Goal: Task Accomplishment & Management: Complete application form

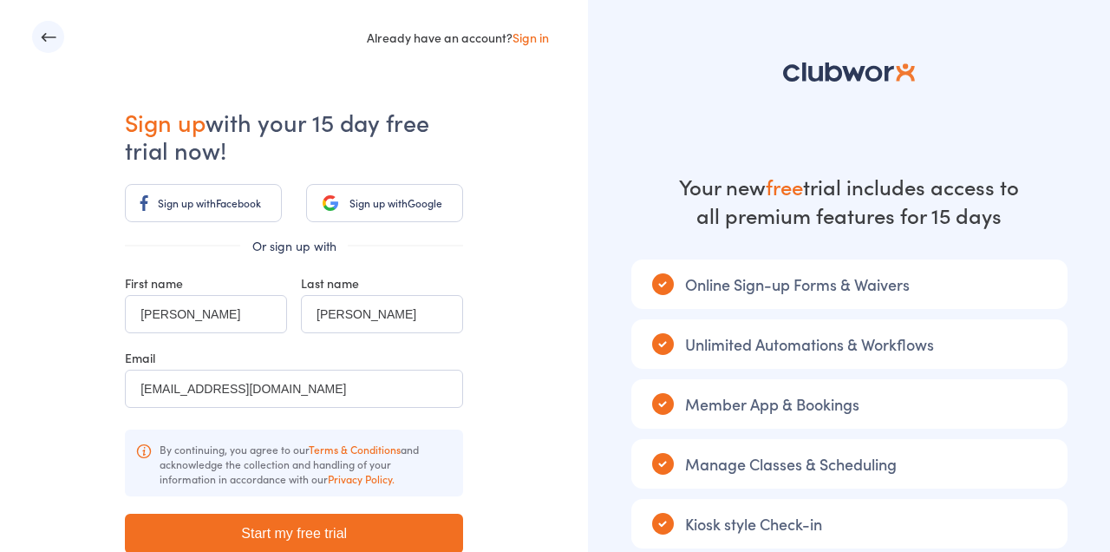
click at [220, 317] on input "Antonio" at bounding box center [206, 314] width 162 height 38
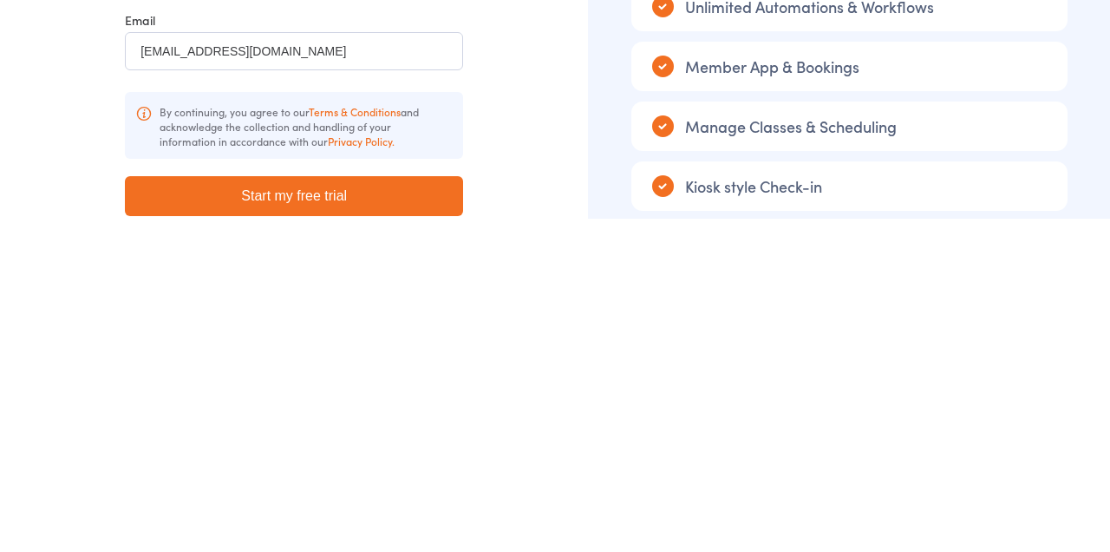
scroll to position [8, 0]
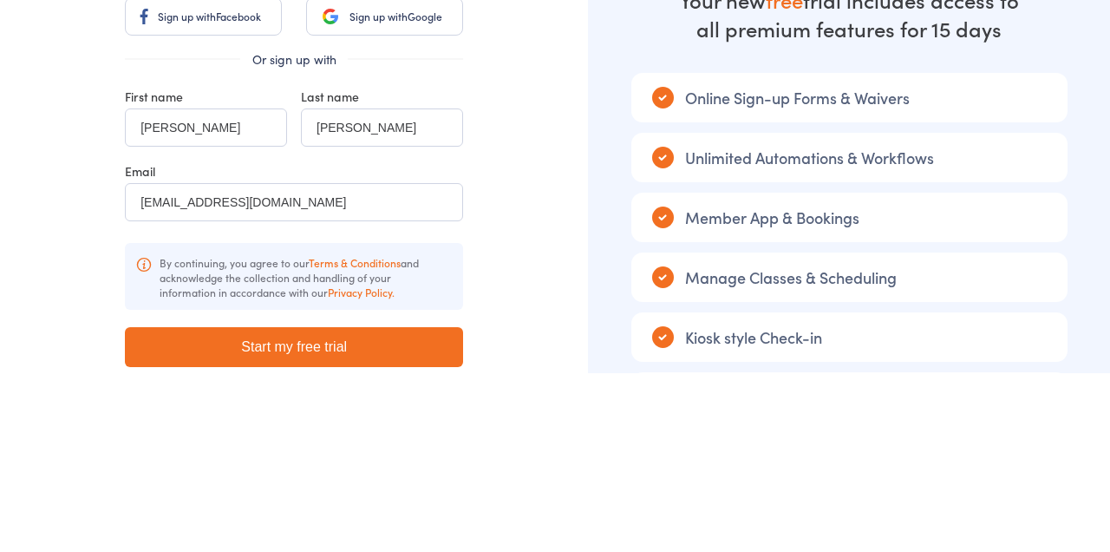
click at [534, 268] on div "Already have an account? Sign in Sign up with your 15 day free trial now! Sign …" at bounding box center [294, 336] width 588 height 689
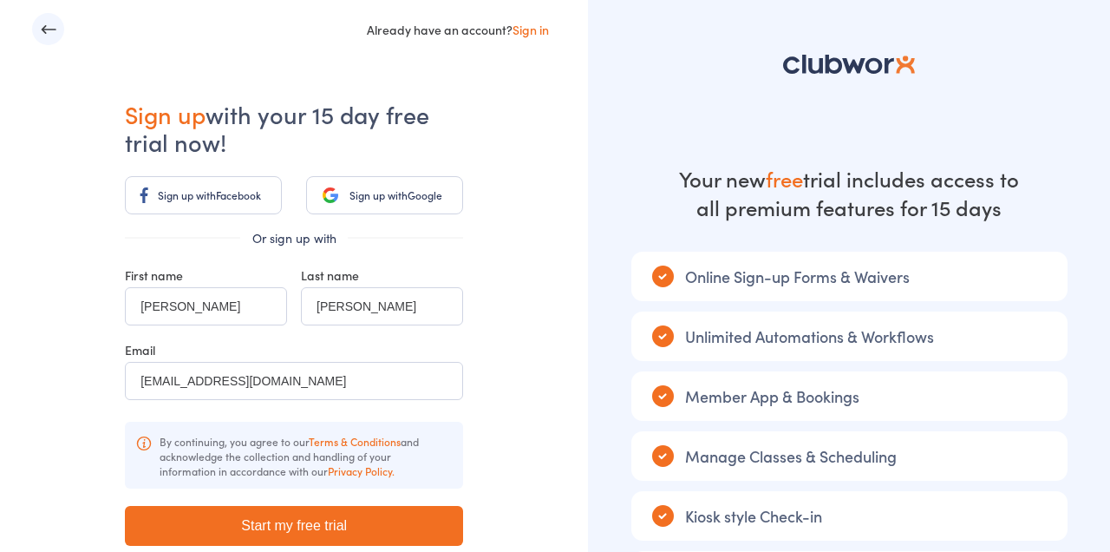
scroll to position [0, 0]
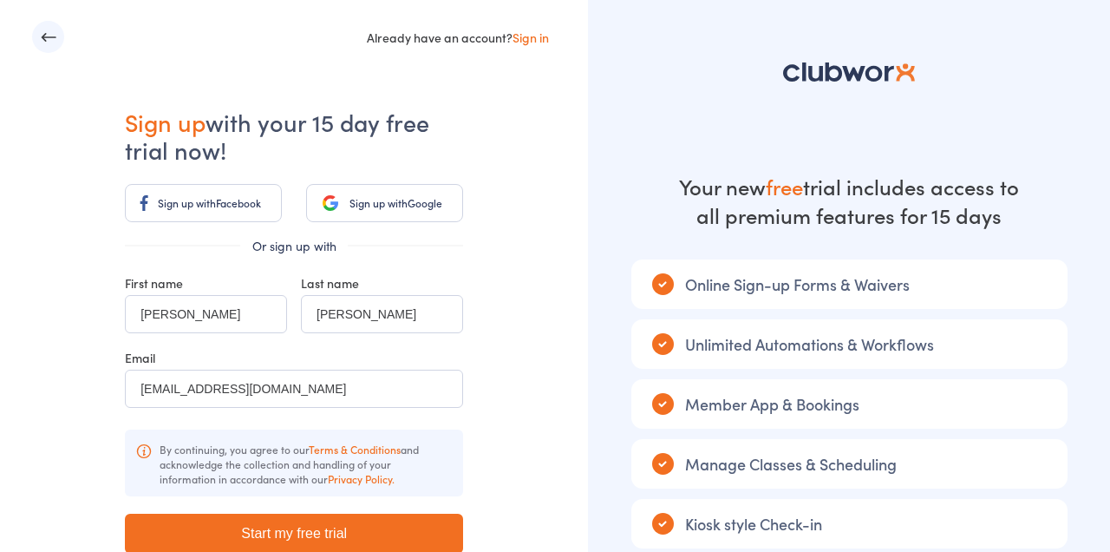
click at [532, 36] on link "Sign in" at bounding box center [531, 37] width 36 height 17
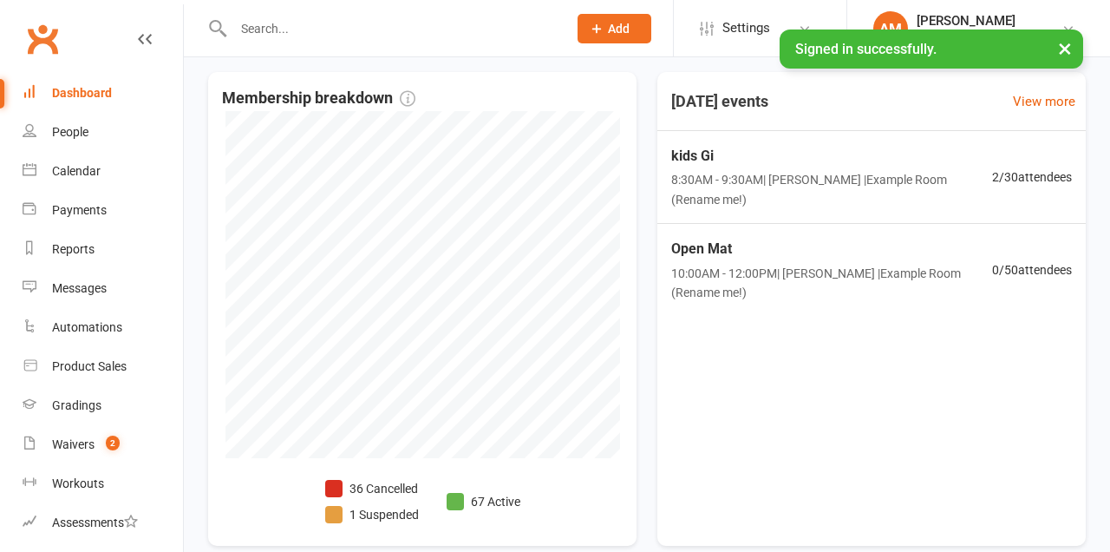
scroll to position [283, 0]
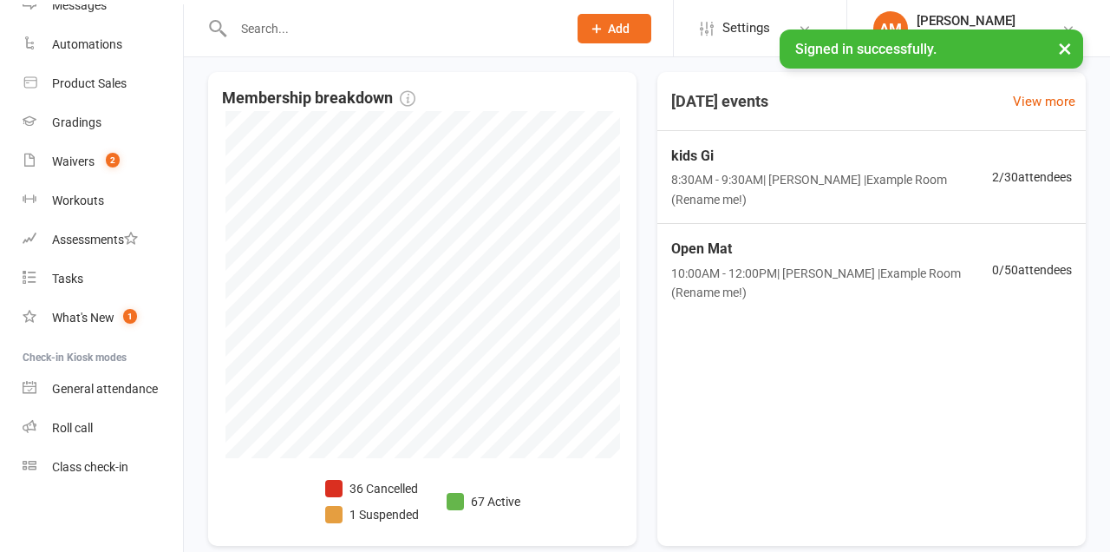
click at [125, 375] on link "General attendance" at bounding box center [103, 388] width 160 height 39
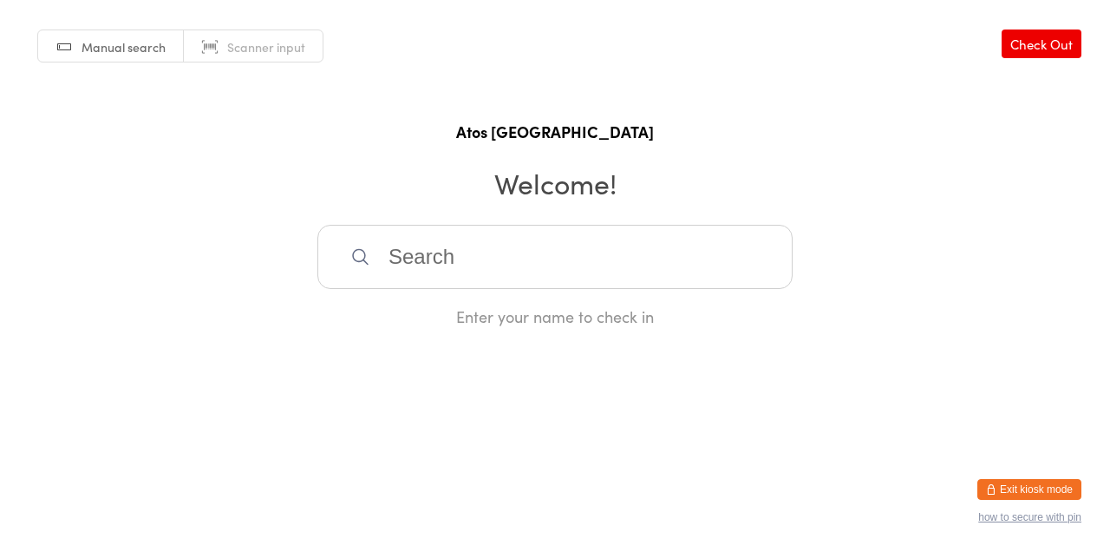
click at [604, 263] on input "search" at bounding box center [554, 257] width 475 height 64
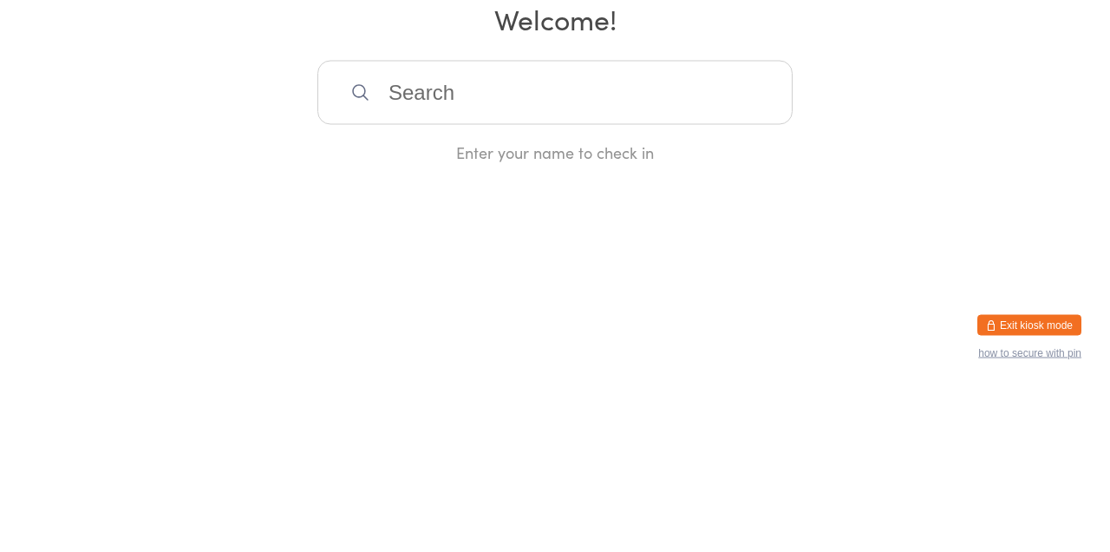
click at [909, 269] on div "Manual search Scanner input Check Out Atos Brisbane Welcome! Enter your name to…" at bounding box center [555, 163] width 1110 height 327
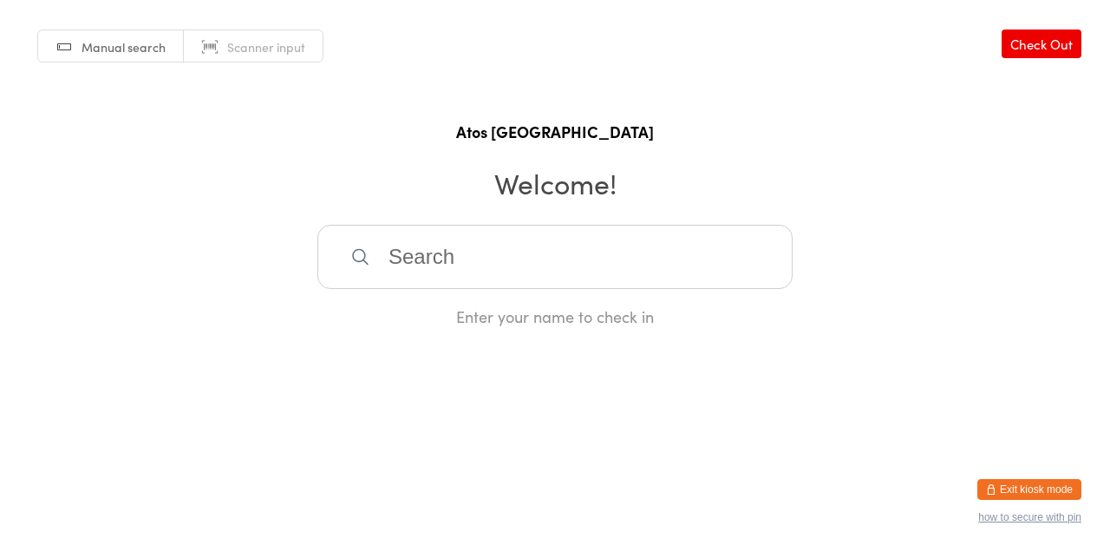
click at [1015, 480] on button "Exit kiosk mode" at bounding box center [1029, 489] width 104 height 21
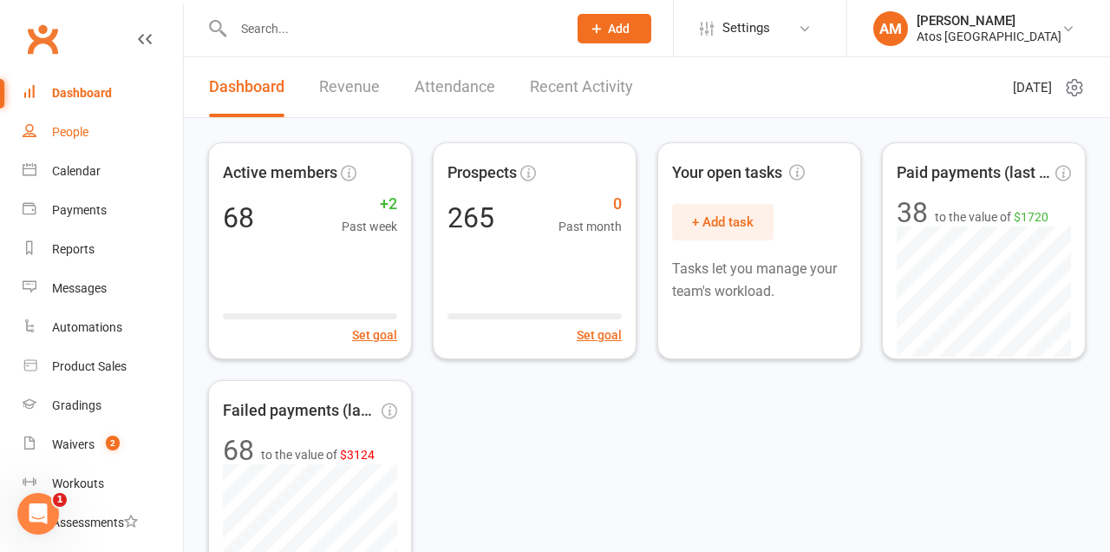
click at [88, 135] on div "People" at bounding box center [70, 132] width 36 height 14
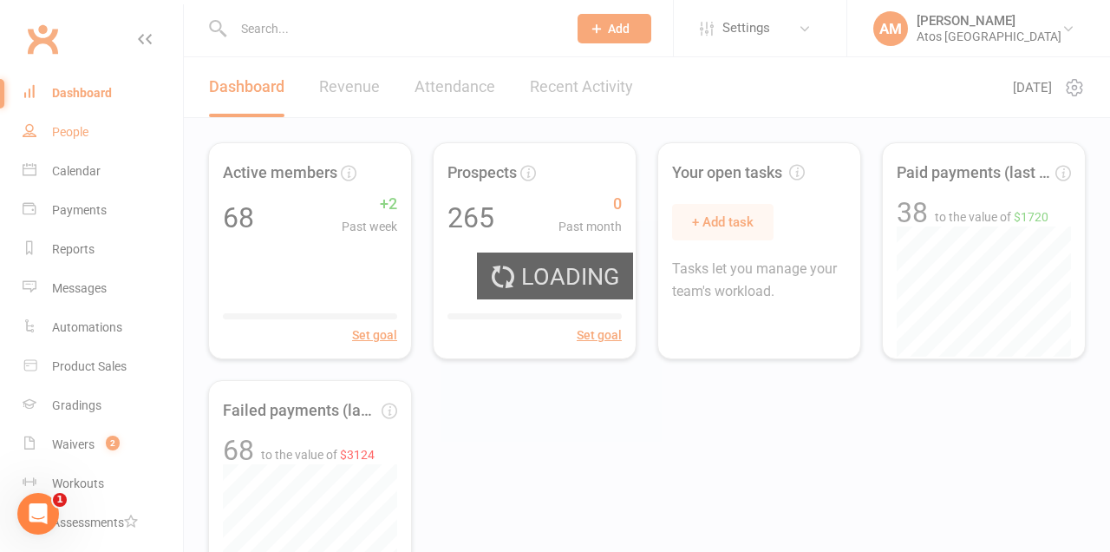
select select "100"
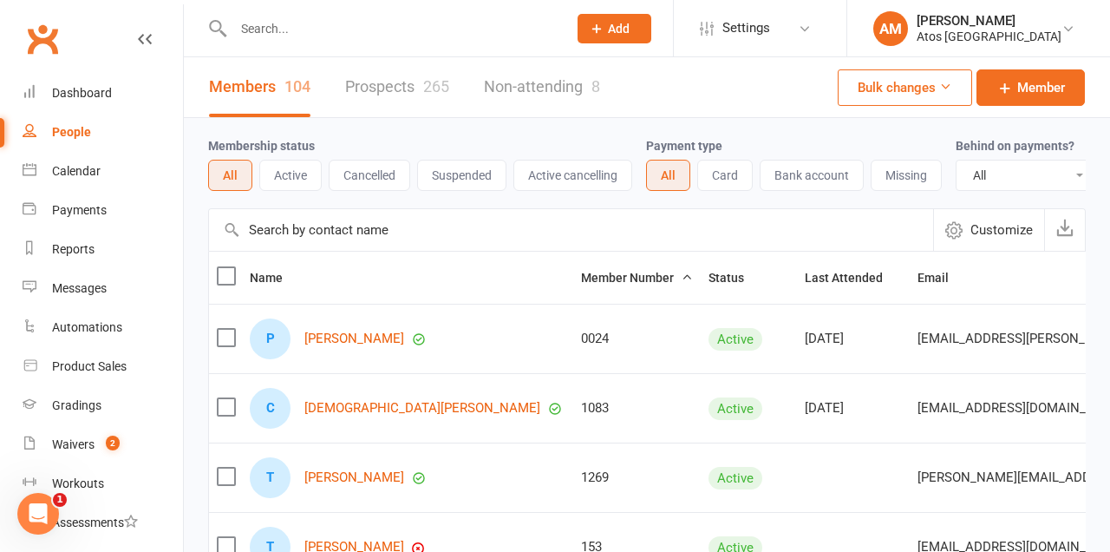
click at [620, 23] on span "Add" at bounding box center [619, 29] width 22 height 14
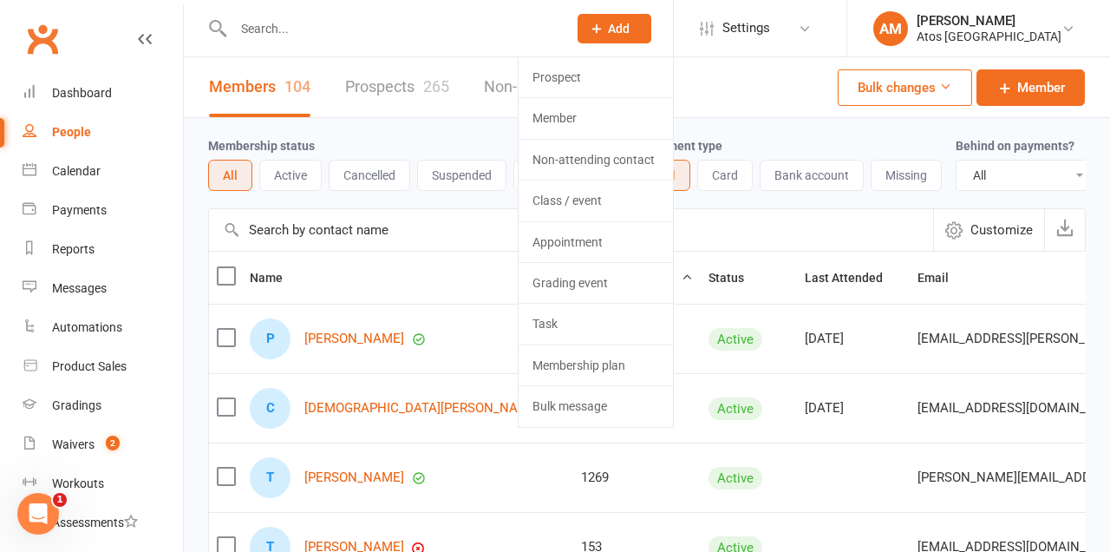
click at [580, 117] on link "Member" at bounding box center [596, 118] width 154 height 40
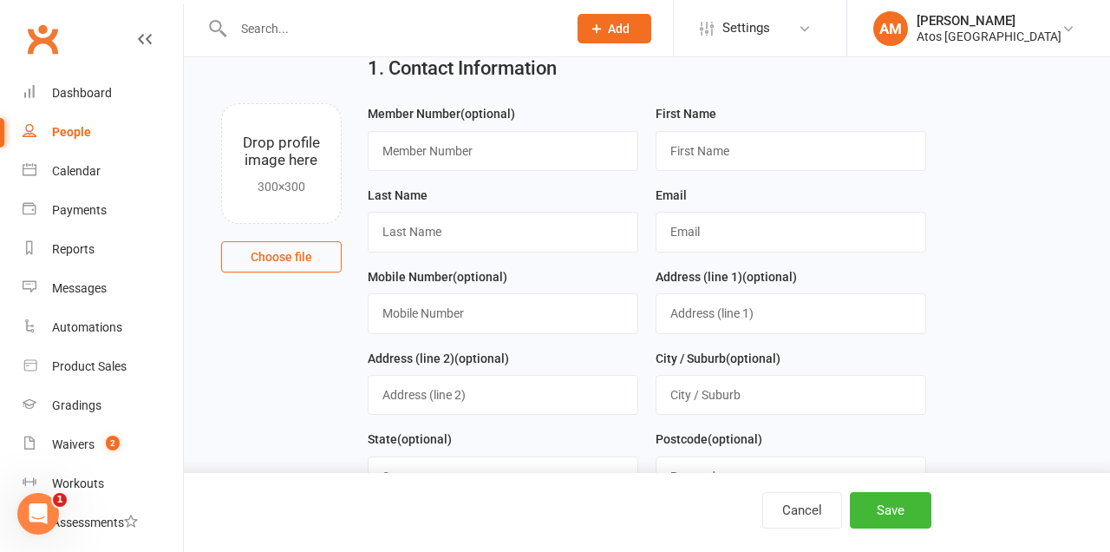
scroll to position [64, 0]
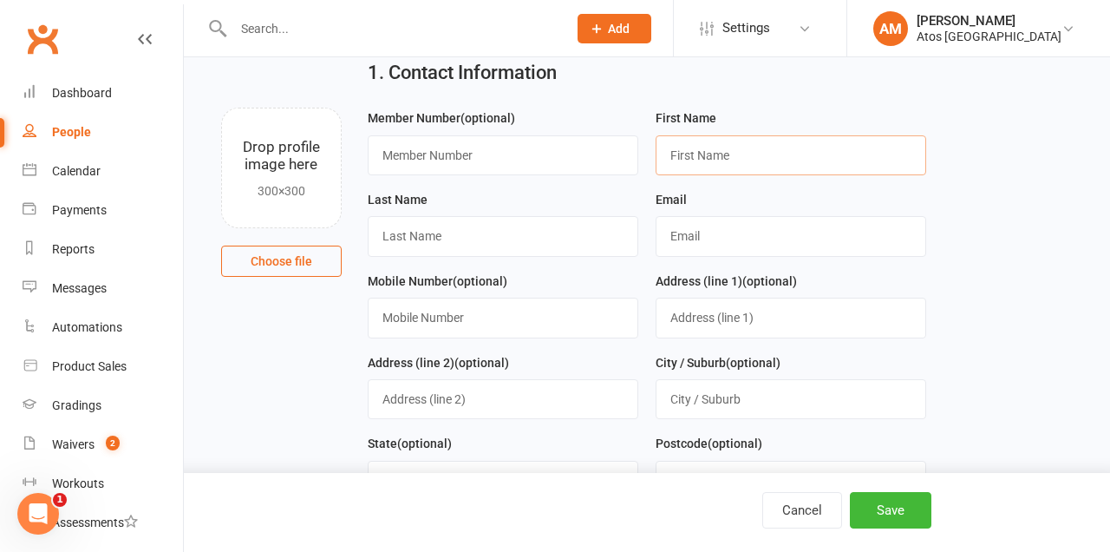
click at [747, 151] on input "text" at bounding box center [791, 155] width 271 height 40
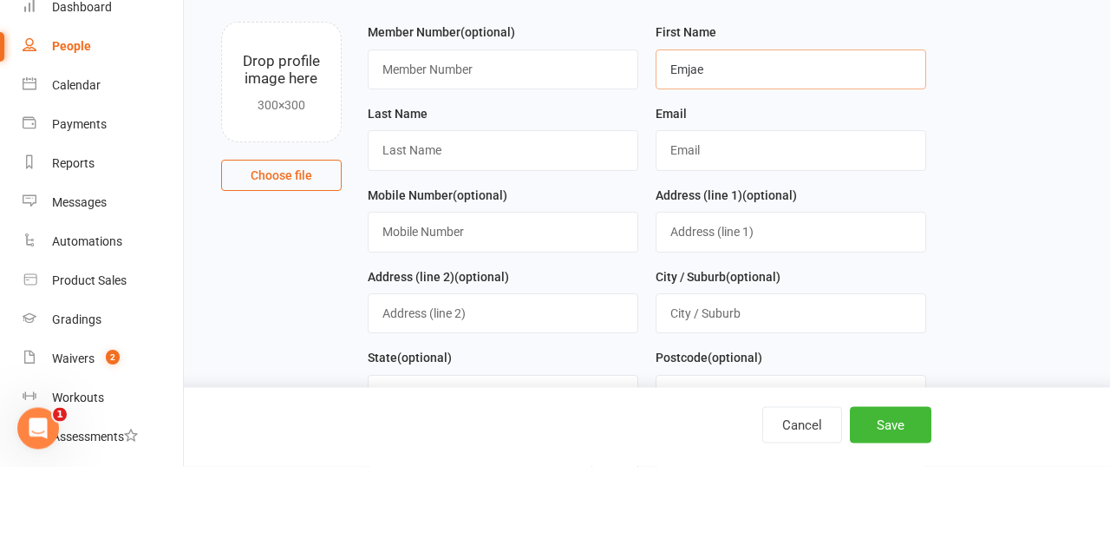
type input "Emjae"
click at [434, 233] on input "text" at bounding box center [503, 236] width 271 height 40
type input "Laud"
click at [790, 242] on input "text" at bounding box center [791, 236] width 271 height 40
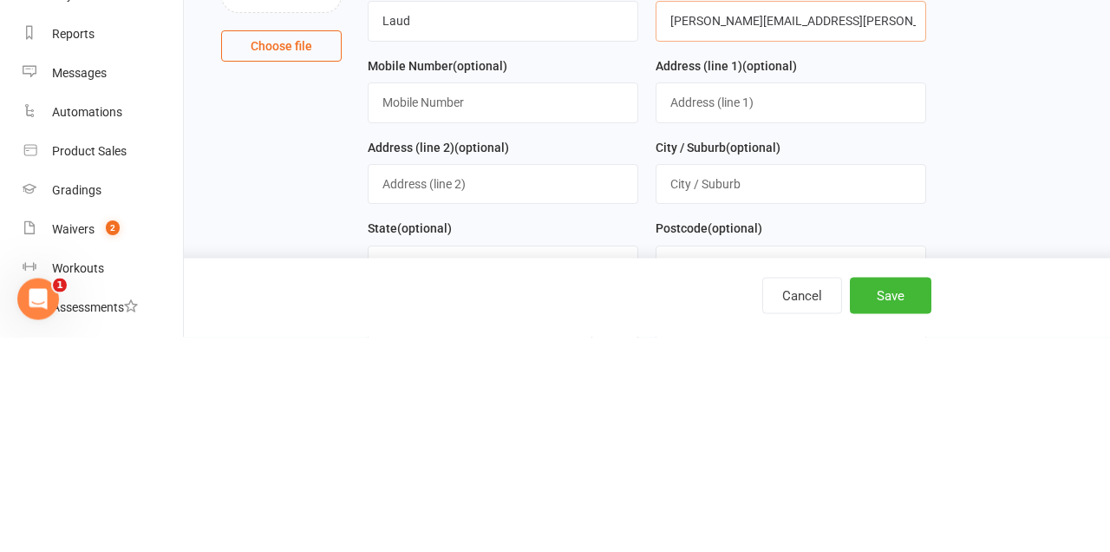
type input "Sally.woolston@me.com"
click at [545, 312] on input "text" at bounding box center [503, 317] width 271 height 40
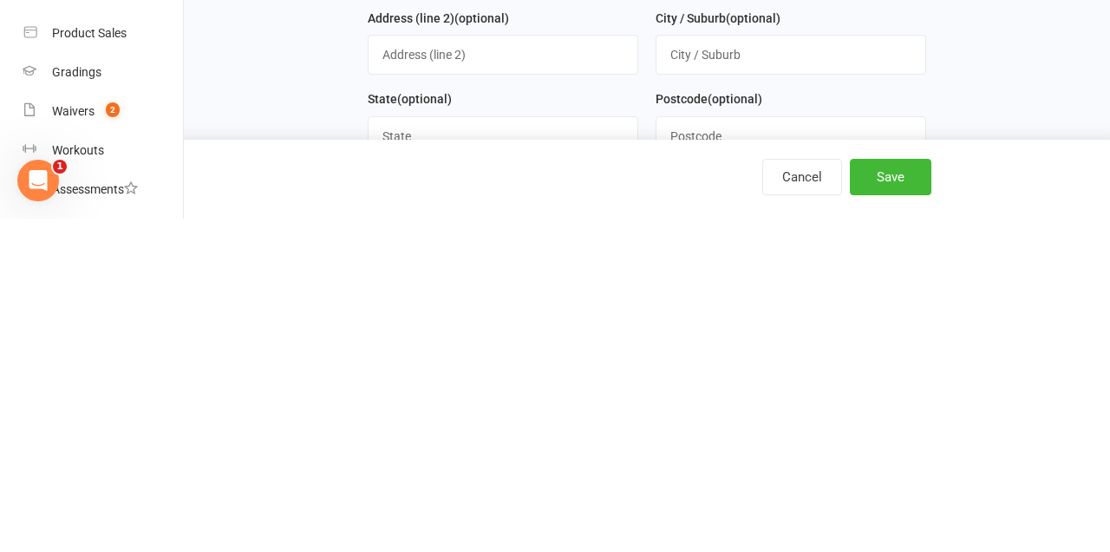
scroll to position [79, 0]
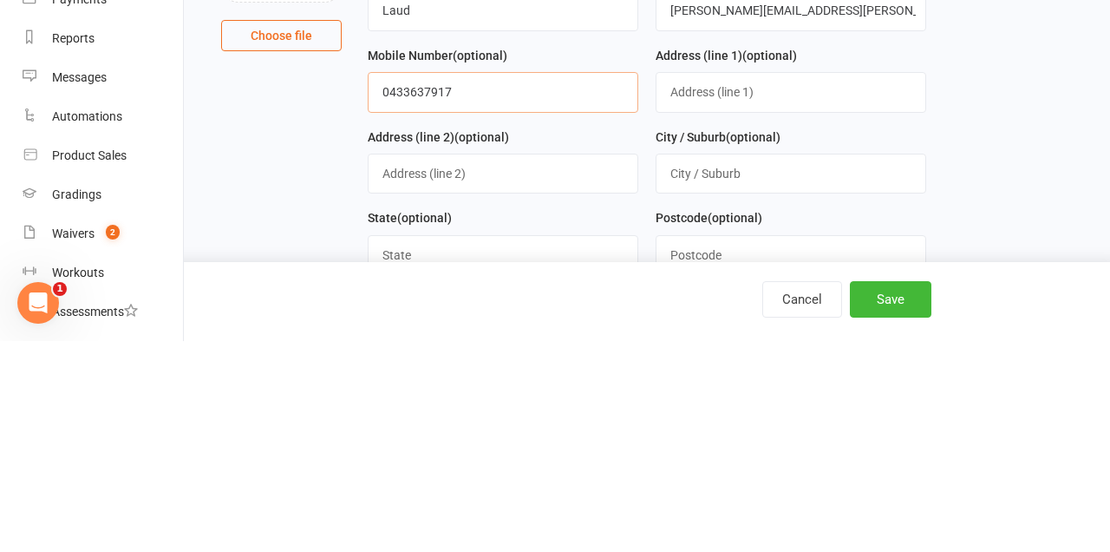
type input "0433637917"
click at [823, 297] on input "text" at bounding box center [791, 303] width 271 height 40
type input "9a Olaf Loop"
click at [538, 378] on input "text" at bounding box center [503, 384] width 271 height 40
click at [800, 377] on input "text" at bounding box center [791, 384] width 271 height 40
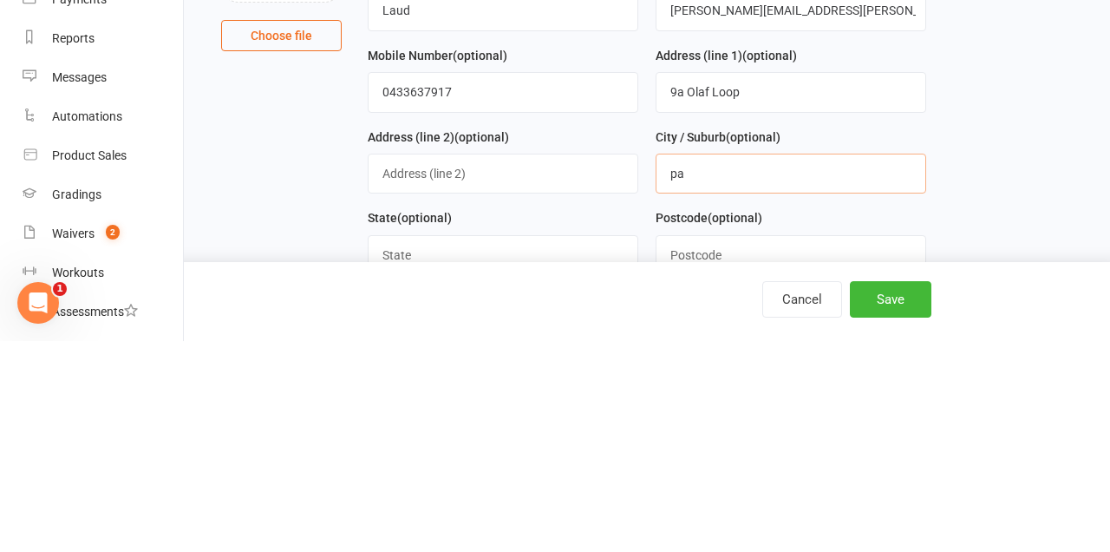
type input "p"
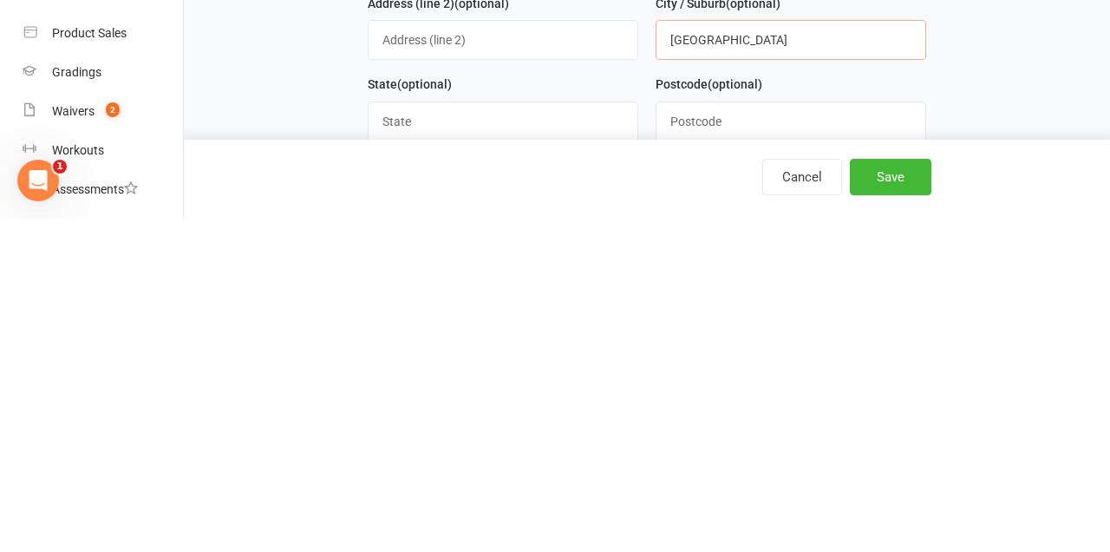
scroll to position [93, 0]
type input "Park Ridge"
click at [551, 445] on input "text" at bounding box center [503, 452] width 271 height 40
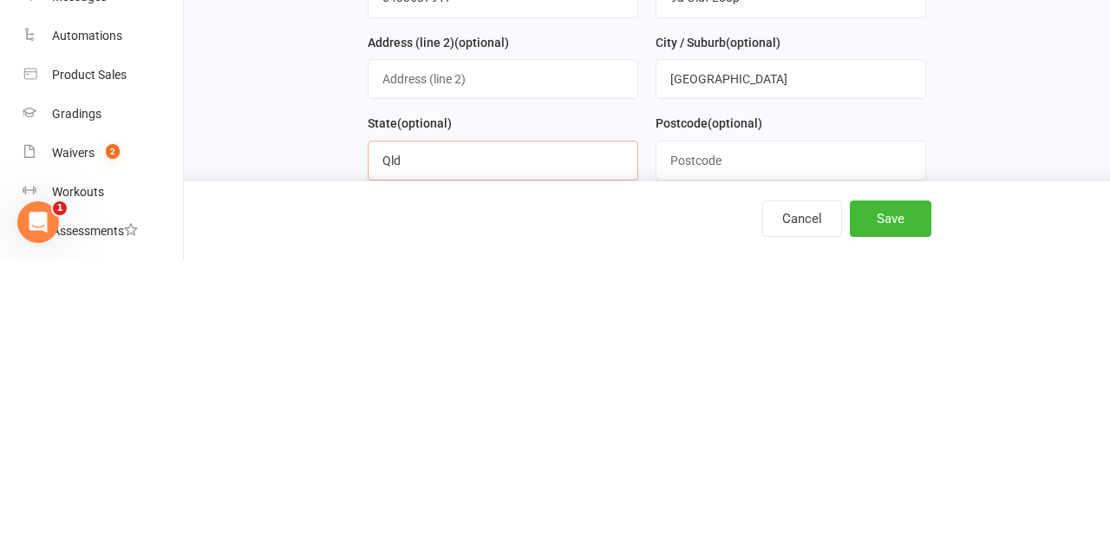
type input "Qld"
click at [807, 454] on input "text" at bounding box center [791, 452] width 271 height 40
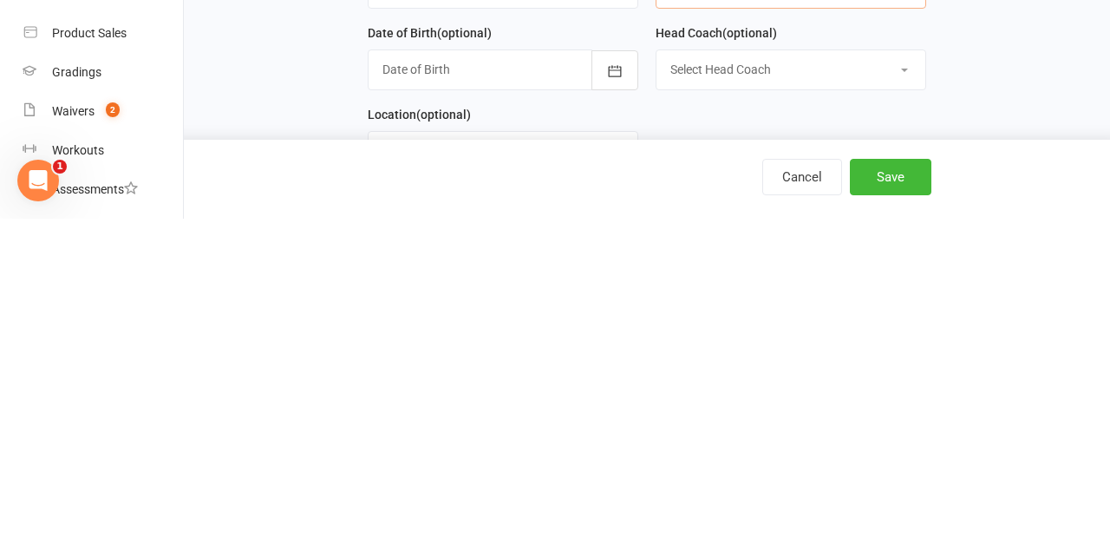
scroll to position [225, 0]
type input "4125"
click at [624, 403] on button "button" at bounding box center [614, 401] width 47 height 40
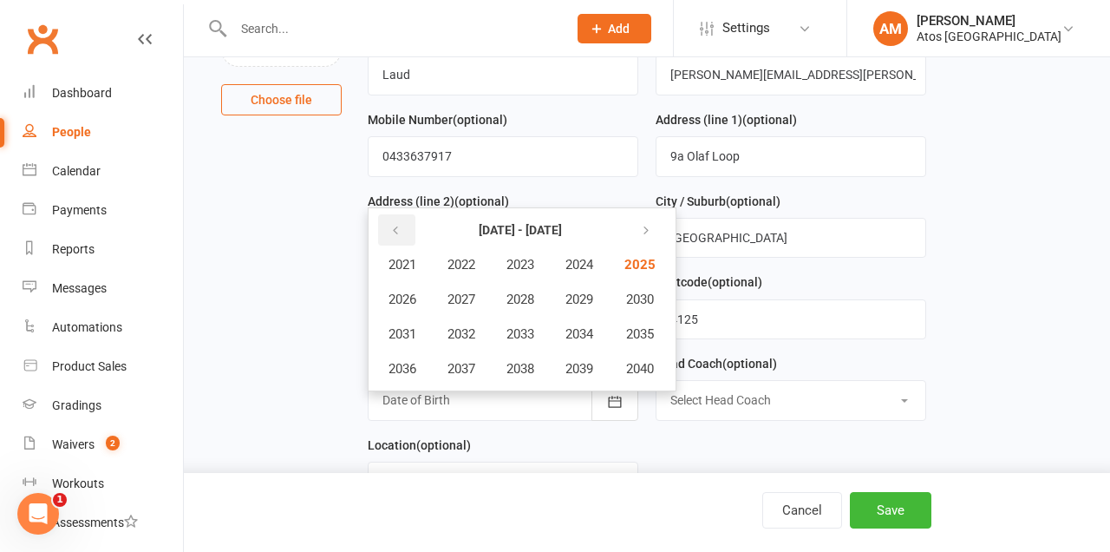
click at [406, 231] on button "button" at bounding box center [396, 229] width 37 height 31
click at [660, 328] on button "2015" at bounding box center [638, 333] width 57 height 33
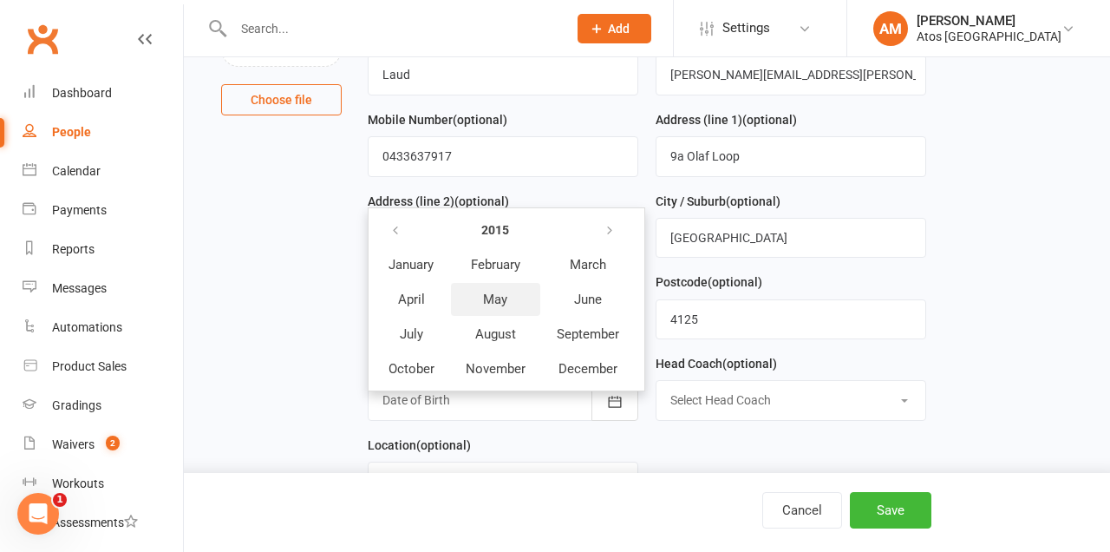
click at [511, 297] on button "May" at bounding box center [495, 299] width 89 height 33
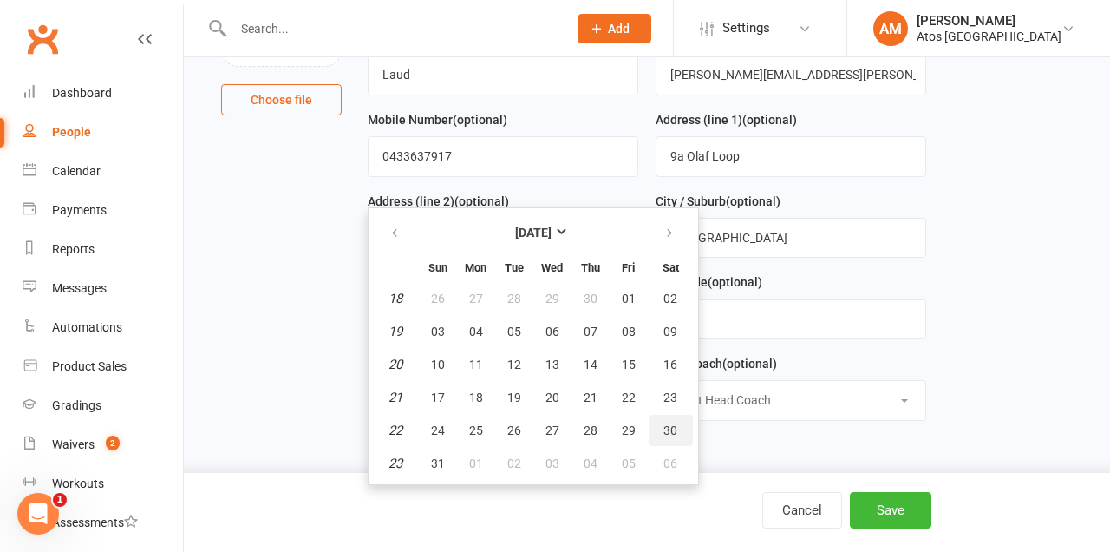
click at [678, 428] on button "30" at bounding box center [671, 430] width 44 height 31
type input "30 May 2015"
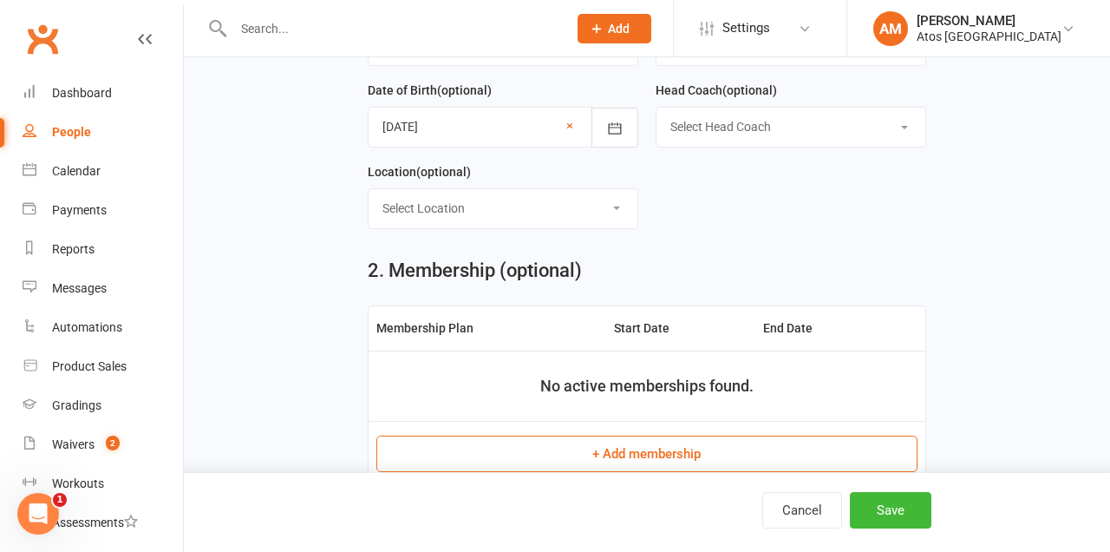
scroll to position [526, 0]
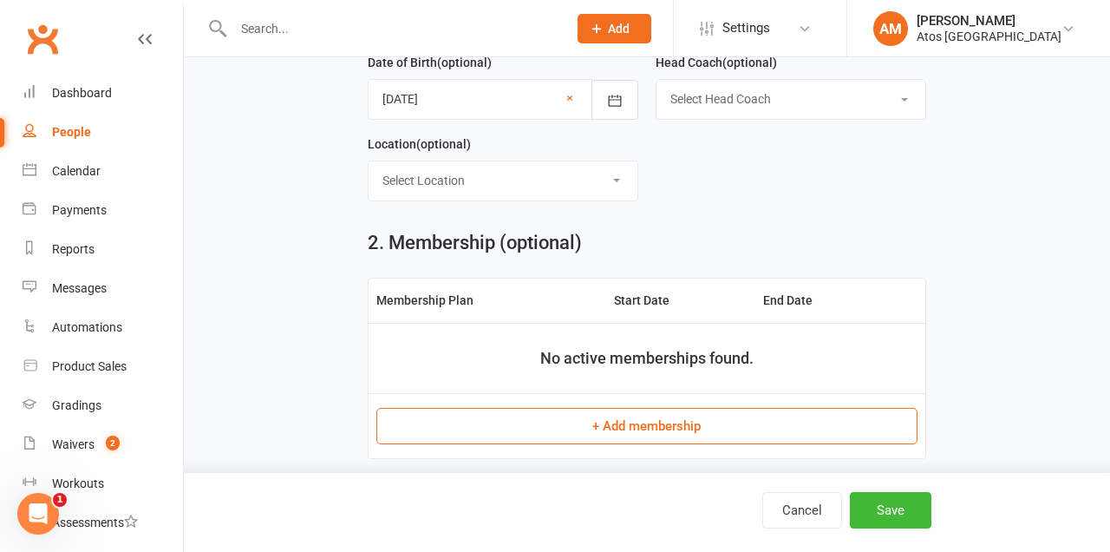
click at [689, 414] on button "+ Add membership" at bounding box center [647, 426] width 542 height 36
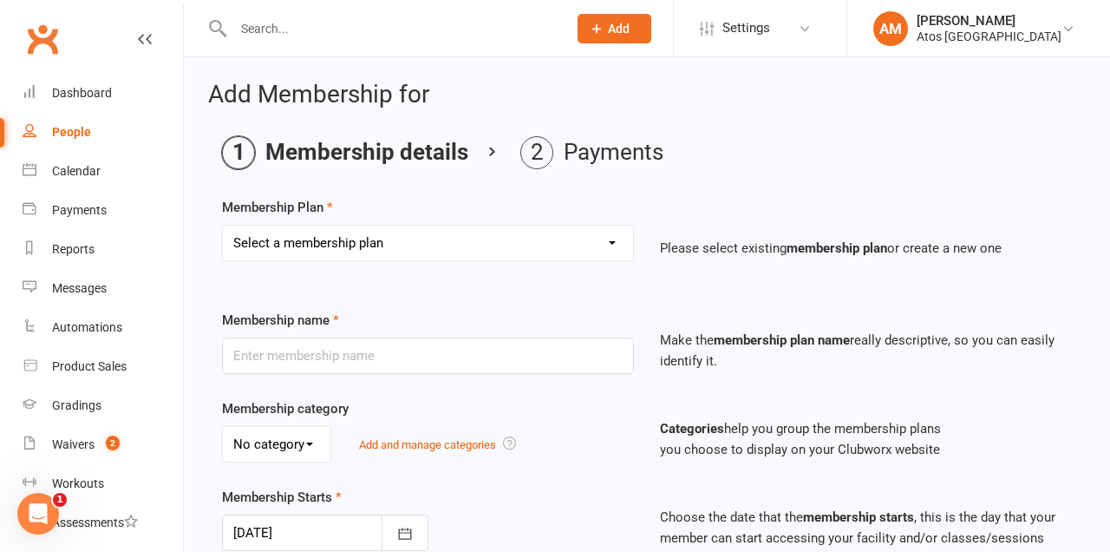
click at [496, 229] on select "Select a membership plan Create new Membership Plan Adult 12-Month Unlimited Me…" at bounding box center [428, 242] width 410 height 35
select select "6"
click at [223, 225] on select "Select a membership plan Create new Membership Plan Adult 12-Month Unlimited Me…" at bounding box center [428, 242] width 410 height 35
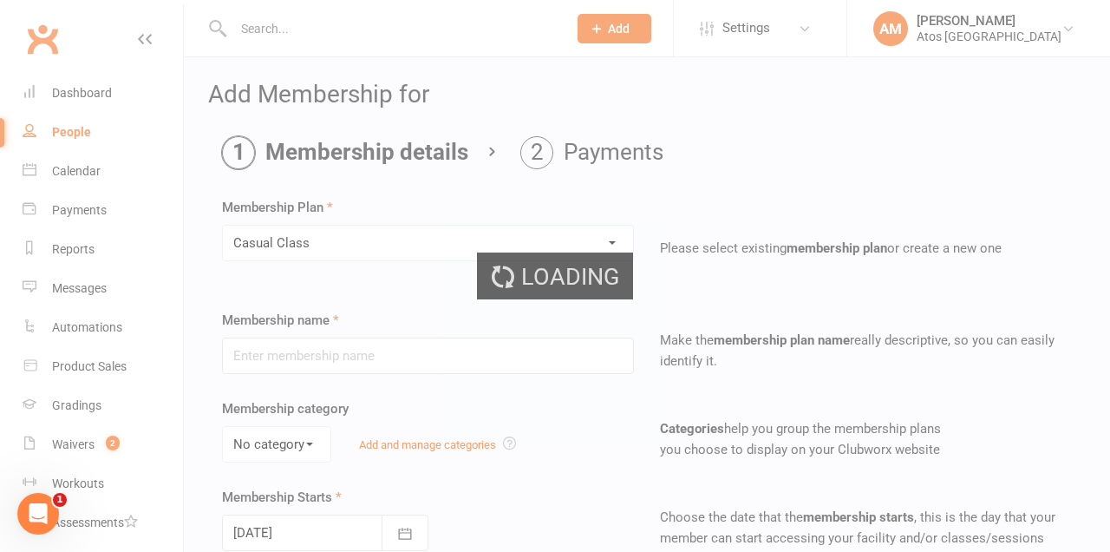
type input "Casual Class"
select select "1"
type input "1"
select select "0"
type input "1"
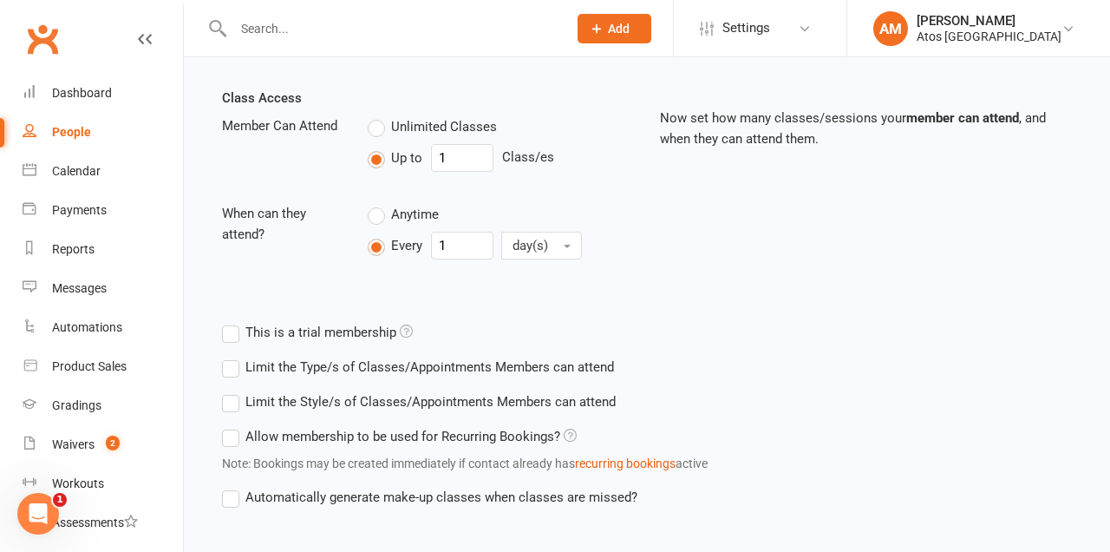
scroll to position [592, 0]
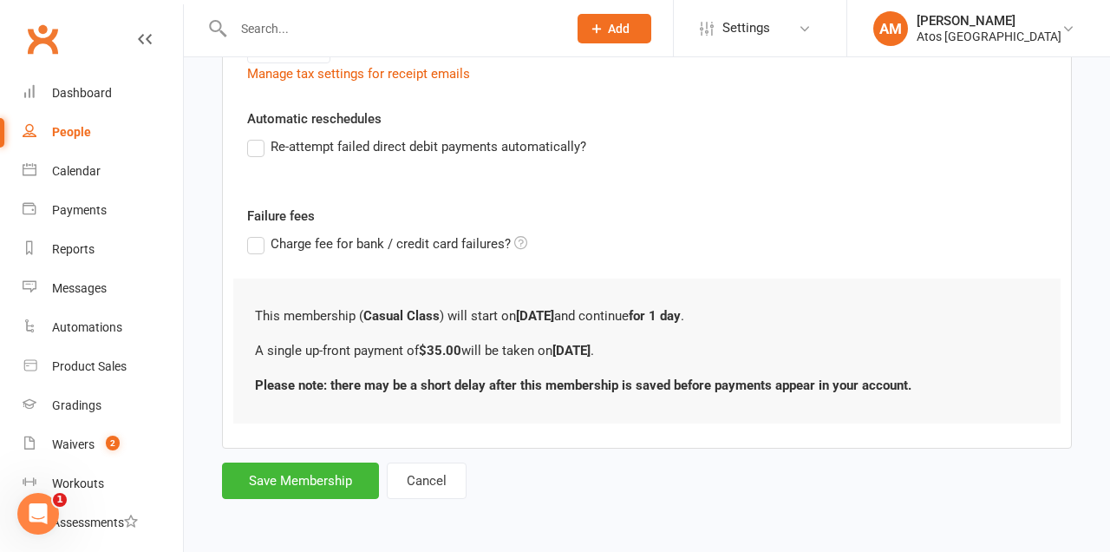
scroll to position [0, 0]
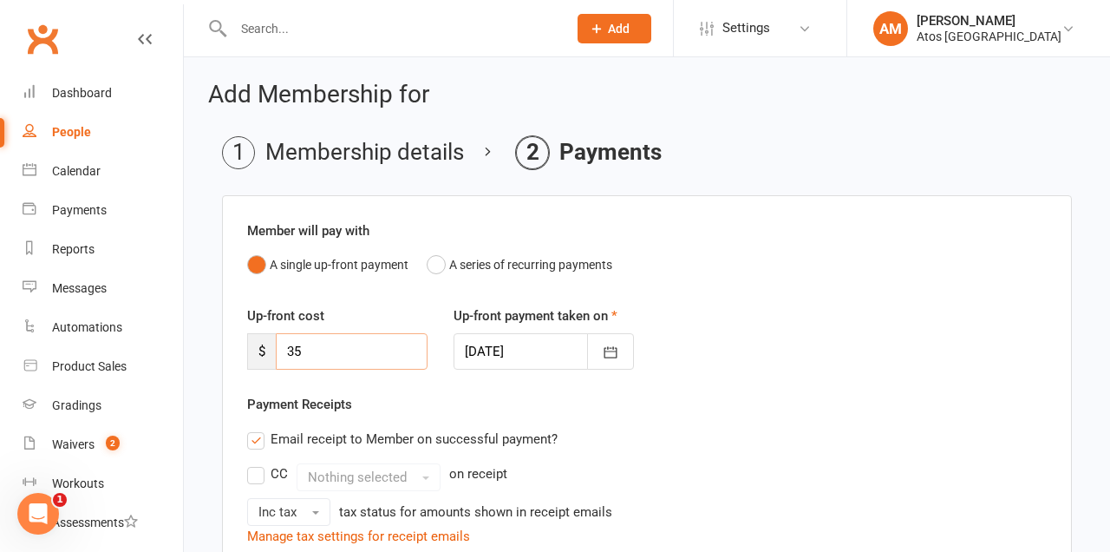
click at [371, 354] on input "35" at bounding box center [352, 351] width 152 height 36
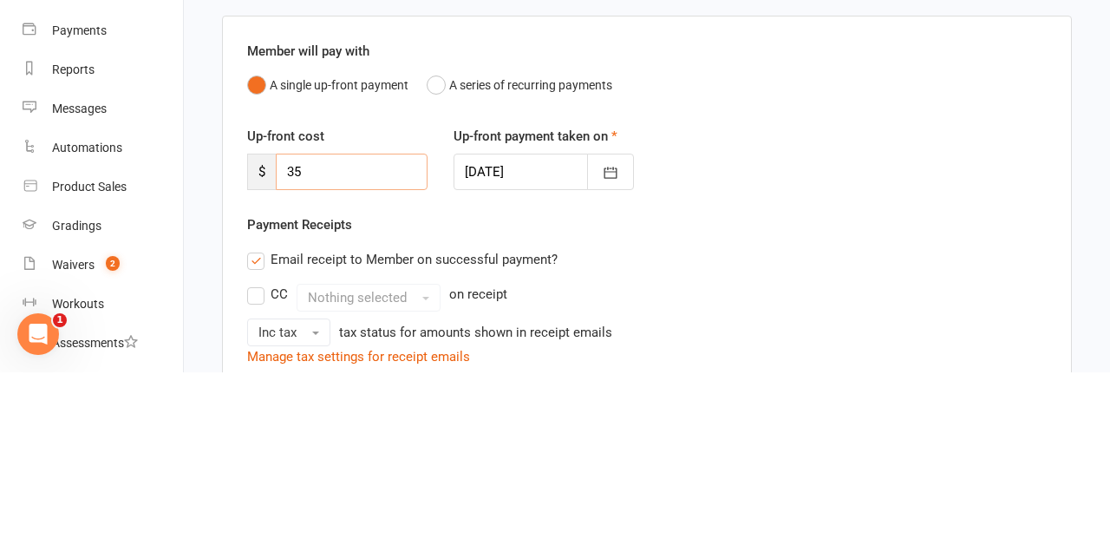
type input "3"
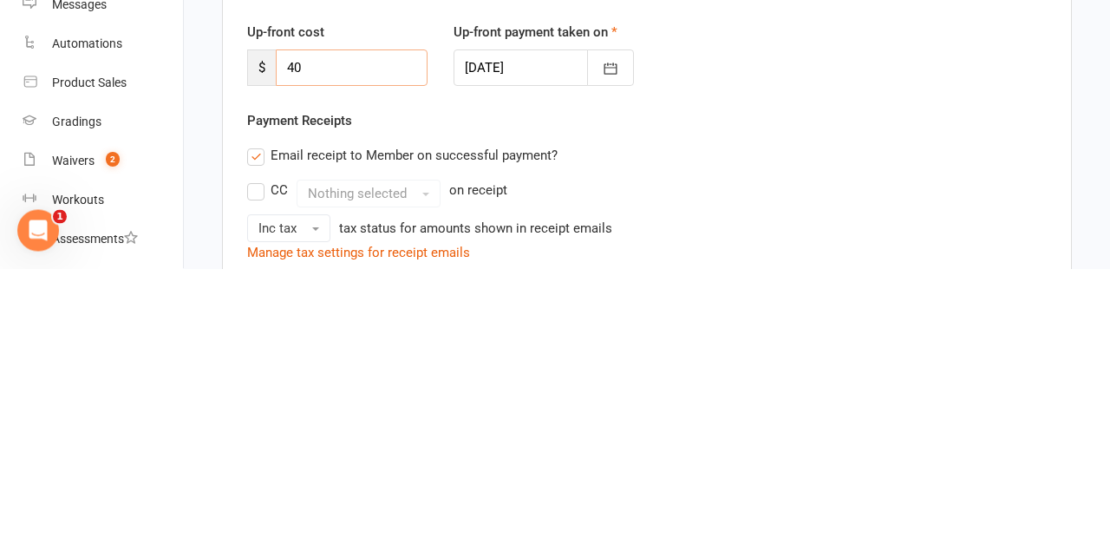
type input "4"
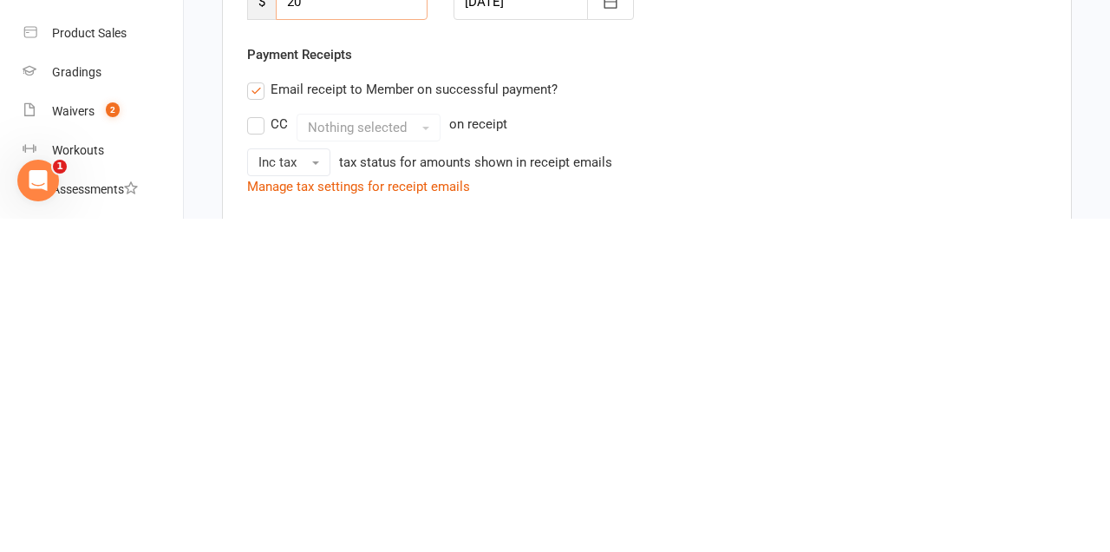
scroll to position [26, 0]
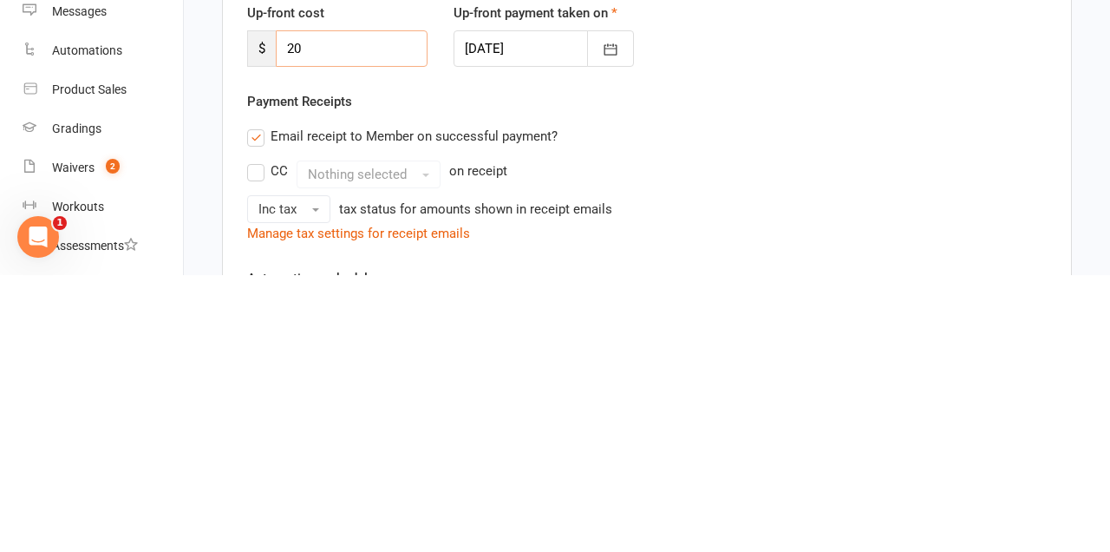
type input "2"
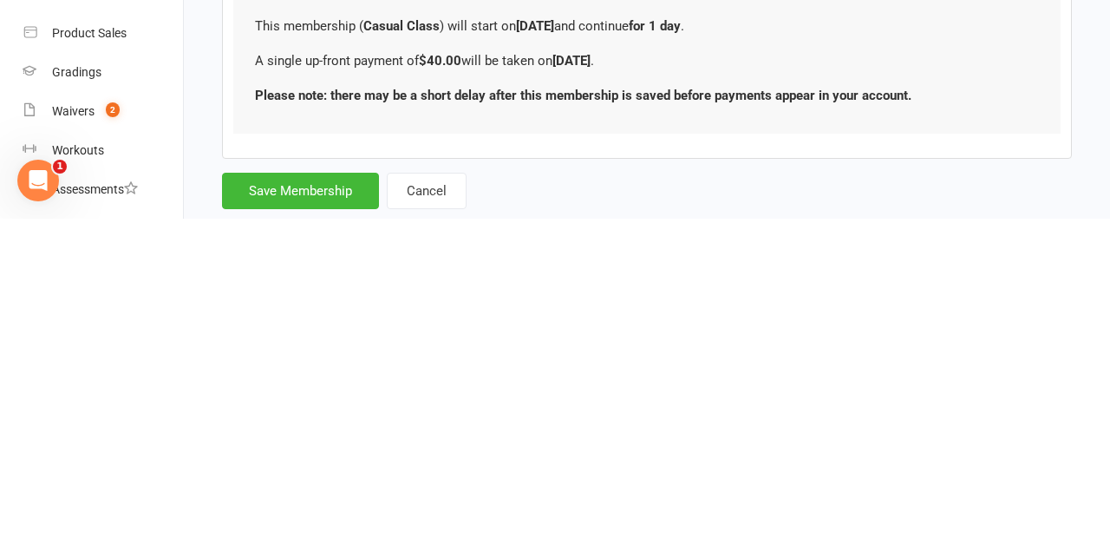
scroll to position [423, 0]
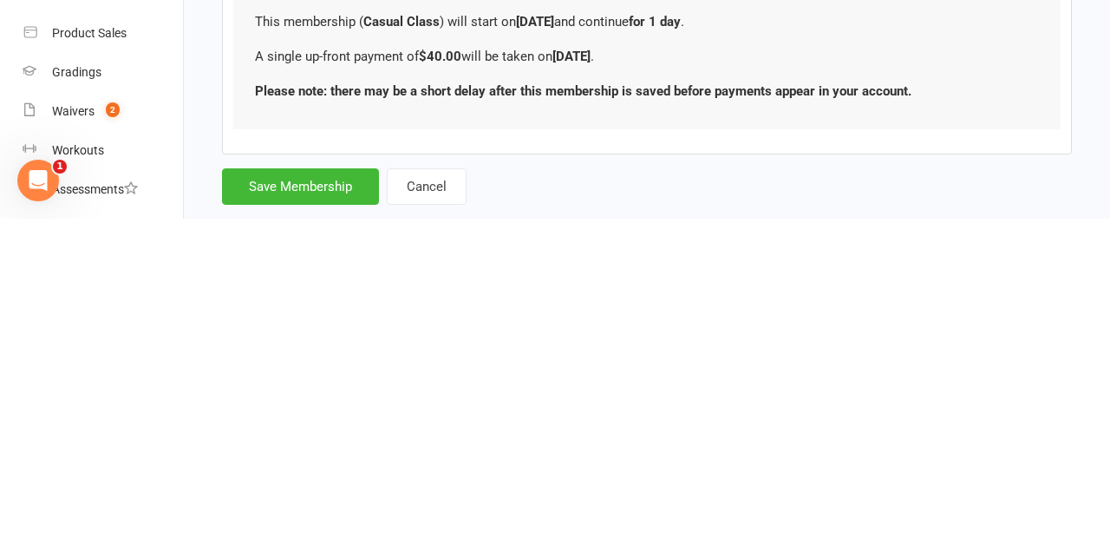
type input "40"
click at [323, 513] on button "Save Membership" at bounding box center [300, 519] width 157 height 36
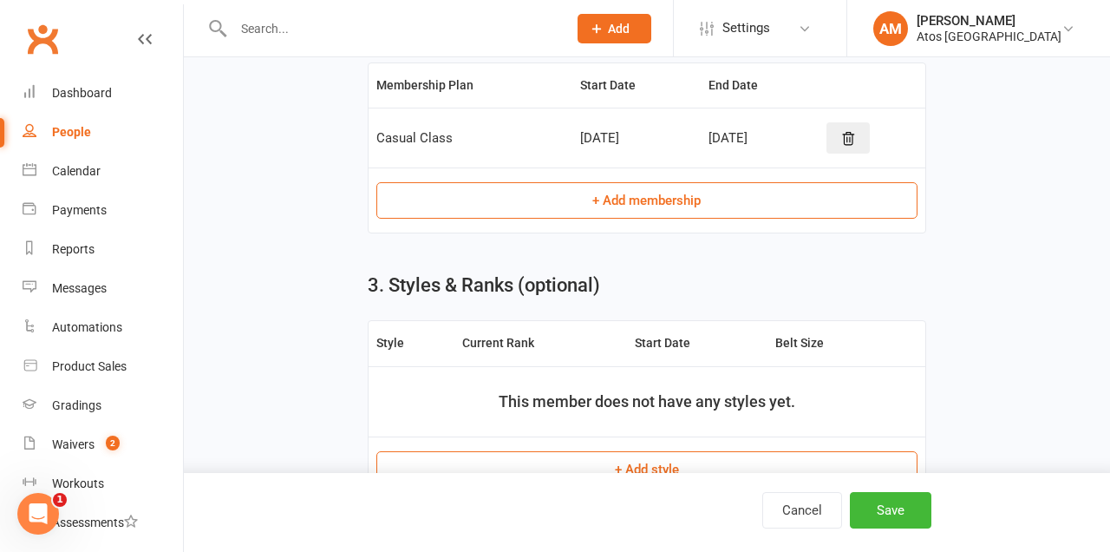
scroll to position [731, 0]
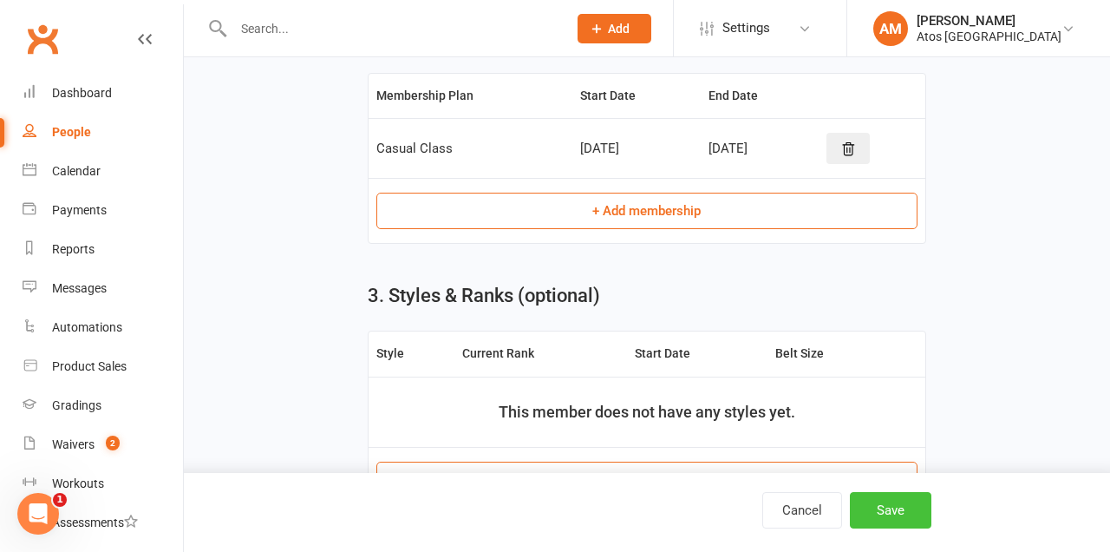
click at [891, 528] on button "Save" at bounding box center [891, 510] width 82 height 36
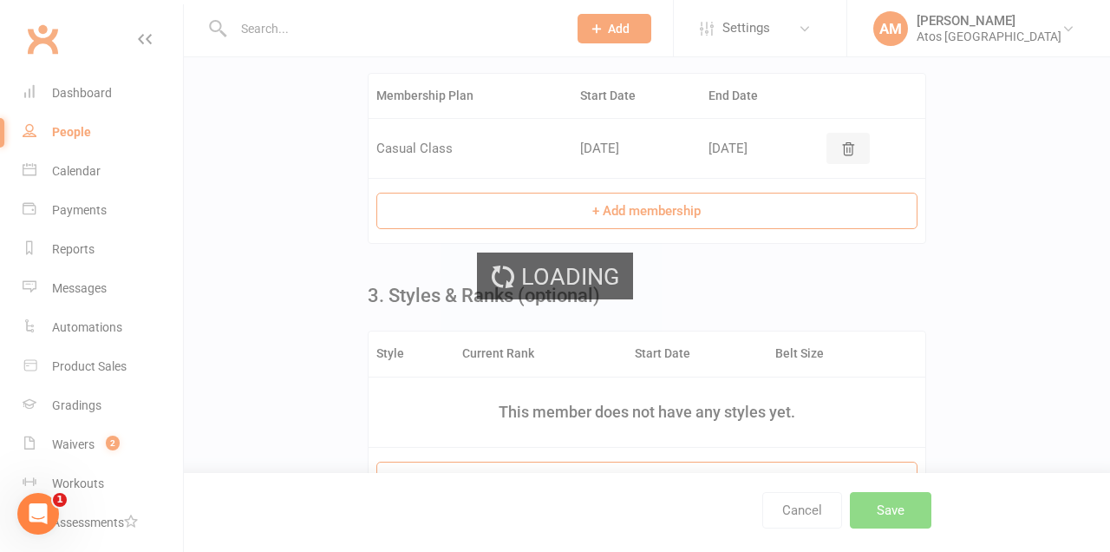
scroll to position [0, 0]
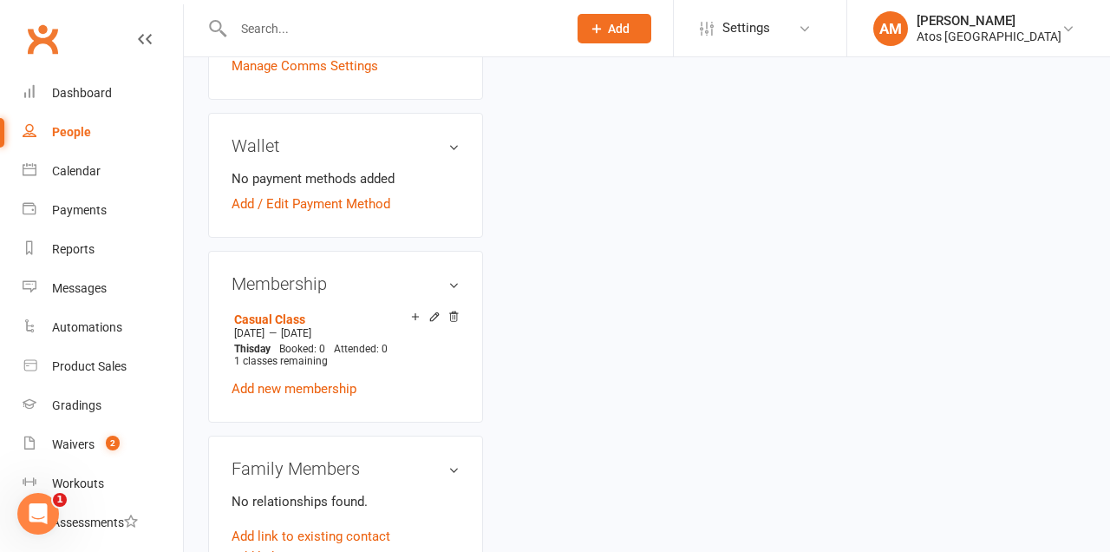
scroll to position [617, 0]
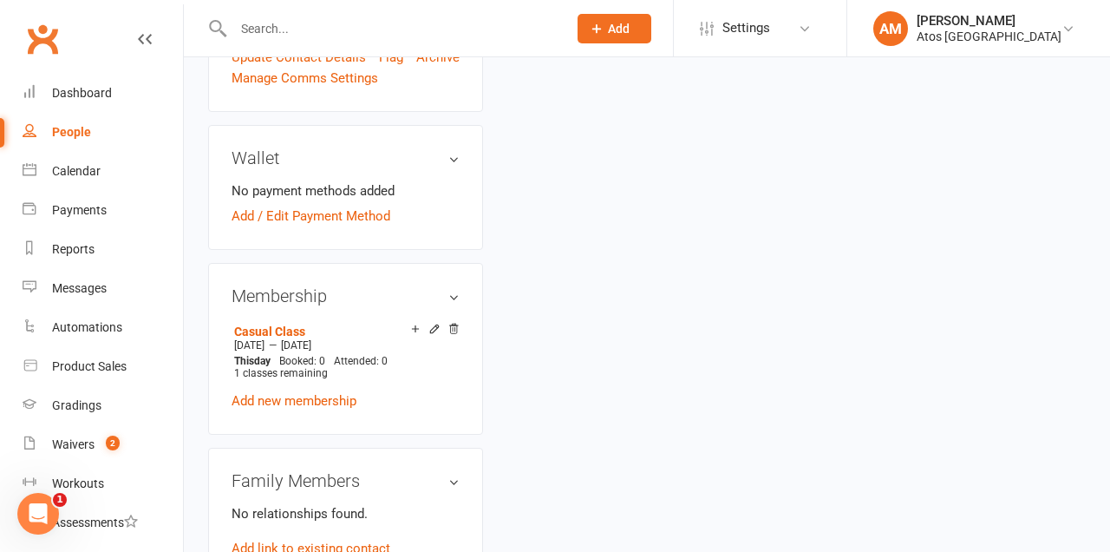
click at [356, 206] on link "Add / Edit Payment Method" at bounding box center [311, 216] width 159 height 21
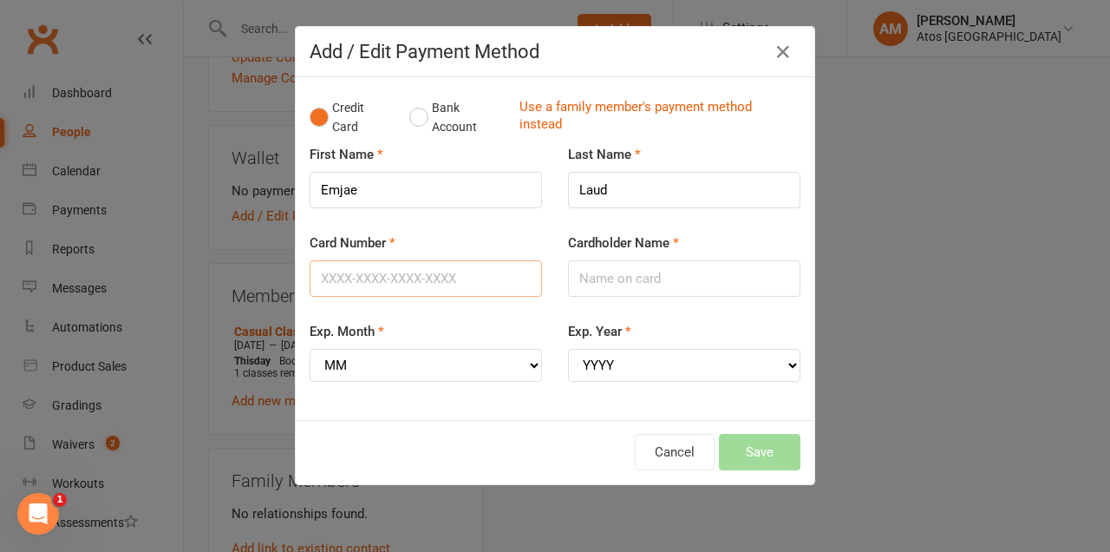
click at [426, 271] on input "Card Number" at bounding box center [426, 278] width 232 height 36
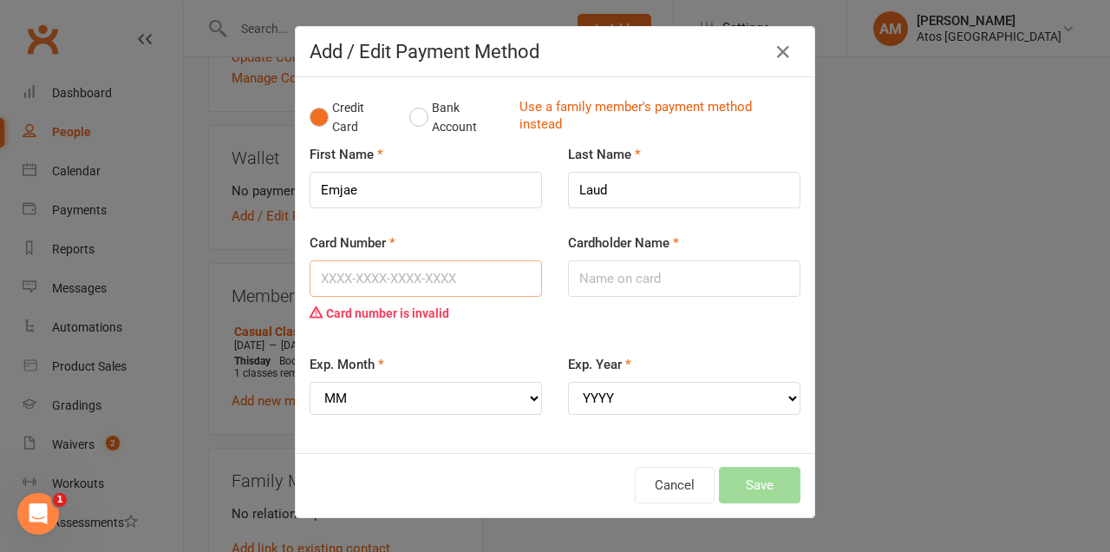
click at [389, 282] on input "Card Number" at bounding box center [426, 278] width 232 height 36
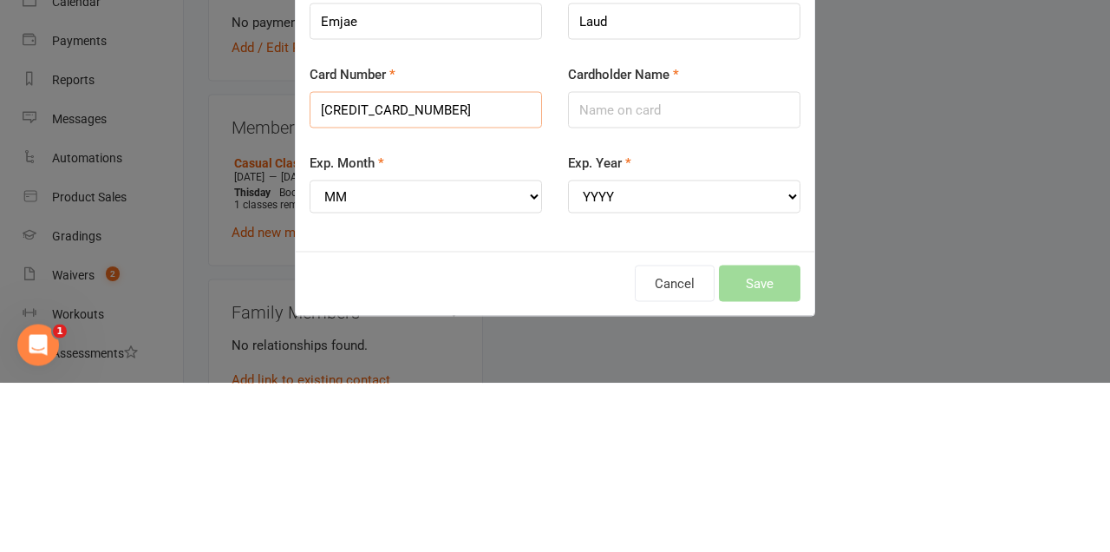
type input "5217293025976159"
click at [691, 283] on input "Cardholder Name" at bounding box center [684, 278] width 232 height 36
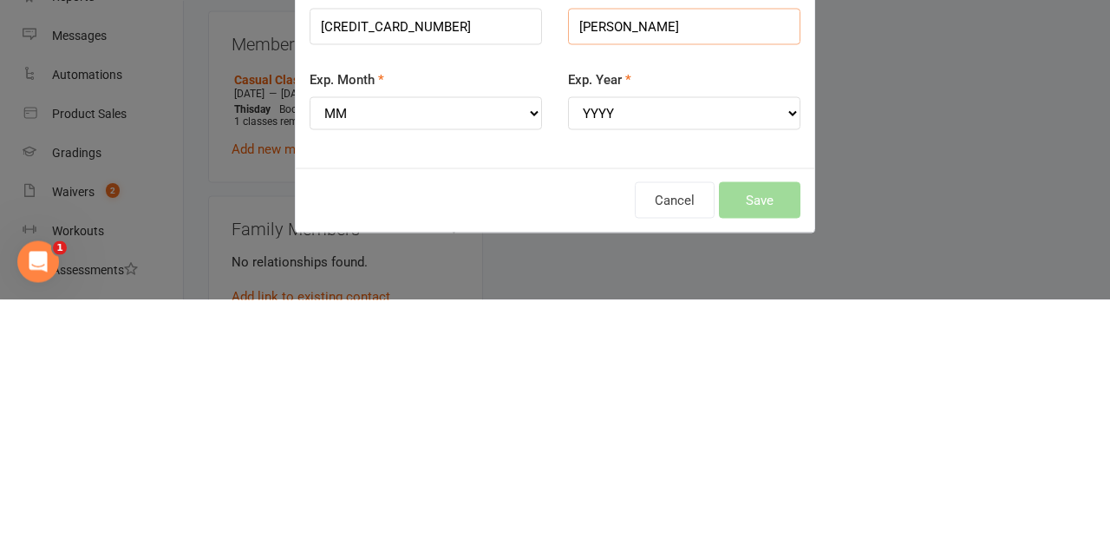
type input "Sally Woolston"
click at [526, 362] on select "MM 01 02 03 04 05 06 07 08 09 10 11 12" at bounding box center [426, 365] width 232 height 33
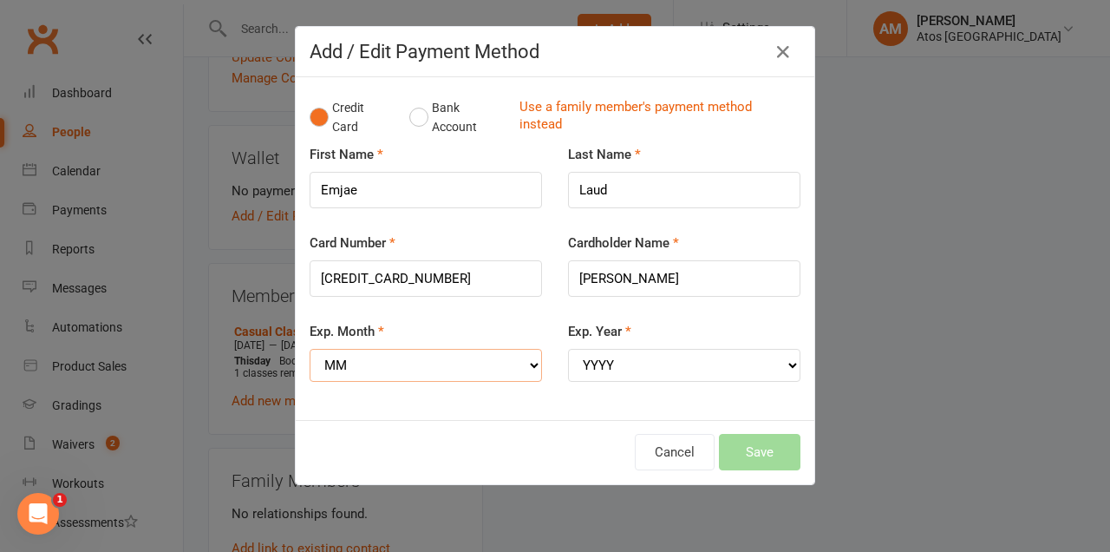
select select "09"
click at [310, 349] on select "MM 01 02 03 04 05 06 07 08 09 10 11 12" at bounding box center [426, 365] width 232 height 33
click at [627, 356] on select "YYYY 2025 2026 2027 2028 2029 2030 2031 2032 2033 2034" at bounding box center [684, 365] width 232 height 33
select select "2028"
click at [568, 349] on select "YYYY 2025 2026 2027 2028 2029 2030 2031 2032 2033 2034" at bounding box center [684, 365] width 232 height 33
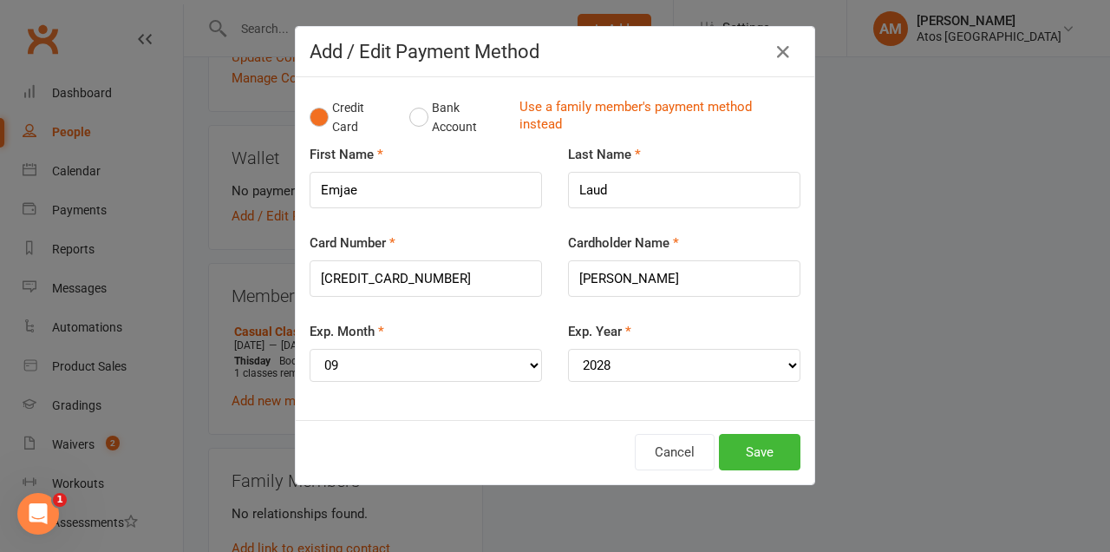
click at [761, 454] on button "Save" at bounding box center [760, 452] width 82 height 36
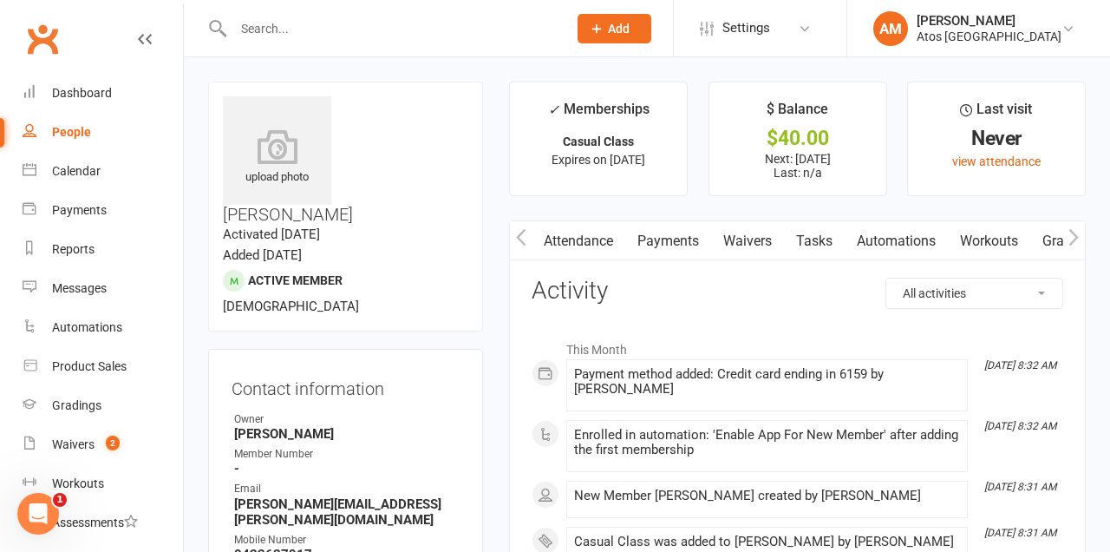
scroll to position [0, 165]
click at [682, 237] on link "Payments" at bounding box center [683, 241] width 86 height 40
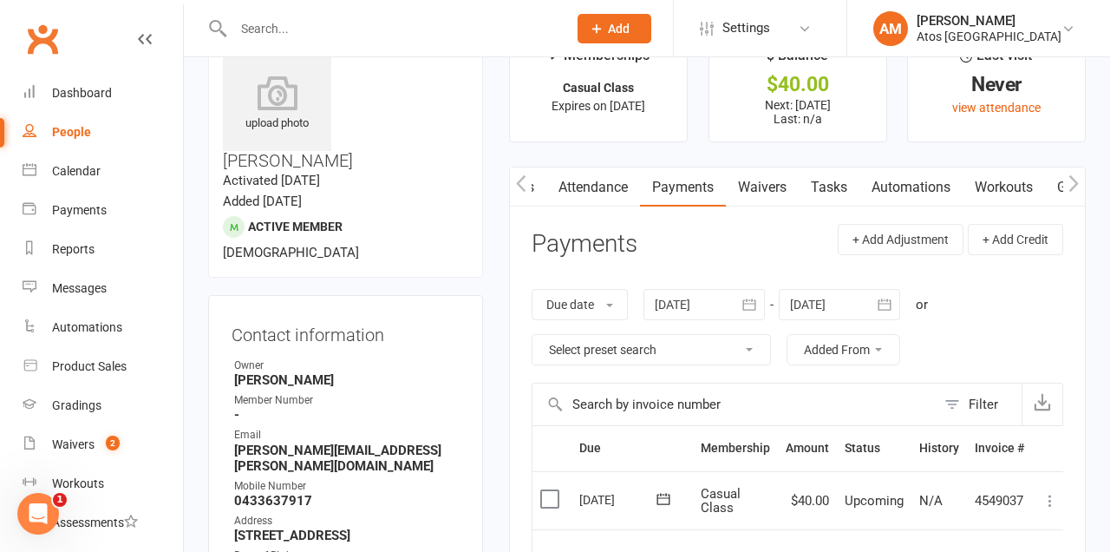
scroll to position [56, 0]
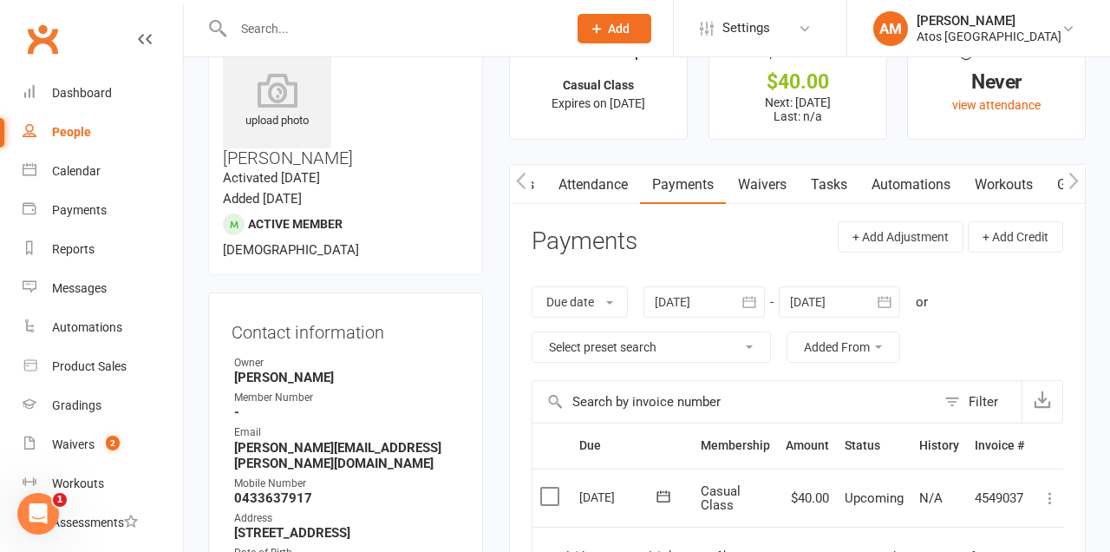
click at [559, 497] on label at bounding box center [551, 495] width 23 height 17
click at [552, 487] on input "checkbox" at bounding box center [545, 487] width 11 height 0
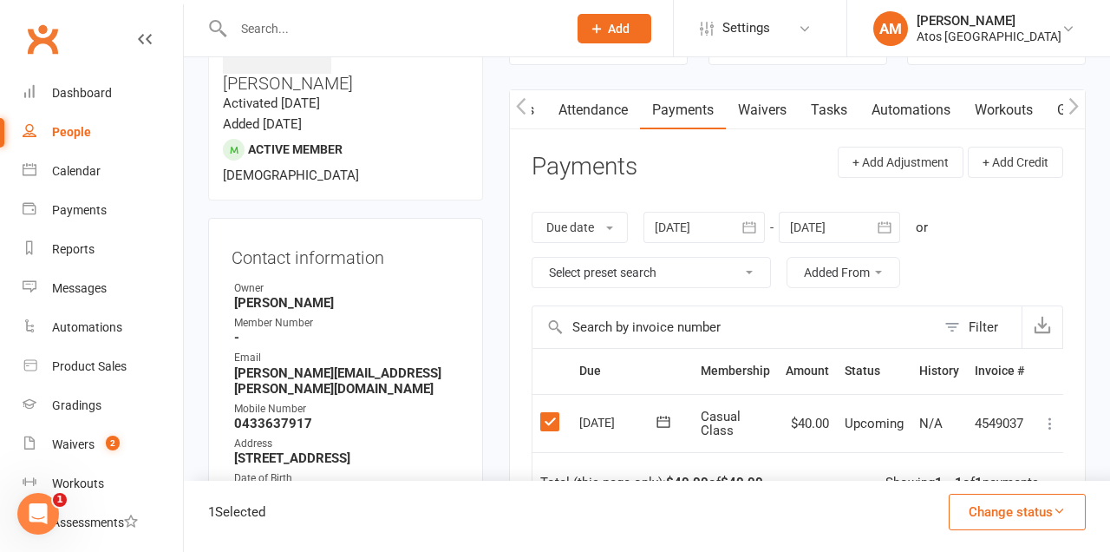
scroll to position [134, 0]
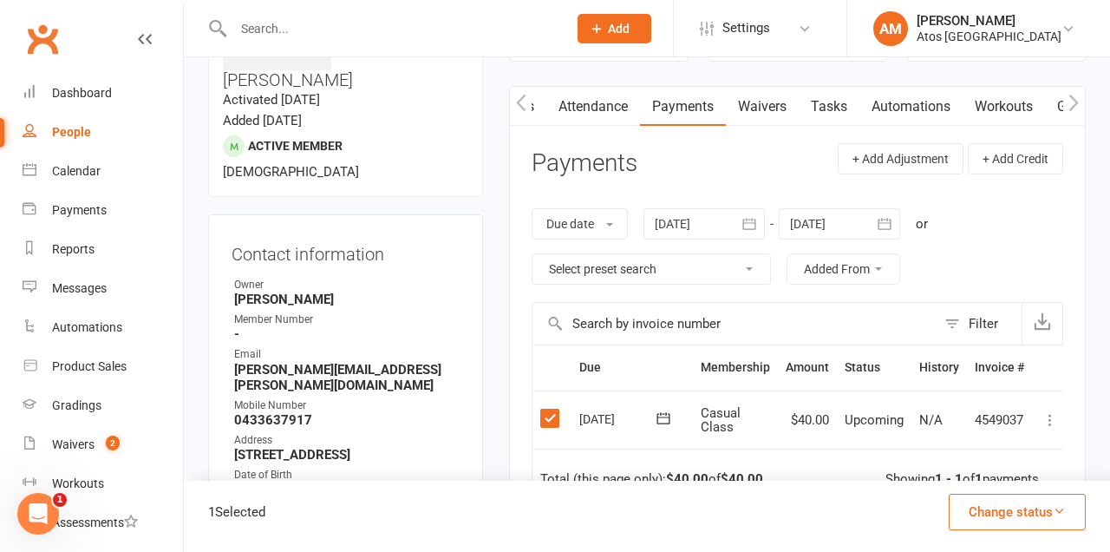
click at [1058, 412] on icon at bounding box center [1050, 419] width 17 height 17
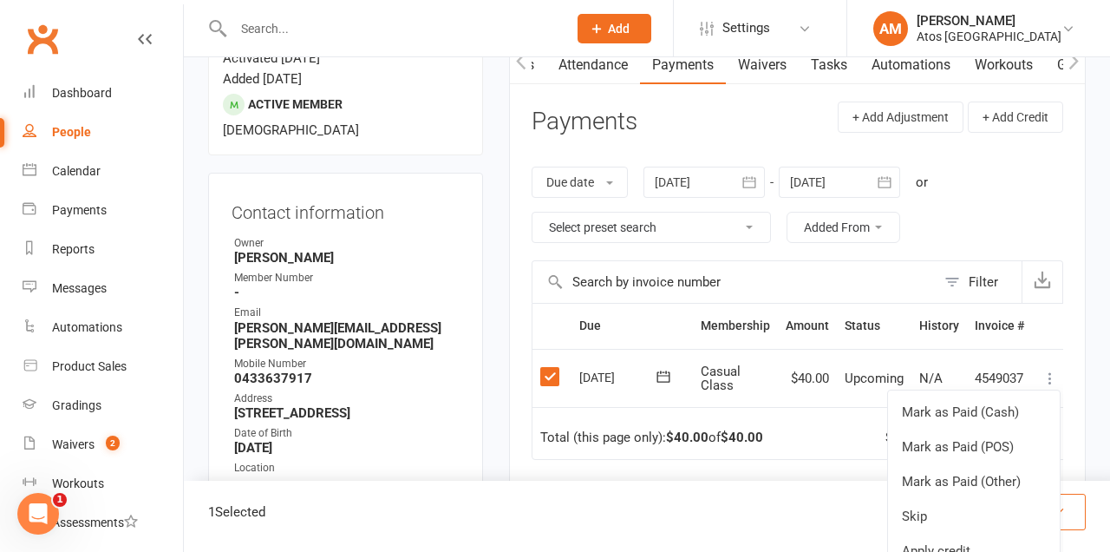
scroll to position [206, 0]
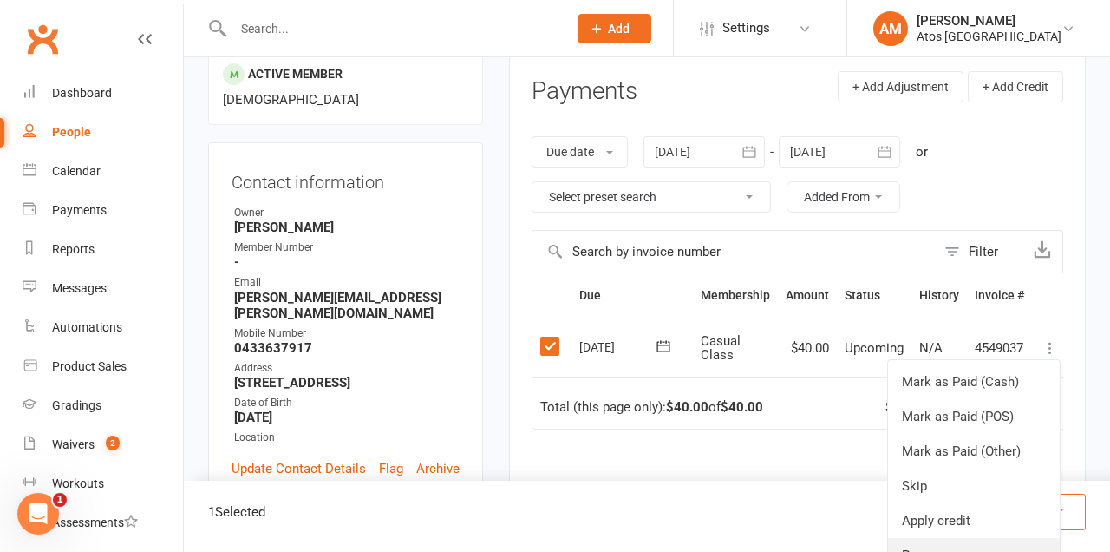
click at [981, 546] on link "Process now" at bounding box center [974, 555] width 172 height 35
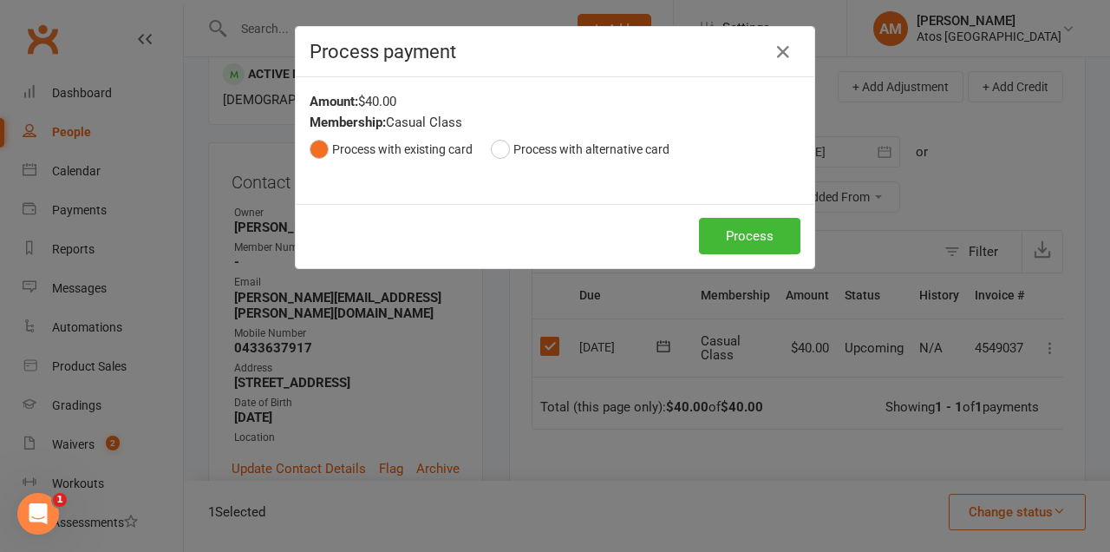
click at [754, 230] on button "Process" at bounding box center [749, 236] width 101 height 36
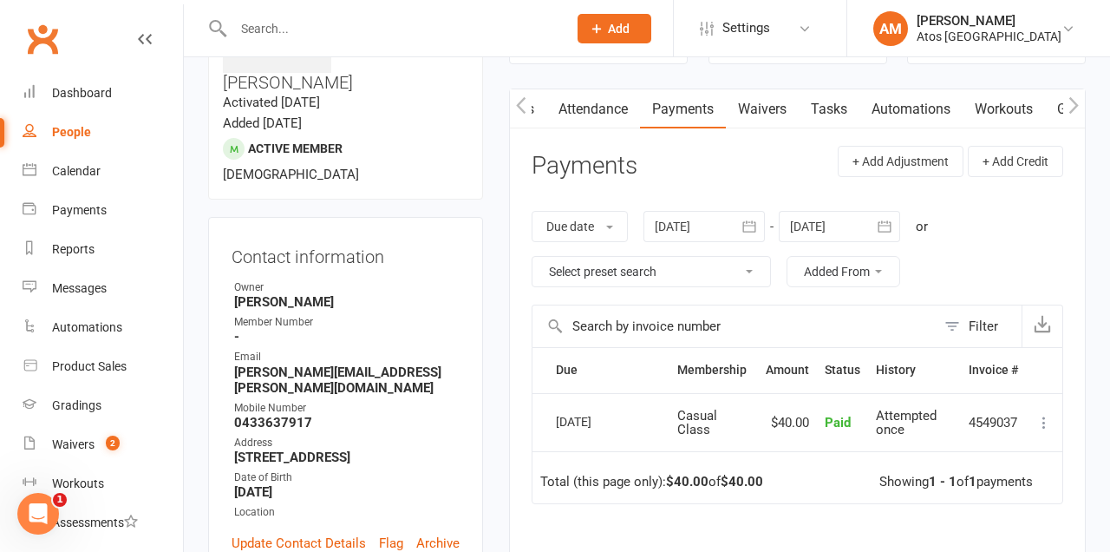
scroll to position [131, 0]
click at [615, 31] on span "Add" at bounding box center [619, 29] width 22 height 14
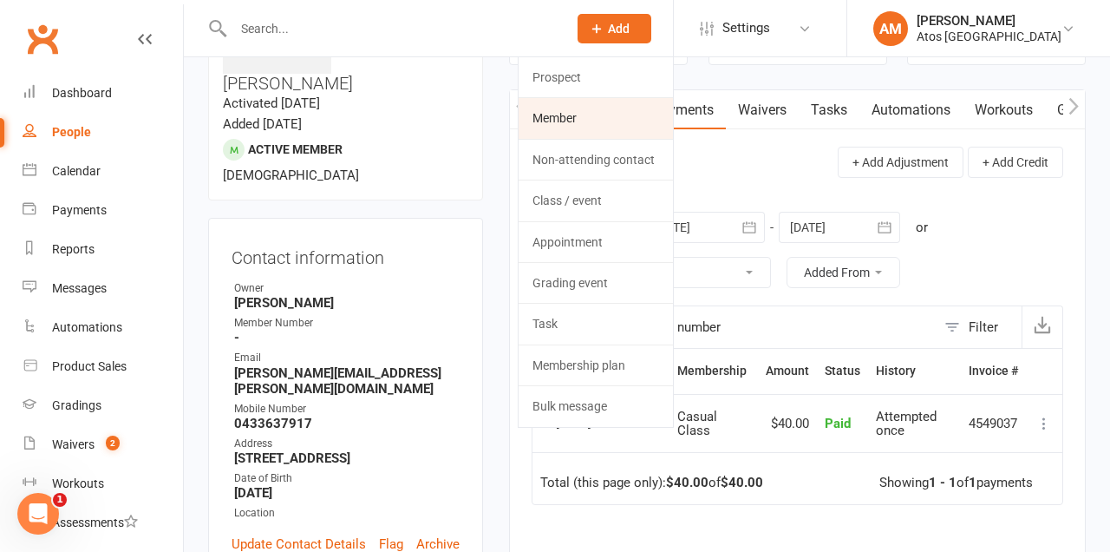
click at [591, 115] on link "Member" at bounding box center [596, 118] width 154 height 40
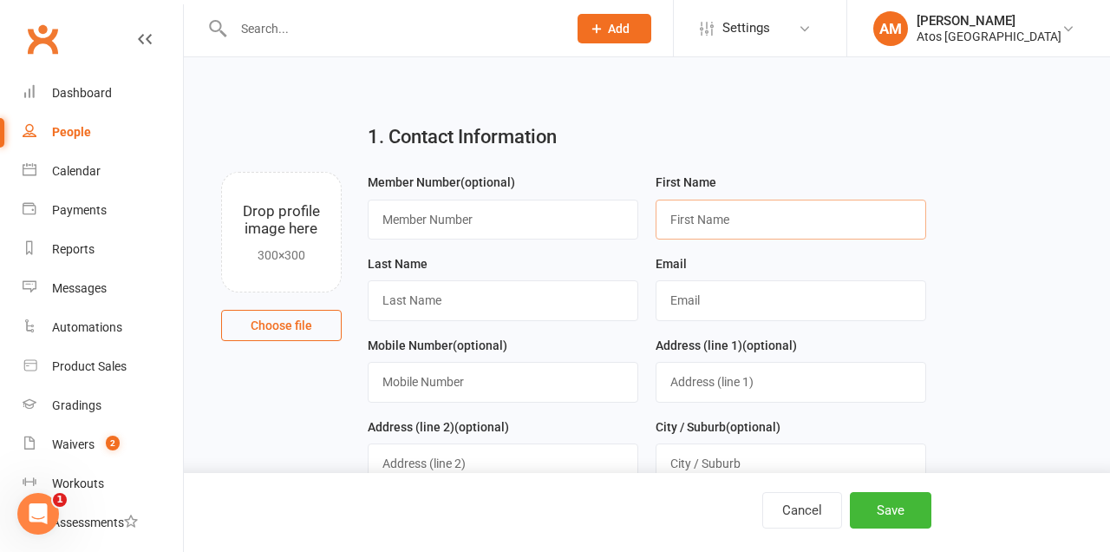
click at [749, 221] on input "text" at bounding box center [791, 219] width 271 height 40
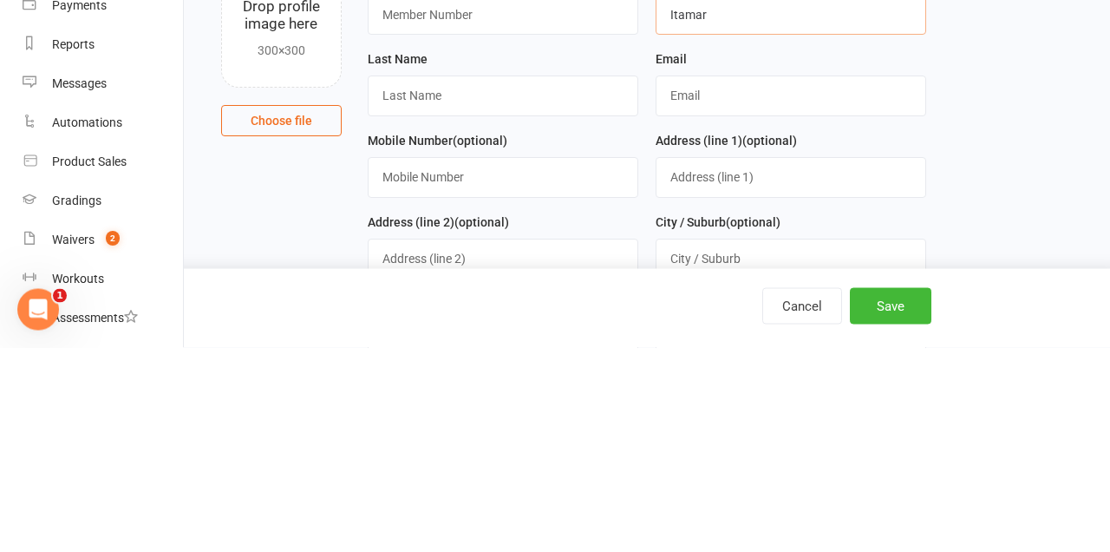
type input "Itamar"
click at [540, 300] on input "text" at bounding box center [503, 300] width 271 height 40
type input "Zeitouni"
click at [804, 310] on input "text" at bounding box center [791, 300] width 271 height 40
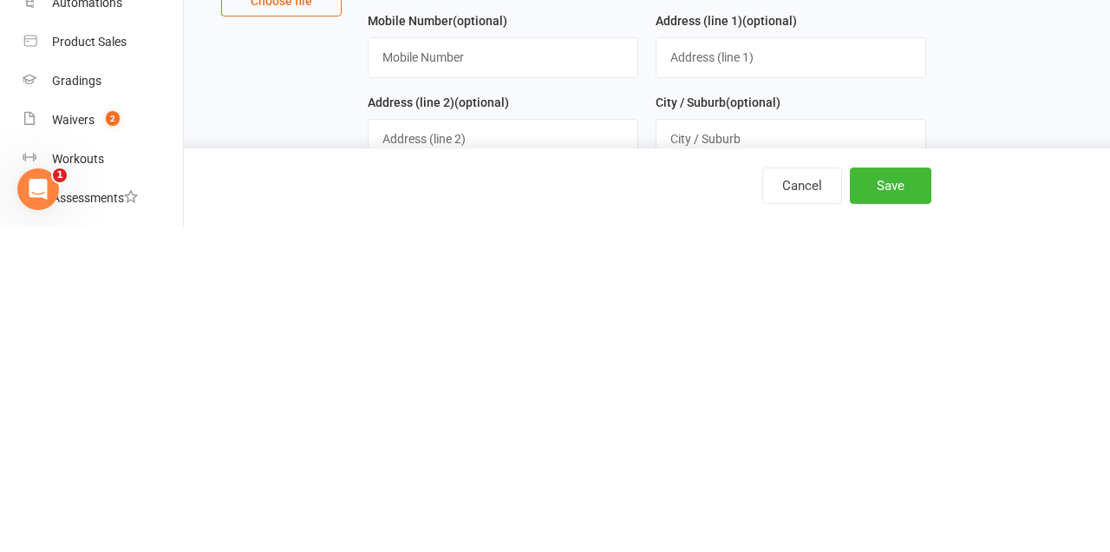
type input "Zeitounij@gmail.com"
click at [560, 385] on input "text" at bounding box center [503, 382] width 271 height 40
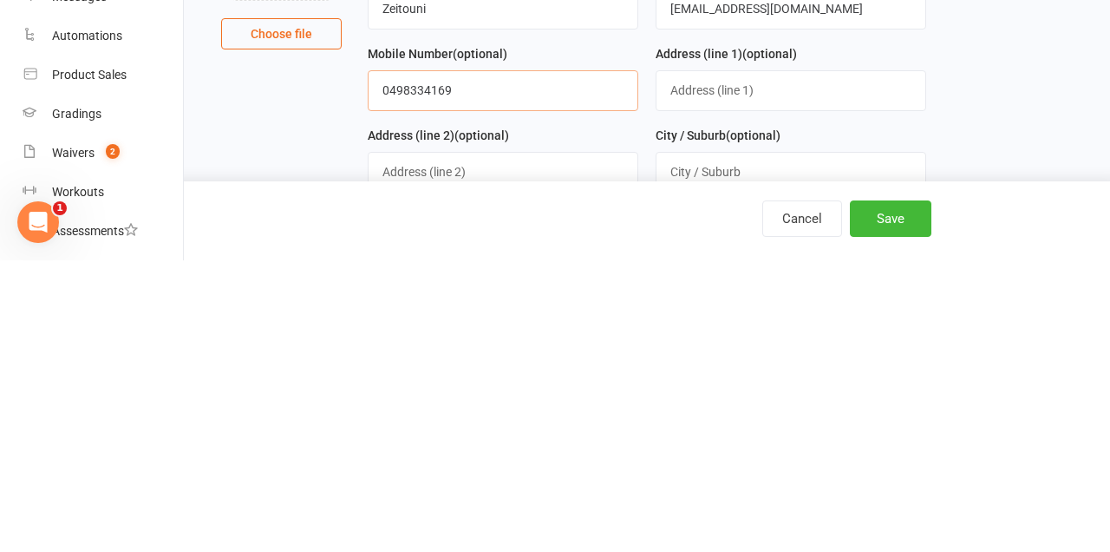
type input "0498334169"
click at [875, 380] on input "text" at bounding box center [791, 382] width 271 height 40
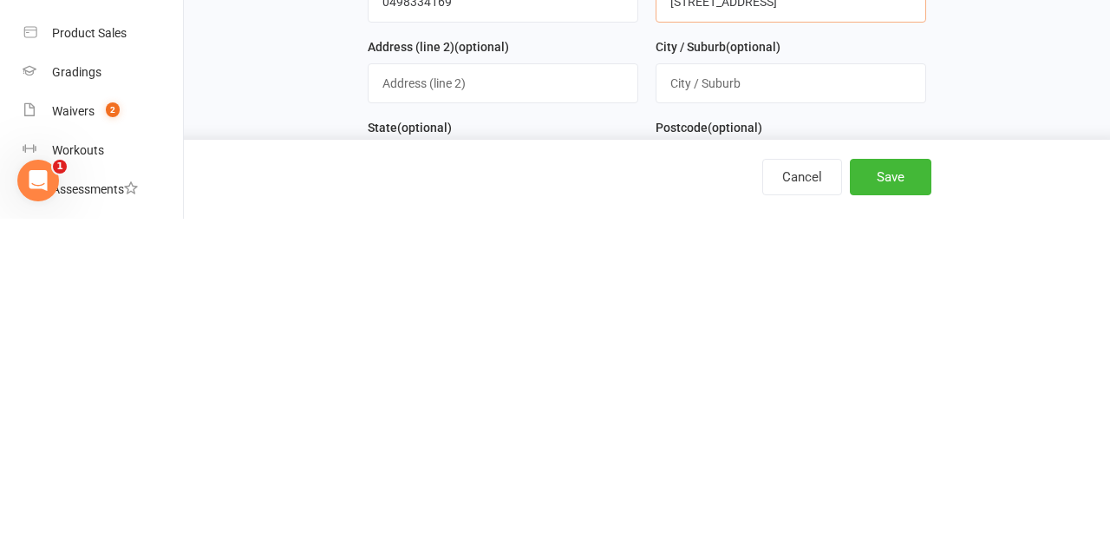
scroll to position [52, 0]
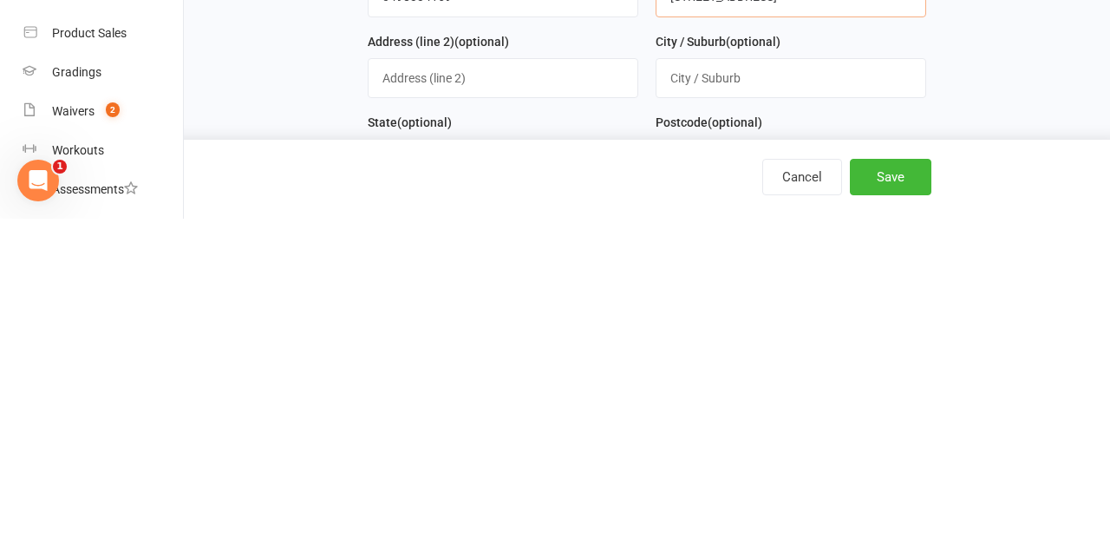
type input "13/2 moxon road"
click at [820, 415] on input "text" at bounding box center [791, 411] width 271 height 40
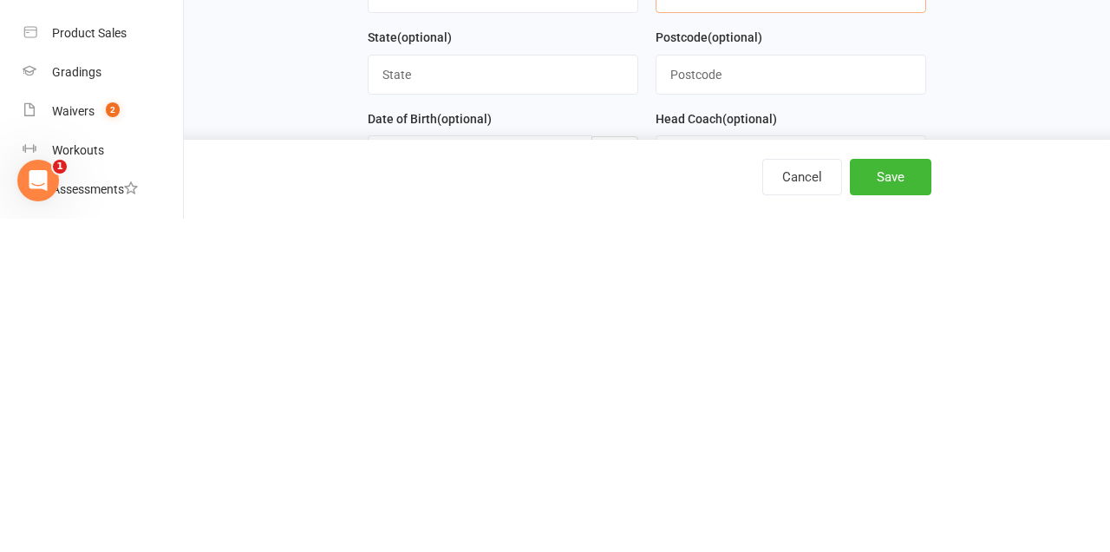
type input "Burbank"
click at [567, 410] on input "text" at bounding box center [503, 408] width 271 height 40
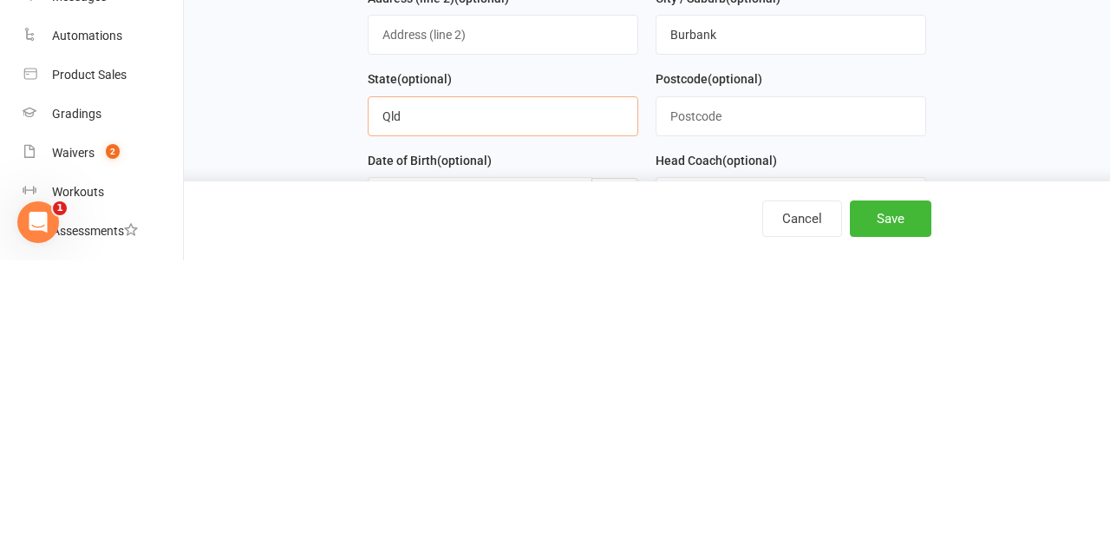
type input "Qld"
click at [800, 401] on input "text" at bounding box center [791, 408] width 271 height 40
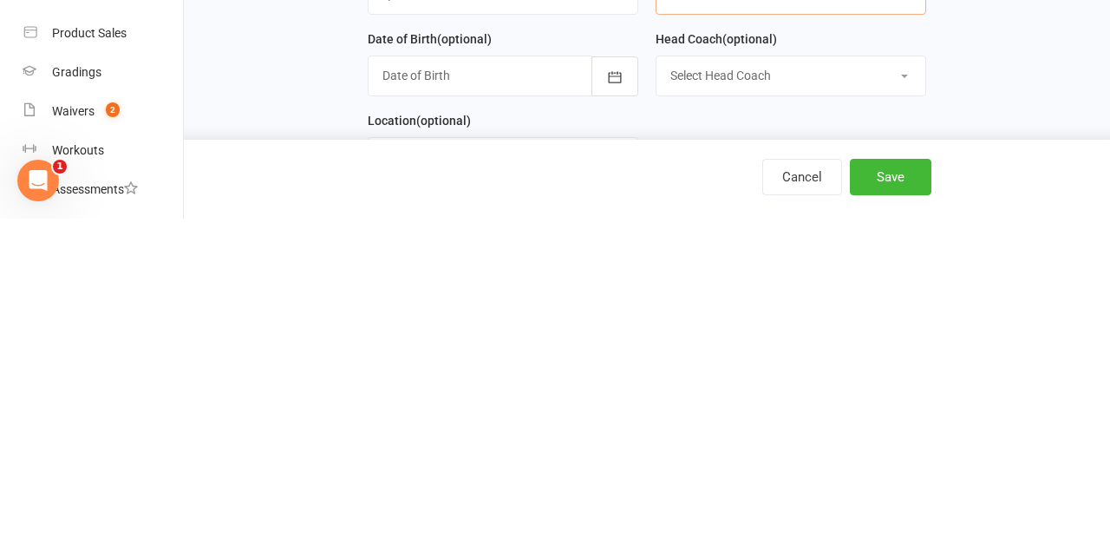
scroll to position [217, 0]
type input "4156"
click at [539, 410] on div at bounding box center [503, 409] width 271 height 40
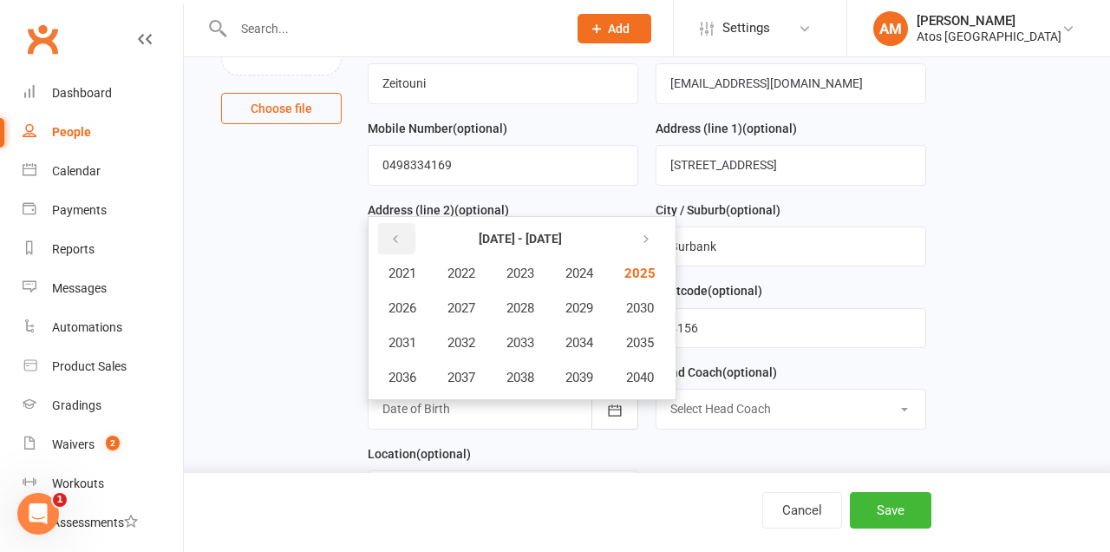
click at [403, 238] on button "button" at bounding box center [396, 238] width 37 height 31
click at [593, 344] on span "2014" at bounding box center [579, 343] width 28 height 16
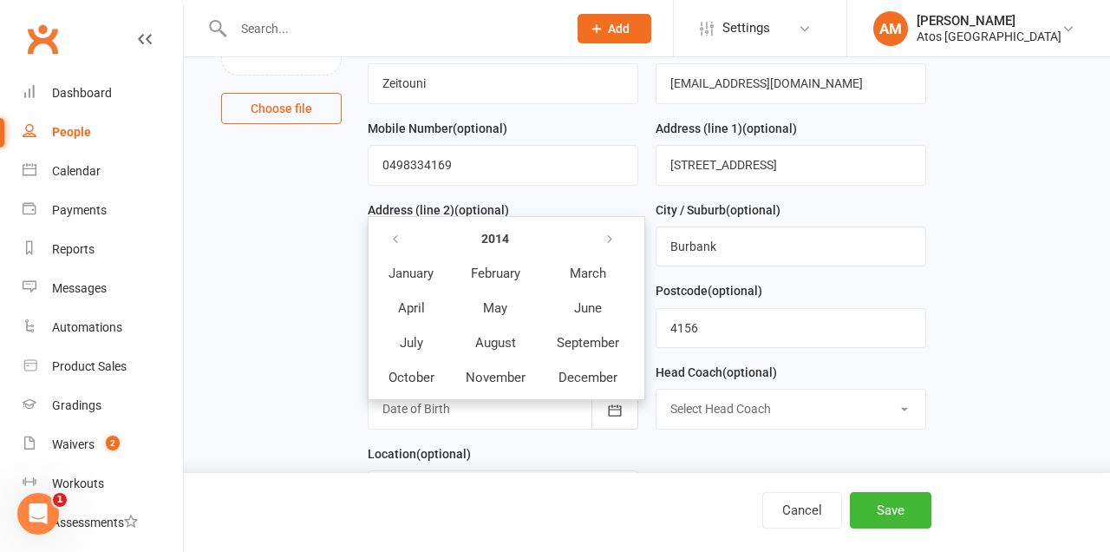
click at [605, 298] on button "June" at bounding box center [588, 307] width 92 height 33
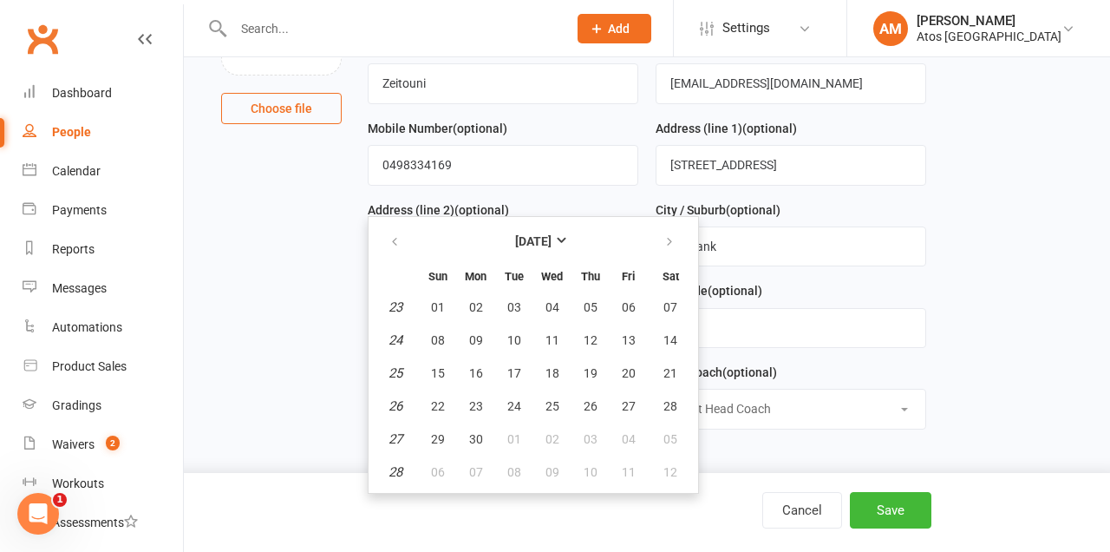
click at [448, 339] on button "08" at bounding box center [438, 339] width 36 height 31
type input "08 Jun 2014"
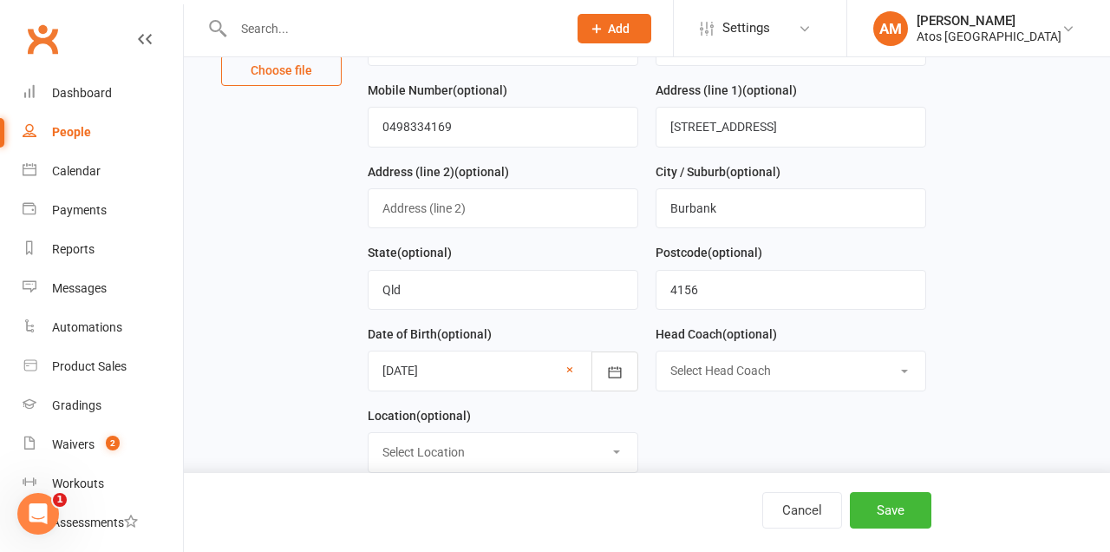
scroll to position [264, 0]
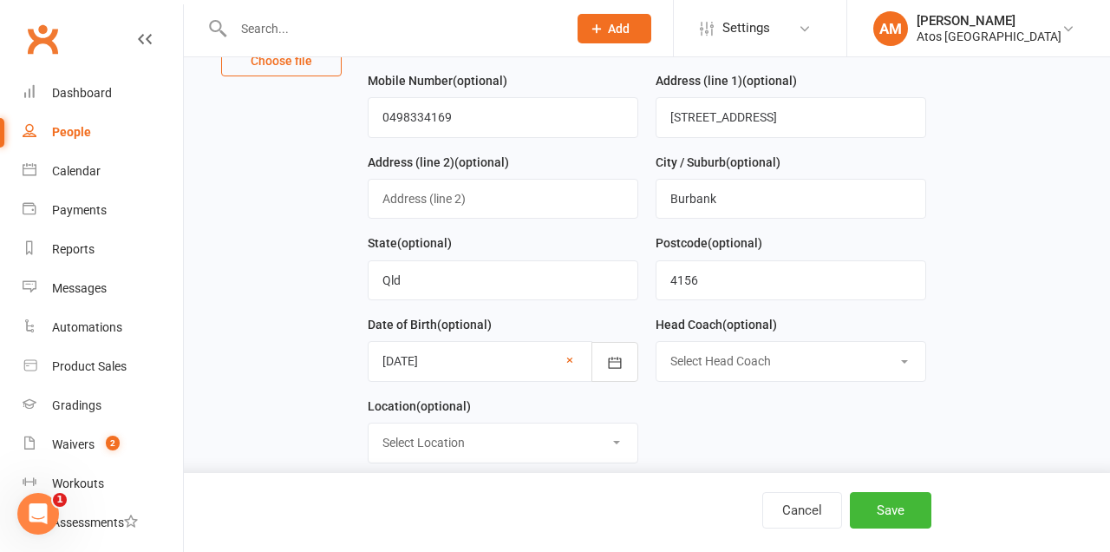
click at [810, 358] on select "Select Head Coach Antonio Mota" at bounding box center [790, 361] width 269 height 38
select select "0"
click at [656, 342] on select "Select Head Coach Antonio Mota" at bounding box center [790, 361] width 269 height 38
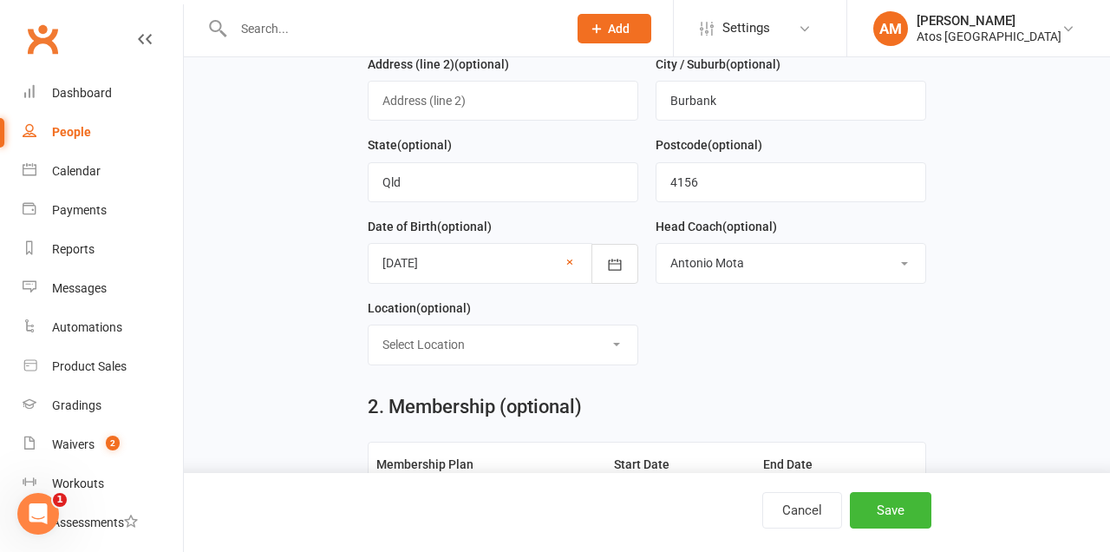
scroll to position [363, 0]
click at [624, 336] on select "Select Location Atos Brisbane Example Room (Rename me!)" at bounding box center [503, 343] width 269 height 38
select select "0"
click at [369, 324] on select "Select Location Atos Brisbane Example Room (Rename me!)" at bounding box center [503, 343] width 269 height 38
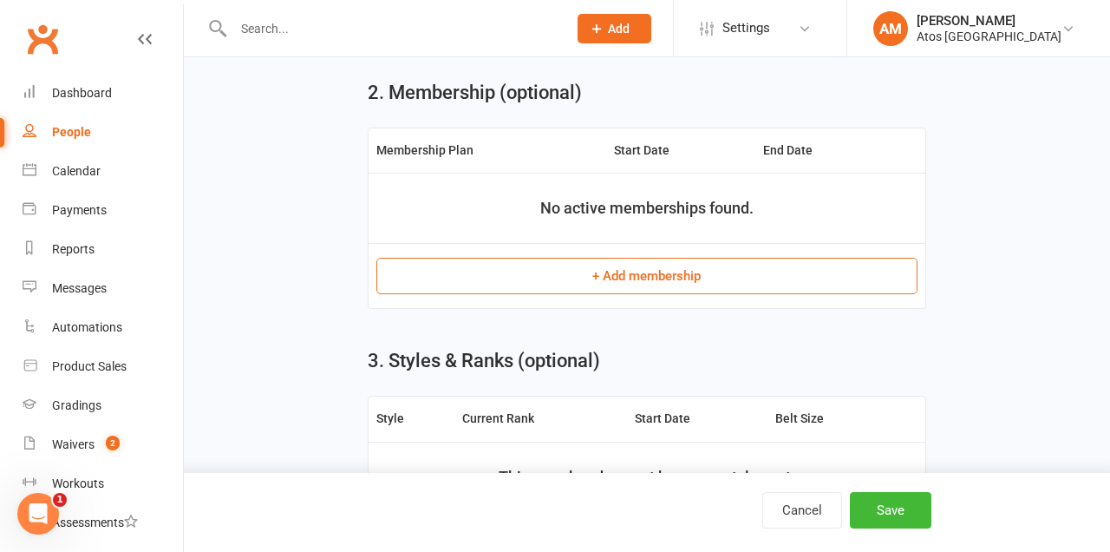
scroll to position [661, 0]
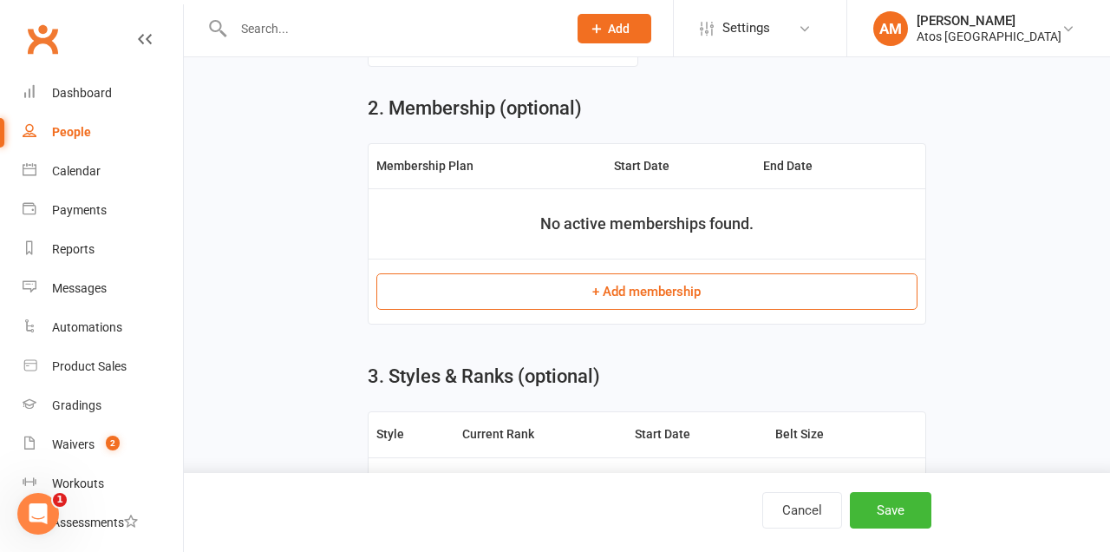
click at [687, 308] on button "+ Add membership" at bounding box center [647, 291] width 542 height 36
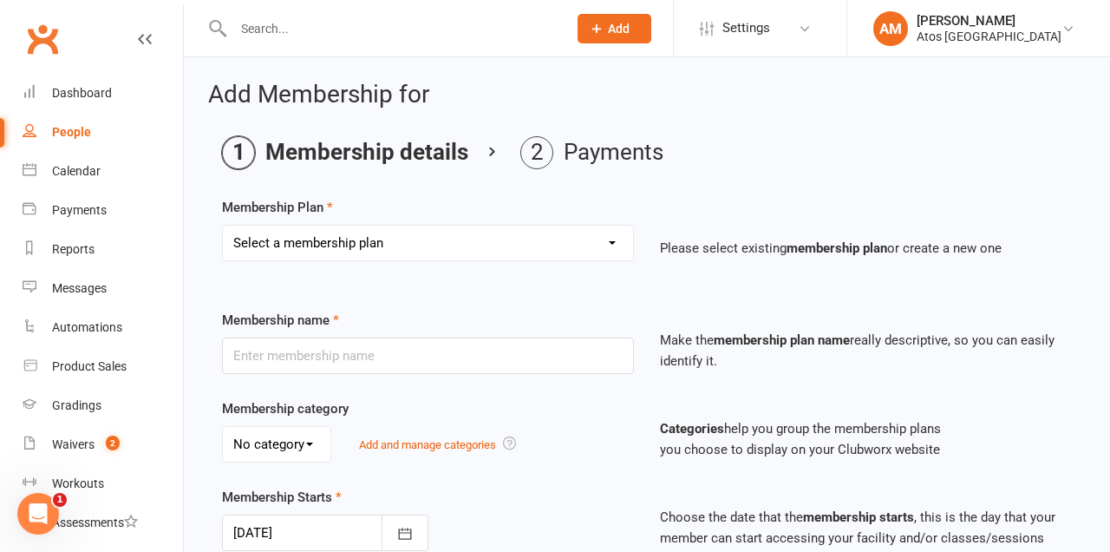
click at [454, 249] on select "Select a membership plan Create new Membership Plan Adult 12-Month Unlimited Me…" at bounding box center [428, 242] width 410 height 35
select select "6"
click at [223, 225] on select "Select a membership plan Create new Membership Plan Adult 12-Month Unlimited Me…" at bounding box center [428, 242] width 410 height 35
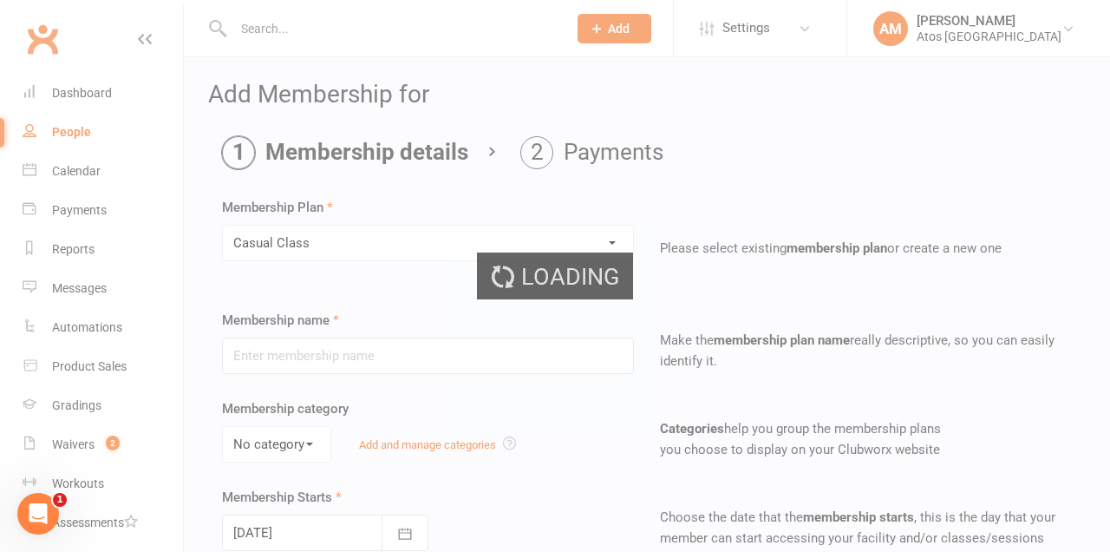
type input "Casual Class"
select select "1"
type input "1"
select select "0"
type input "1"
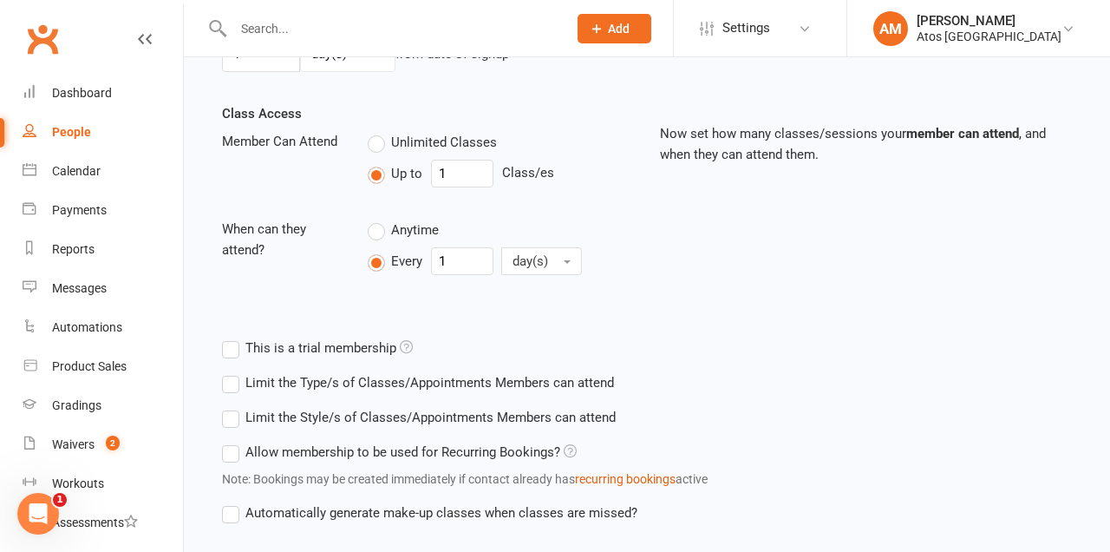
scroll to position [592, 0]
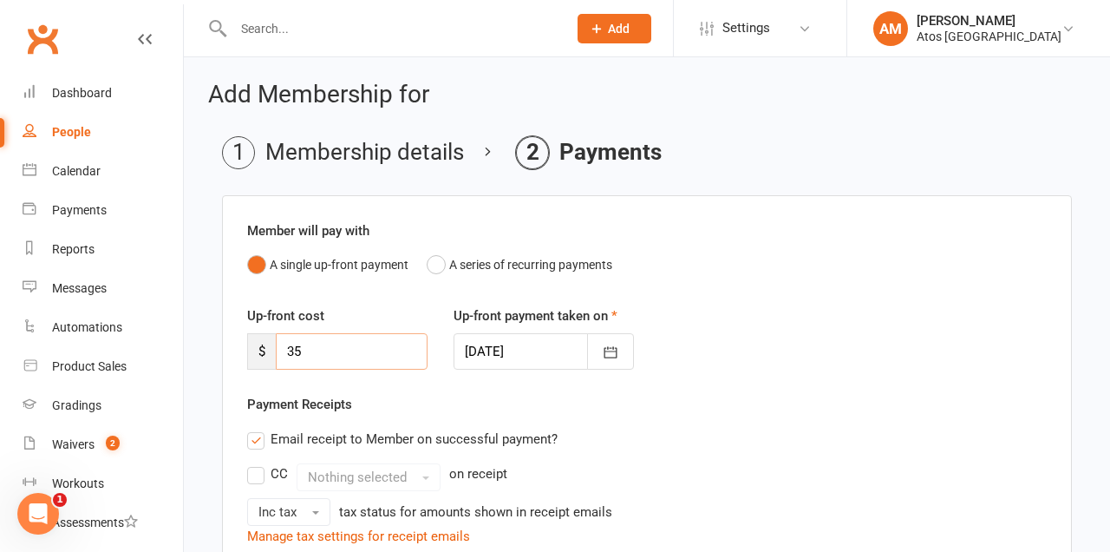
click at [360, 341] on input "35" at bounding box center [352, 351] width 152 height 36
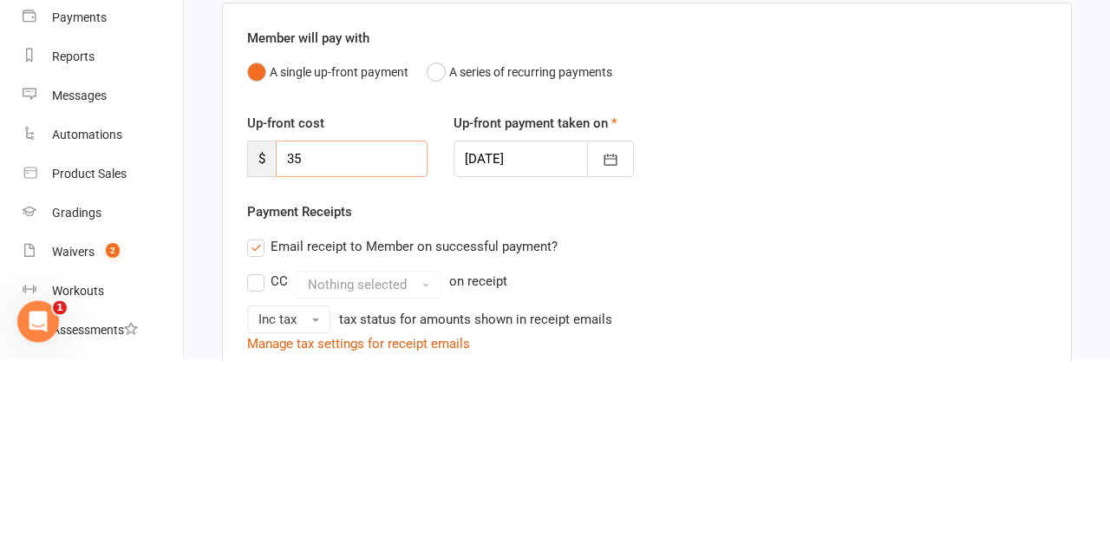
type input "3"
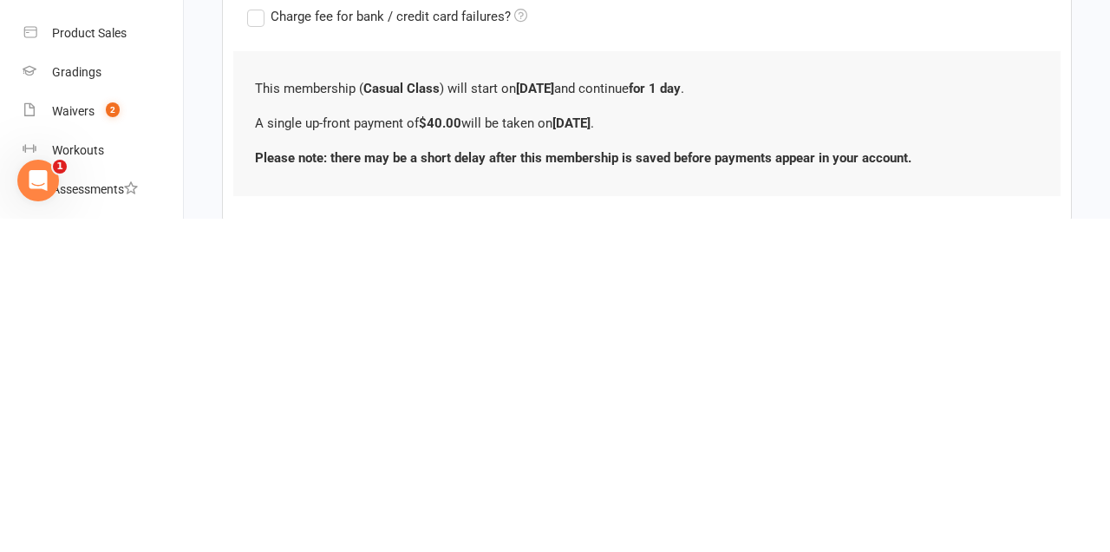
scroll to position [357, 0]
type input "40"
click at [940, 480] on p "Please note: there may be a short delay after this membership is saved before p…" at bounding box center [647, 490] width 784 height 21
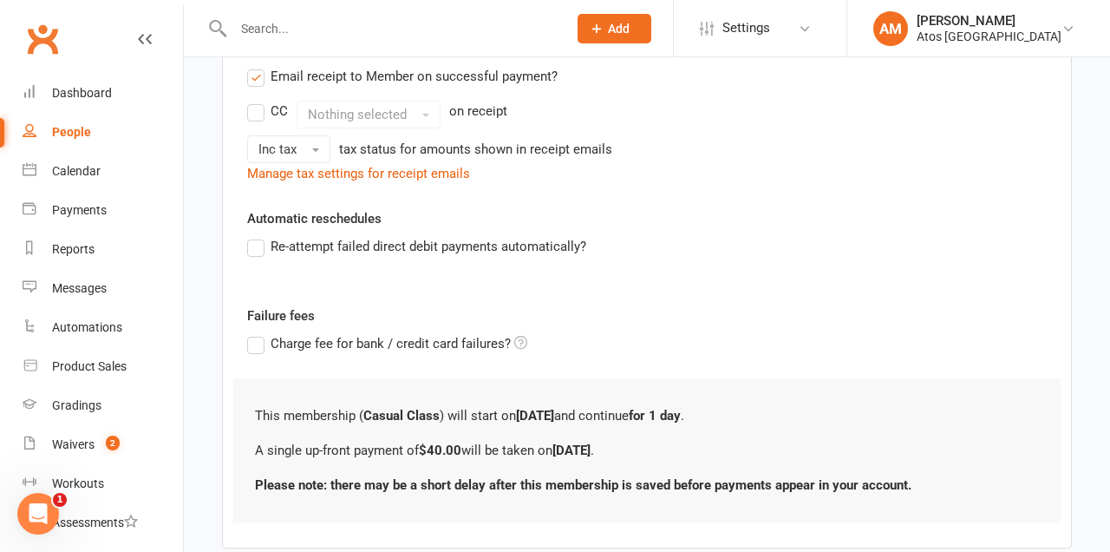
scroll to position [379, 0]
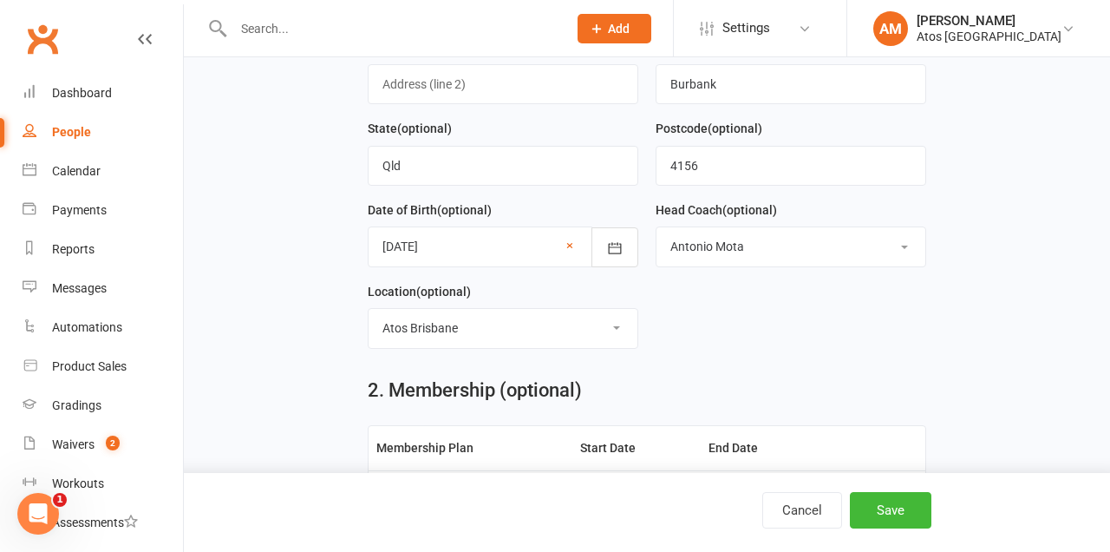
scroll to position [741, 0]
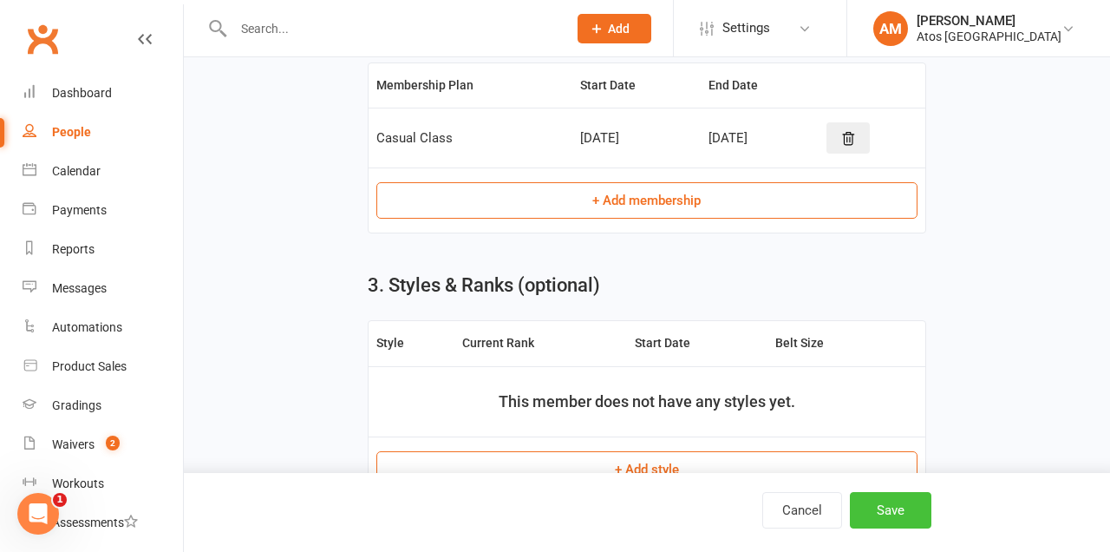
click at [899, 528] on button "Save" at bounding box center [891, 510] width 82 height 36
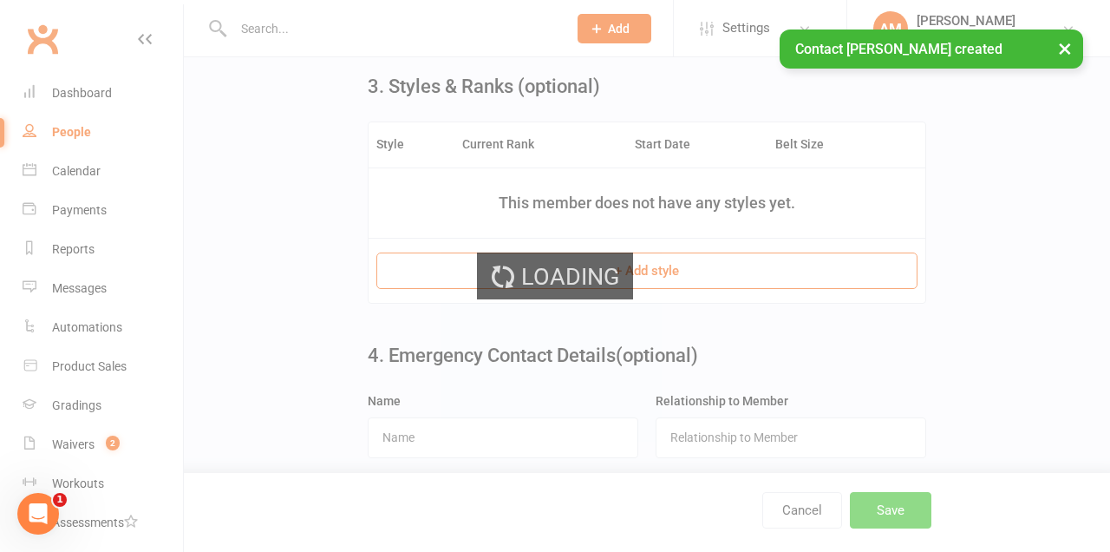
scroll to position [0, 0]
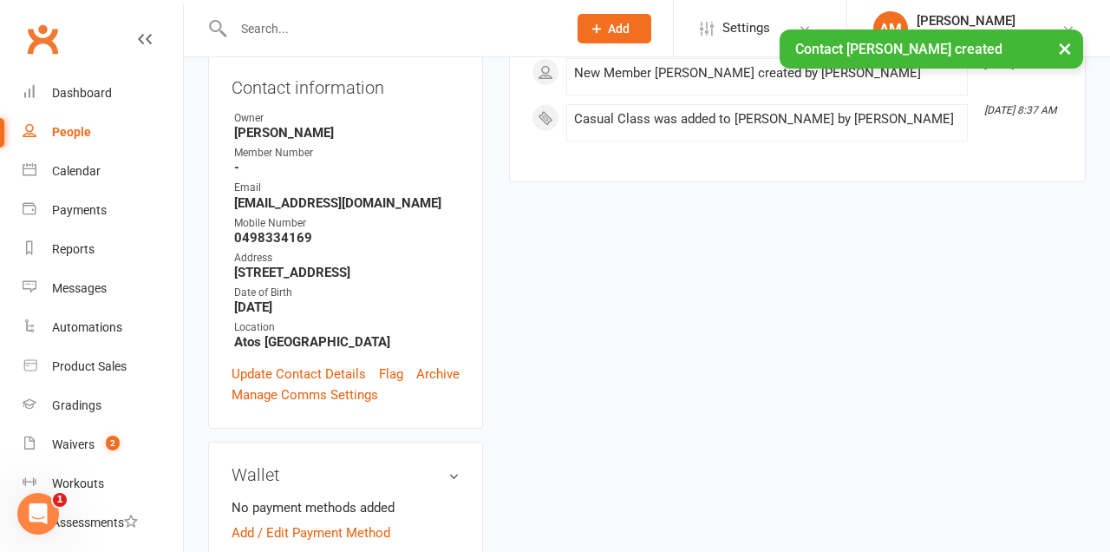
scroll to position [302, 0]
click at [340, 521] on link "Add / Edit Payment Method" at bounding box center [311, 531] width 159 height 21
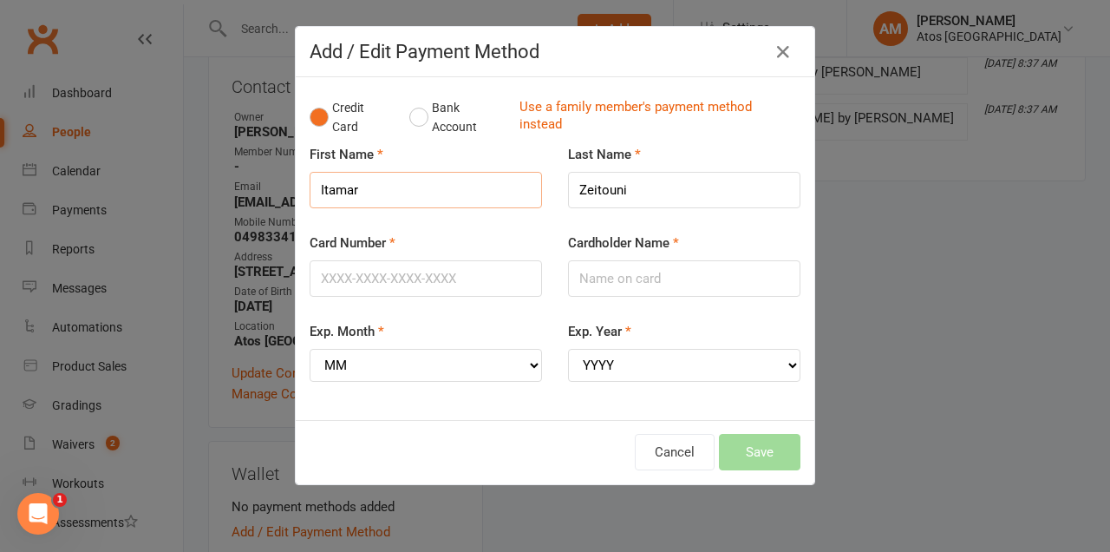
click at [469, 187] on input "Itamar" at bounding box center [426, 190] width 232 height 36
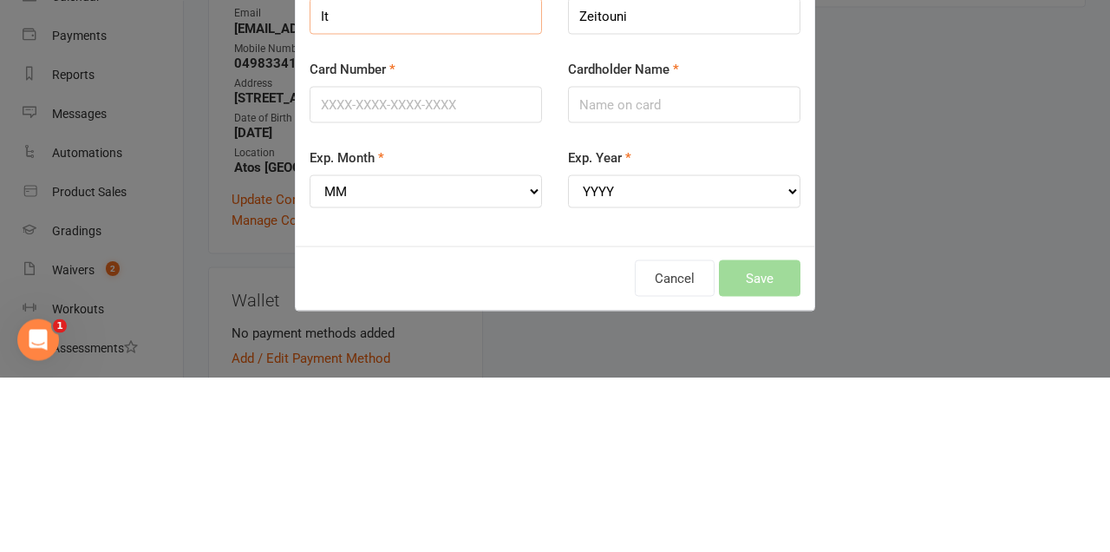
type input "I"
type input "Jonathan"
click at [706, 185] on input "Zeitouni" at bounding box center [684, 190] width 232 height 36
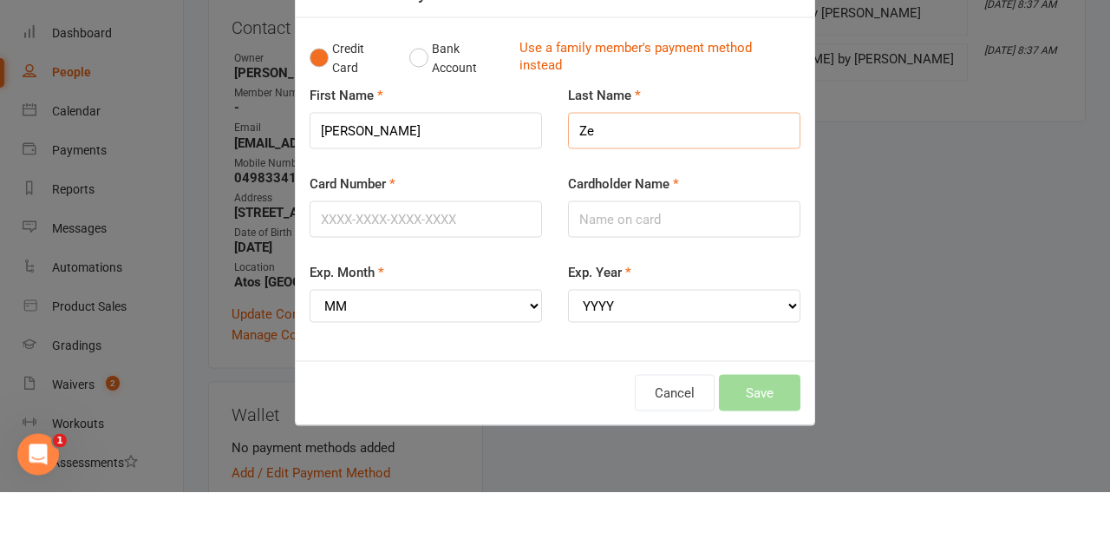
type input "Z"
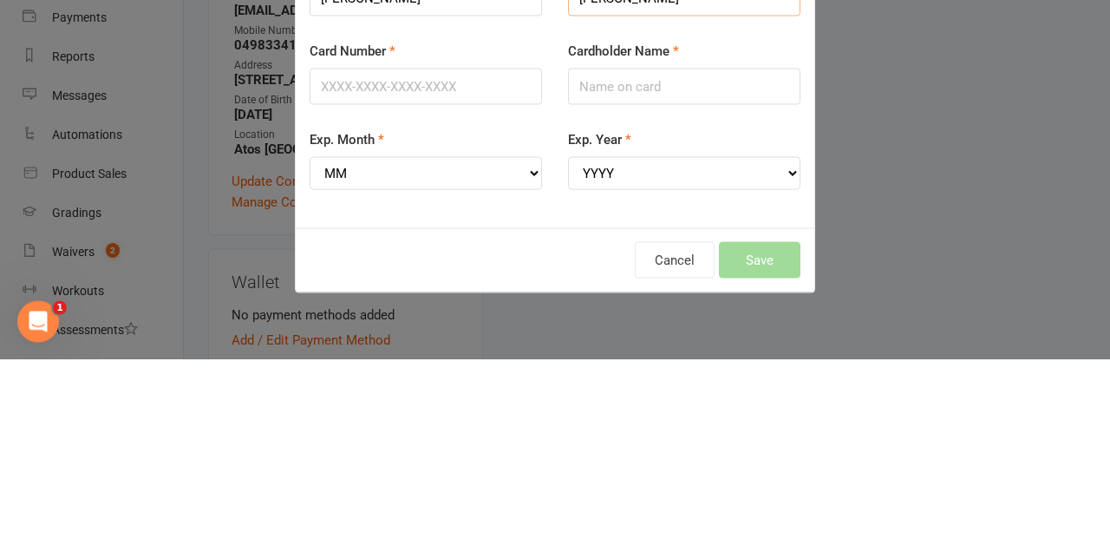
type input "Ben yehoshua"
click at [497, 287] on input "Card Number" at bounding box center [426, 278] width 232 height 36
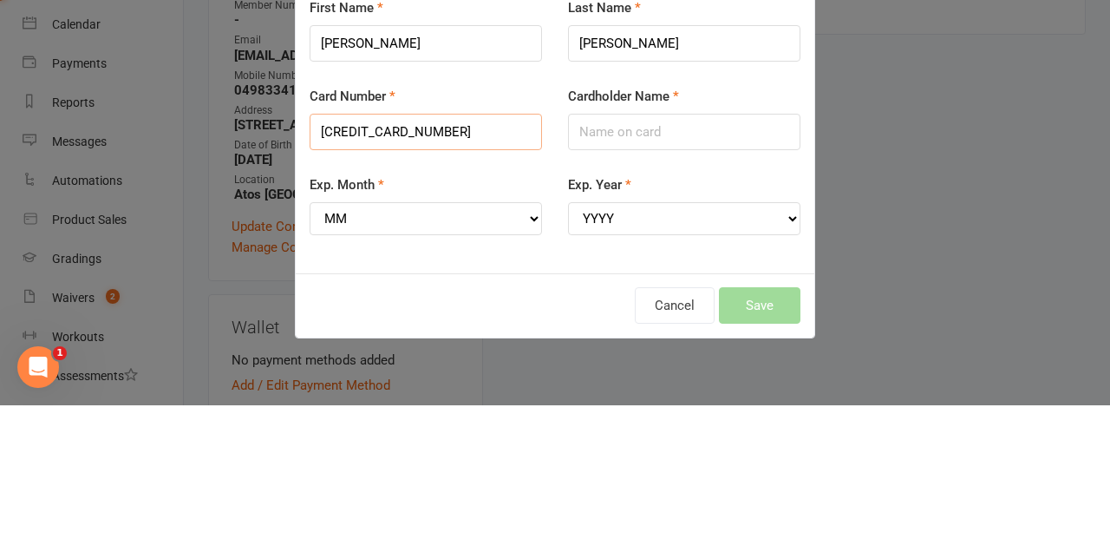
type input "5217295392420885"
click at [744, 278] on input "Cardholder Name" at bounding box center [684, 278] width 232 height 36
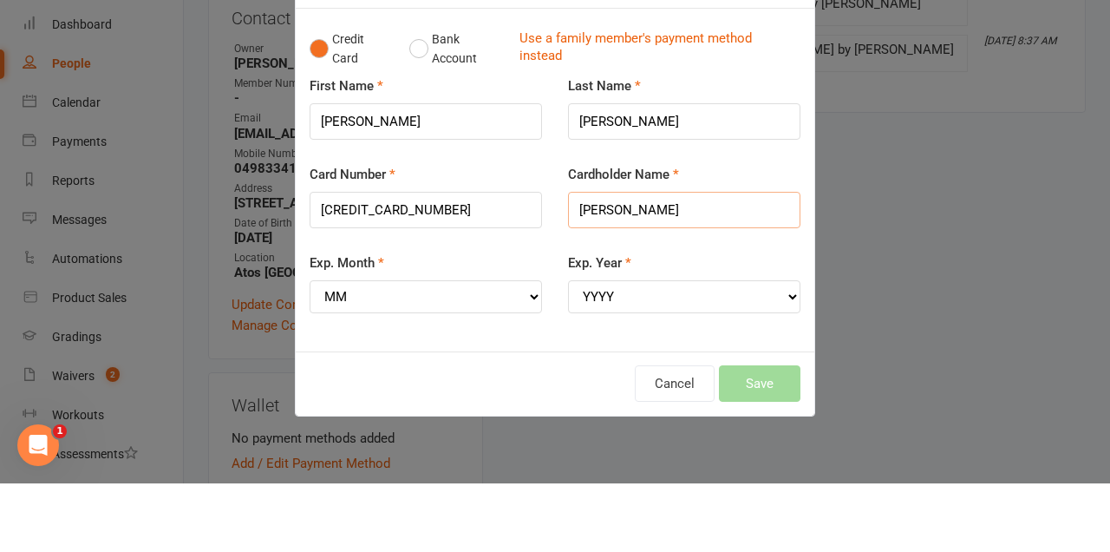
type input "Jonathan Ben yehoshua"
click at [500, 187] on input "Jonathan" at bounding box center [426, 190] width 232 height 36
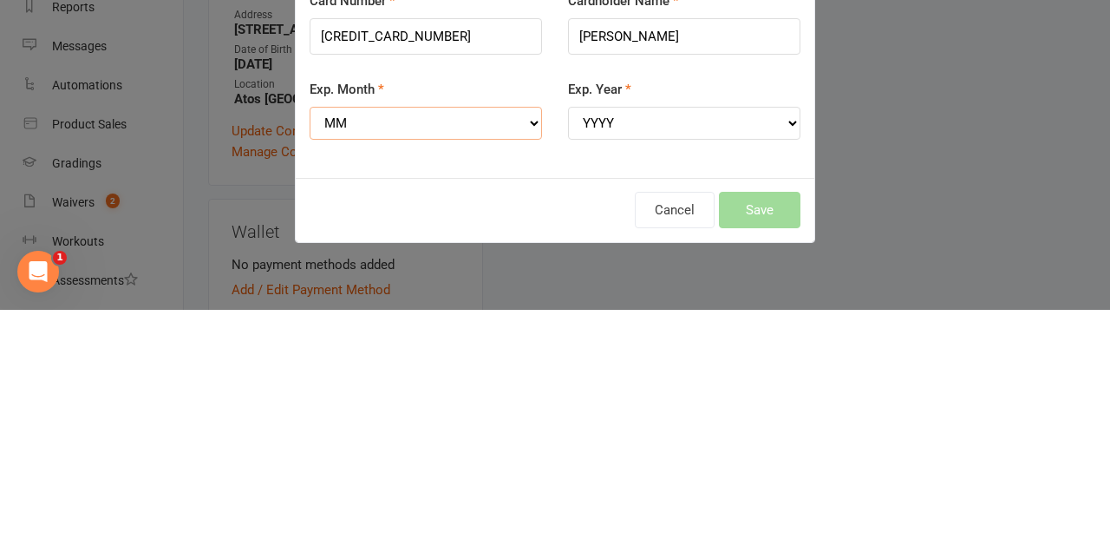
click at [486, 359] on select "MM 01 02 03 04 05 06 07 08 09 10 11 12" at bounding box center [426, 365] width 232 height 33
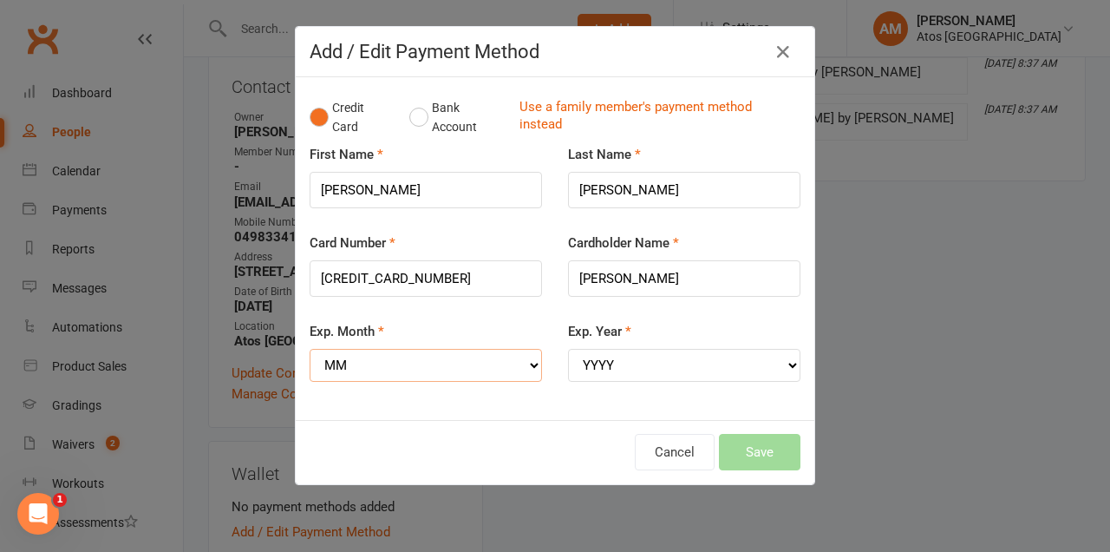
select select "01"
click at [310, 349] on select "MM 01 02 03 04 05 06 07 08 09 10 11 12" at bounding box center [426, 365] width 232 height 33
click at [631, 373] on select "YYYY 2025 2026 2027 2028 2029 2030 2031 2032 2033 2034" at bounding box center [684, 365] width 232 height 33
select select "2026"
click at [568, 349] on select "YYYY 2025 2026 2027 2028 2029 2030 2031 2032 2033 2034" at bounding box center [684, 365] width 232 height 33
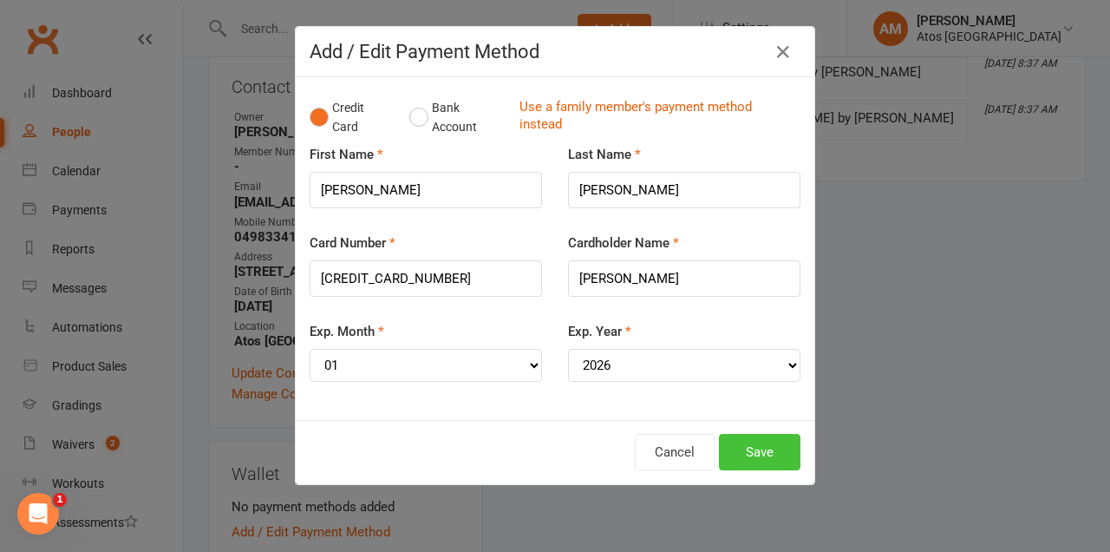
click at [782, 445] on button "Save" at bounding box center [760, 452] width 82 height 36
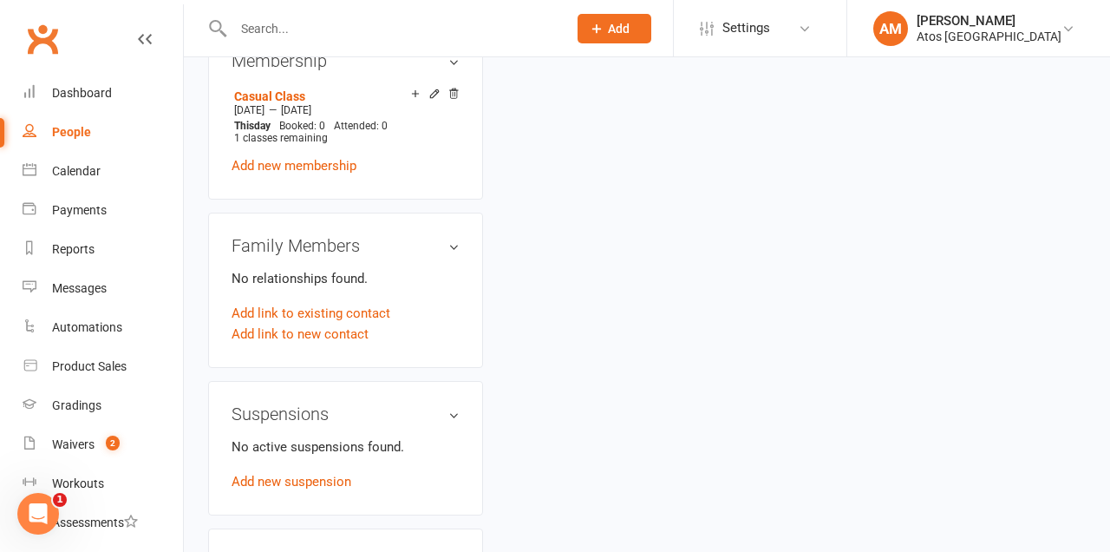
scroll to position [868, 0]
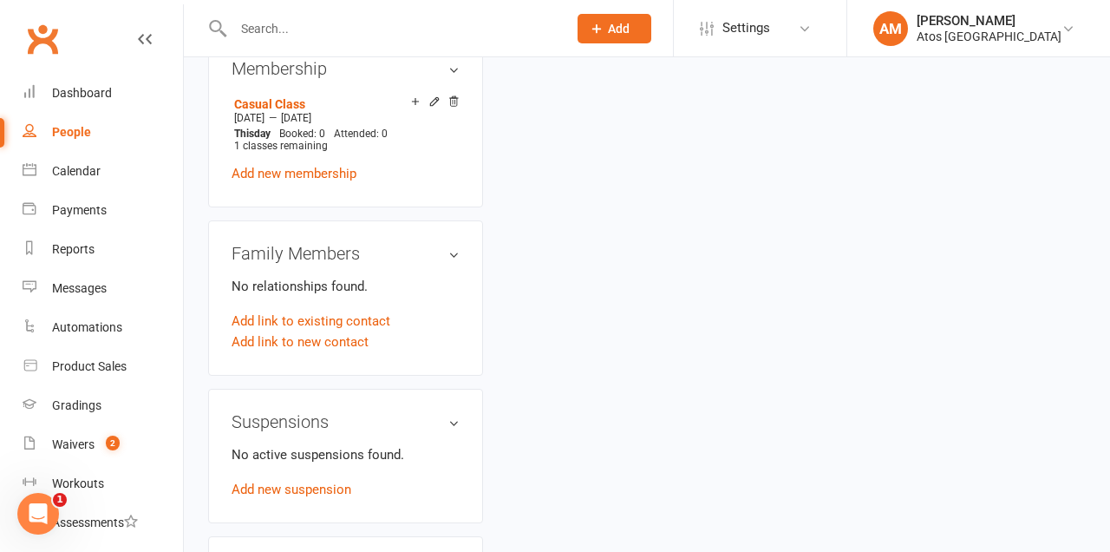
click at [337, 331] on link "Add link to new contact" at bounding box center [300, 341] width 137 height 21
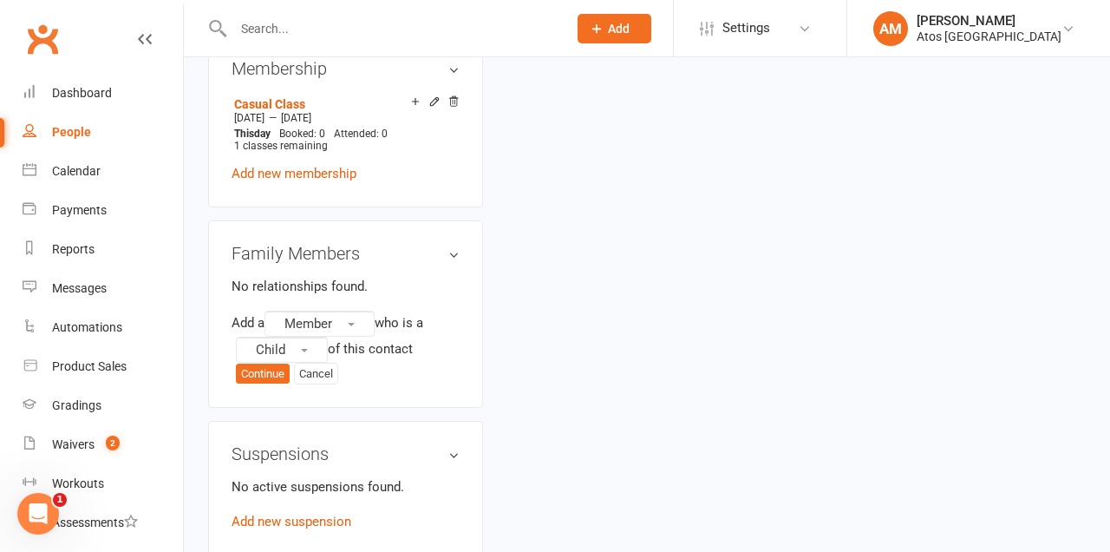
click at [325, 316] on span "Member" at bounding box center [308, 324] width 48 height 16
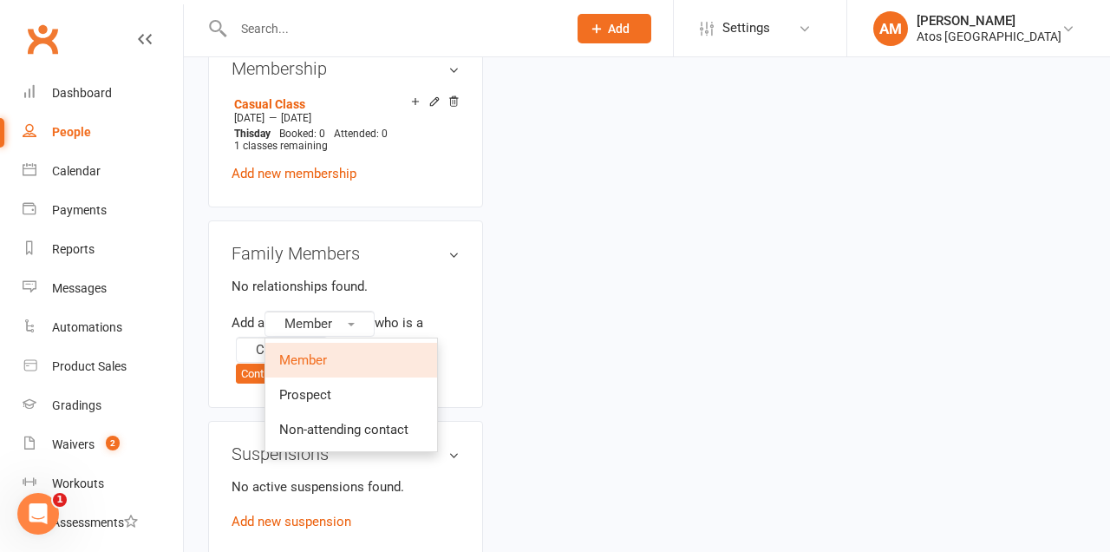
click at [543, 311] on div "upload photo Itamar Zeitouni Activated 13 September, 2025 Added 13 September, 2…" at bounding box center [647, 118] width 904 height 1810
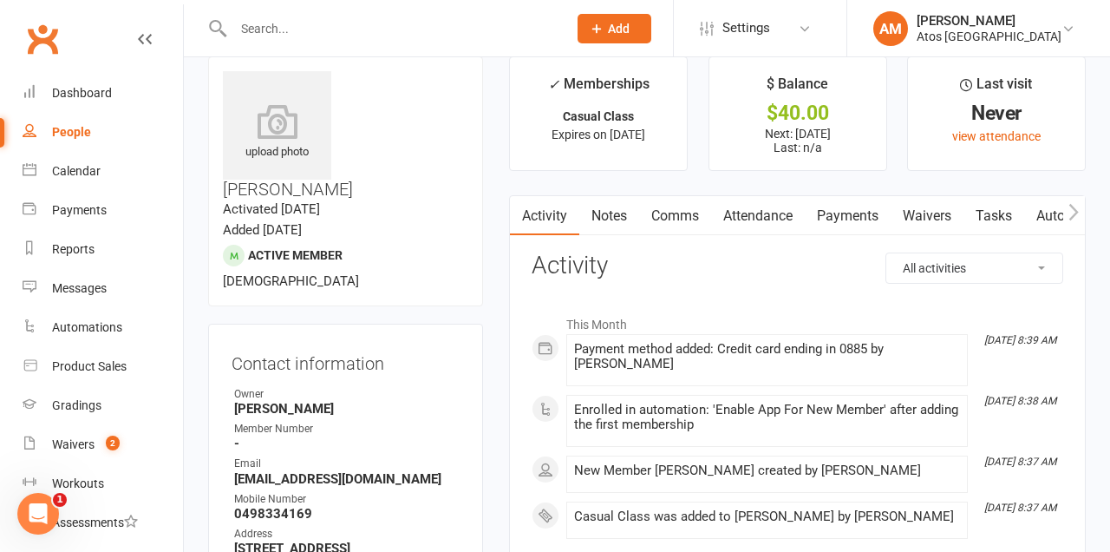
scroll to position [0, 0]
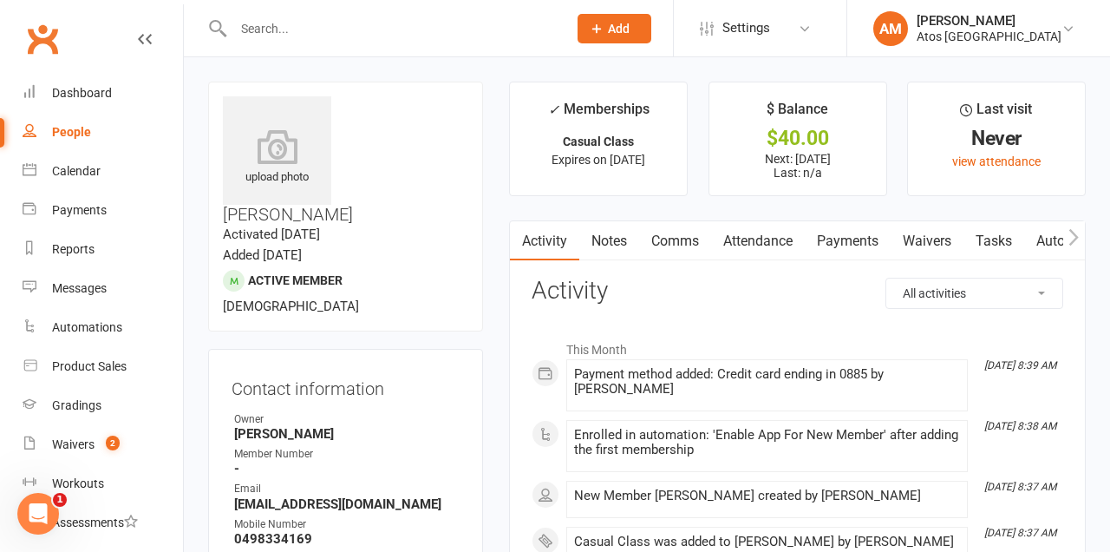
click at [858, 234] on link "Payments" at bounding box center [848, 241] width 86 height 40
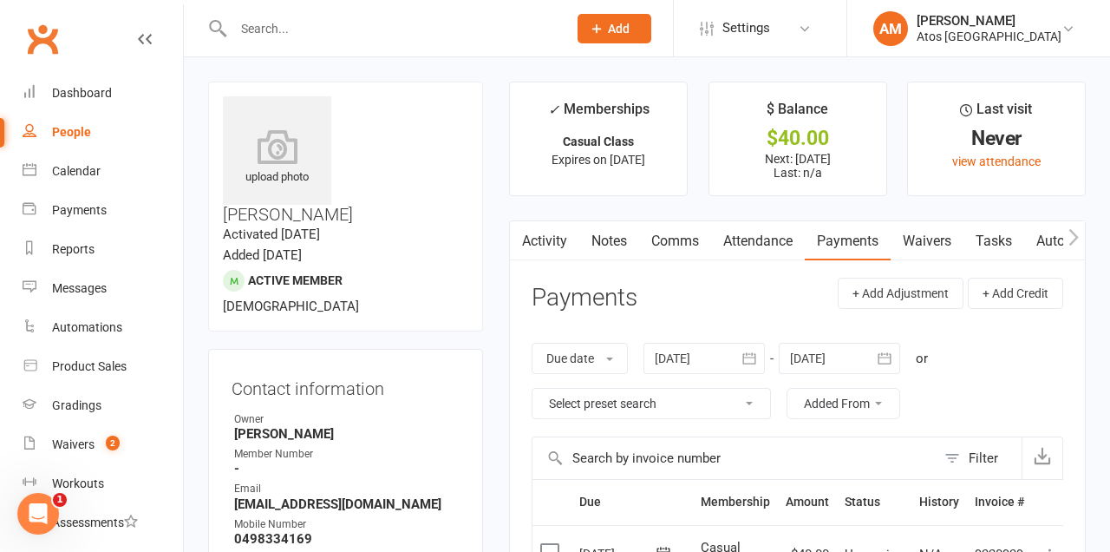
click at [556, 547] on label at bounding box center [551, 552] width 23 height 17
click at [552, 544] on input "checkbox" at bounding box center [545, 544] width 11 height 0
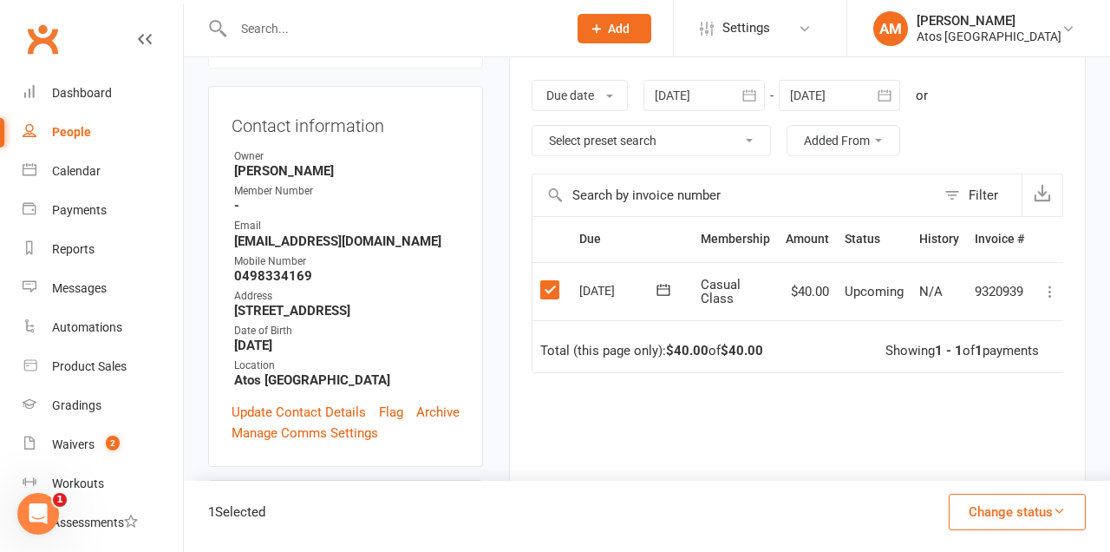
scroll to position [278, 0]
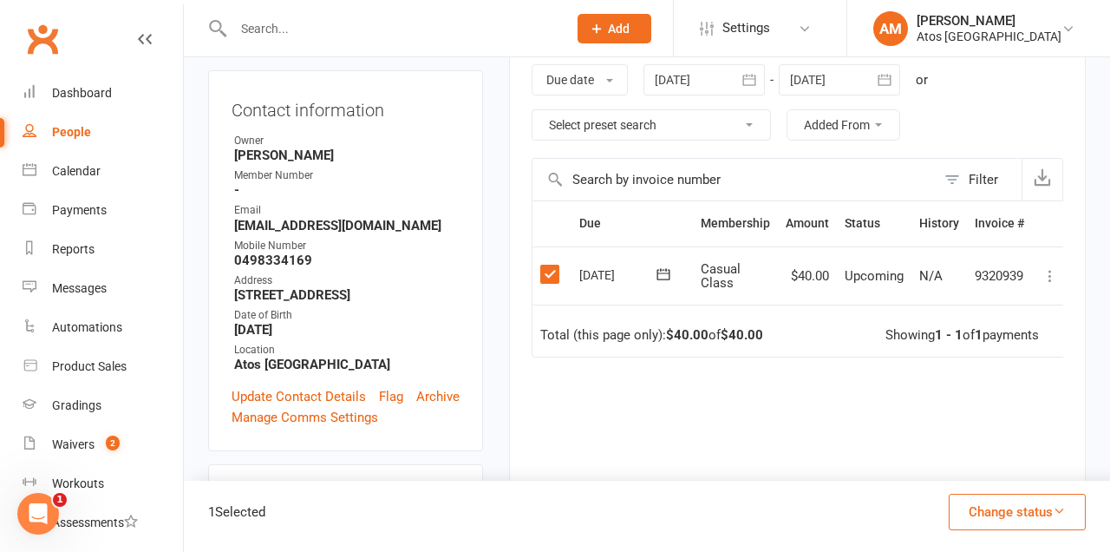
click at [1047, 271] on icon at bounding box center [1050, 275] width 17 height 17
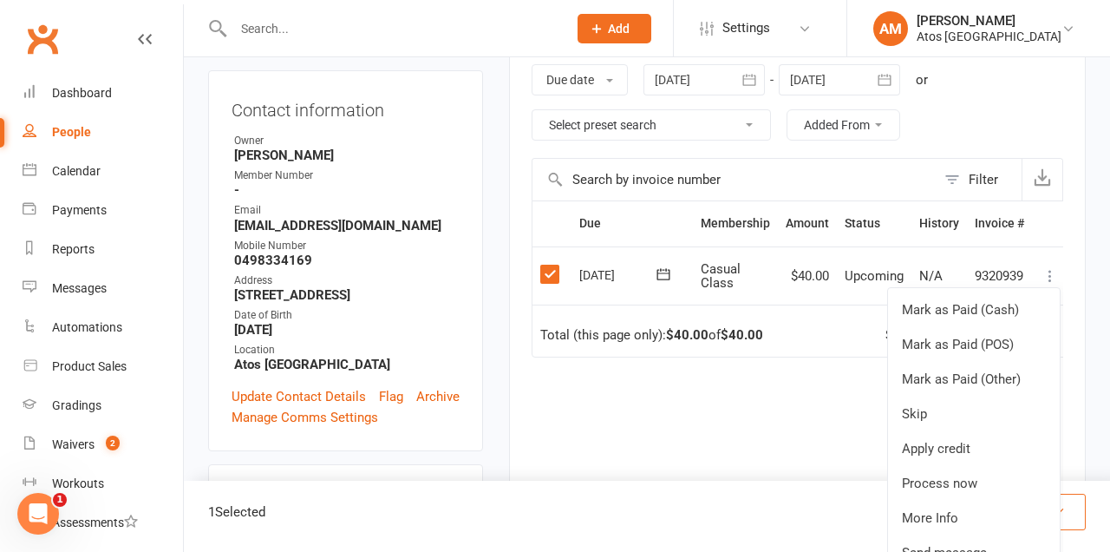
click at [971, 486] on link "Process now" at bounding box center [974, 483] width 172 height 35
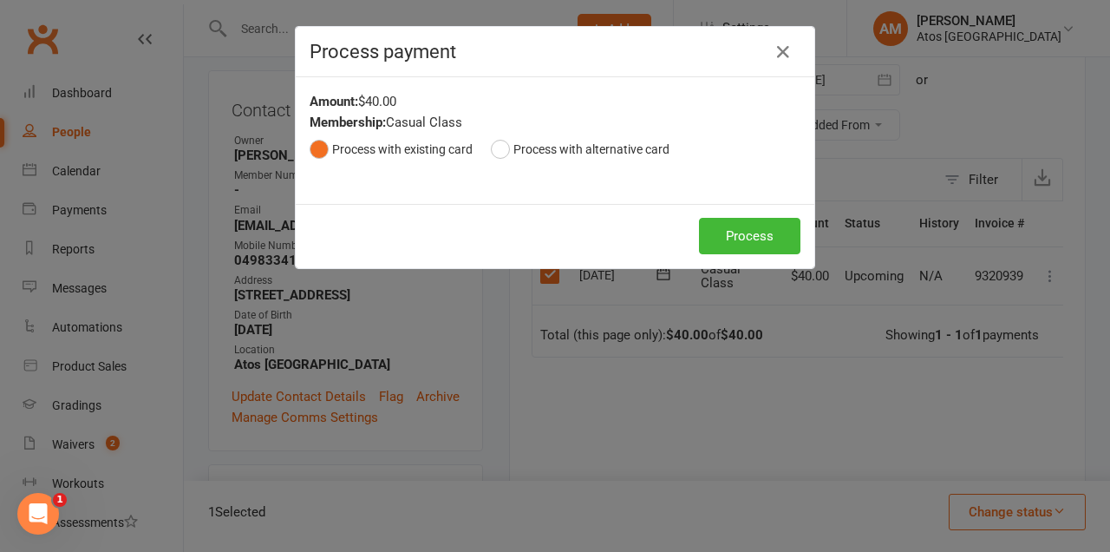
click at [734, 222] on button "Process" at bounding box center [749, 236] width 101 height 36
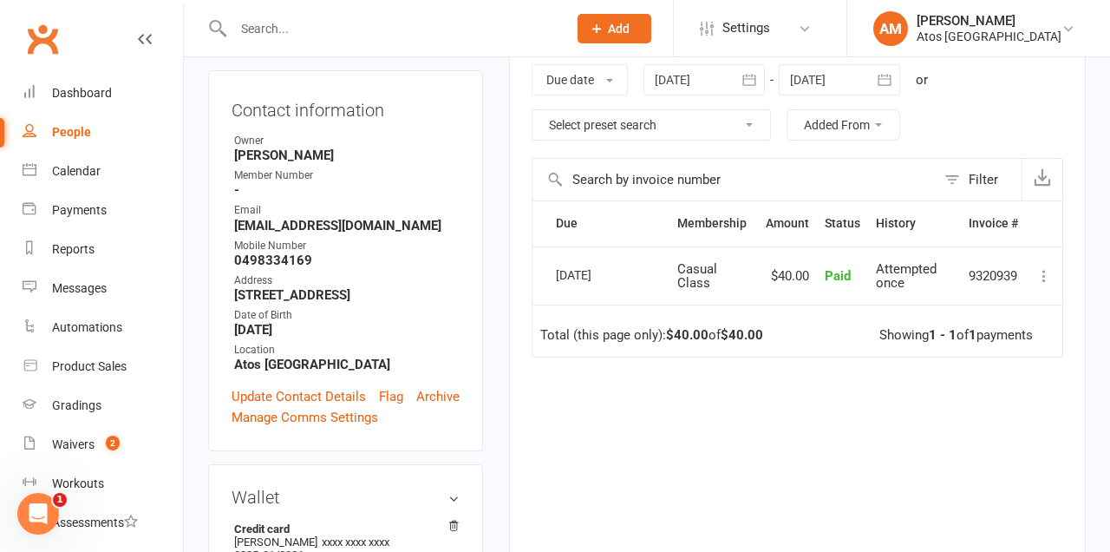
scroll to position [199, 0]
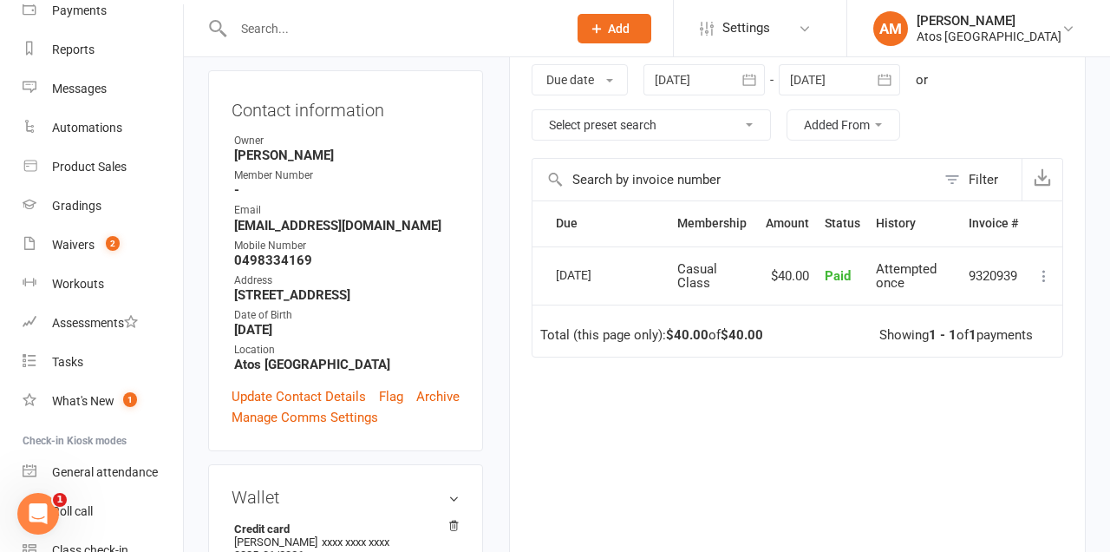
click at [132, 467] on div "General attendance" at bounding box center [105, 472] width 106 height 14
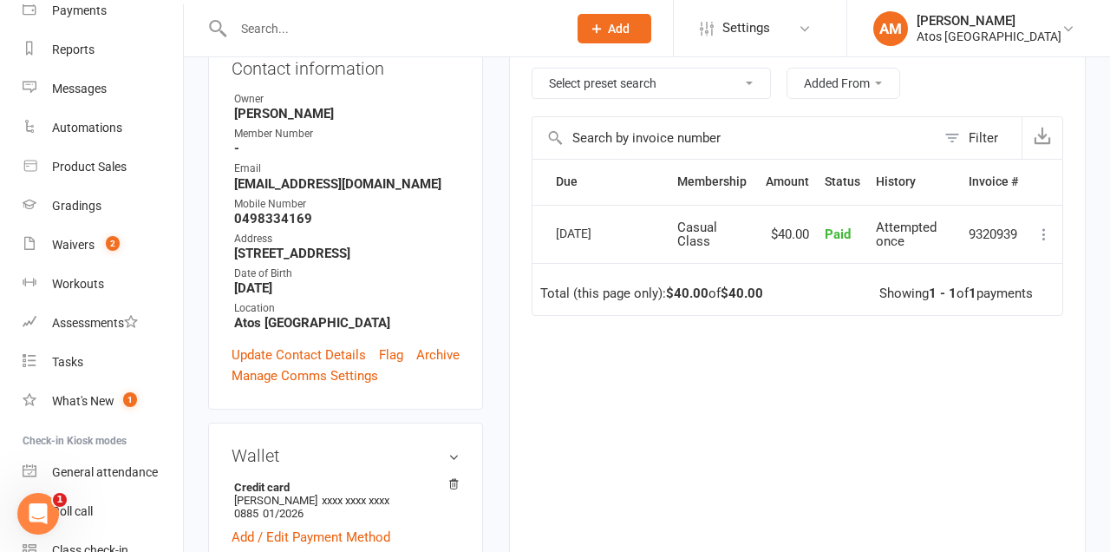
scroll to position [362, 0]
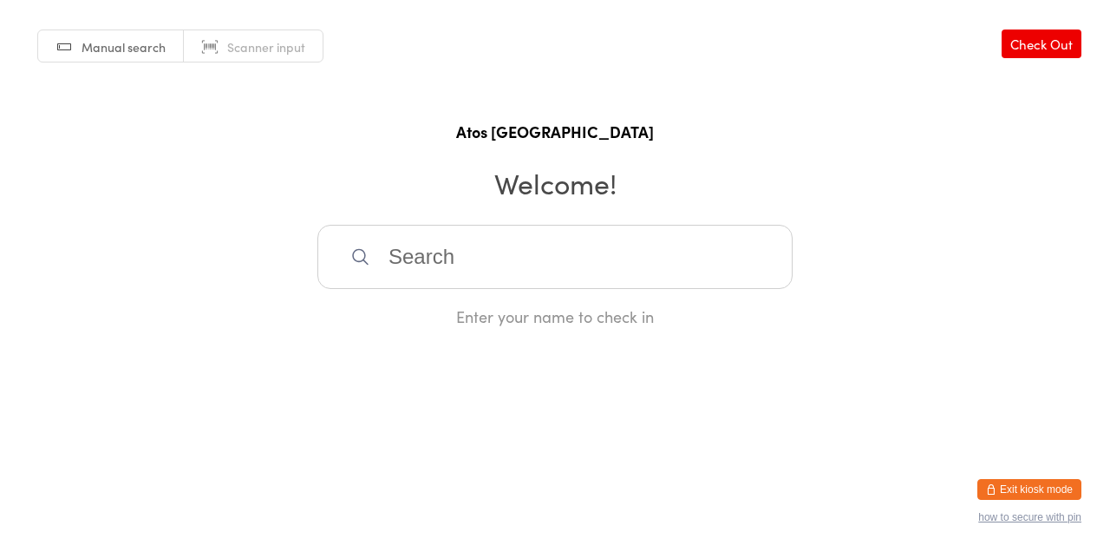
click at [629, 273] on input "search" at bounding box center [554, 257] width 475 height 64
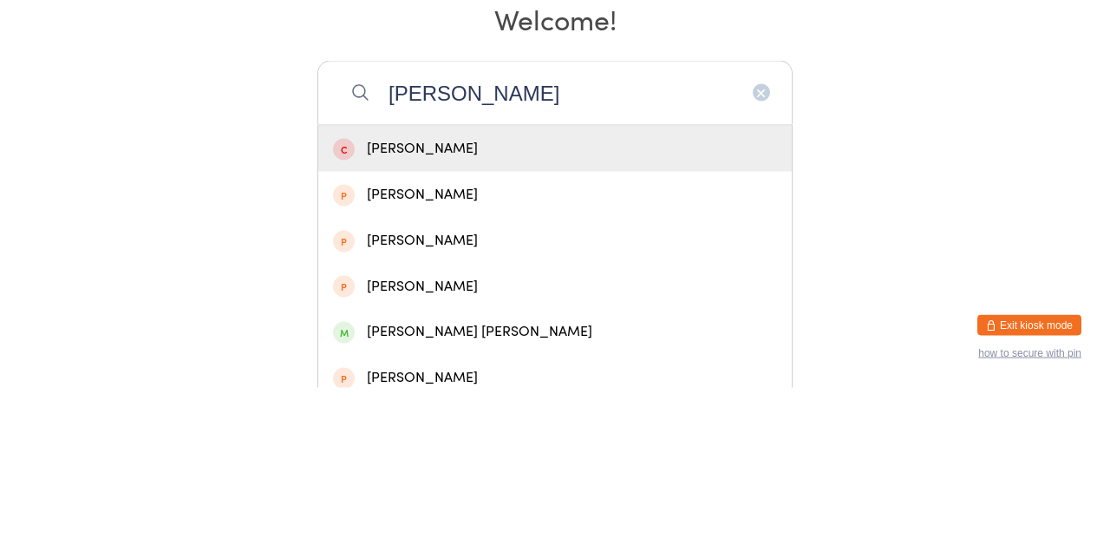
type input "Harvey bl"
click at [474, 324] on div "[PERSON_NAME]" at bounding box center [555, 312] width 444 height 23
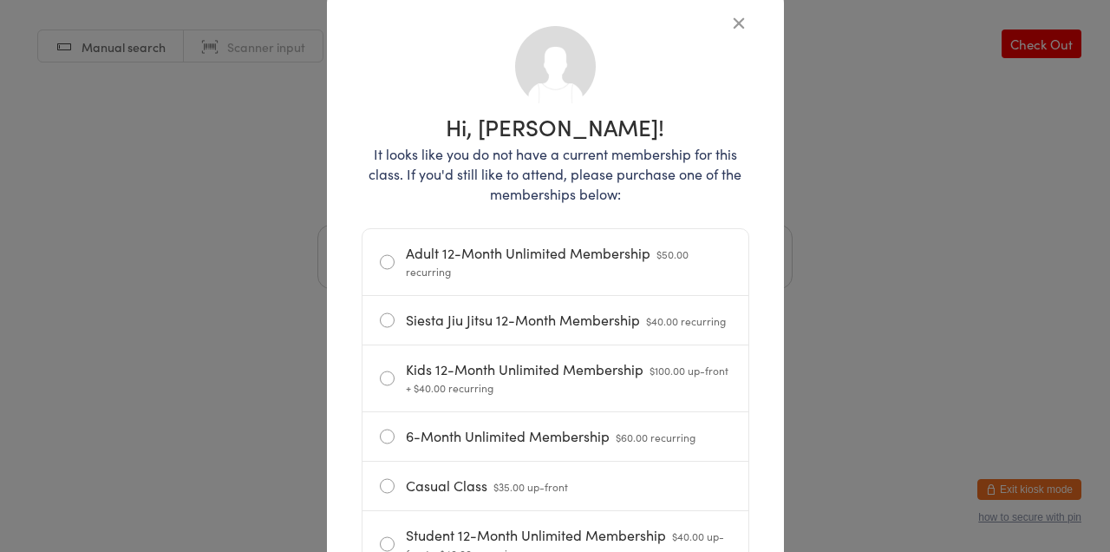
scroll to position [126, 0]
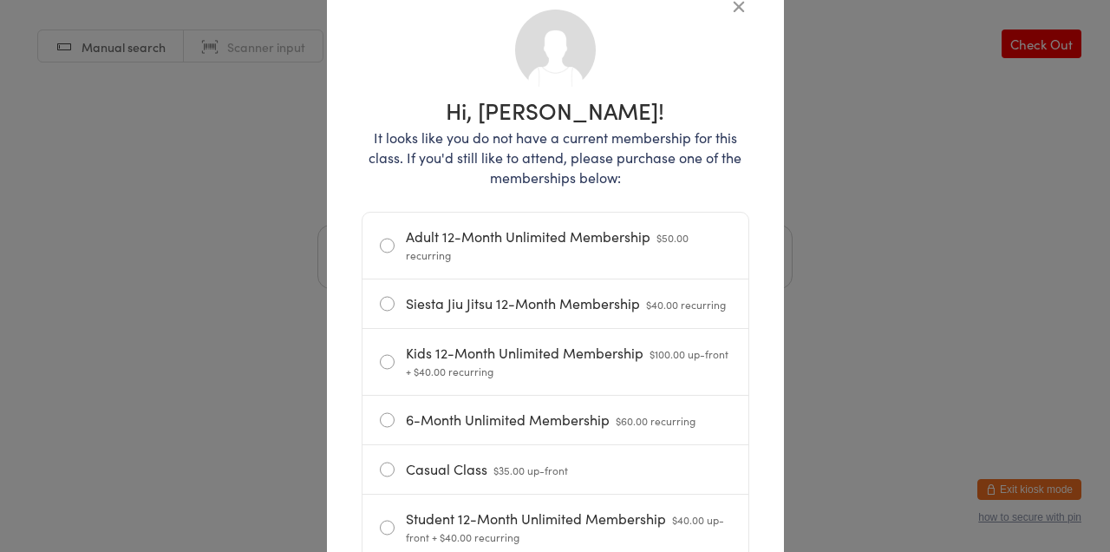
click at [559, 486] on label "Casual Class $35.00 up-front" at bounding box center [555, 469] width 351 height 49
click at [0, 0] on input "Casual Class $35.00 up-front" at bounding box center [0, 0] width 0 height 0
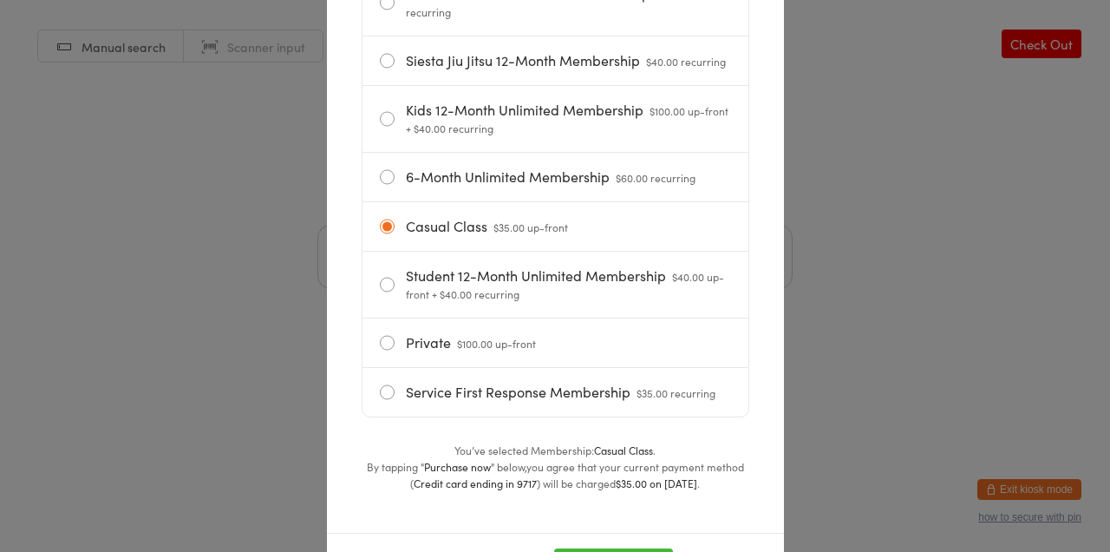
scroll to position [381, 0]
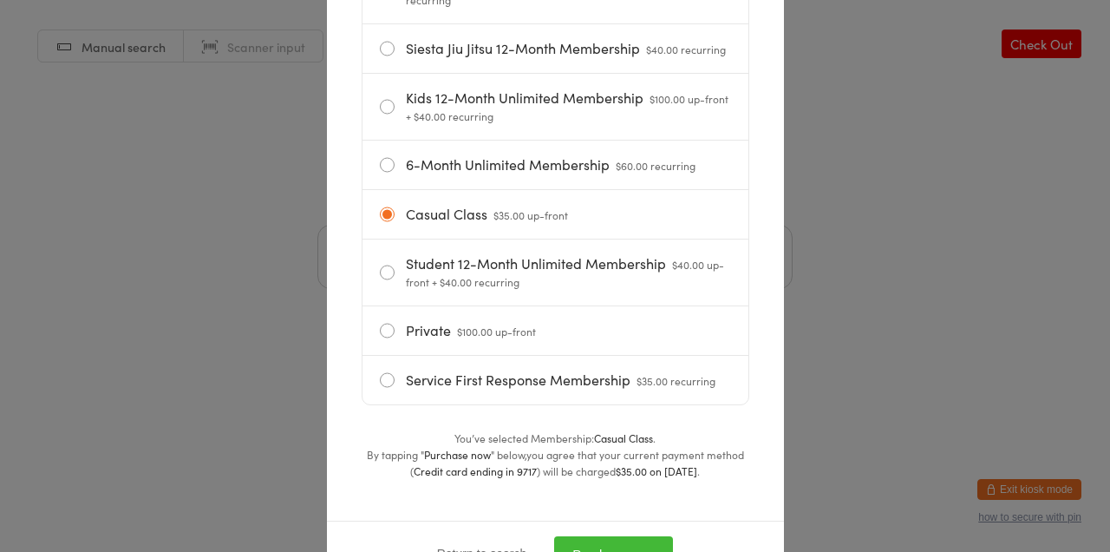
click at [616, 551] on button "Purchase now" at bounding box center [613, 554] width 119 height 36
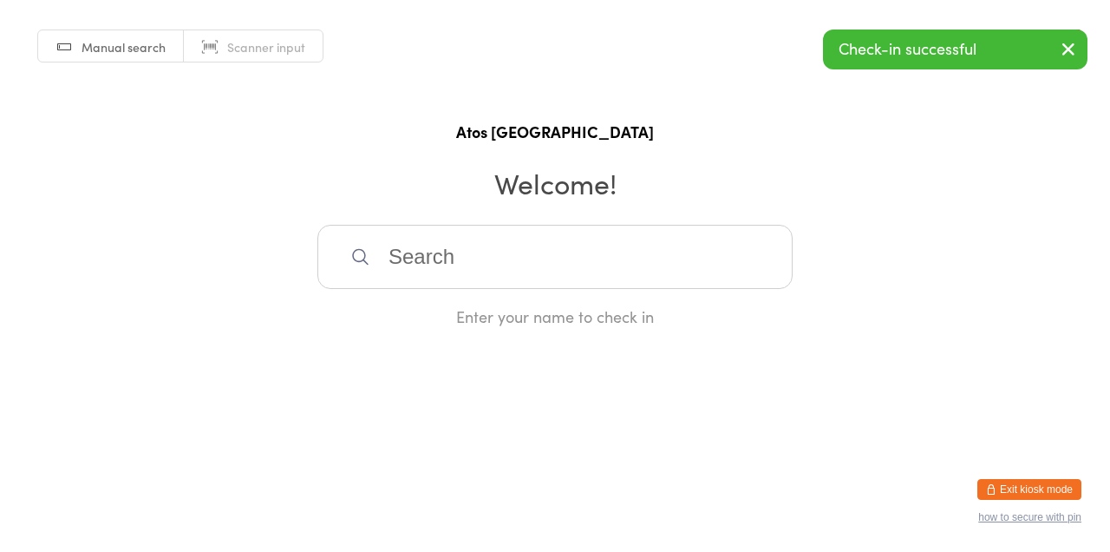
click at [1021, 500] on button "Exit kiosk mode" at bounding box center [1029, 489] width 104 height 21
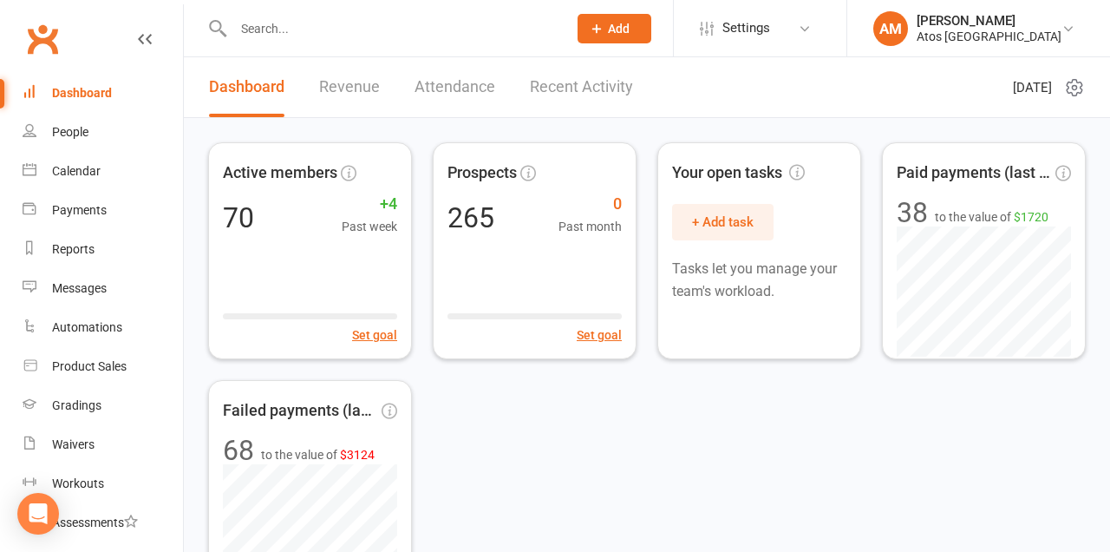
click at [372, 29] on input "text" at bounding box center [391, 28] width 327 height 24
click at [354, 25] on input "text" at bounding box center [391, 28] width 327 height 24
type input "N"
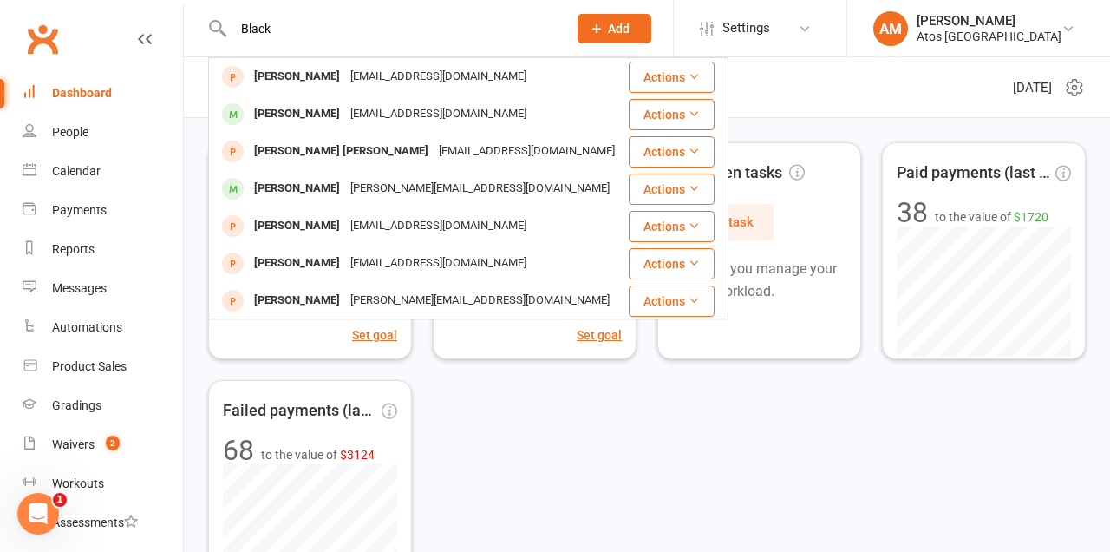
type input "Black"
click at [454, 117] on div "[EMAIL_ADDRESS][DOMAIN_NAME]" at bounding box center [438, 113] width 186 height 25
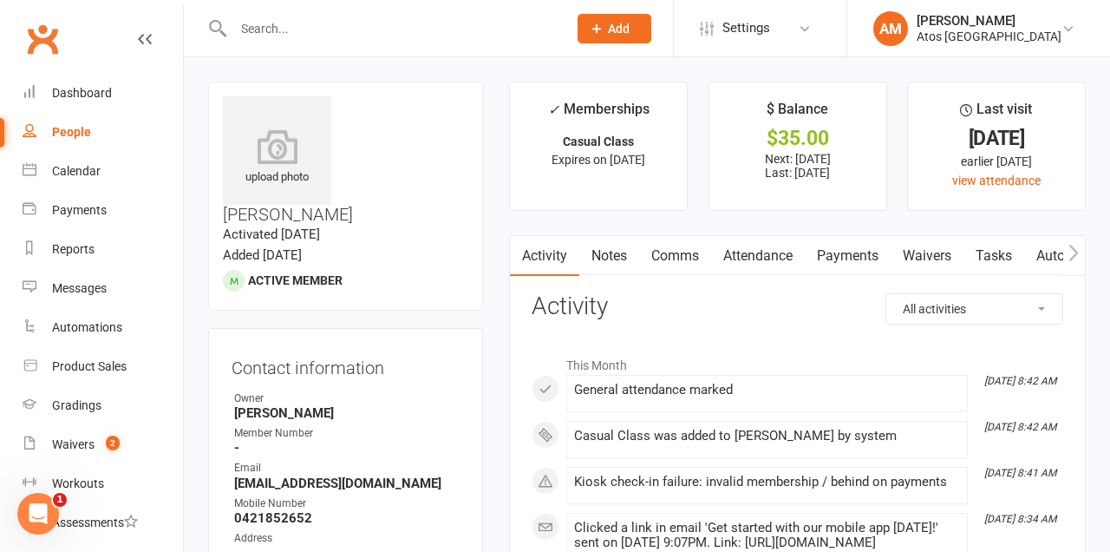
click at [850, 260] on link "Payments" at bounding box center [848, 256] width 86 height 40
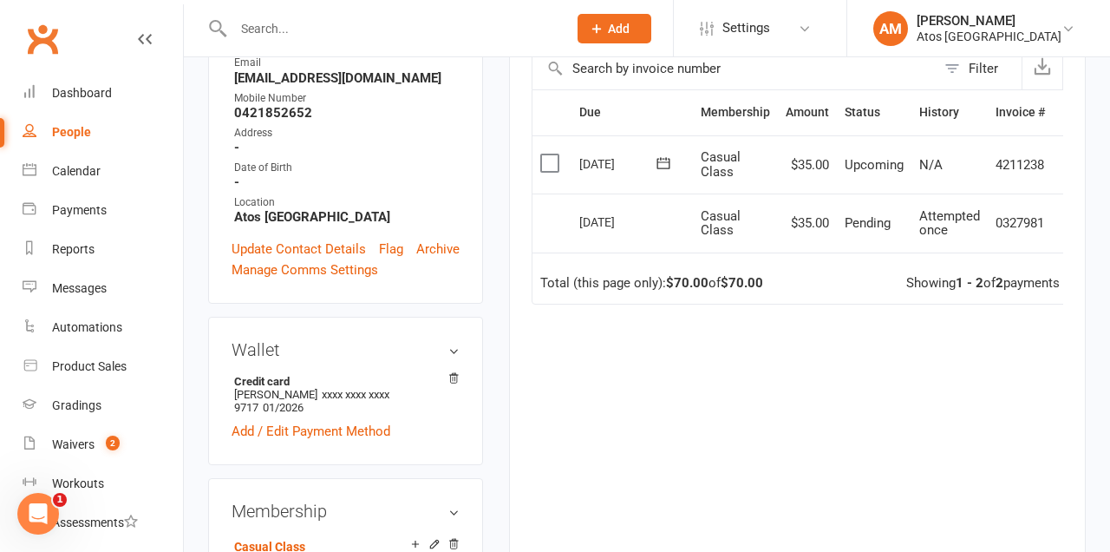
scroll to position [402, 0]
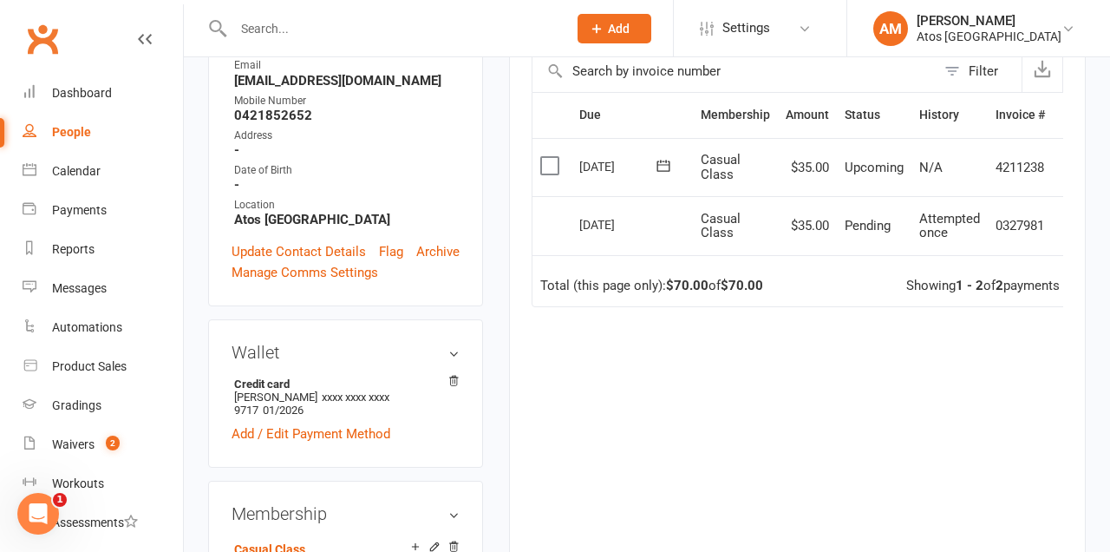
click at [551, 142] on td "Select this" at bounding box center [551, 167] width 39 height 59
click at [554, 159] on label at bounding box center [551, 165] width 23 height 17
click at [552, 157] on input "checkbox" at bounding box center [545, 157] width 11 height 0
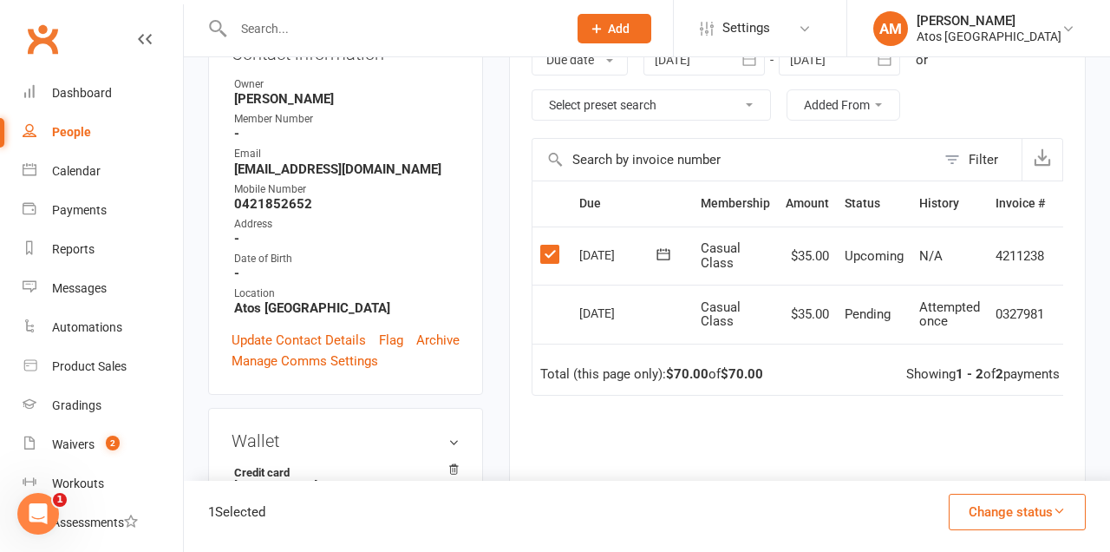
scroll to position [311, 0]
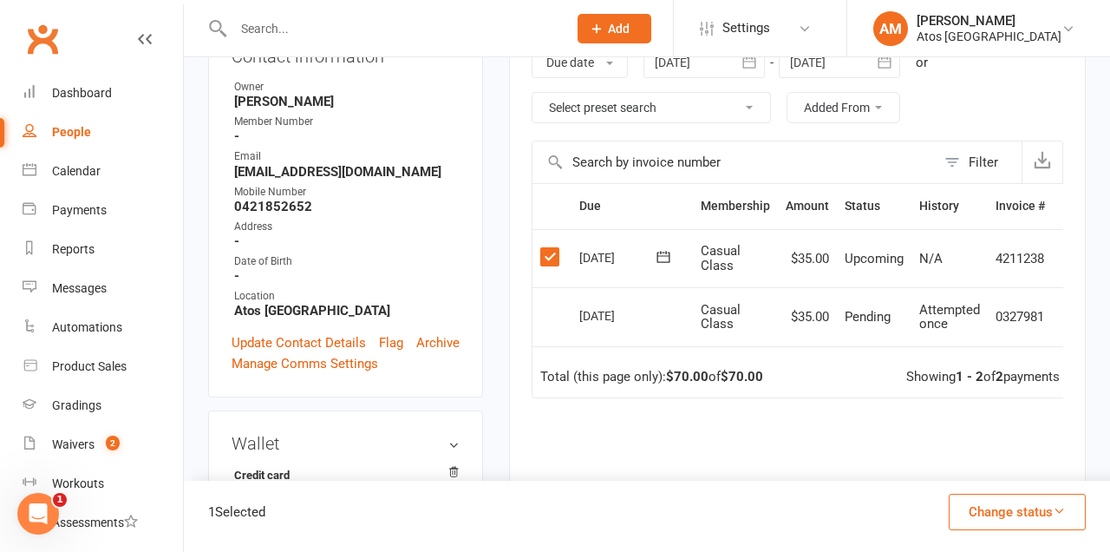
click at [560, 317] on td "Select this" at bounding box center [551, 316] width 39 height 59
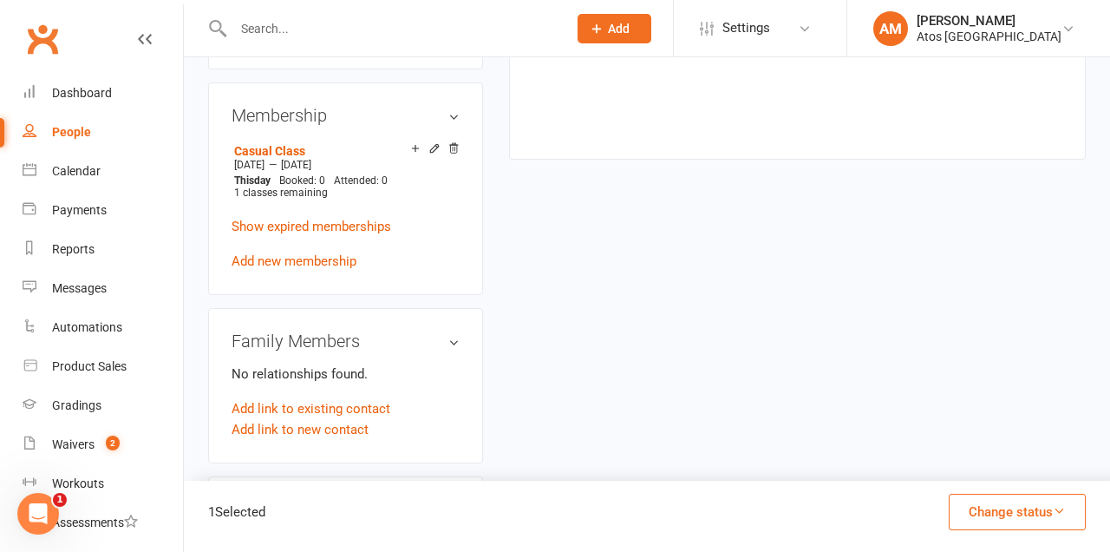
scroll to position [812, 0]
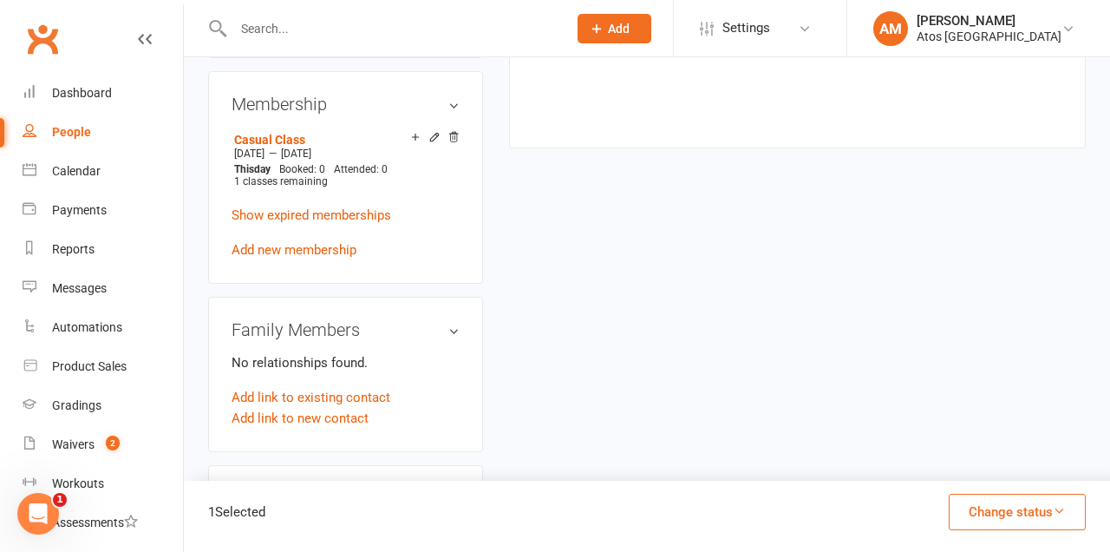
click at [365, 387] on link "Add link to existing contact" at bounding box center [311, 397] width 159 height 21
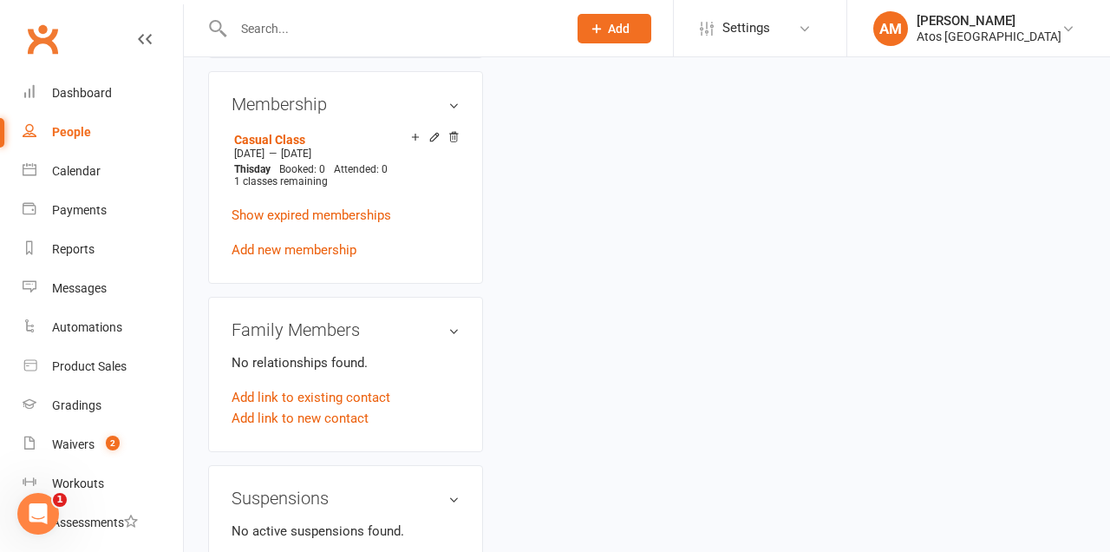
scroll to position [81, 0]
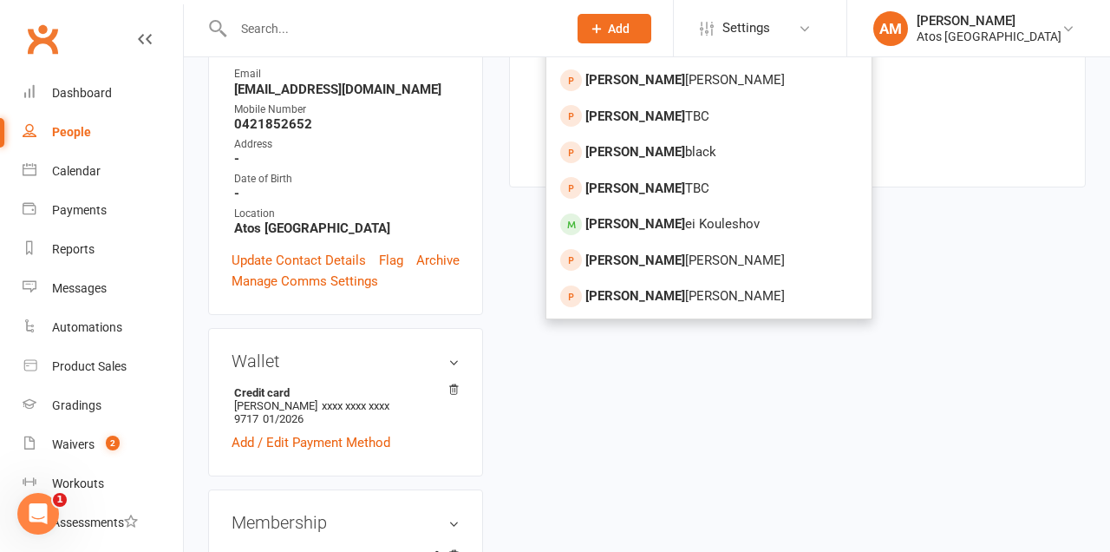
click at [650, 143] on link "Alex black" at bounding box center [708, 152] width 325 height 36
type input "Alex black"
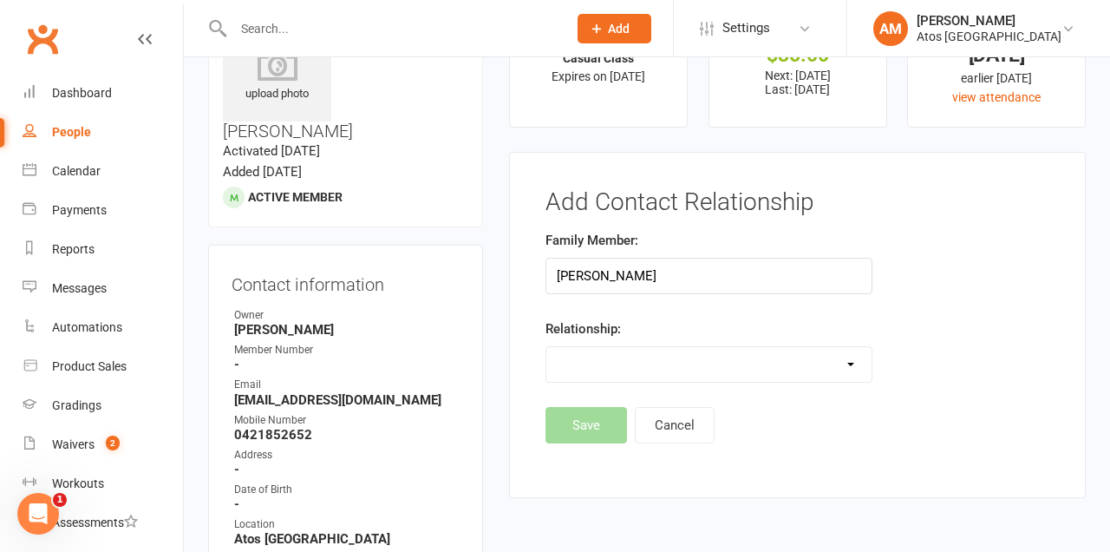
click at [571, 365] on select "Parent / Guardian Child Sibling (parent not in system) Spouse / Partner Cousin …" at bounding box center [708, 364] width 325 height 35
select select "0"
click at [546, 347] on select "Parent / Guardian Child Sibling (parent not in system) Spouse / Partner Cousin …" at bounding box center [708, 364] width 325 height 35
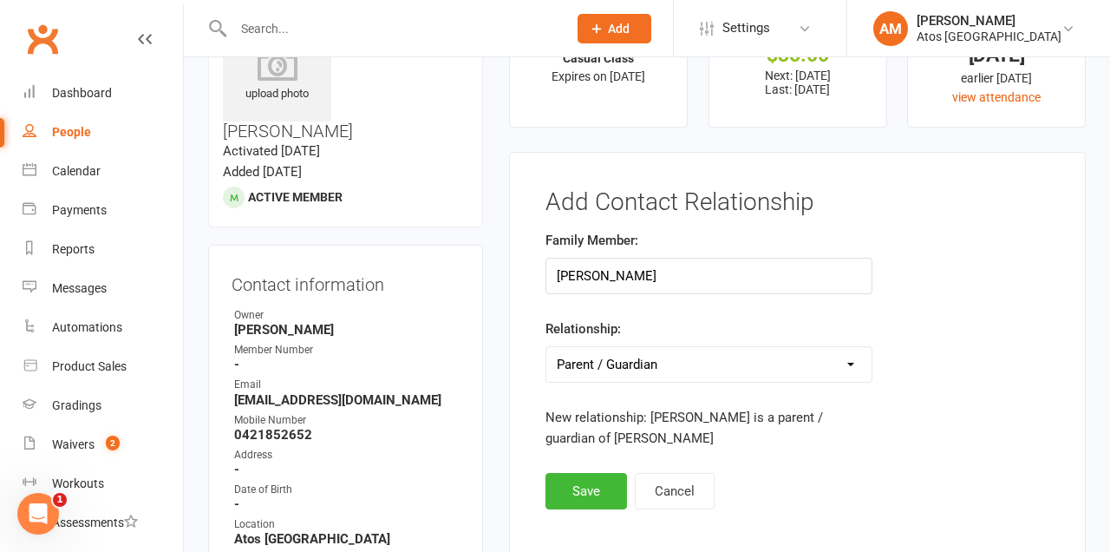
click at [597, 485] on button "Save" at bounding box center [586, 491] width 82 height 36
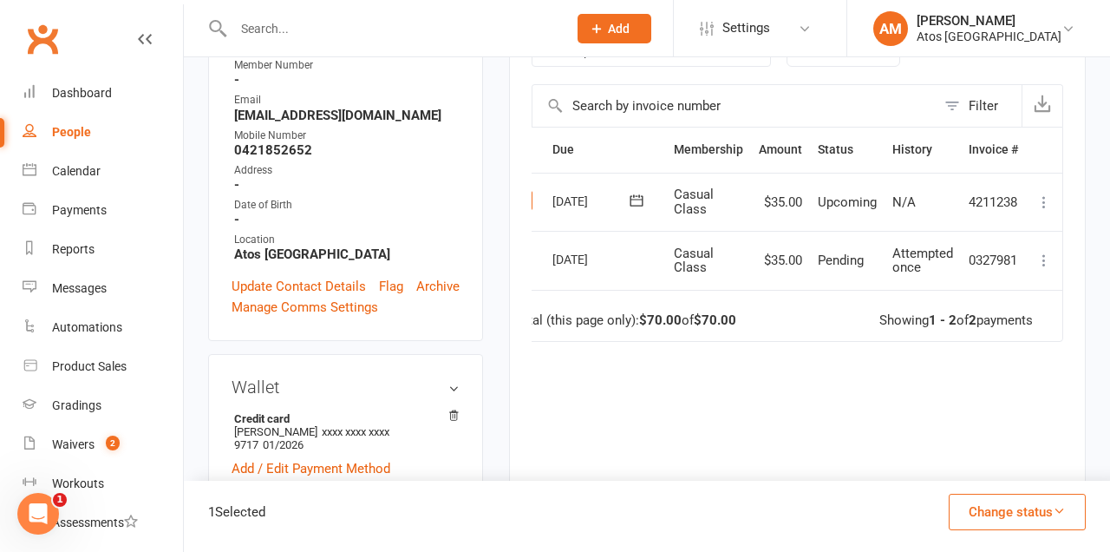
scroll to position [372, 0]
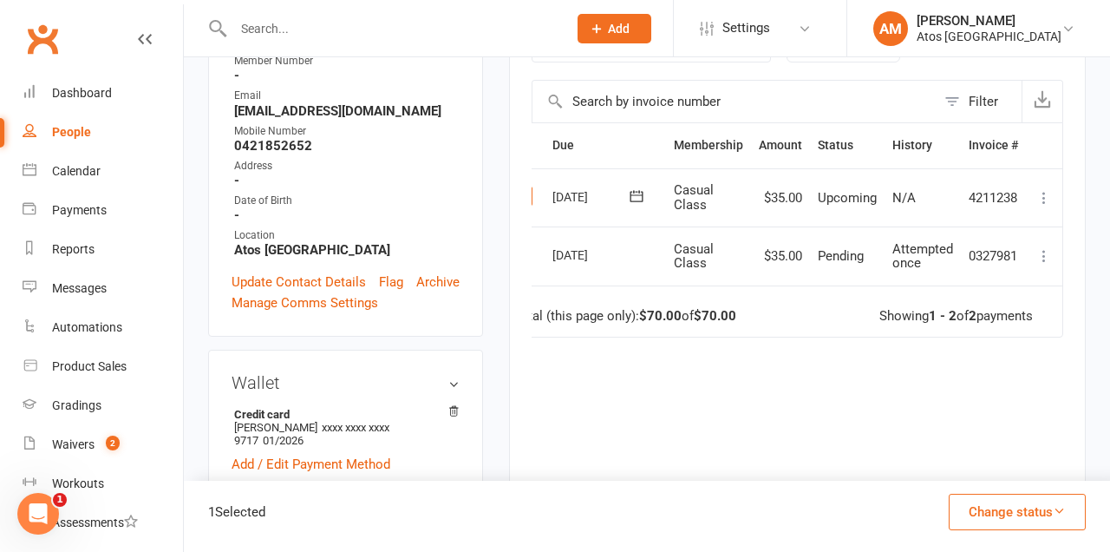
click at [1048, 249] on icon at bounding box center [1043, 255] width 17 height 17
click at [1040, 199] on icon at bounding box center [1043, 197] width 17 height 17
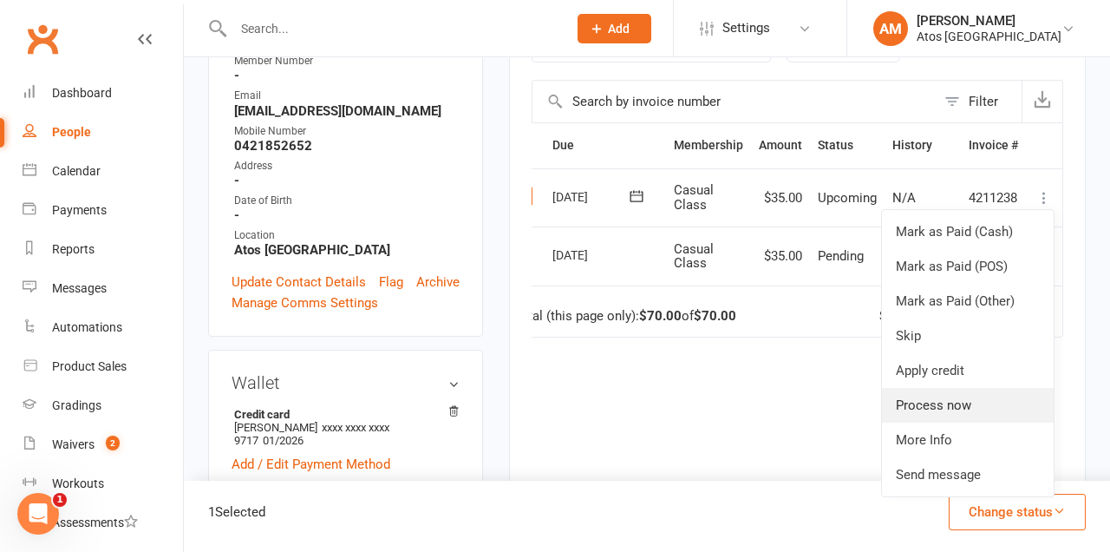
click at [966, 404] on link "Process now" at bounding box center [968, 405] width 172 height 35
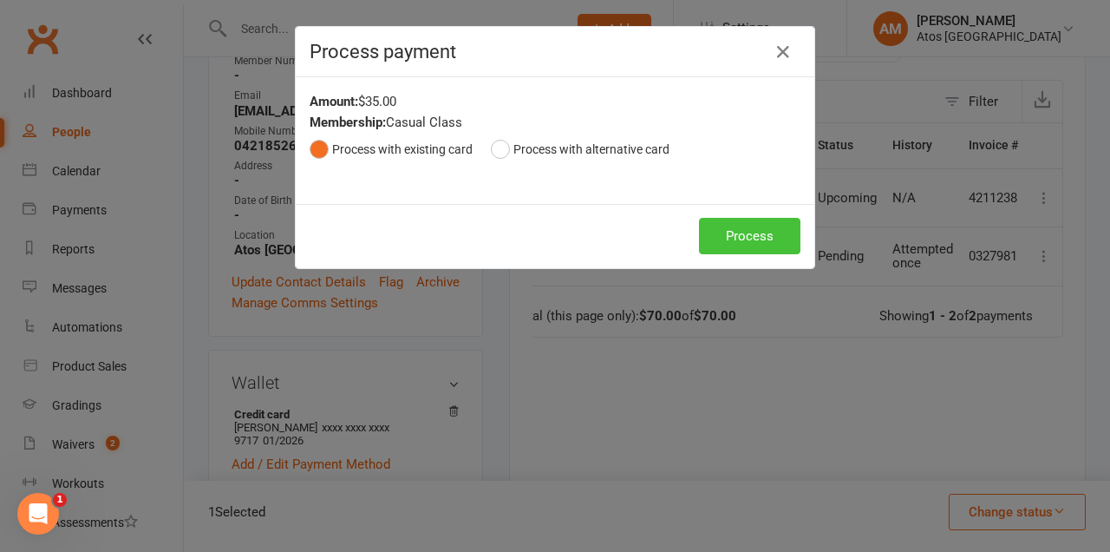
click at [754, 243] on button "Process" at bounding box center [749, 236] width 101 height 36
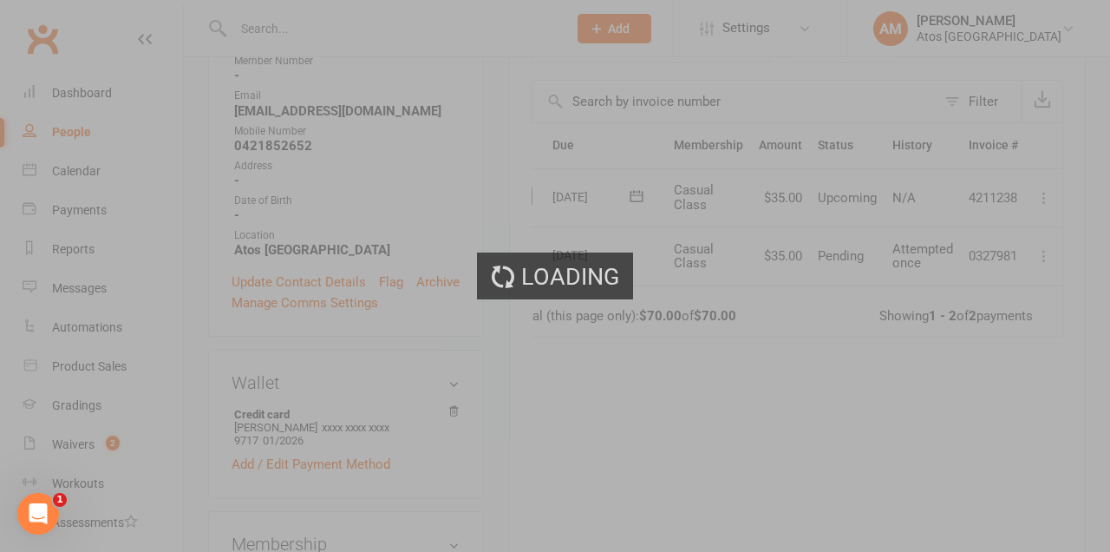
scroll to position [0, 0]
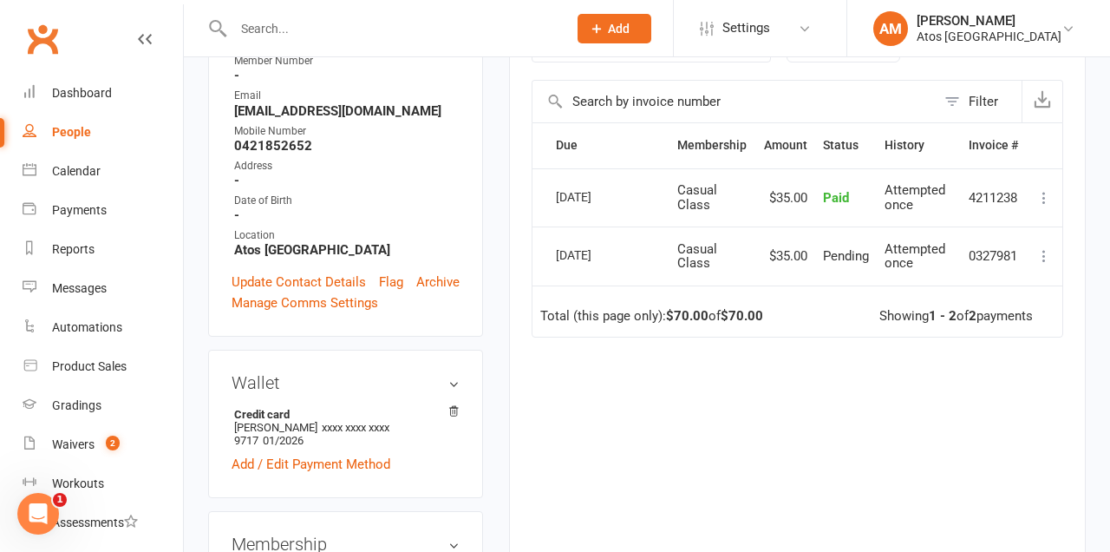
click at [1037, 248] on icon at bounding box center [1043, 255] width 17 height 17
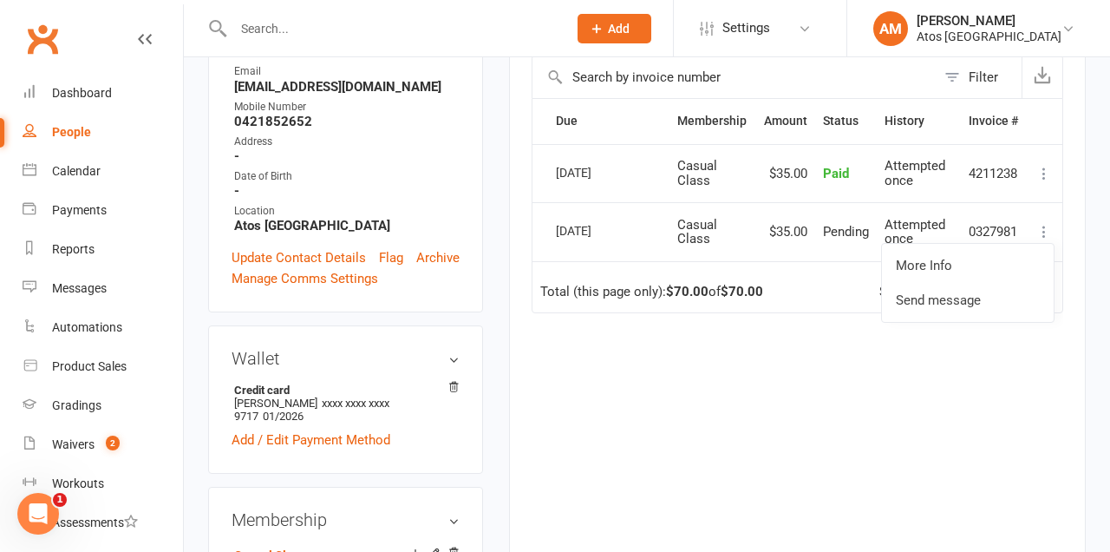
click at [846, 383] on div "Due Contact Membership Amount Status History Invoice # Select this 13 Sep 2025 …" at bounding box center [798, 317] width 532 height 439
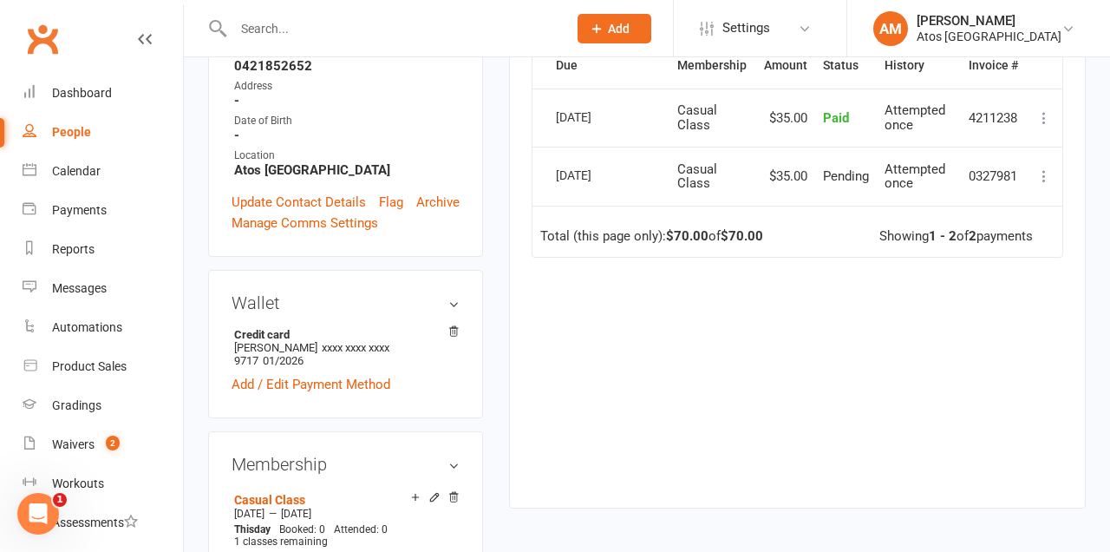
scroll to position [457, 0]
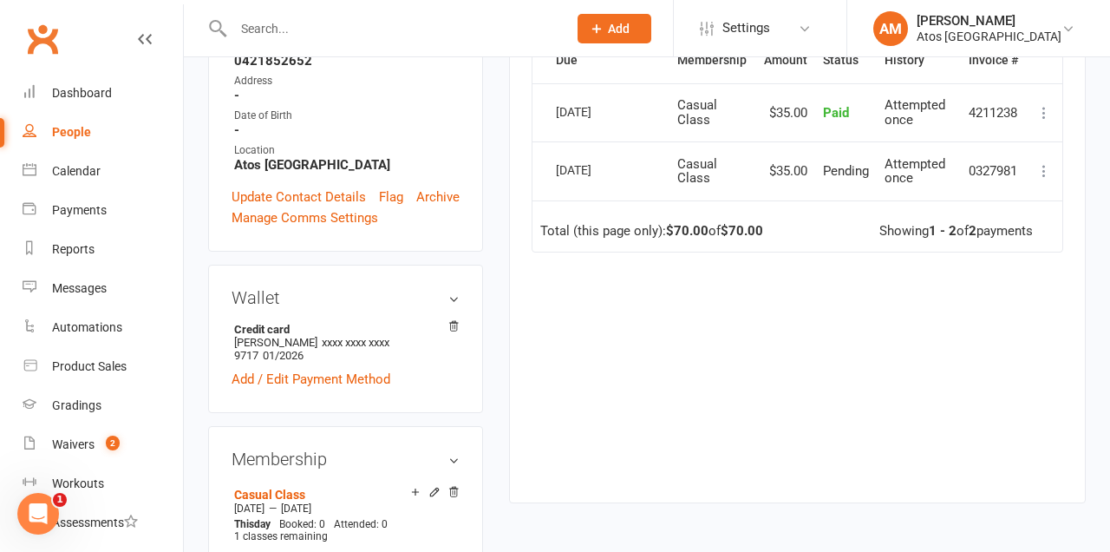
click at [578, 165] on div "06 Sep 2025" at bounding box center [596, 169] width 80 height 27
click at [717, 170] on span "Casual Class" at bounding box center [697, 171] width 40 height 30
click at [698, 174] on span "Casual Class" at bounding box center [697, 171] width 40 height 30
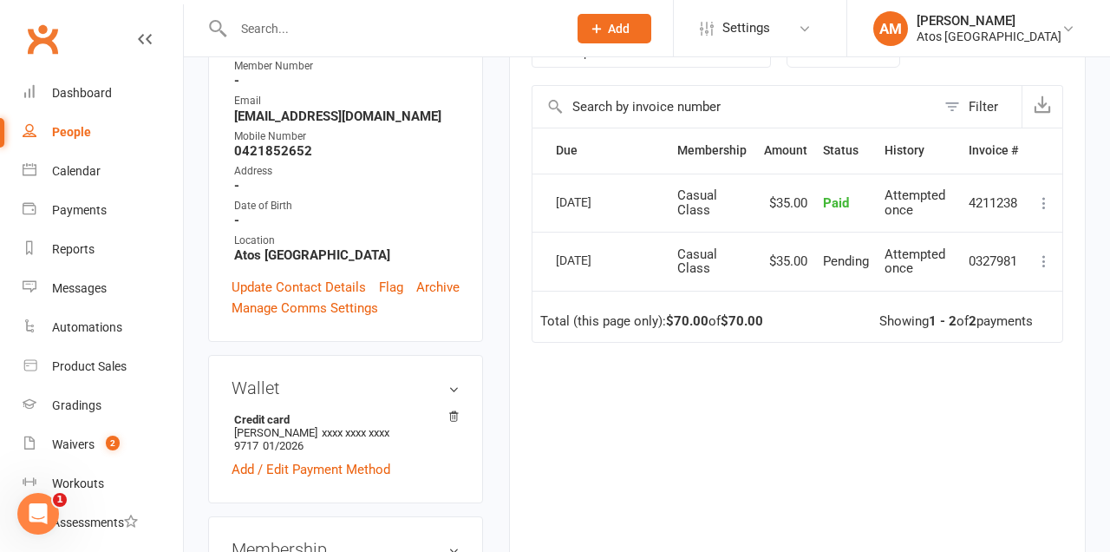
scroll to position [343, 0]
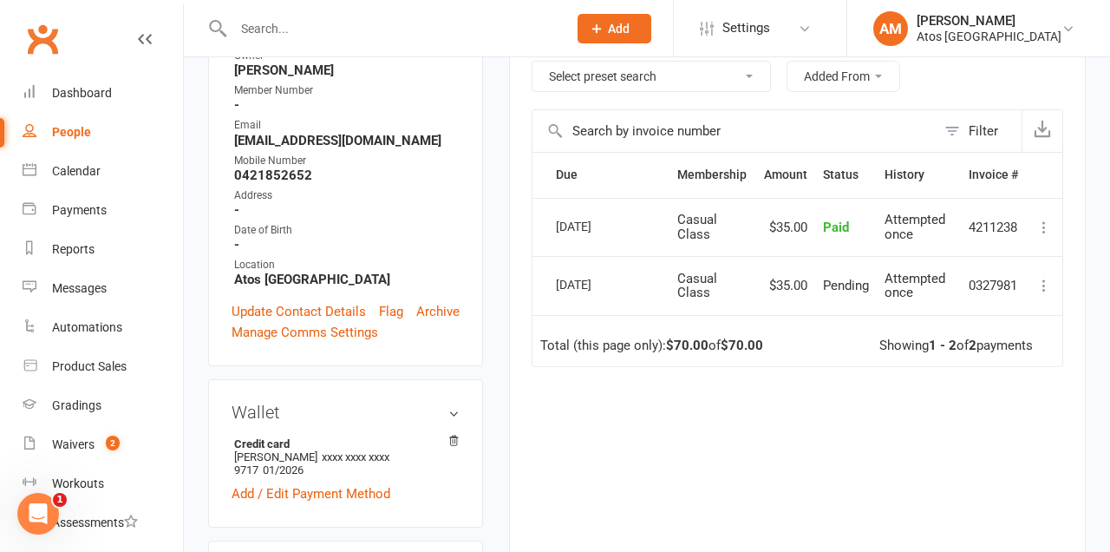
click at [1053, 281] on button at bounding box center [1044, 285] width 21 height 21
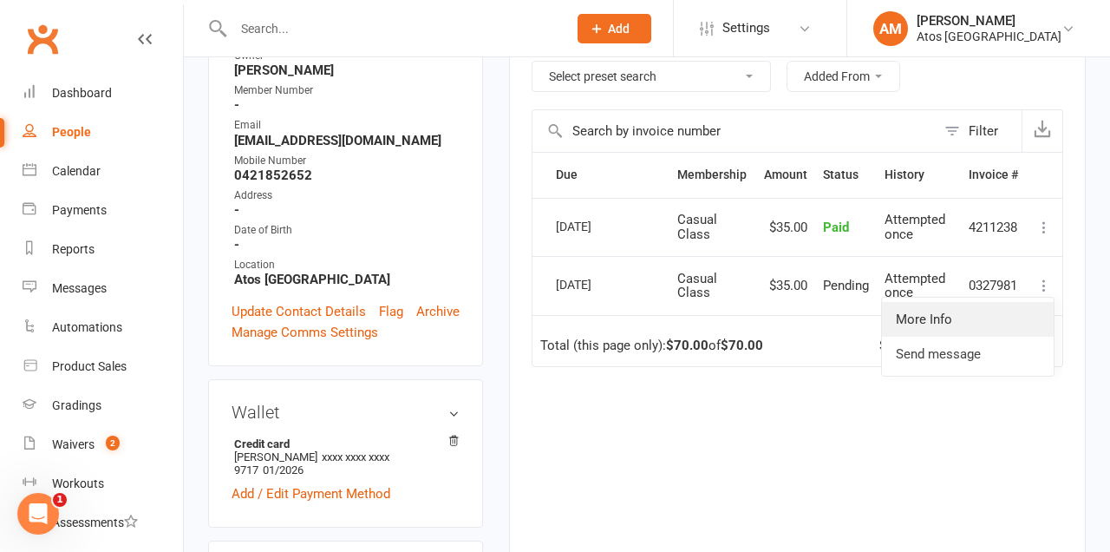
click at [951, 317] on link "More Info" at bounding box center [968, 319] width 172 height 35
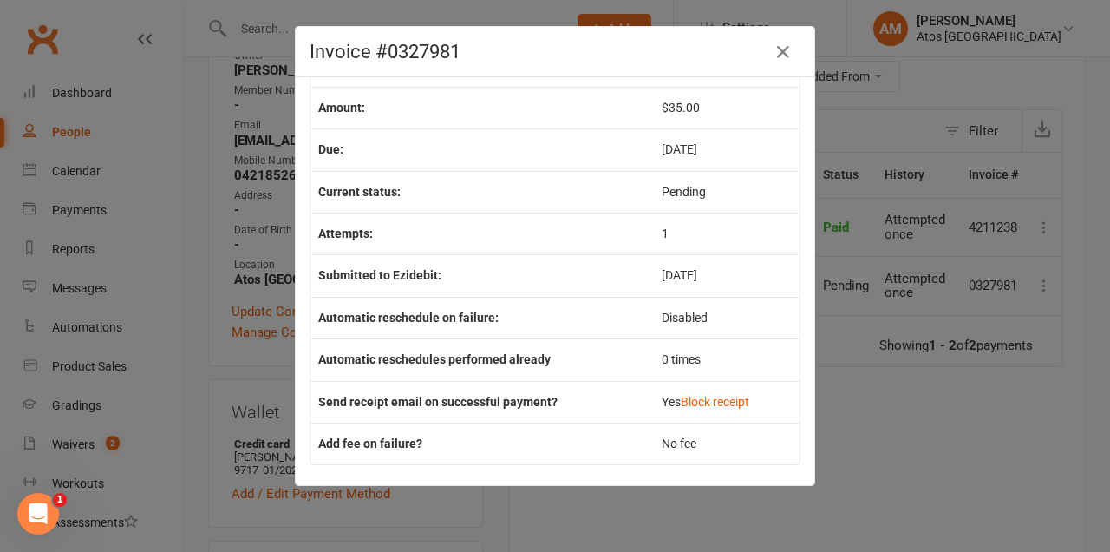
scroll to position [108, 0]
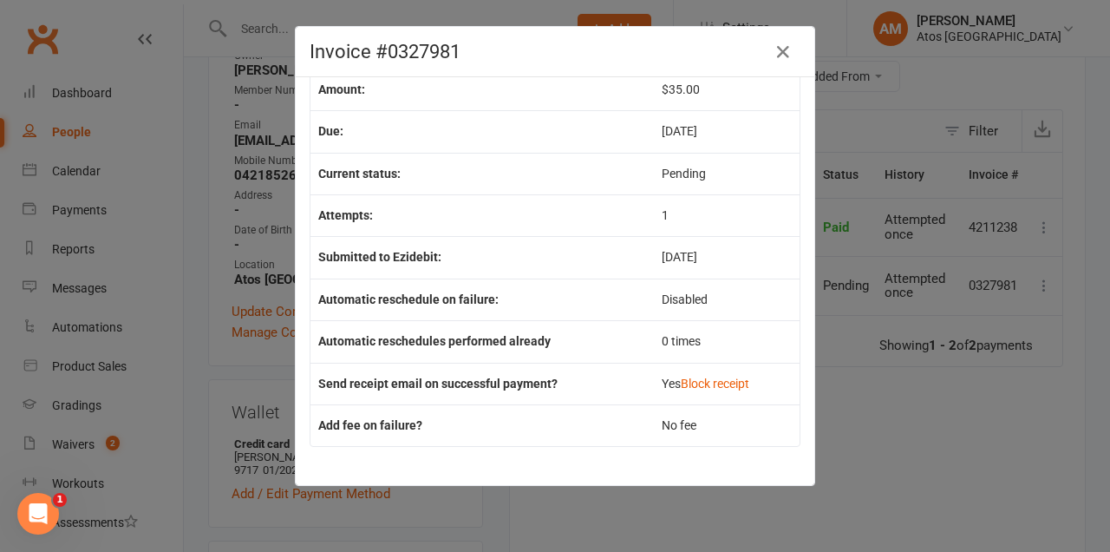
click at [792, 50] on icon "button" at bounding box center [783, 52] width 21 height 21
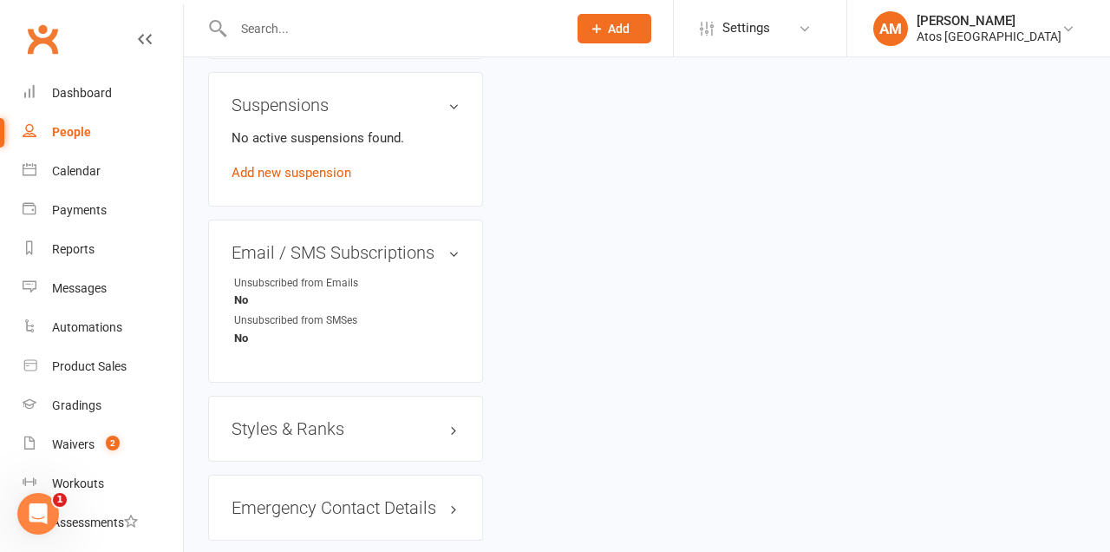
scroll to position [1242, 0]
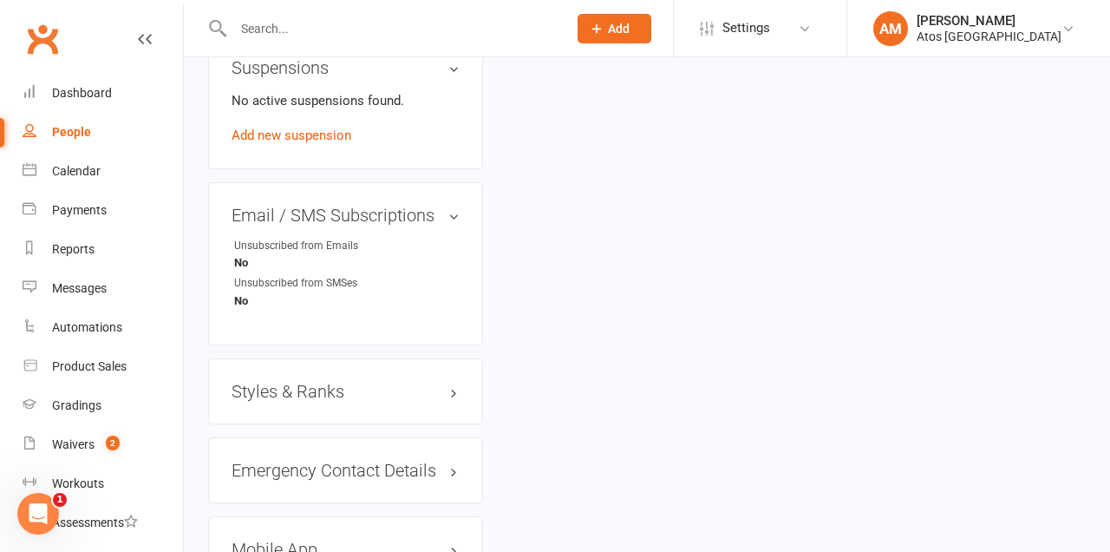
click at [447, 539] on h3 "Mobile App" at bounding box center [346, 548] width 228 height 19
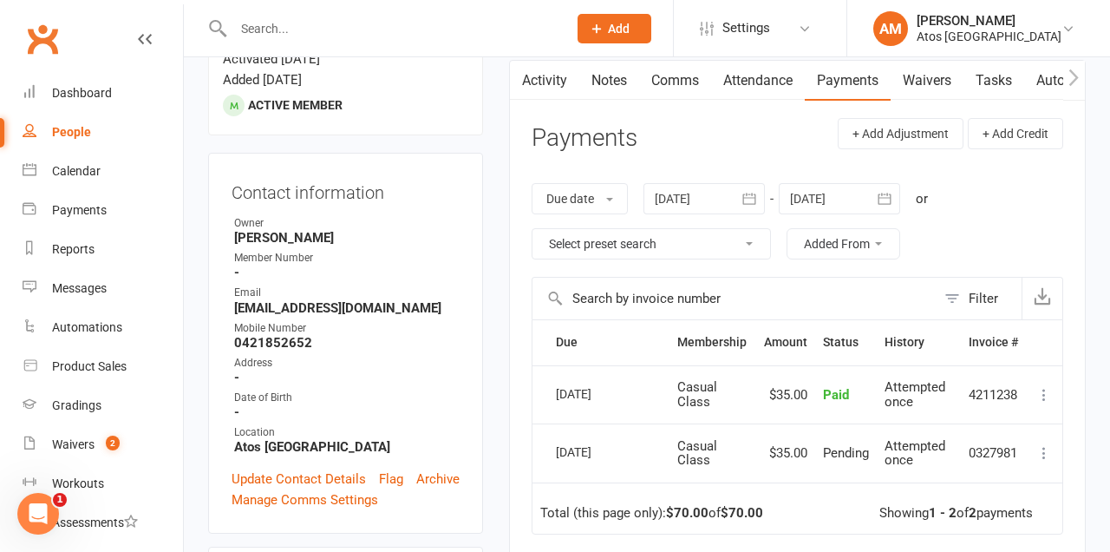
scroll to position [175, 0]
click at [1047, 453] on icon at bounding box center [1043, 452] width 17 height 17
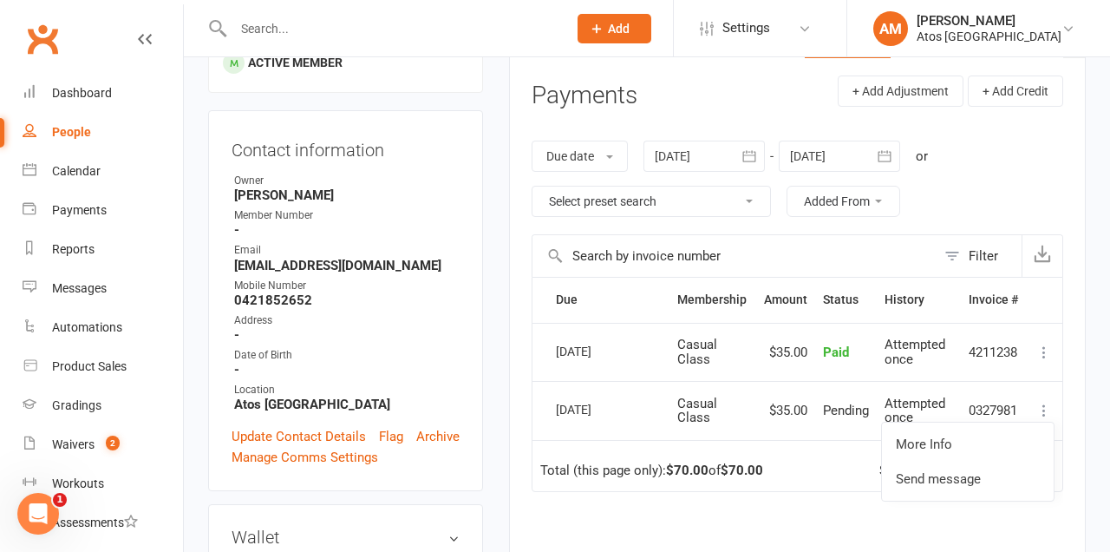
scroll to position [224, 0]
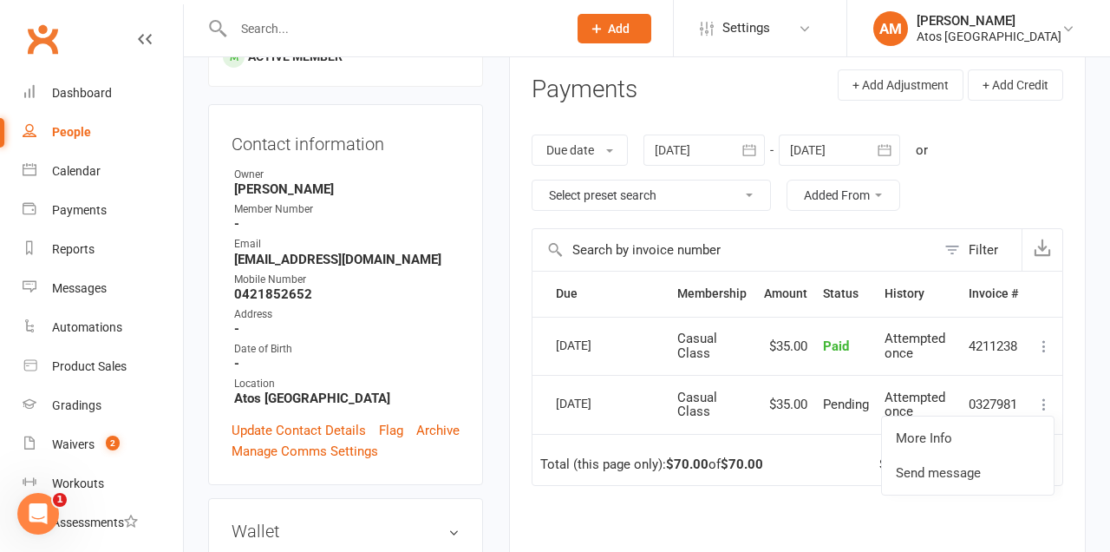
click at [1076, 138] on div "Activity Notes Comms Attendance Payments Waivers Tasks Automations Workouts Gra…" at bounding box center [797, 373] width 577 height 725
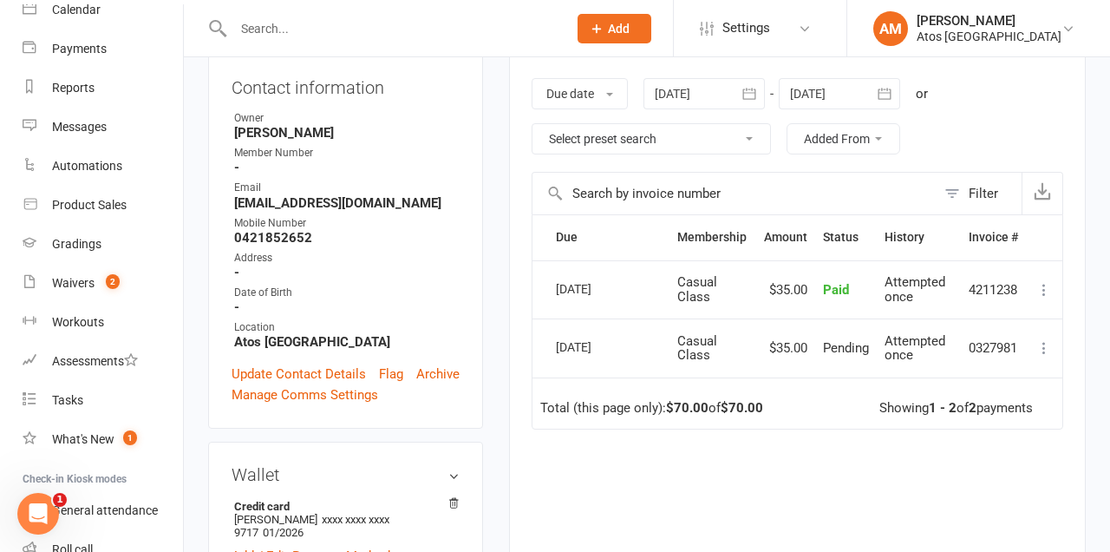
scroll to position [283, 0]
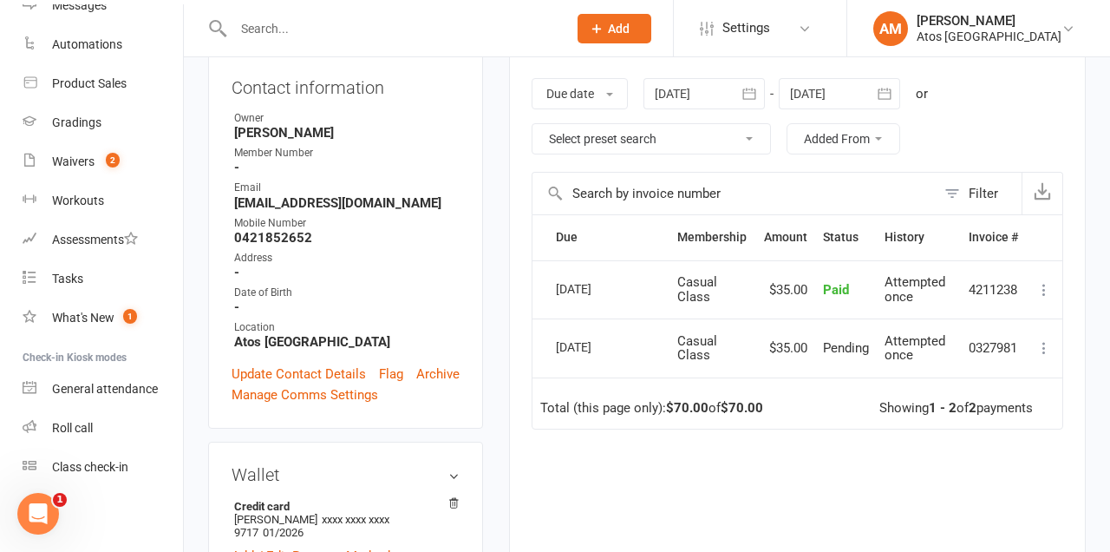
click at [127, 394] on div "General attendance" at bounding box center [105, 389] width 106 height 14
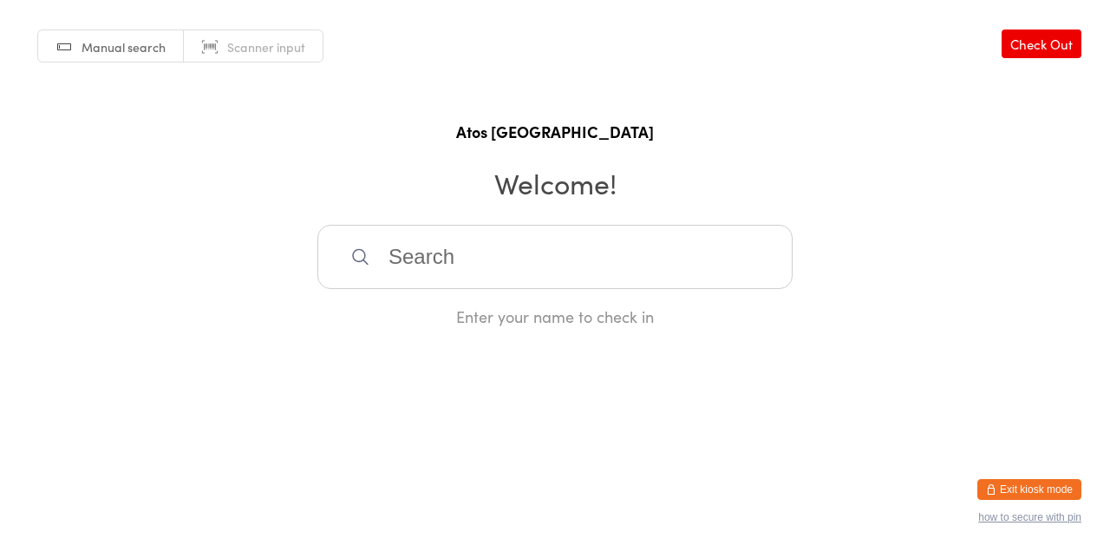
click at [1045, 487] on button "Exit kiosk mode" at bounding box center [1029, 489] width 104 height 21
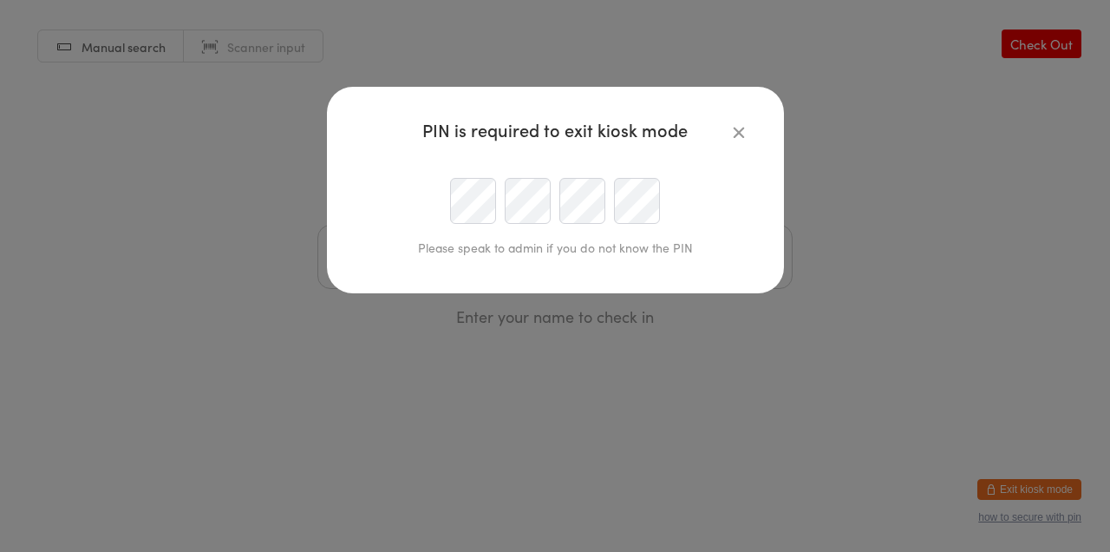
click at [744, 135] on icon "button" at bounding box center [738, 131] width 19 height 19
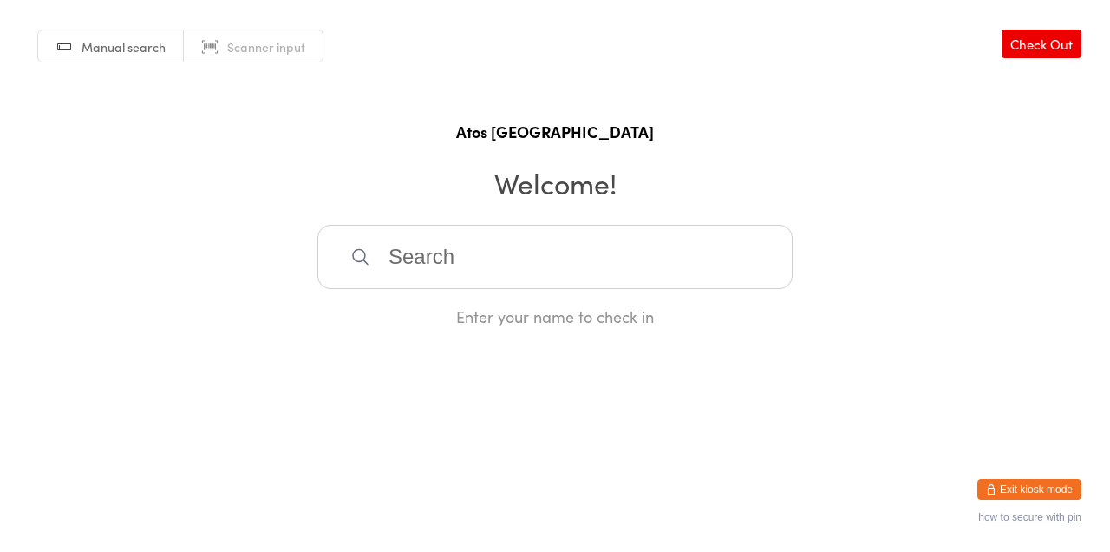
click at [433, 283] on input "search" at bounding box center [554, 257] width 475 height 64
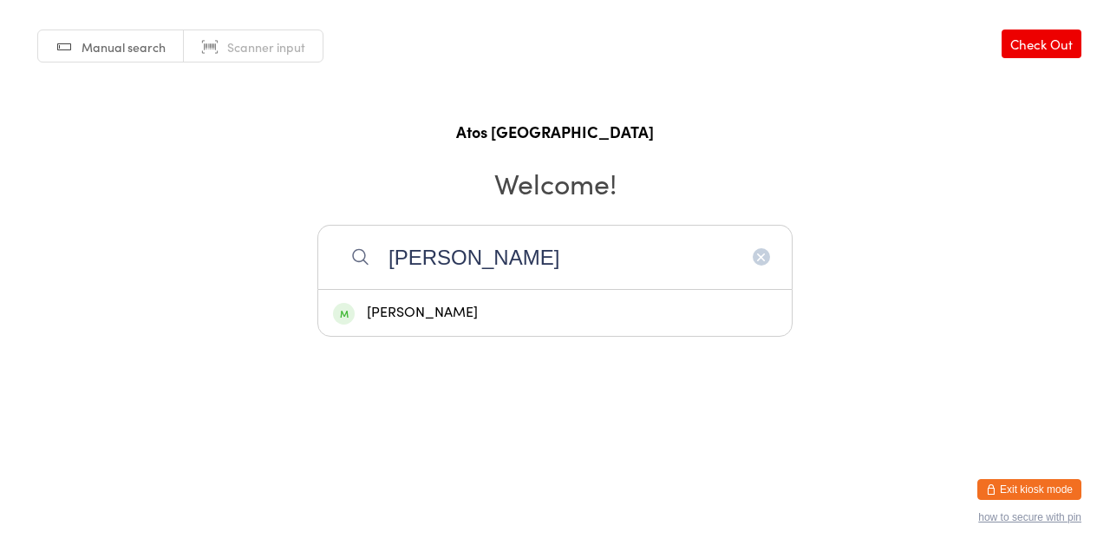
type input "Emilie"
click at [436, 324] on div "Emilie Ah-Fock" at bounding box center [555, 312] width 444 height 23
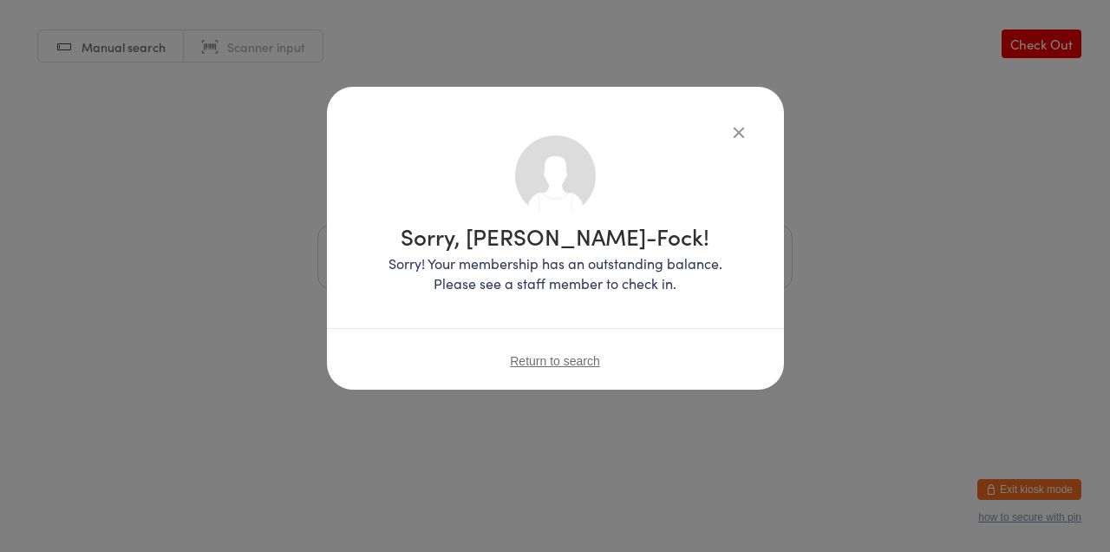
click at [745, 131] on icon "button" at bounding box center [738, 131] width 19 height 19
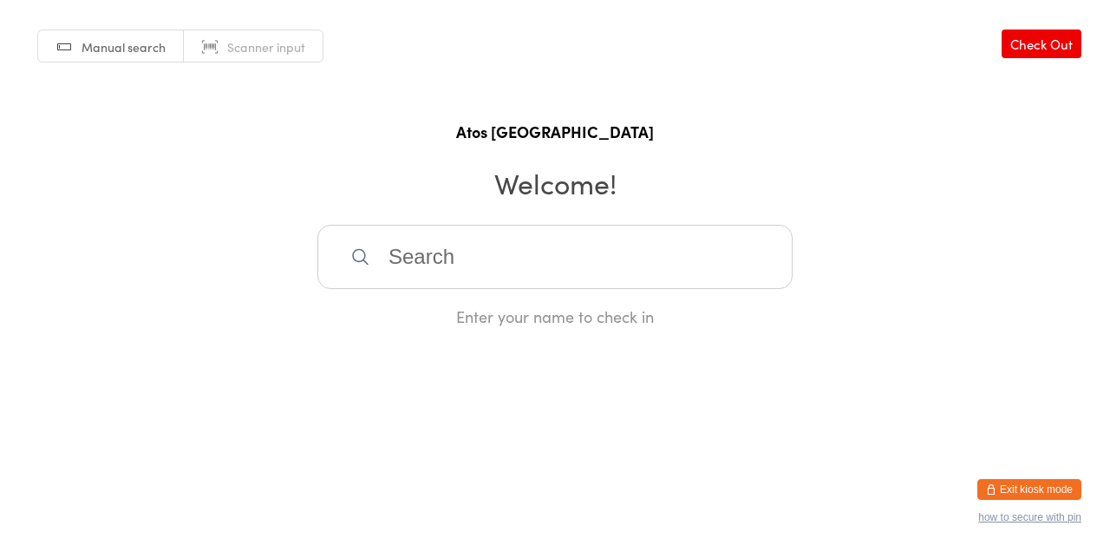
click at [1030, 481] on button "Exit kiosk mode" at bounding box center [1029, 489] width 104 height 21
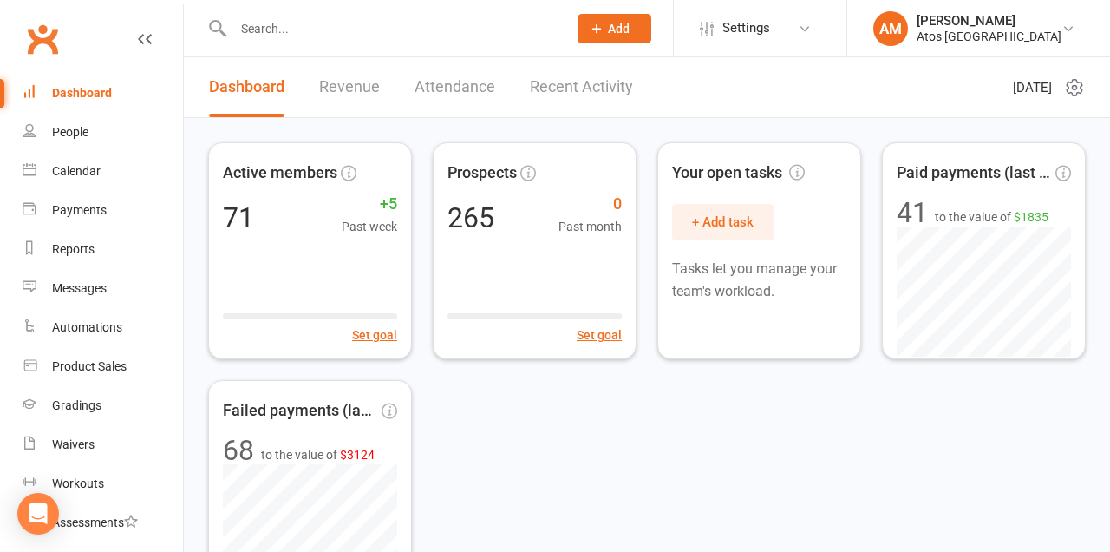
click at [415, 27] on input "text" at bounding box center [391, 28] width 327 height 24
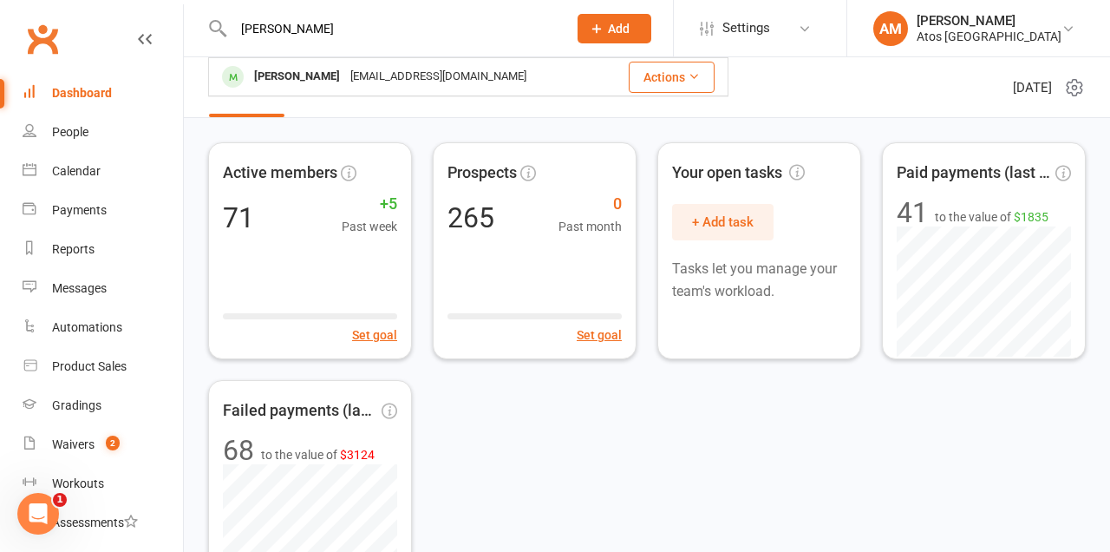
type input "[PERSON_NAME]"
click at [361, 69] on div "[EMAIL_ADDRESS][DOMAIN_NAME]" at bounding box center [438, 76] width 186 height 25
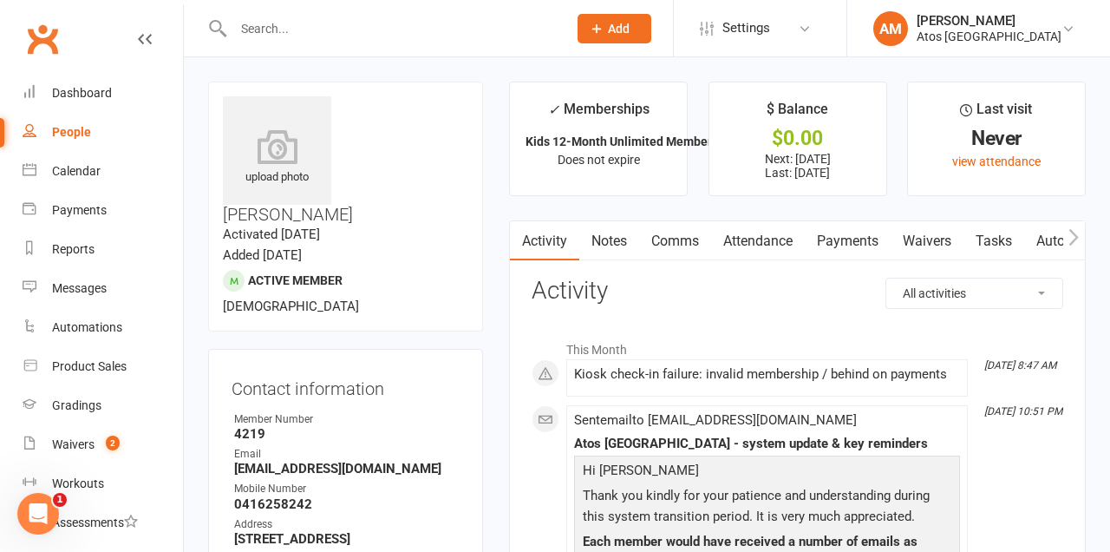
click at [866, 238] on link "Payments" at bounding box center [848, 241] width 86 height 40
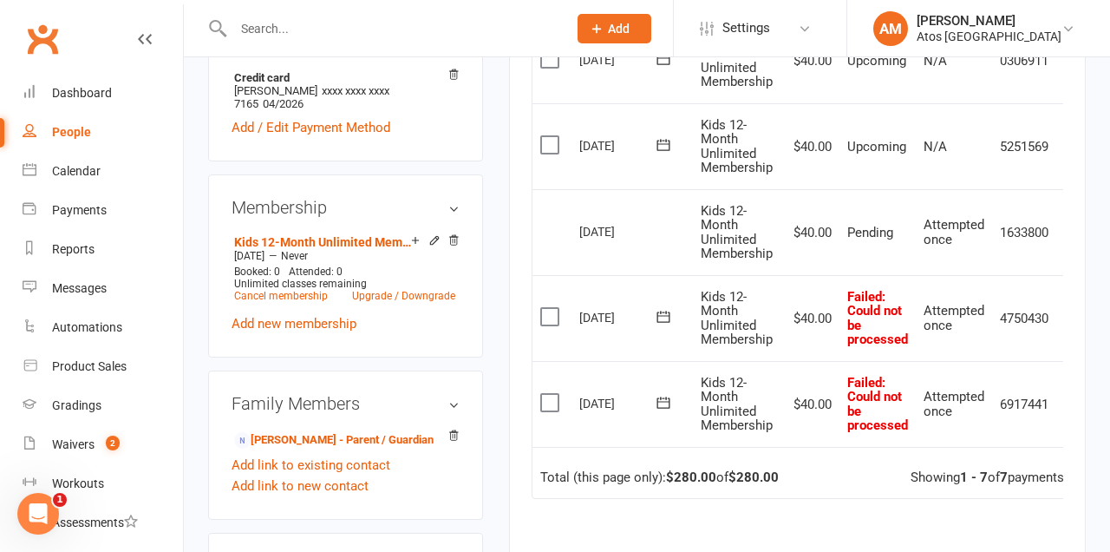
scroll to position [650, 0]
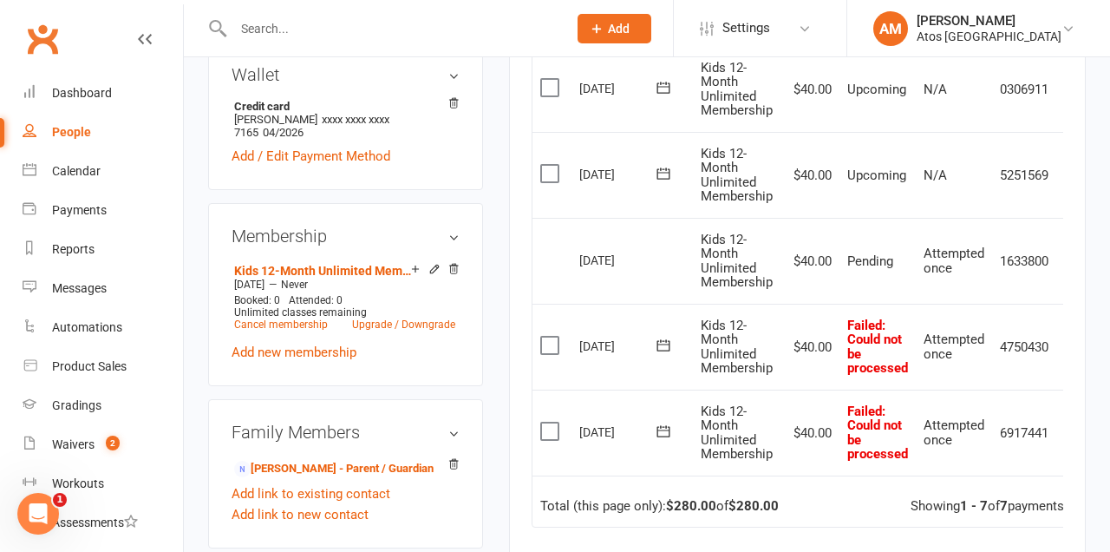
click at [540, 428] on label at bounding box center [551, 430] width 23 height 17
click at [540, 422] on input "checkbox" at bounding box center [545, 422] width 11 height 0
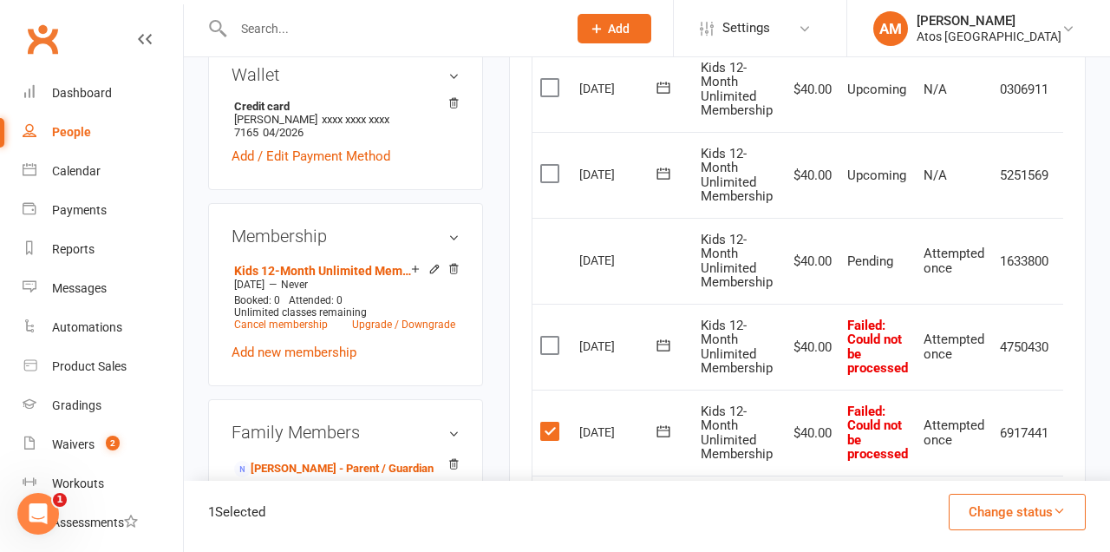
click at [559, 345] on label at bounding box center [551, 344] width 23 height 17
click at [552, 336] on input "checkbox" at bounding box center [545, 336] width 11 height 0
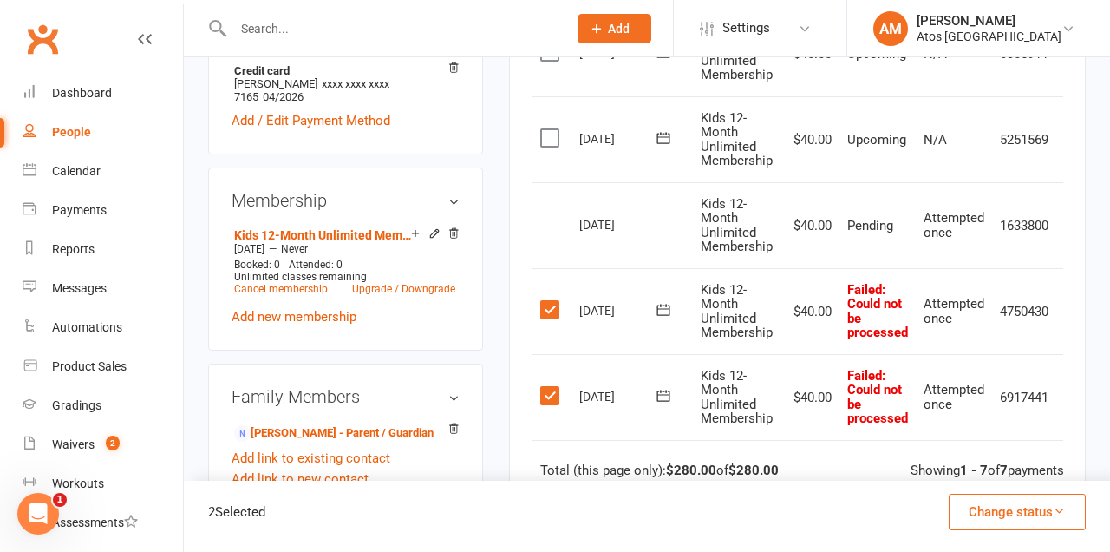
scroll to position [701, 0]
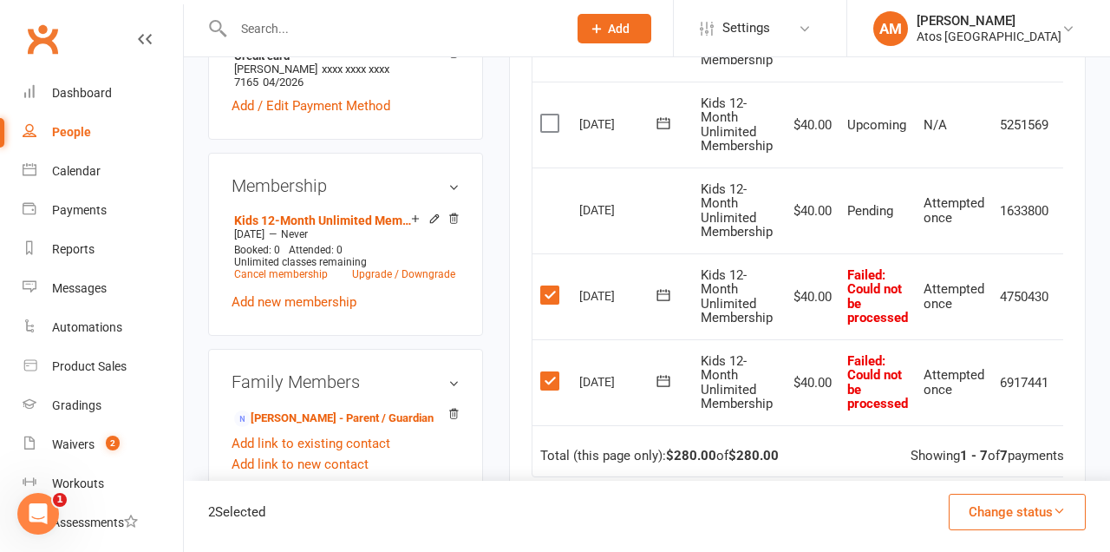
click at [558, 286] on label at bounding box center [551, 294] width 23 height 17
click at [552, 286] on input "checkbox" at bounding box center [545, 286] width 11 height 0
click at [545, 384] on label at bounding box center [551, 380] width 23 height 17
click at [545, 372] on input "checkbox" at bounding box center [545, 372] width 11 height 0
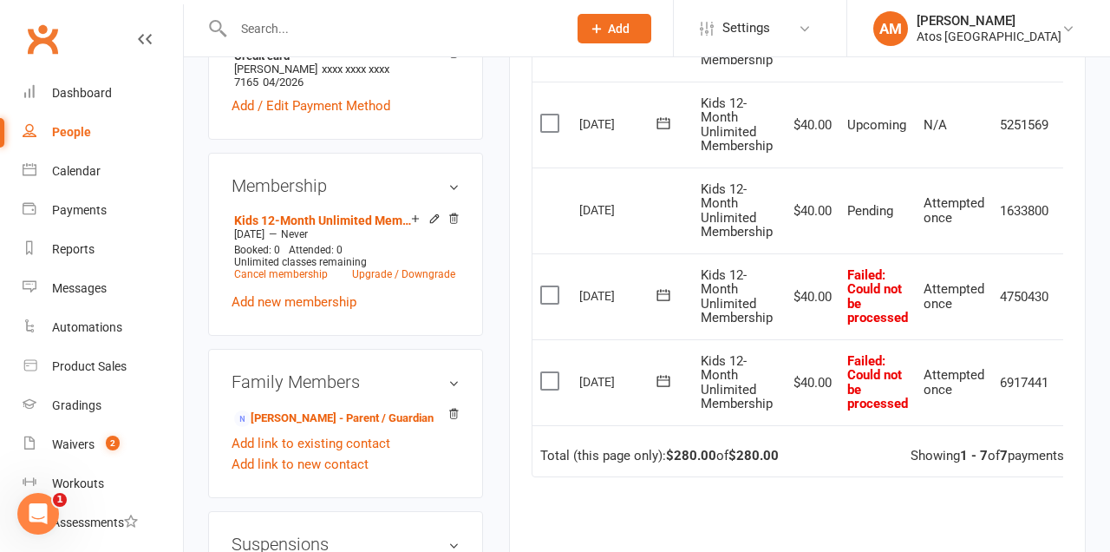
click at [866, 217] on span "Pending" at bounding box center [870, 211] width 46 height 16
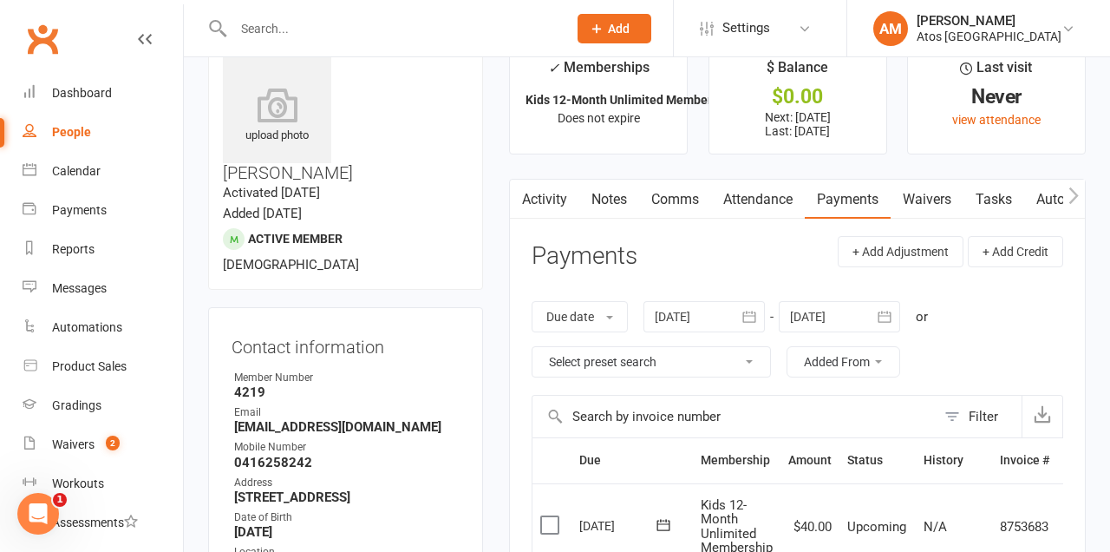
scroll to position [0, 0]
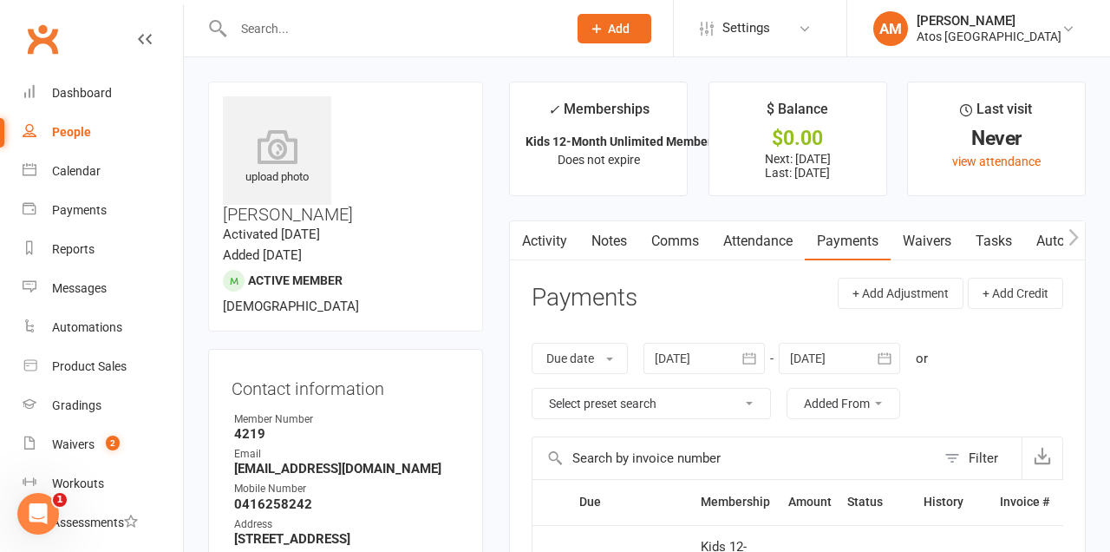
click at [954, 236] on link "Waivers" at bounding box center [927, 241] width 73 height 40
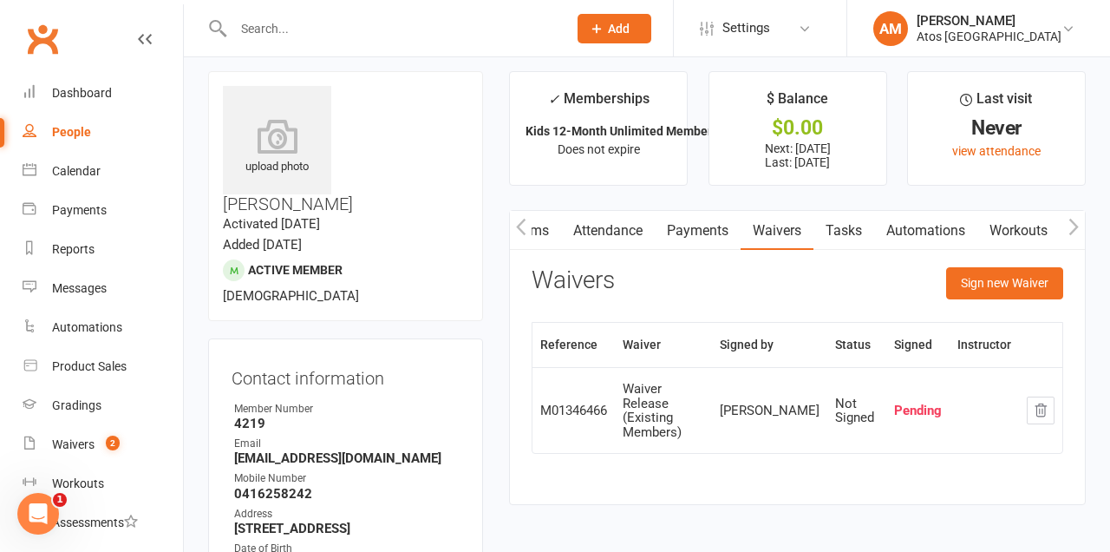
scroll to position [21, 0]
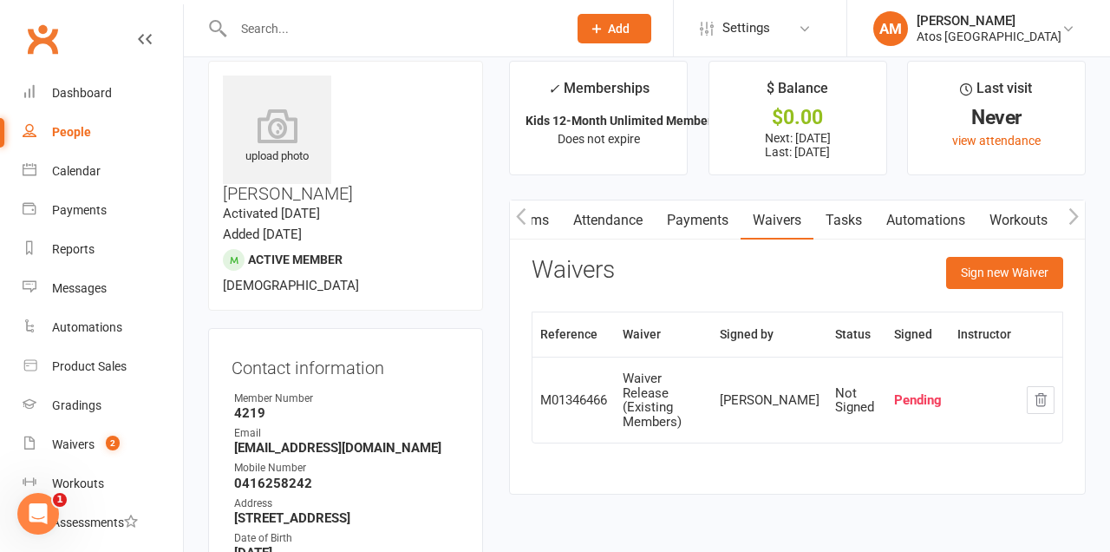
click at [941, 225] on link "Automations" at bounding box center [925, 220] width 103 height 40
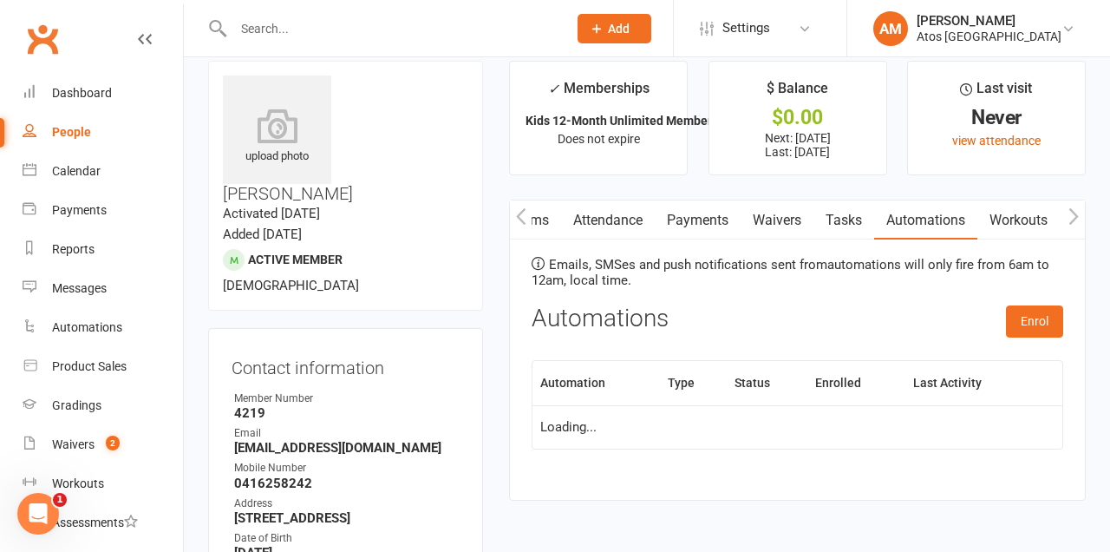
click at [856, 227] on link "Tasks" at bounding box center [843, 220] width 61 height 40
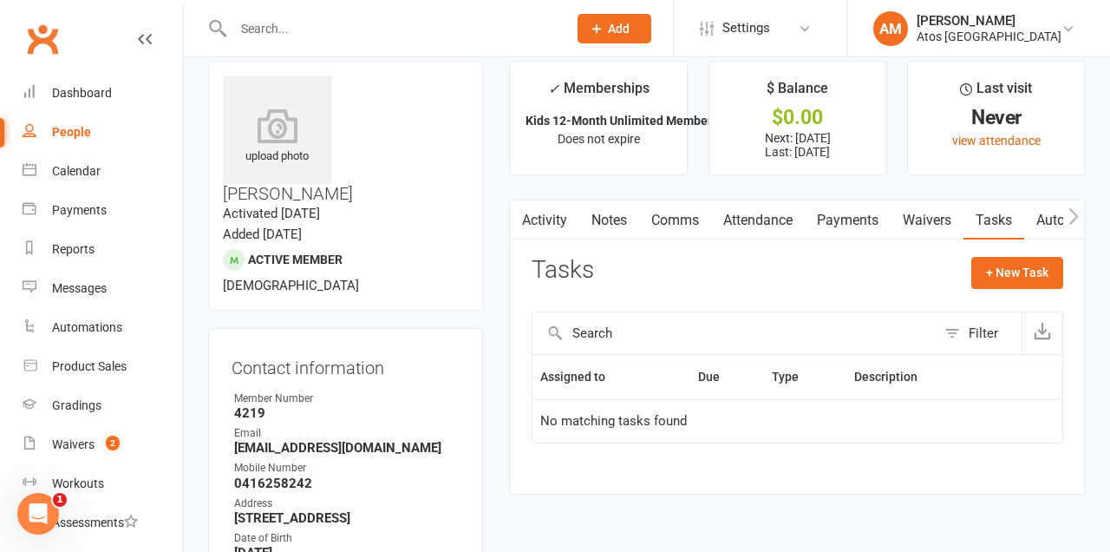
click at [557, 220] on link "Activity" at bounding box center [544, 220] width 69 height 40
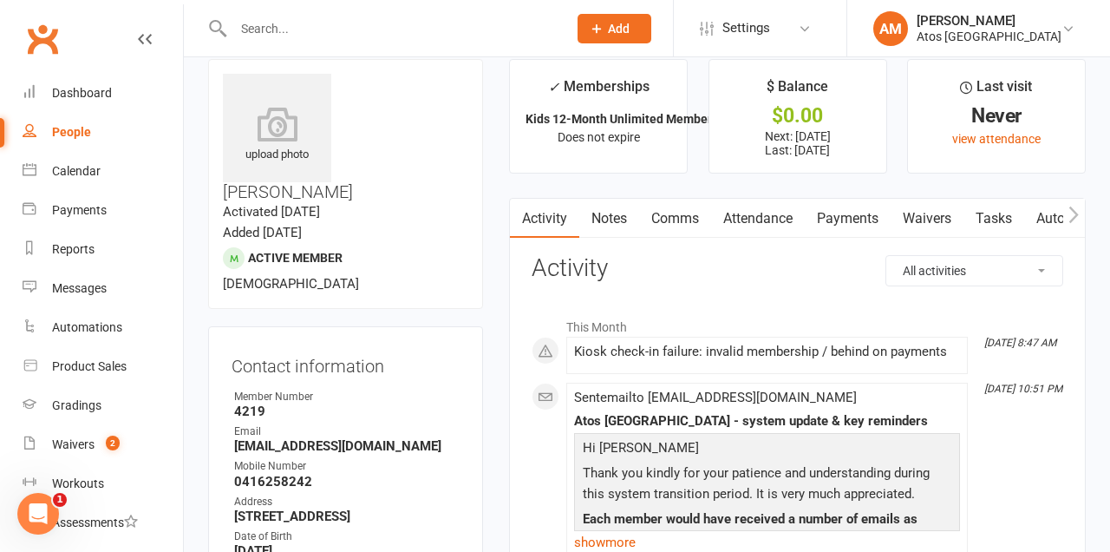
scroll to position [53, 0]
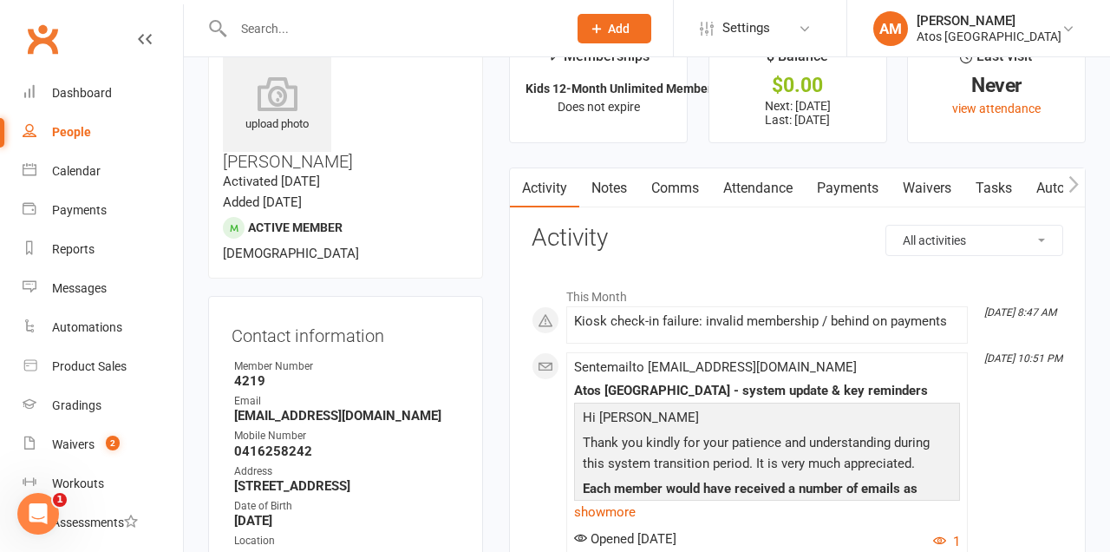
click at [938, 174] on link "Waivers" at bounding box center [927, 188] width 73 height 40
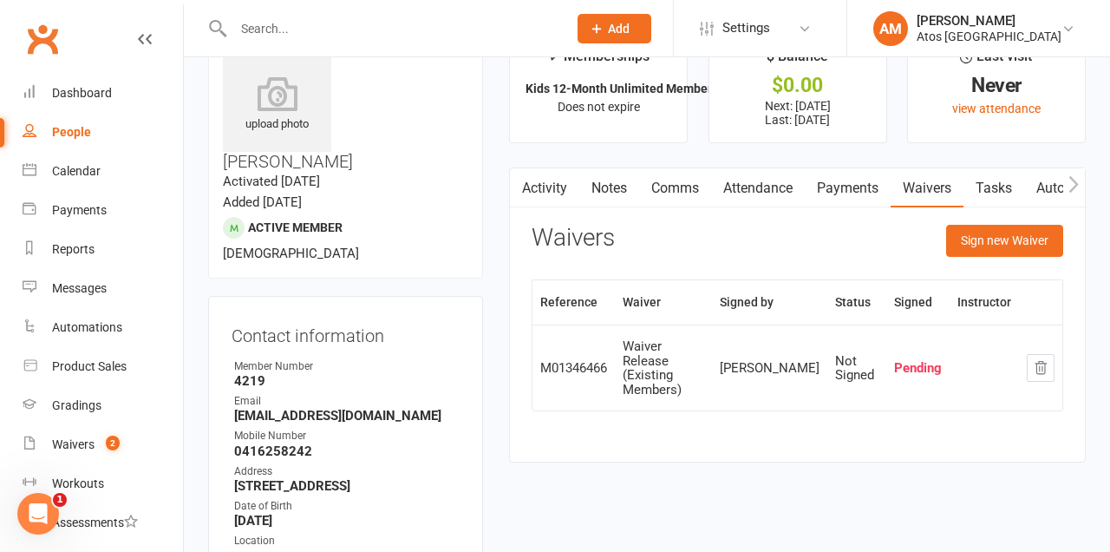
click at [903, 348] on td "Pending" at bounding box center [917, 367] width 63 height 86
click at [584, 361] on div "M01346466" at bounding box center [573, 368] width 67 height 15
click at [810, 367] on div "[PERSON_NAME]" at bounding box center [770, 368] width 100 height 15
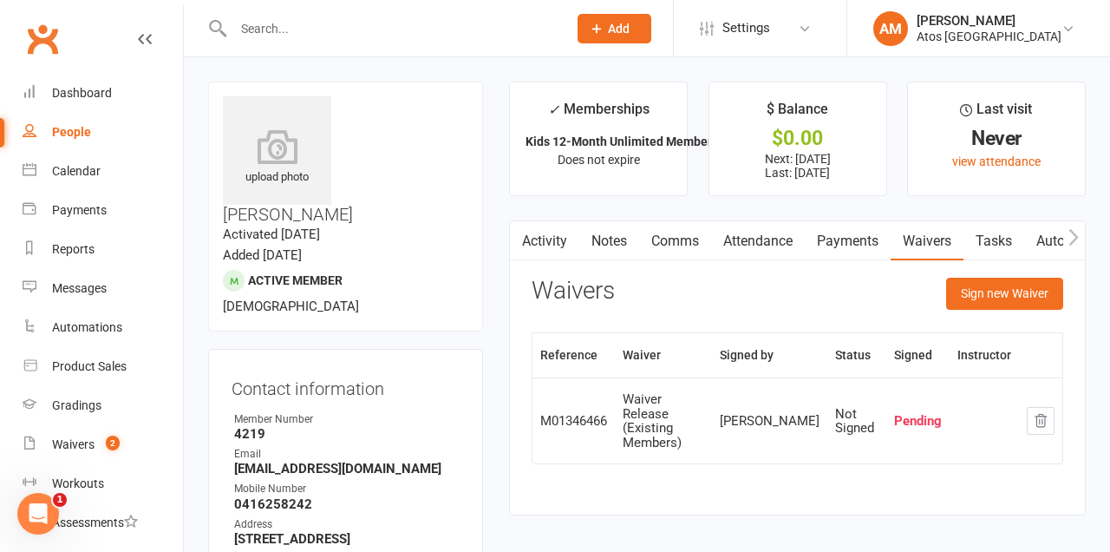
click at [920, 339] on th "Signed" at bounding box center [917, 355] width 63 height 44
click at [878, 347] on th "Status" at bounding box center [856, 355] width 59 height 44
click at [827, 343] on th "Status" at bounding box center [856, 355] width 59 height 44
click at [771, 359] on th "Signed by" at bounding box center [769, 355] width 115 height 44
click at [912, 415] on div "Pending" at bounding box center [918, 421] width 48 height 15
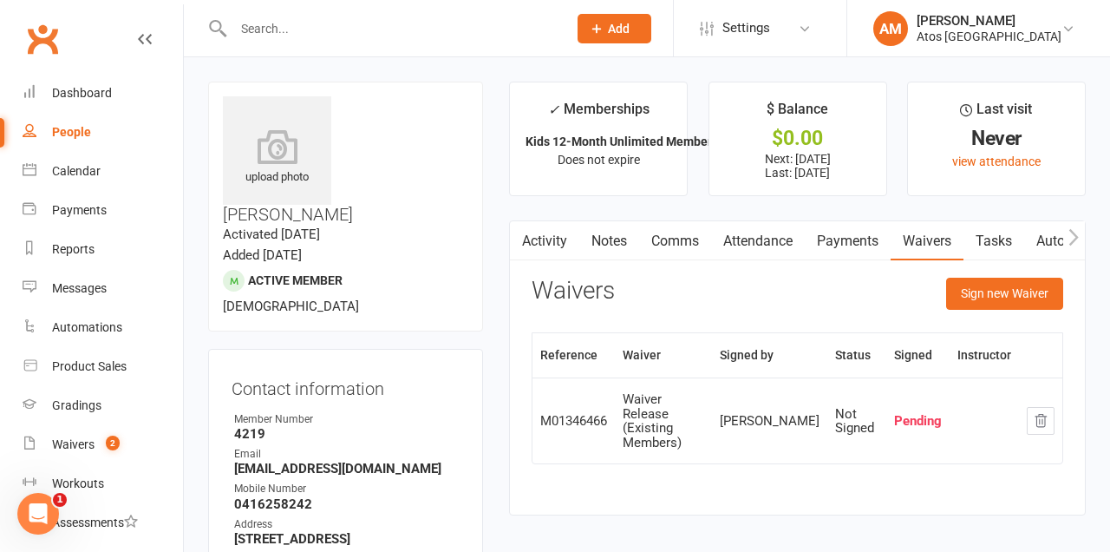
click at [948, 350] on th "Signed" at bounding box center [917, 355] width 63 height 44
click at [987, 352] on th "Instructor" at bounding box center [984, 355] width 69 height 44
click at [685, 244] on link "Payments" at bounding box center [691, 241] width 86 height 40
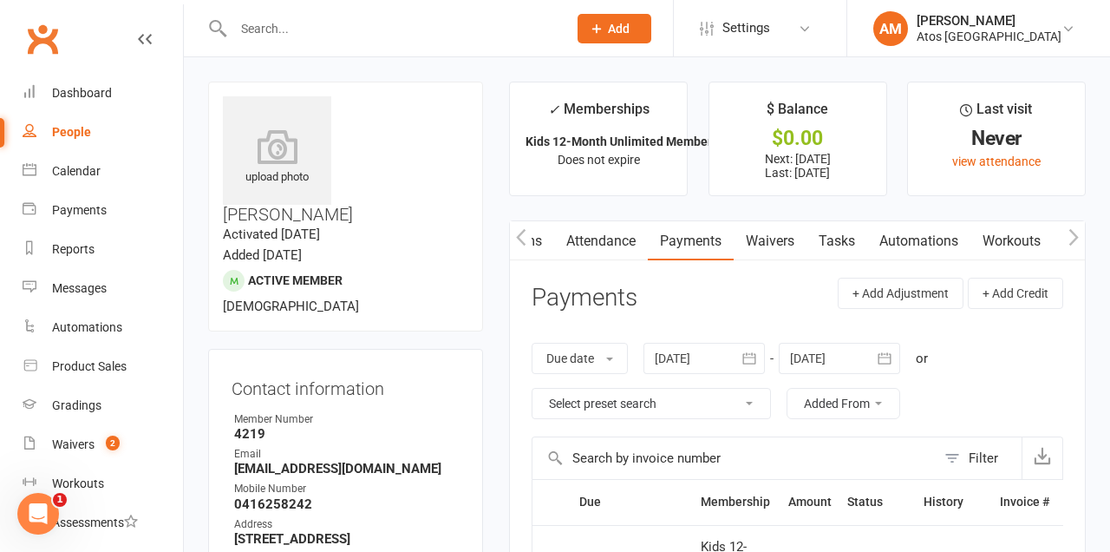
click at [463, 24] on input "text" at bounding box center [391, 28] width 327 height 24
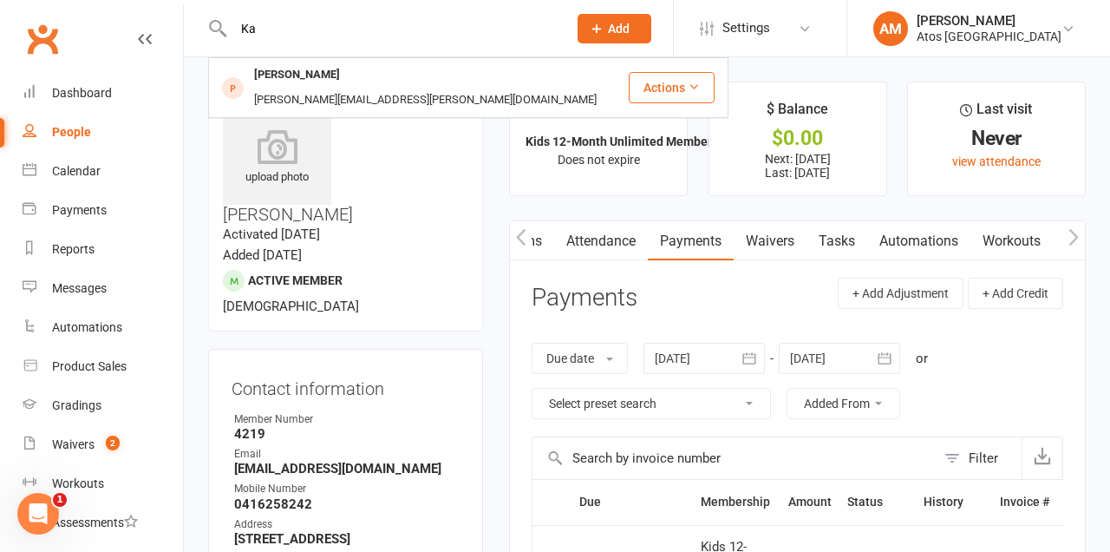
type input "K"
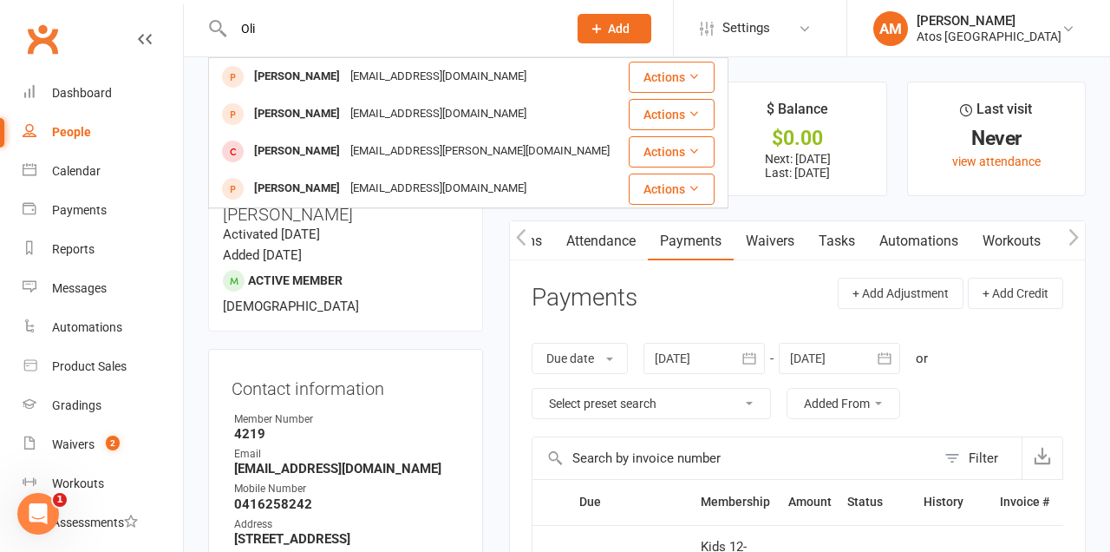
type input "Oli"
click at [498, 149] on div "pm.mercadante@gmail.com" at bounding box center [480, 151] width 270 height 25
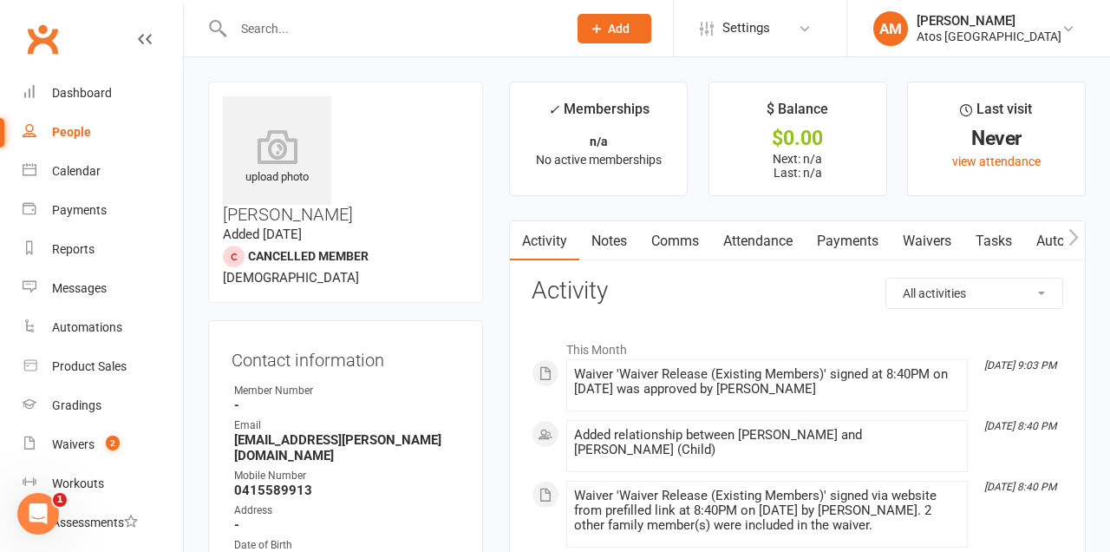
click at [488, 24] on input "text" at bounding box center [391, 28] width 327 height 24
type input "Emi"
click at [426, 88] on div "[EMAIL_ADDRESS][DOMAIN_NAME]" at bounding box center [438, 76] width 186 height 25
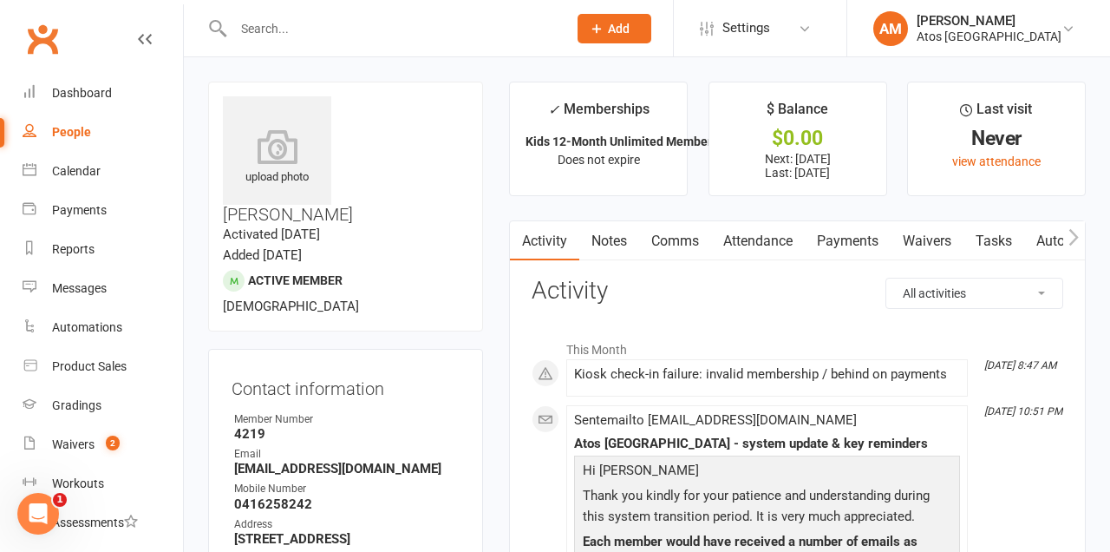
click at [946, 221] on link "Waivers" at bounding box center [927, 241] width 73 height 40
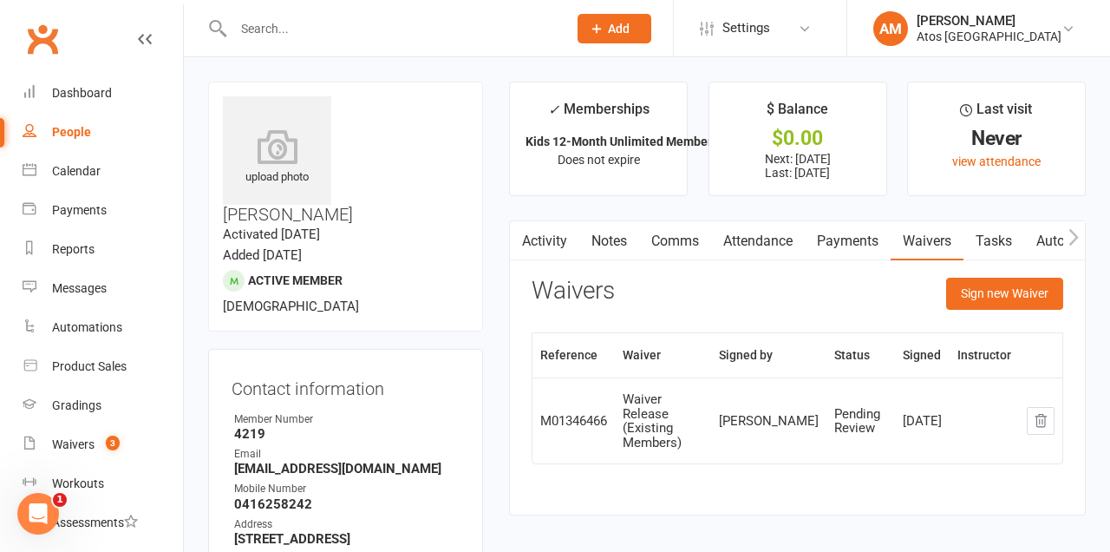
click at [1012, 154] on link "view attendance" at bounding box center [996, 161] width 88 height 14
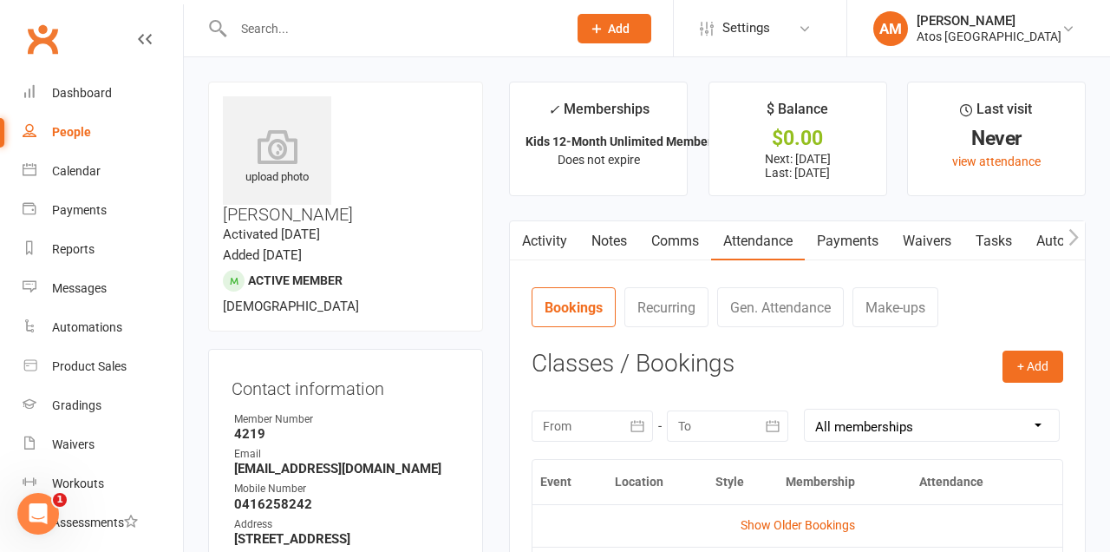
click at [930, 238] on link "Waivers" at bounding box center [927, 241] width 73 height 40
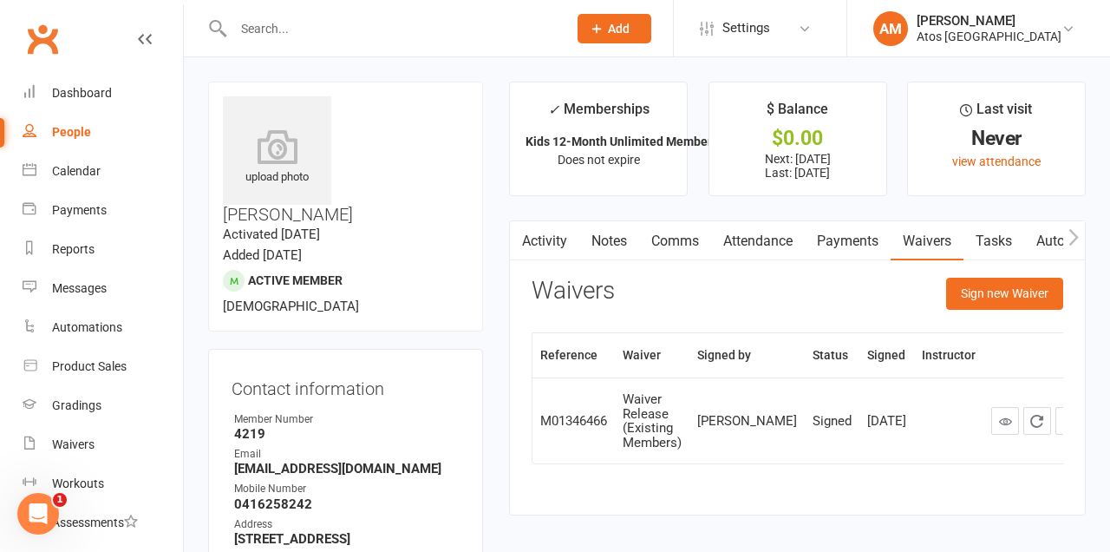
click at [872, 230] on link "Payments" at bounding box center [848, 241] width 86 height 40
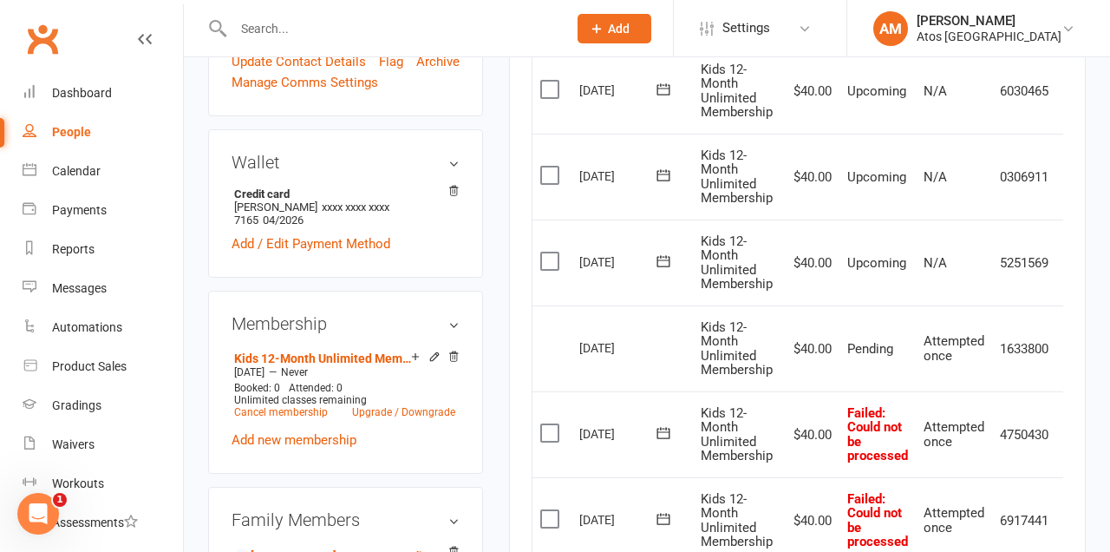
scroll to position [585, 0]
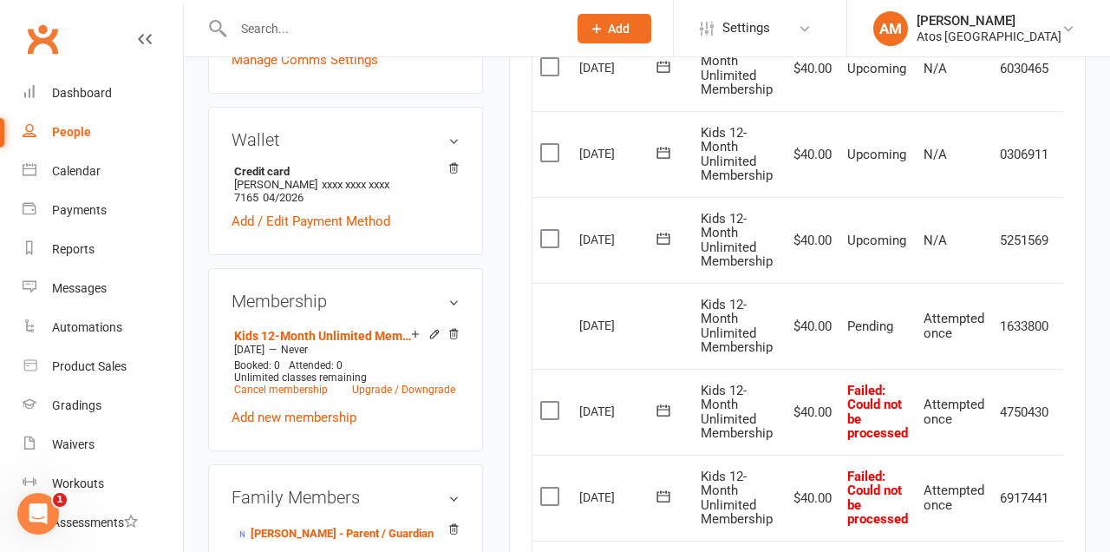
click at [1014, 403] on td "4750430" at bounding box center [1024, 412] width 65 height 86
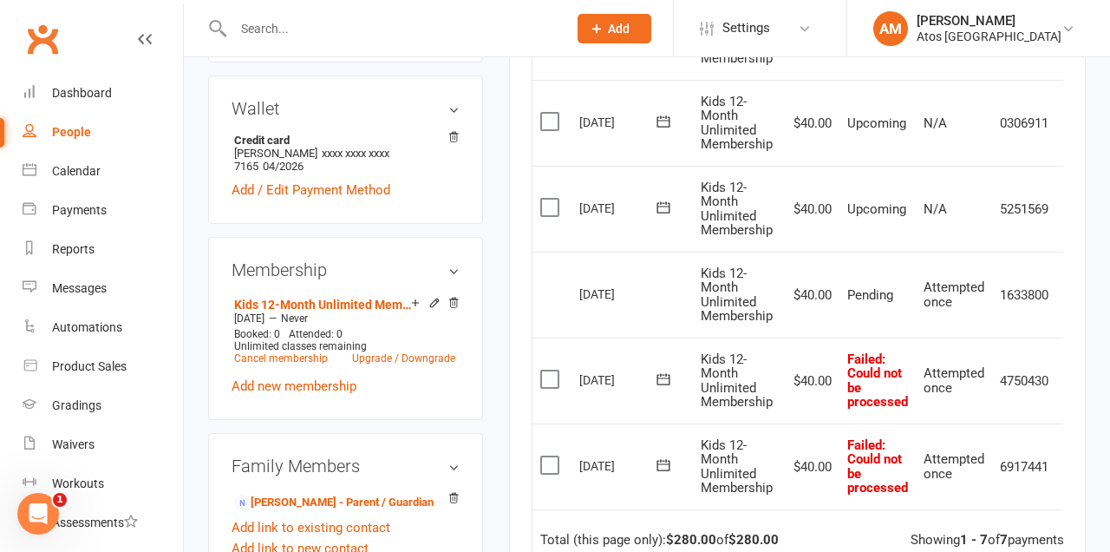
scroll to position [660, 0]
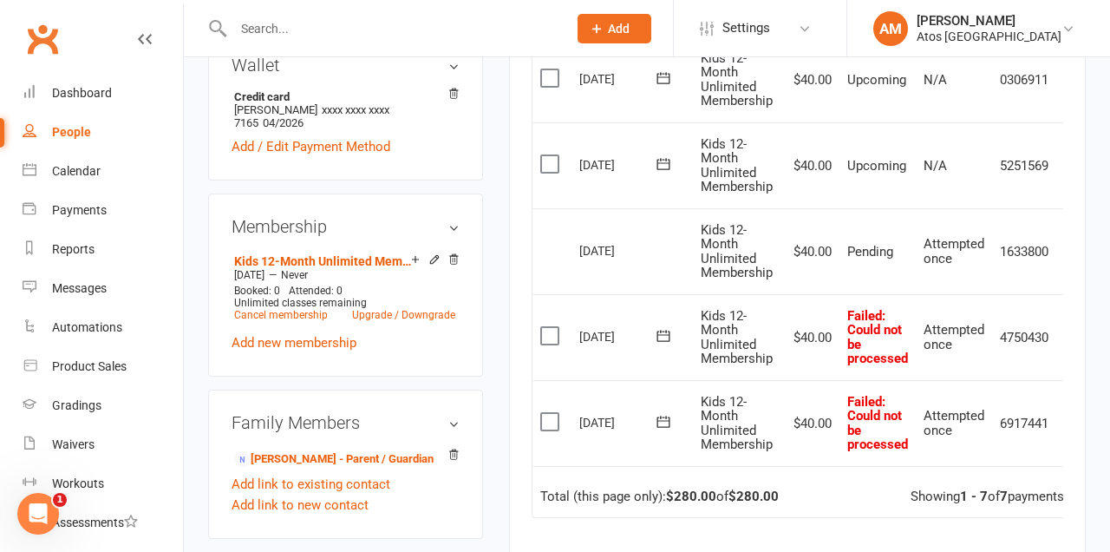
click at [433, 253] on icon at bounding box center [434, 259] width 12 height 12
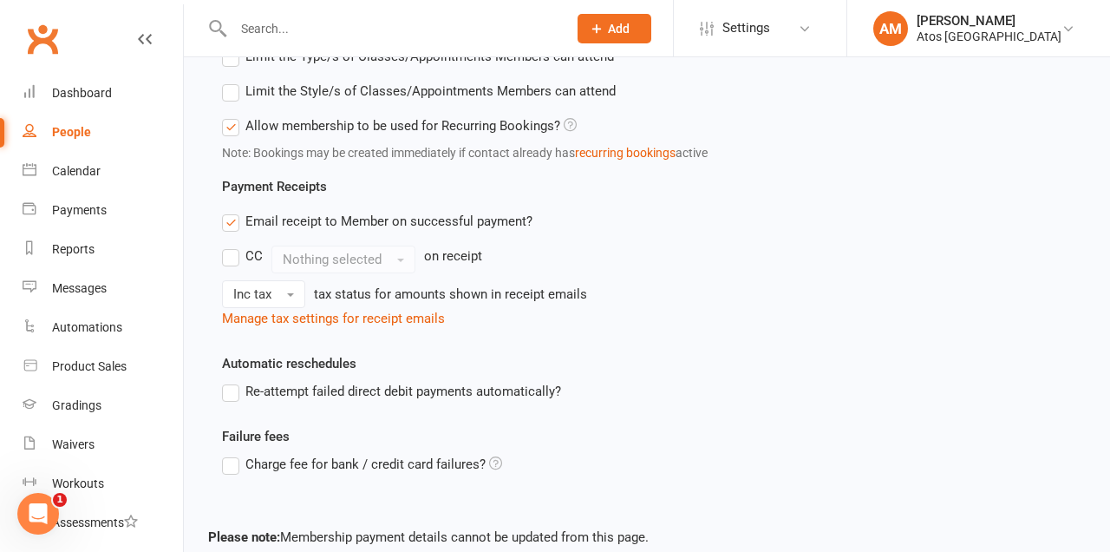
scroll to position [756, 0]
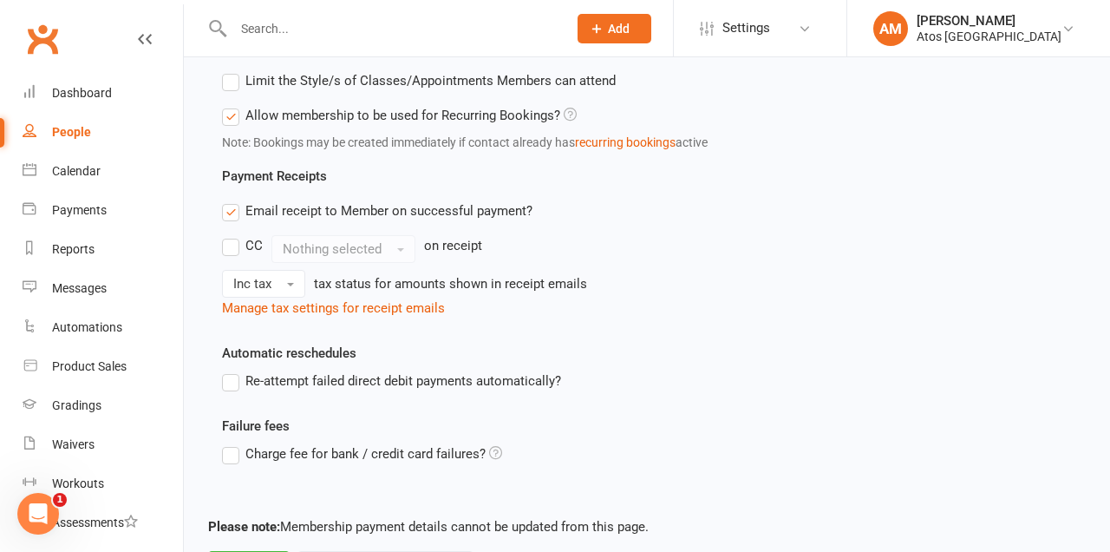
click at [229, 386] on label "Re-attempt failed direct debit payments automatically?" at bounding box center [391, 380] width 339 height 21
click at [229, 370] on input "Re-attempt failed direct debit payments automatically?" at bounding box center [227, 370] width 11 height 0
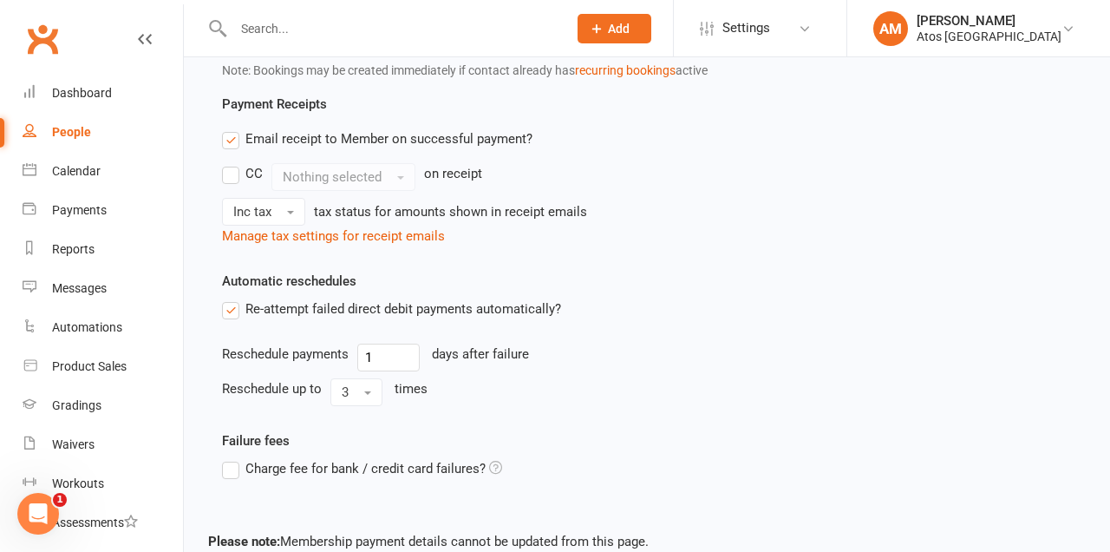
scroll to position [843, 0]
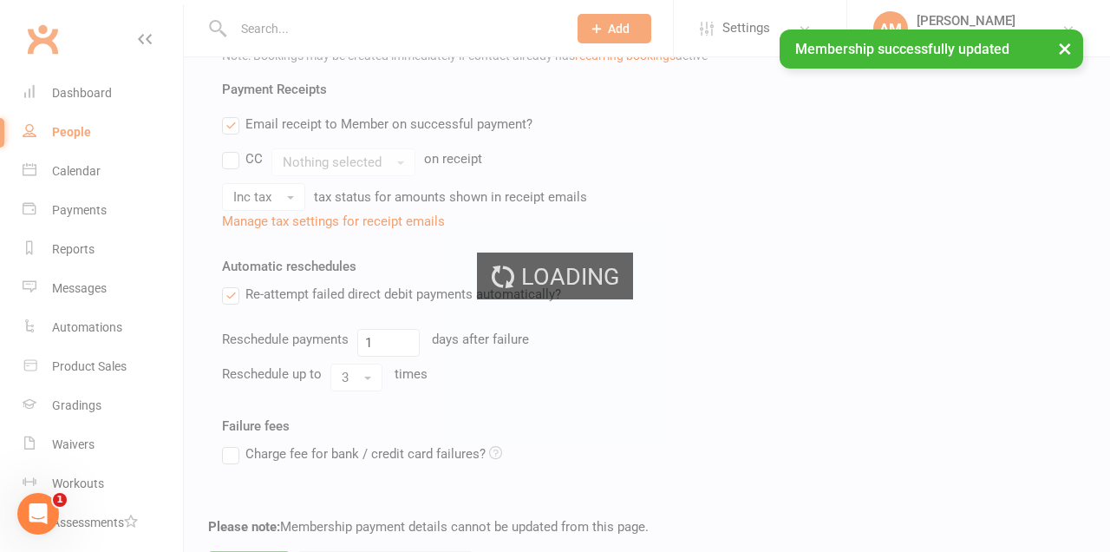
scroll to position [650, 0]
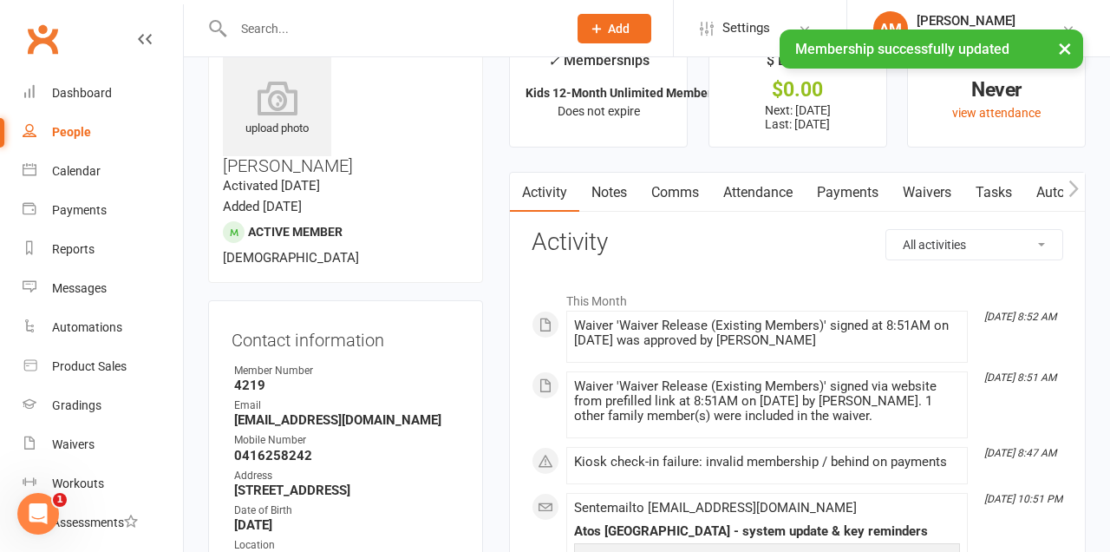
scroll to position [68, 0]
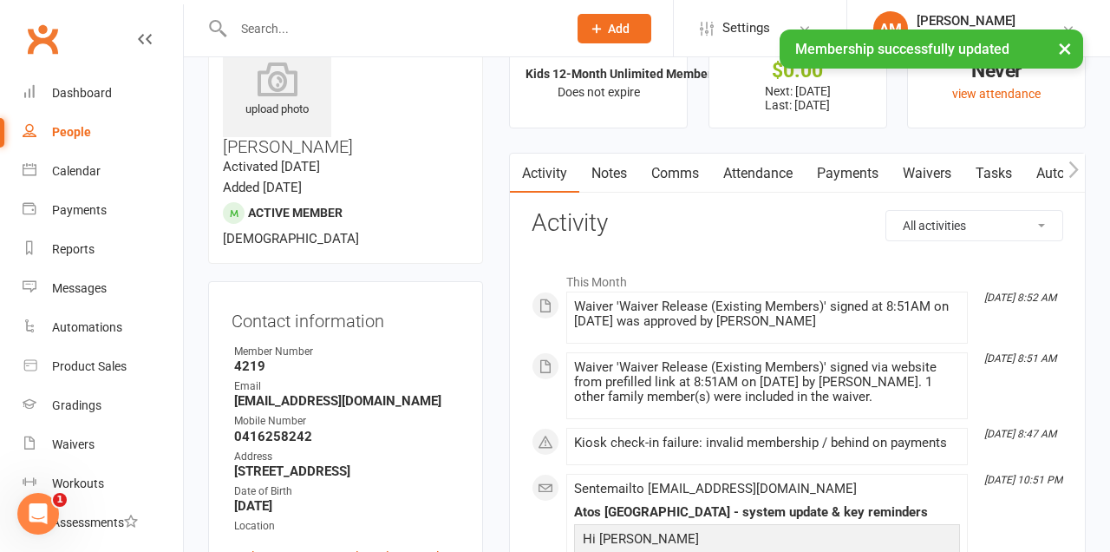
click at [857, 166] on link "Payments" at bounding box center [848, 173] width 86 height 40
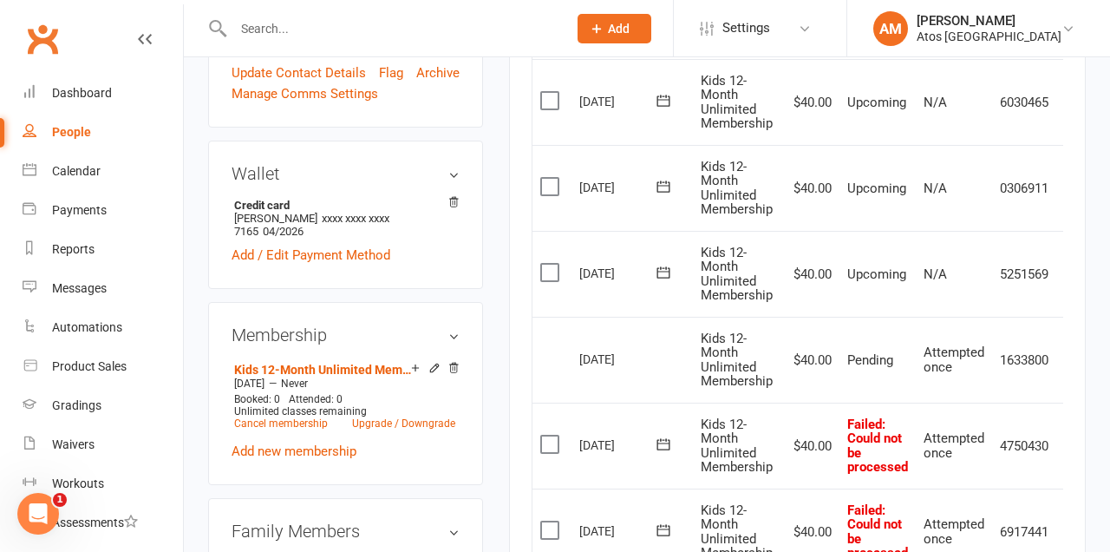
scroll to position [546, 0]
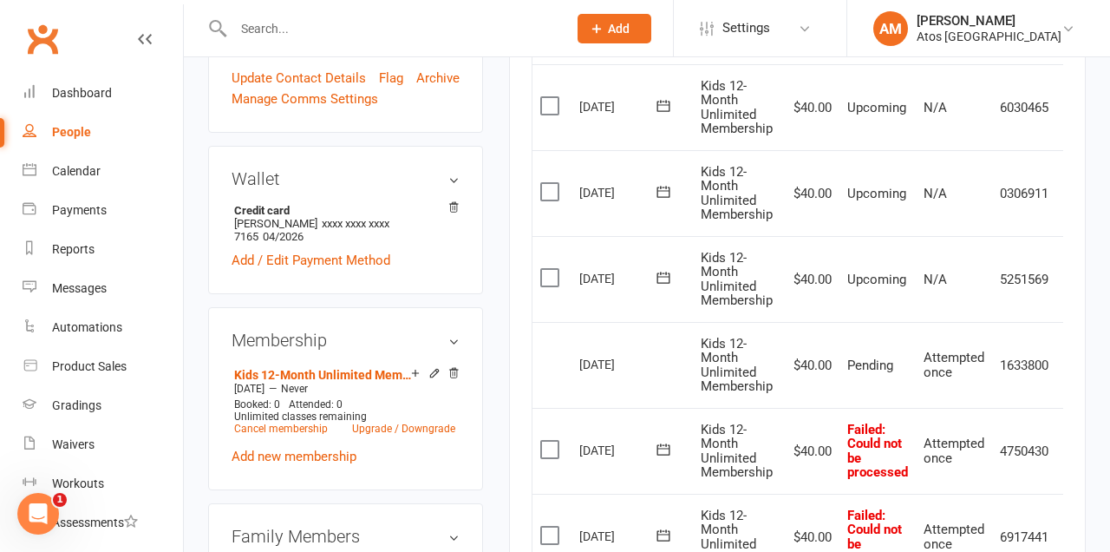
click at [430, 367] on icon at bounding box center [434, 373] width 12 height 12
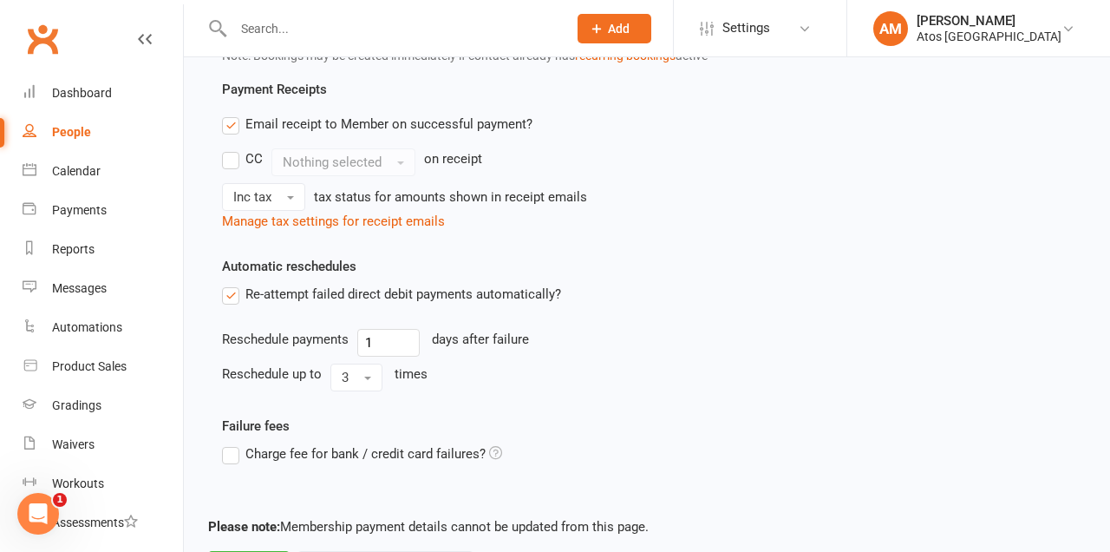
scroll to position [843, 0]
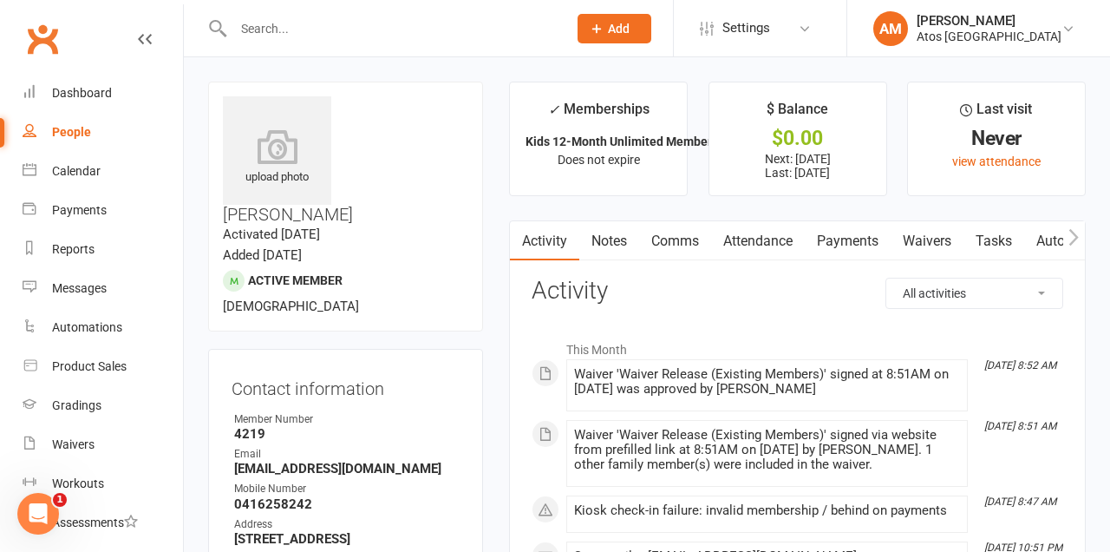
click at [859, 238] on link "Payments" at bounding box center [848, 241] width 86 height 40
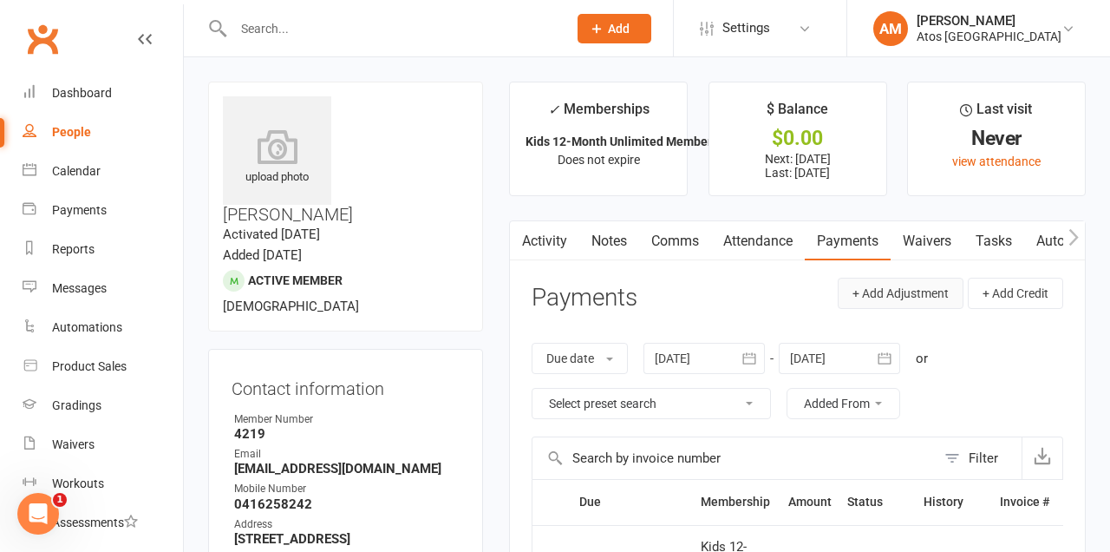
click at [927, 289] on button "+ Add Adjustment" at bounding box center [901, 293] width 126 height 31
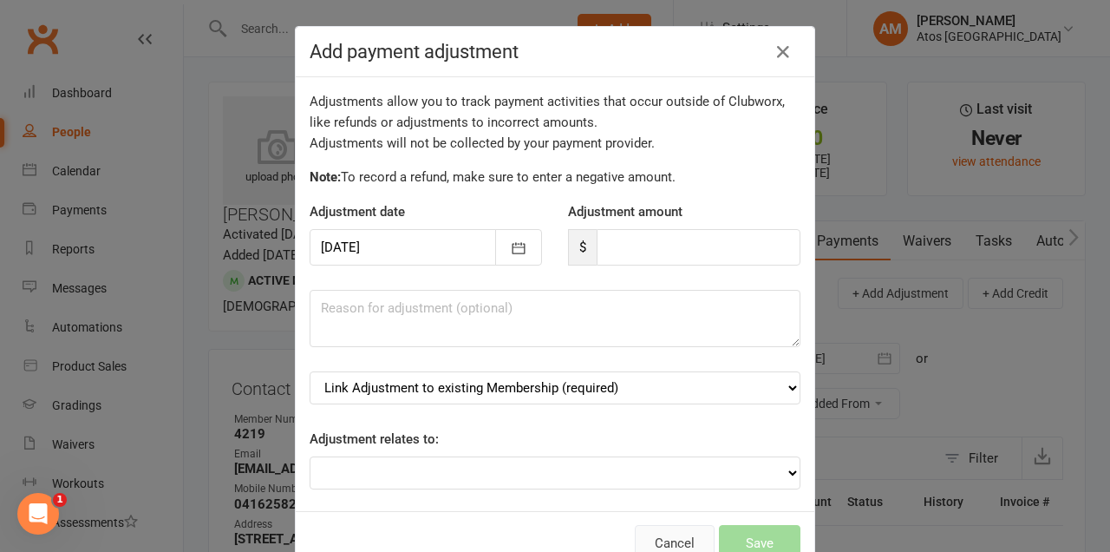
click at [686, 534] on button "Cancel" at bounding box center [675, 543] width 80 height 36
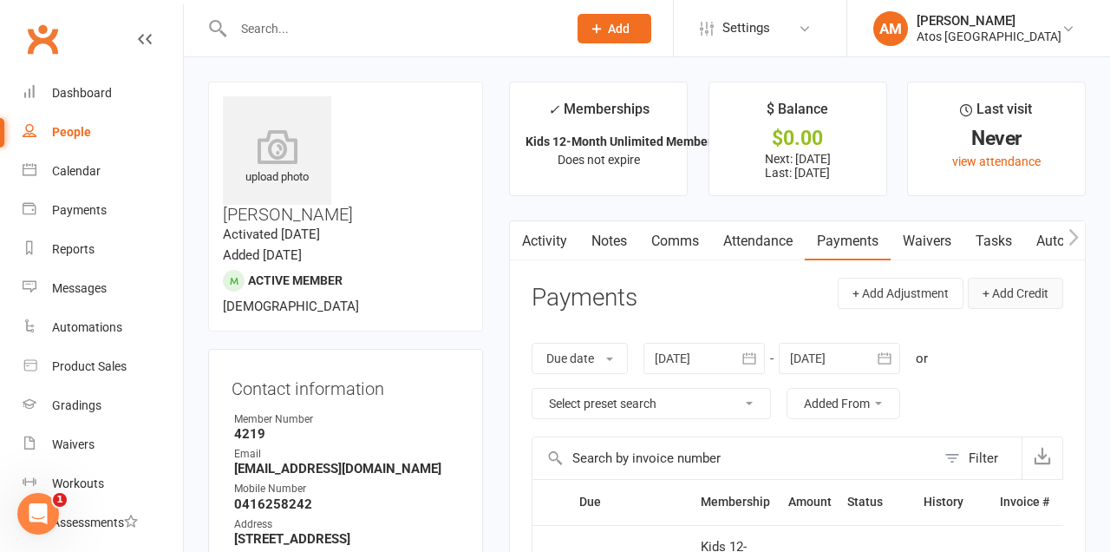
click at [1015, 283] on button "+ Add Credit" at bounding box center [1015, 293] width 95 height 31
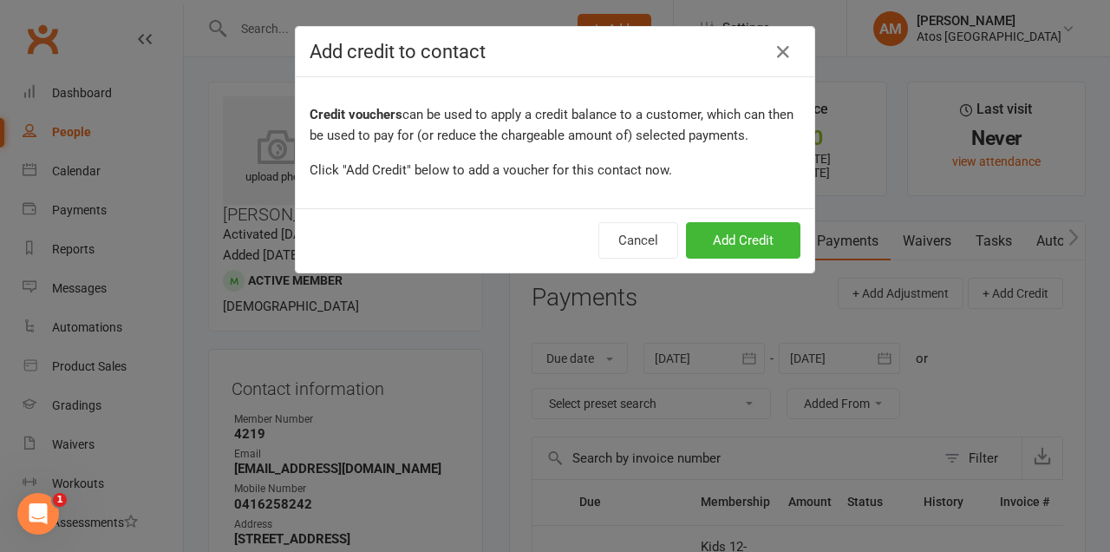
click at [637, 232] on button "Cancel" at bounding box center [638, 240] width 80 height 36
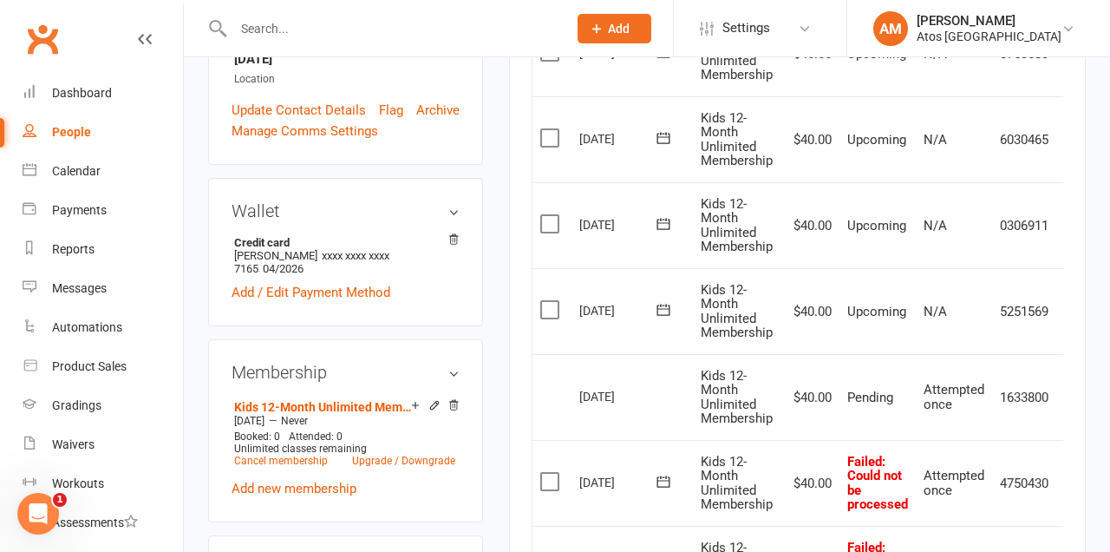
scroll to position [553, 0]
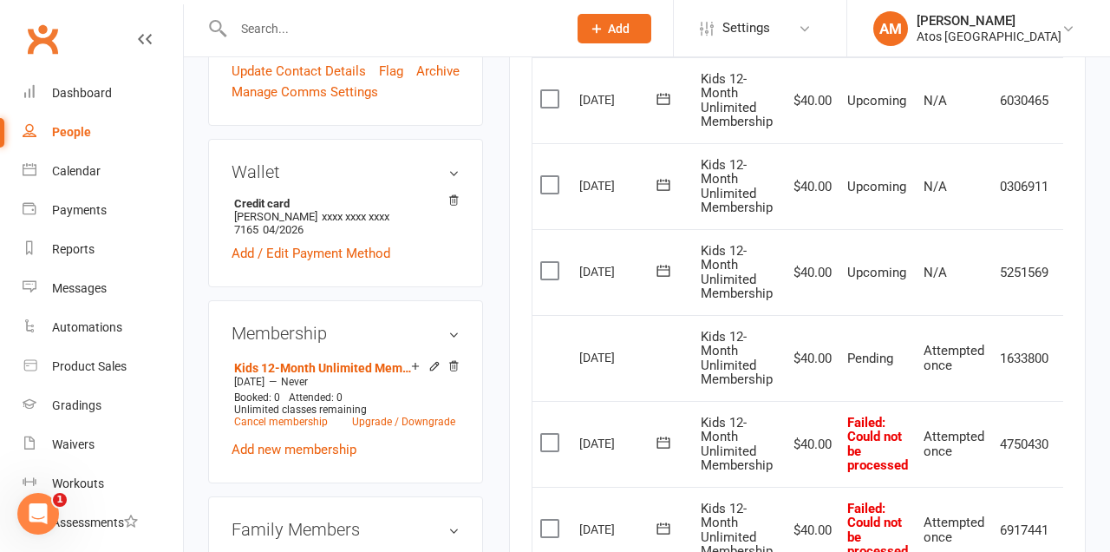
click at [418, 1] on div at bounding box center [381, 28] width 347 height 56
click at [424, 23] on input "text" at bounding box center [391, 28] width 327 height 24
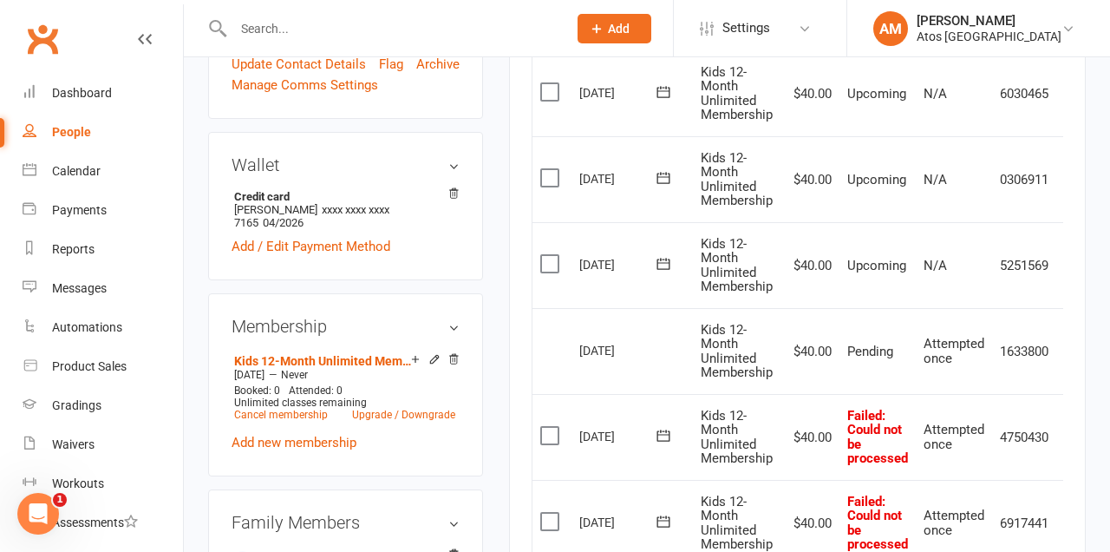
scroll to position [637, 0]
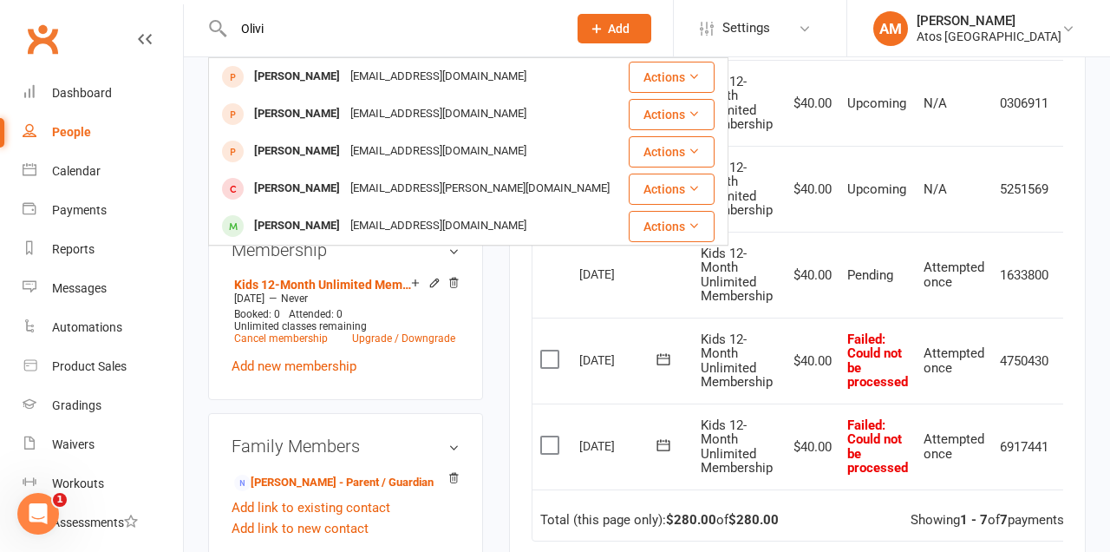
type input "Olivi"
click at [477, 184] on div "pm.mercadante@gmail.com" at bounding box center [480, 188] width 270 height 25
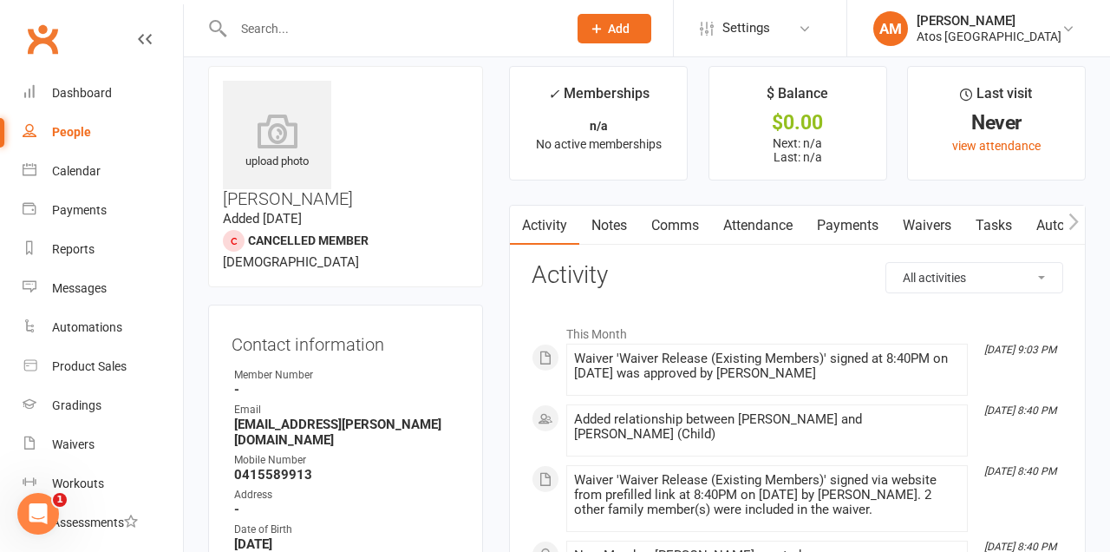
scroll to position [16, 0]
click at [855, 214] on link "Payments" at bounding box center [848, 225] width 86 height 40
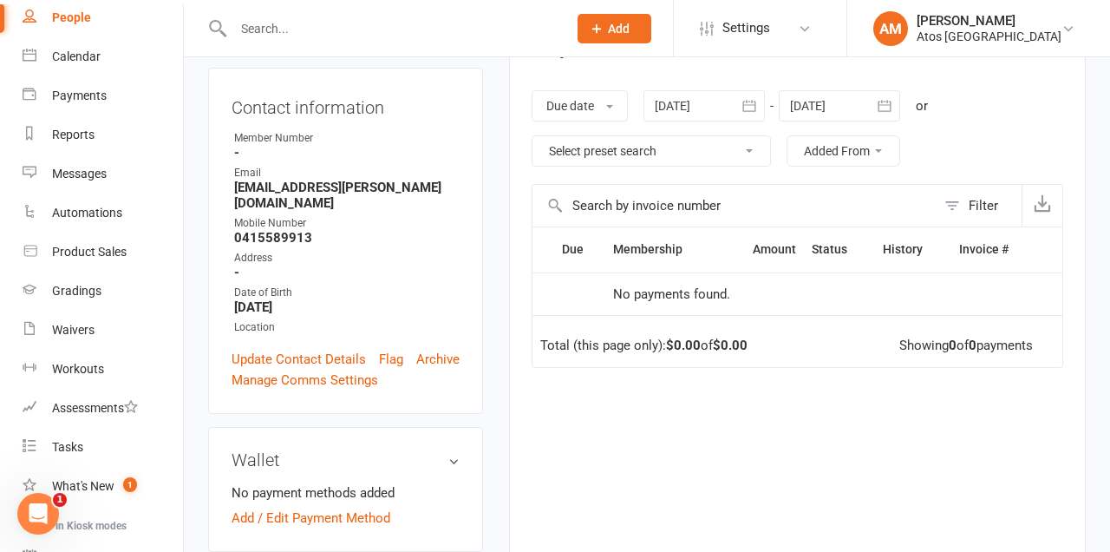
scroll to position [338, 0]
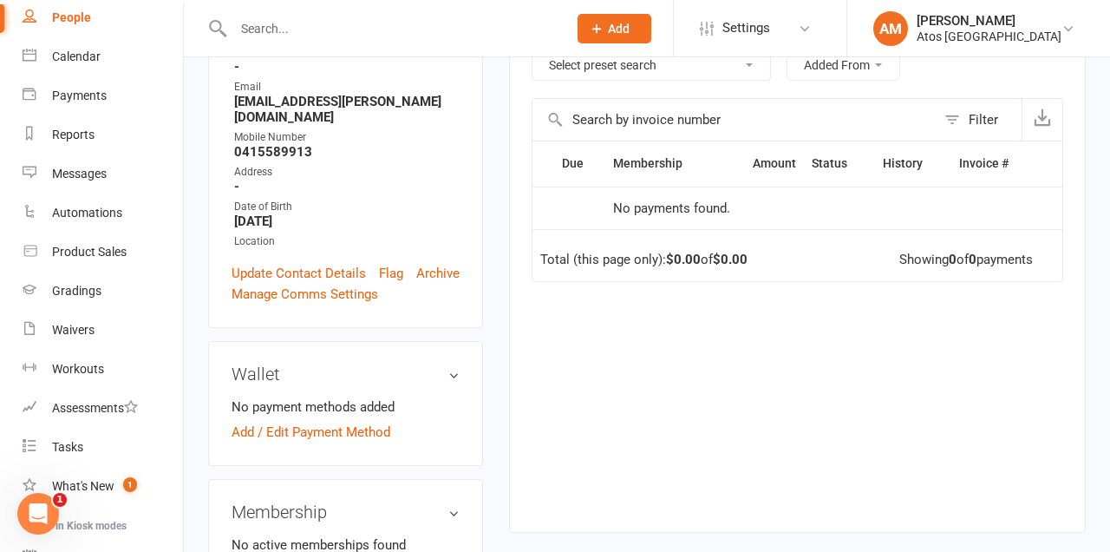
click at [343, 421] on link "Add / Edit Payment Method" at bounding box center [311, 431] width 159 height 21
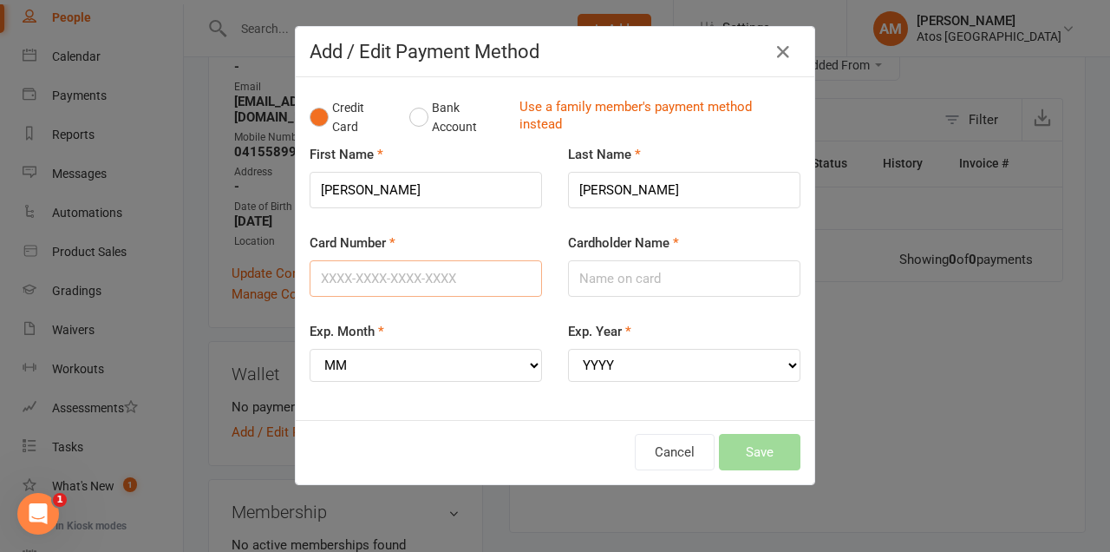
click at [474, 284] on input "Card Number" at bounding box center [426, 278] width 232 height 36
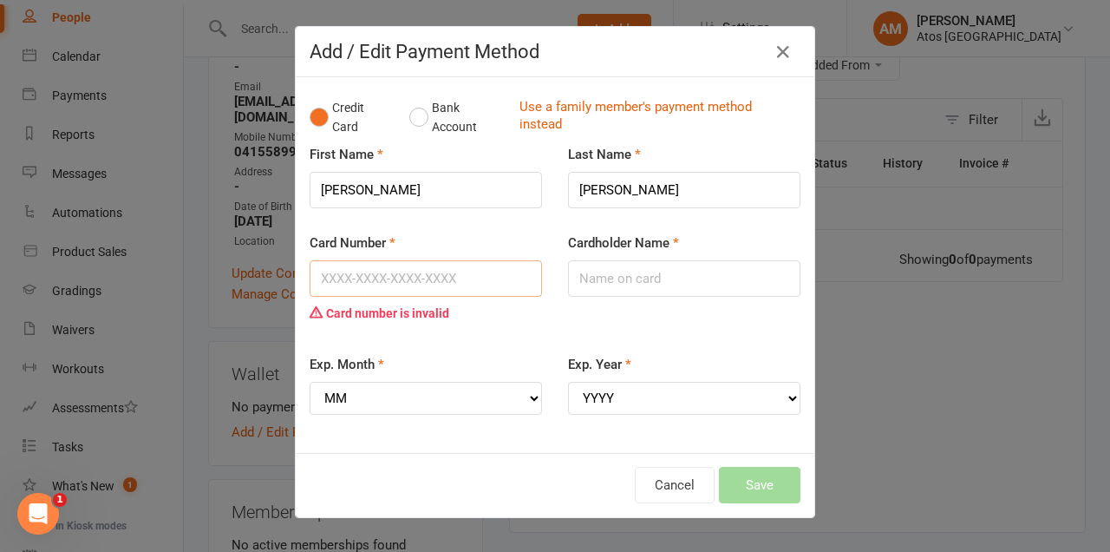
click at [491, 272] on input "Card Number" at bounding box center [426, 278] width 232 height 36
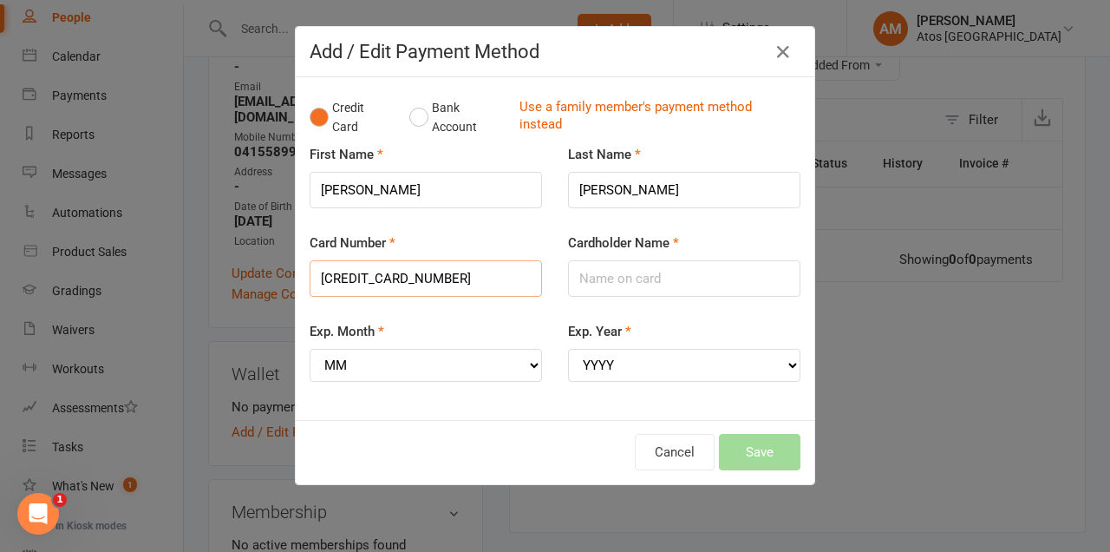
type input "5217291958773064"
click at [441, 367] on select "MM 01 02 03 04 05 06 07 08 09 10 11 12" at bounding box center [426, 365] width 232 height 33
select select "10"
click at [310, 349] on select "MM 01 02 03 04 05 06 07 08 09 10 11 12" at bounding box center [426, 365] width 232 height 33
click at [738, 366] on select "YYYY 2025 2026 2027 2028 2029 2030 2031 2032 2033 2034" at bounding box center [684, 365] width 232 height 33
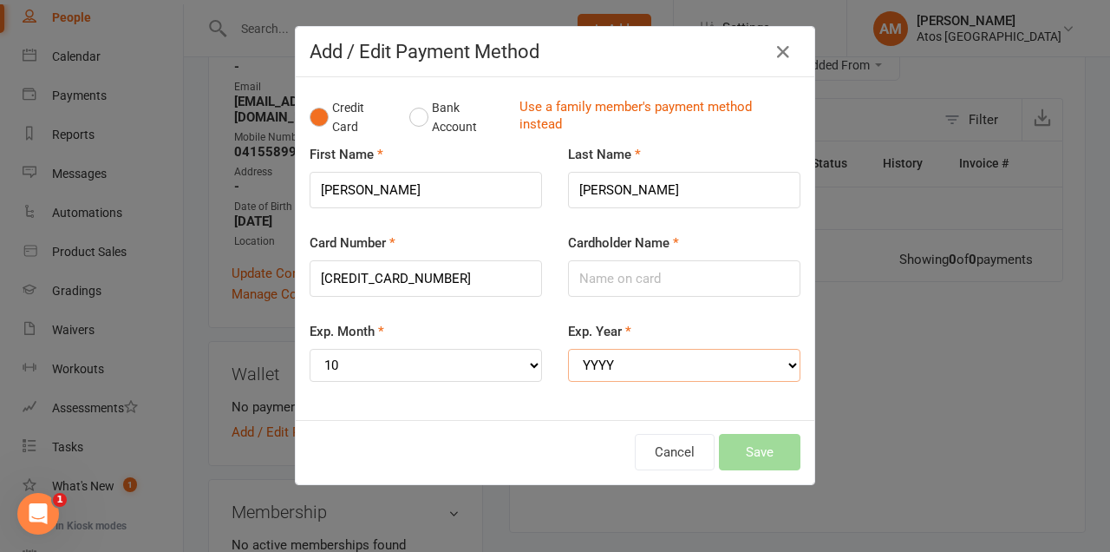
select select "2028"
click at [568, 349] on select "YYYY 2025 2026 2027 2028 2029 2030 2031 2032 2033 2034" at bounding box center [684, 365] width 232 height 33
click at [710, 279] on input "Cardholder Name" at bounding box center [684, 278] width 232 height 36
type input "Vitor"
click at [757, 457] on button "Save" at bounding box center [760, 452] width 82 height 36
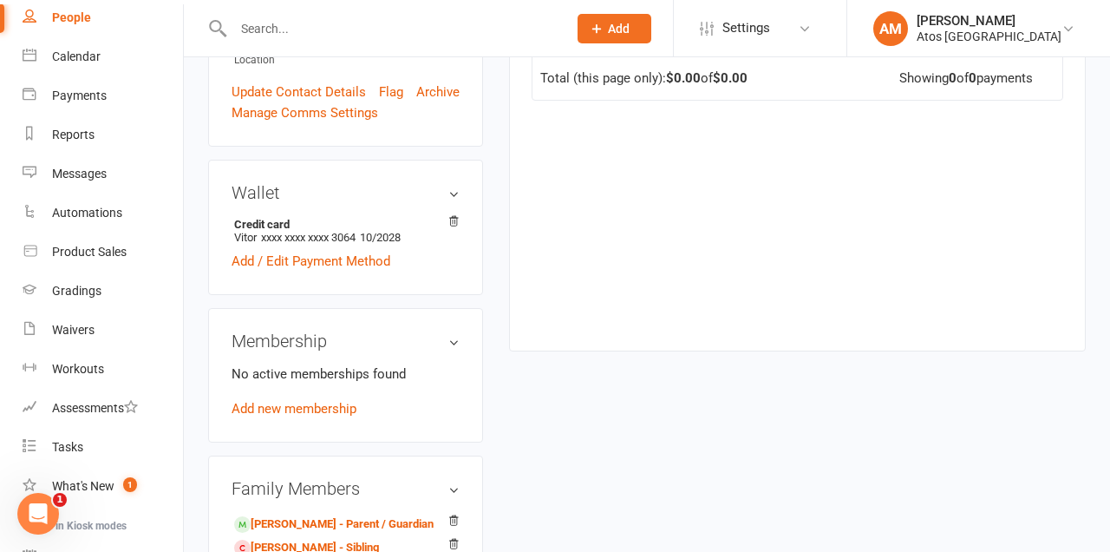
scroll to position [526, 0]
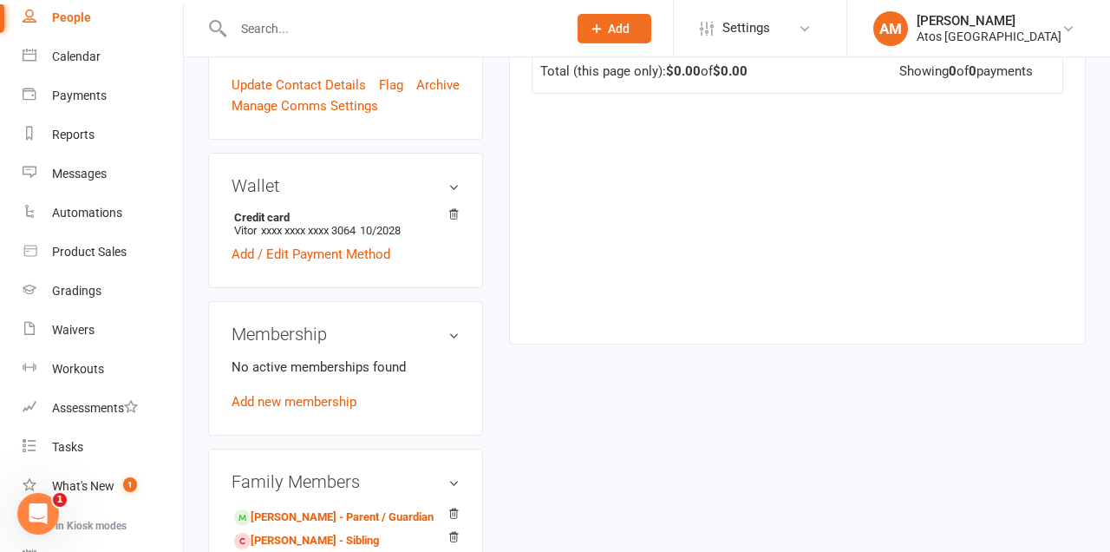
click at [343, 394] on link "Add new membership" at bounding box center [294, 402] width 125 height 16
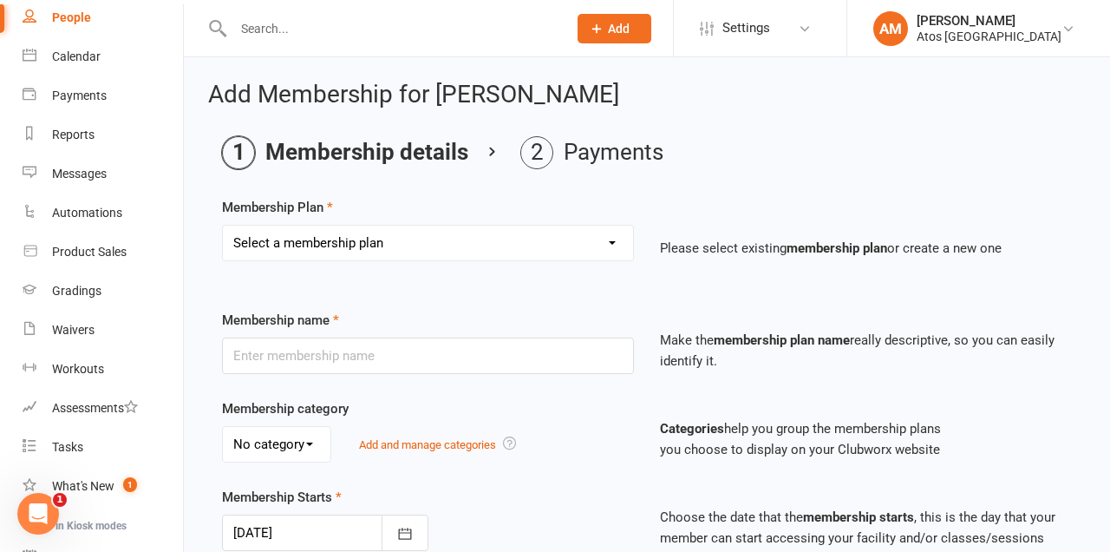
click at [581, 235] on select "Select a membership plan Create new Membership Plan Adult 12-Month Unlimited Me…" at bounding box center [428, 242] width 410 height 35
select select "4"
click at [223, 225] on select "Select a membership plan Create new Membership Plan Adult 12-Month Unlimited Me…" at bounding box center [428, 242] width 410 height 35
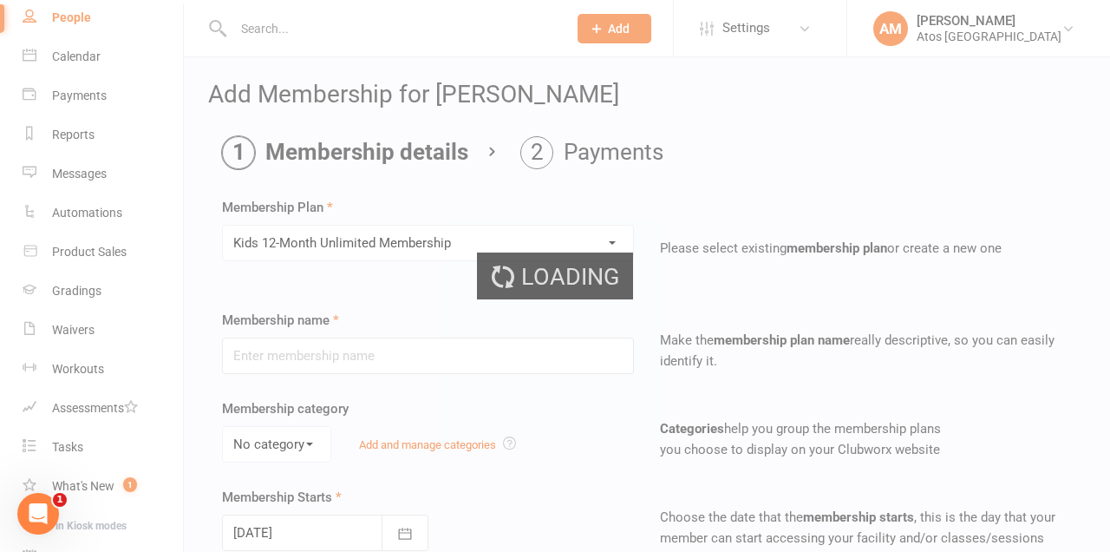
type input "Kids 12-Month Unlimited Membership"
select select "1"
type input "1"
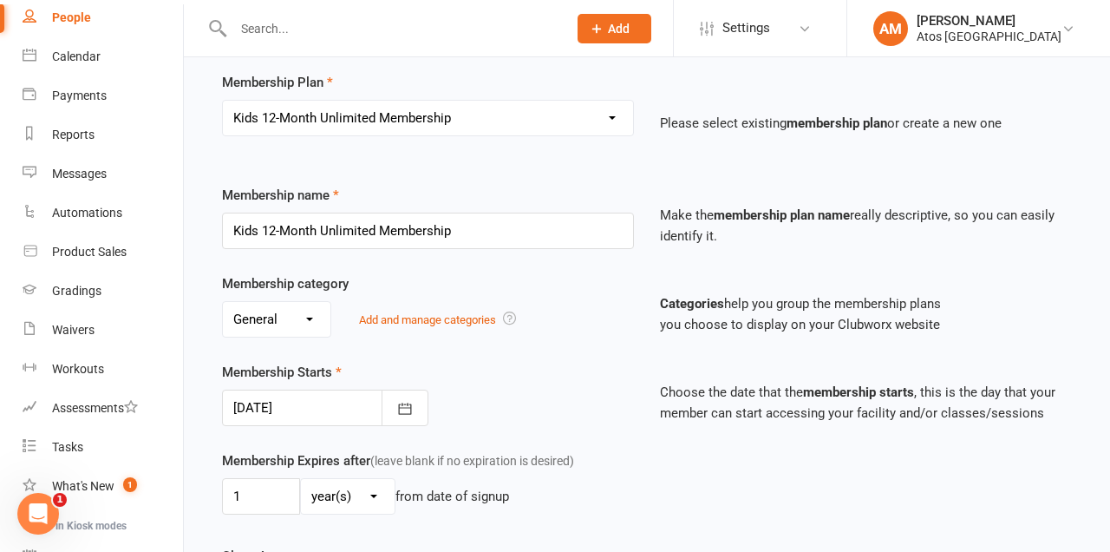
scroll to position [149, 0]
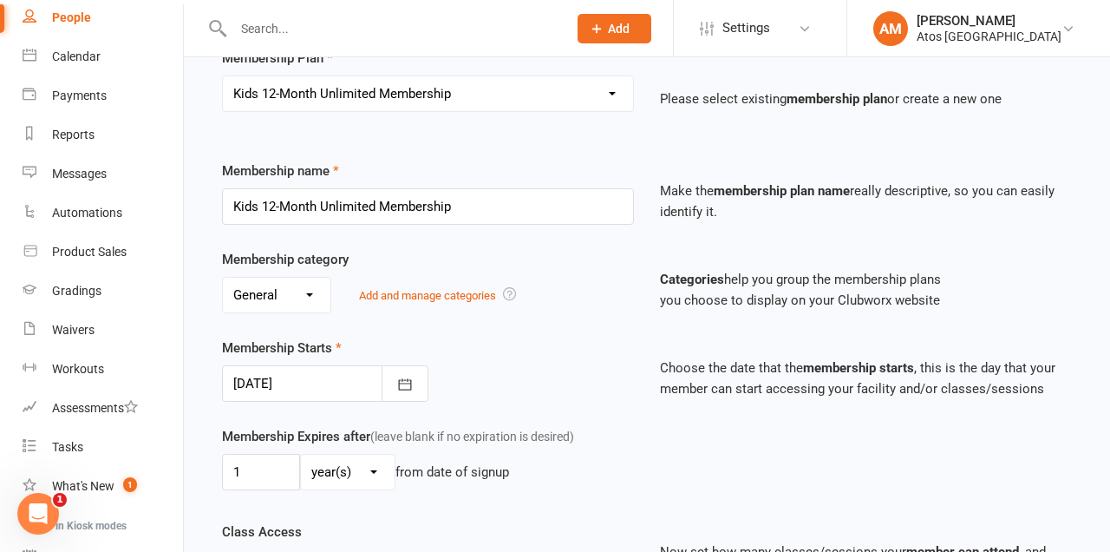
click at [323, 288] on select "No category Foundation General" at bounding box center [277, 295] width 108 height 35
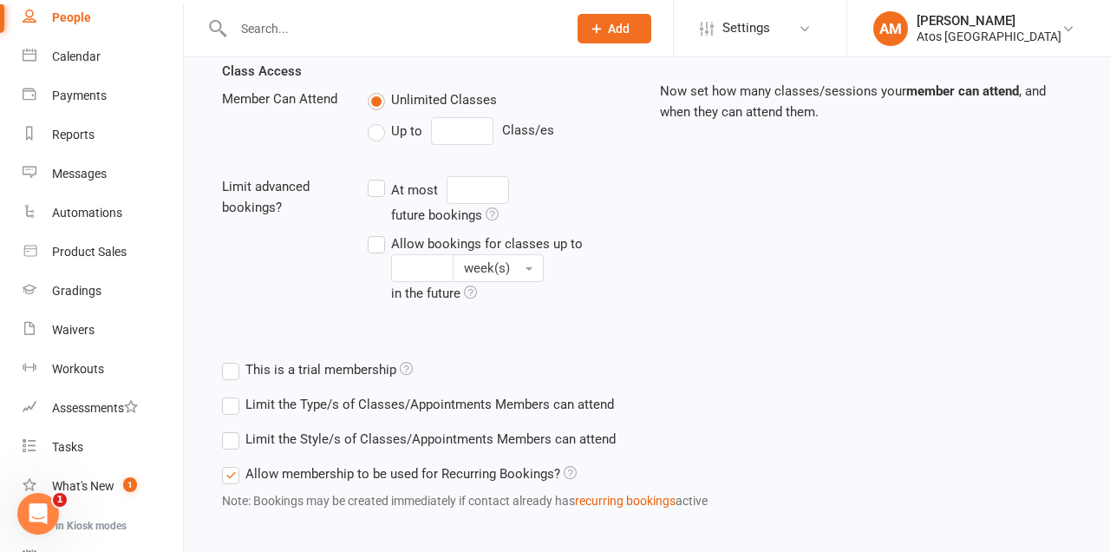
scroll to position [611, 0]
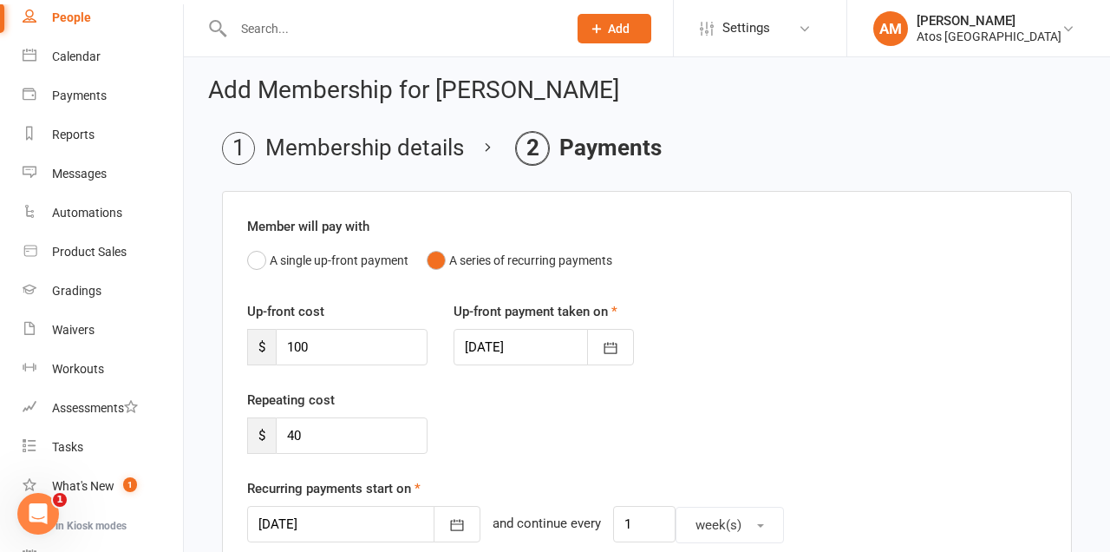
scroll to position [0, 0]
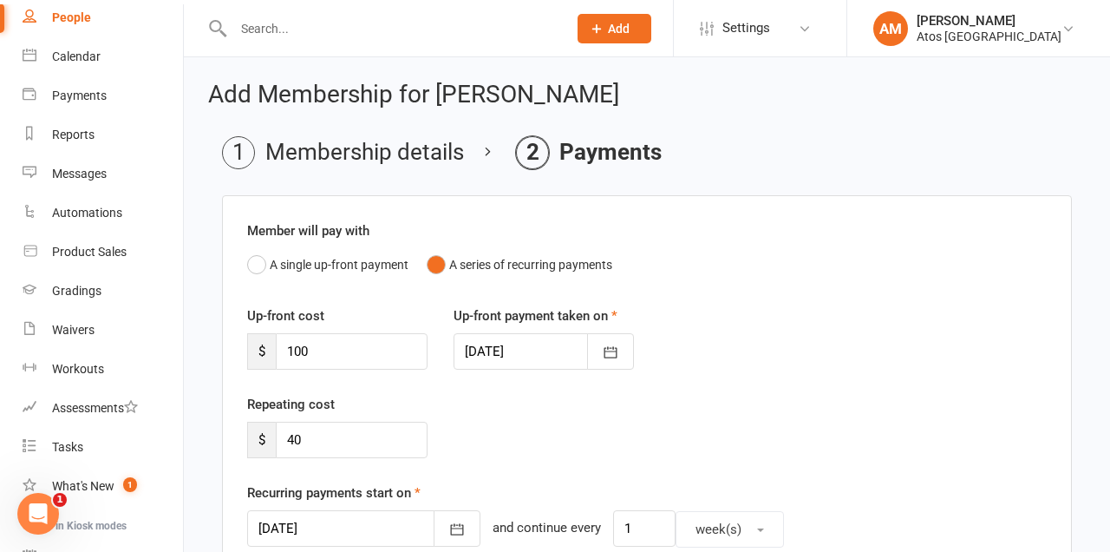
click at [449, 24] on input "text" at bounding box center [391, 28] width 327 height 24
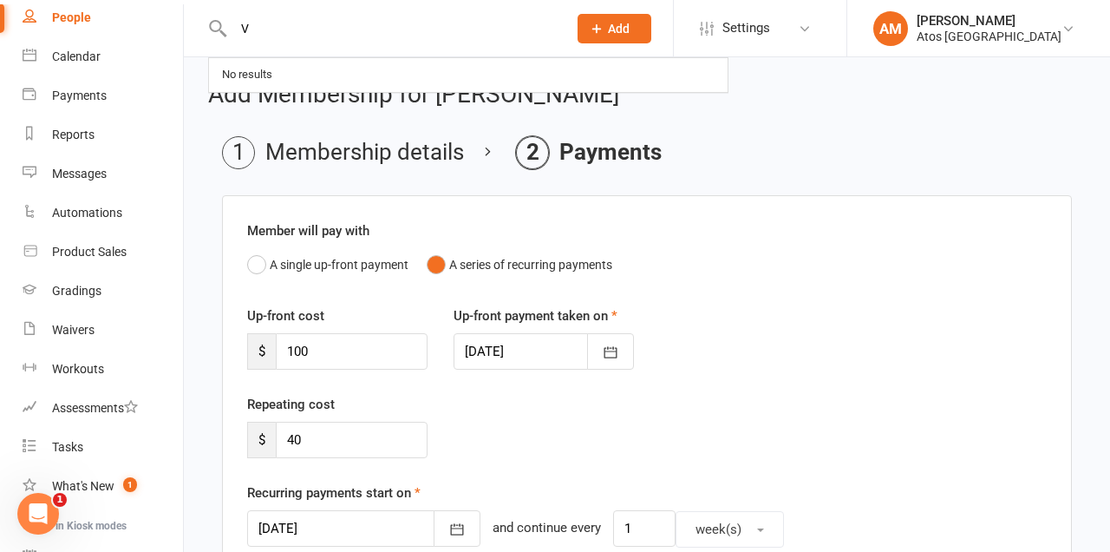
type input "V"
click at [964, 101] on h2 "Add Membership for Oliver Mercadante" at bounding box center [647, 95] width 878 height 27
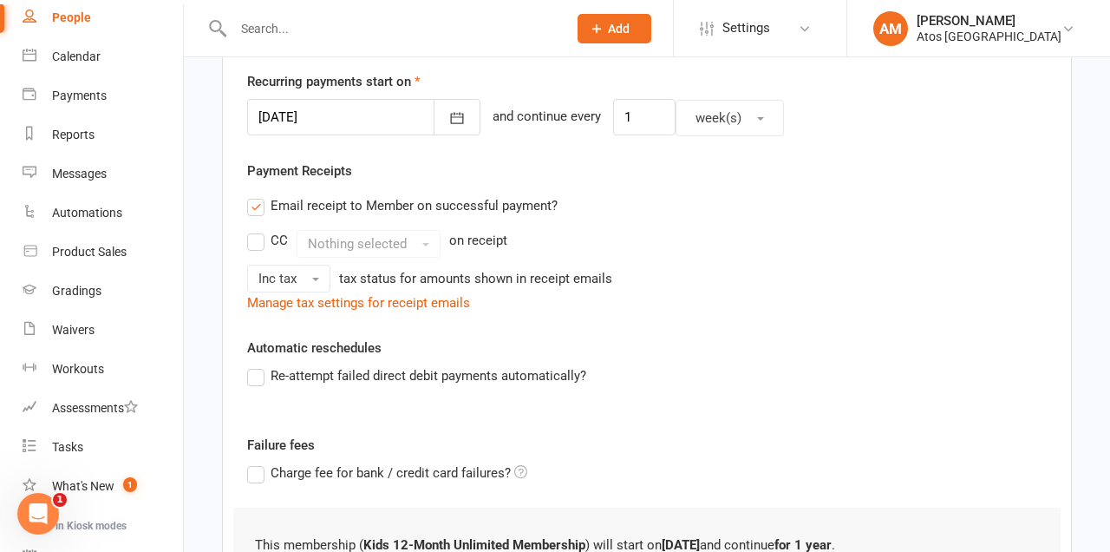
scroll to position [591, 0]
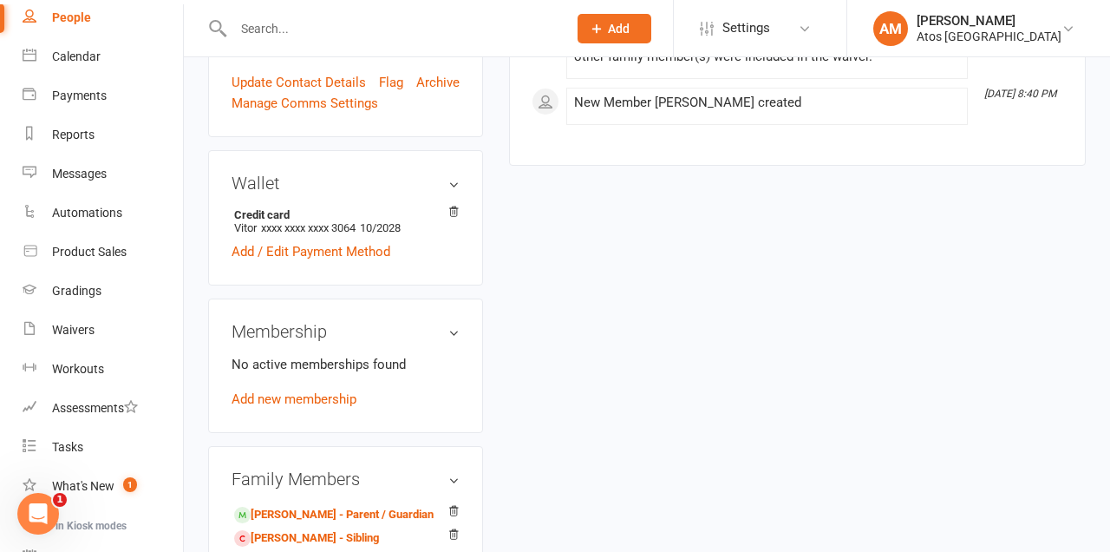
scroll to position [530, 0]
click at [377, 528] on link "Kaio Mercadante - Sibling" at bounding box center [306, 537] width 145 height 18
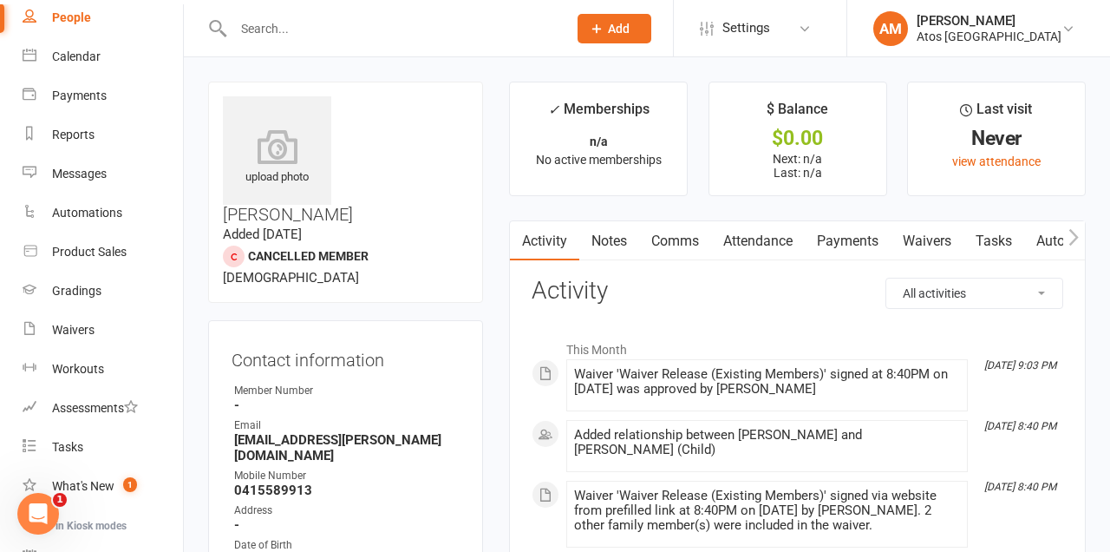
click at [864, 239] on link "Payments" at bounding box center [848, 241] width 86 height 40
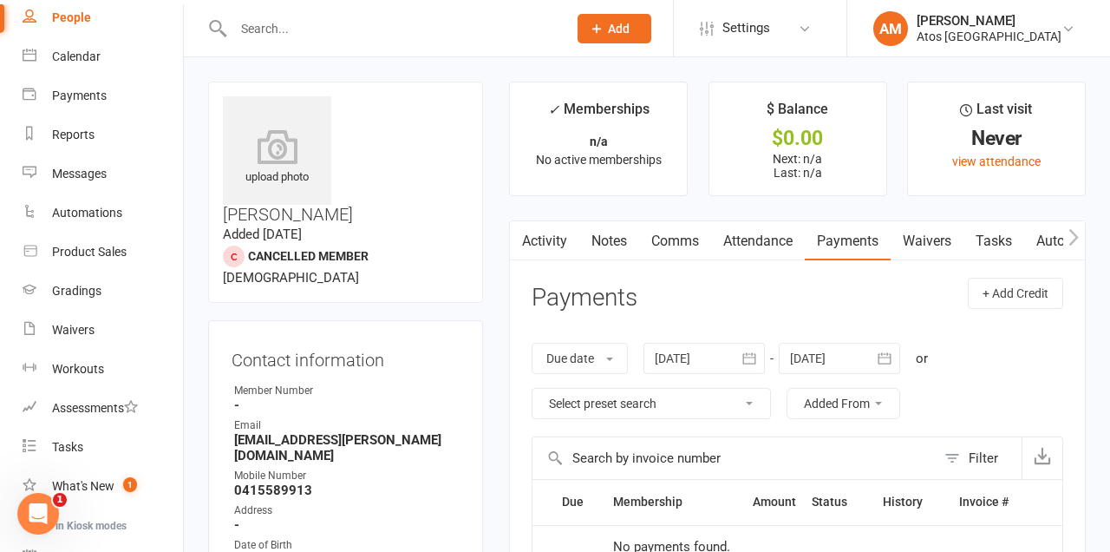
click at [465, 31] on input "text" at bounding box center [391, 28] width 327 height 24
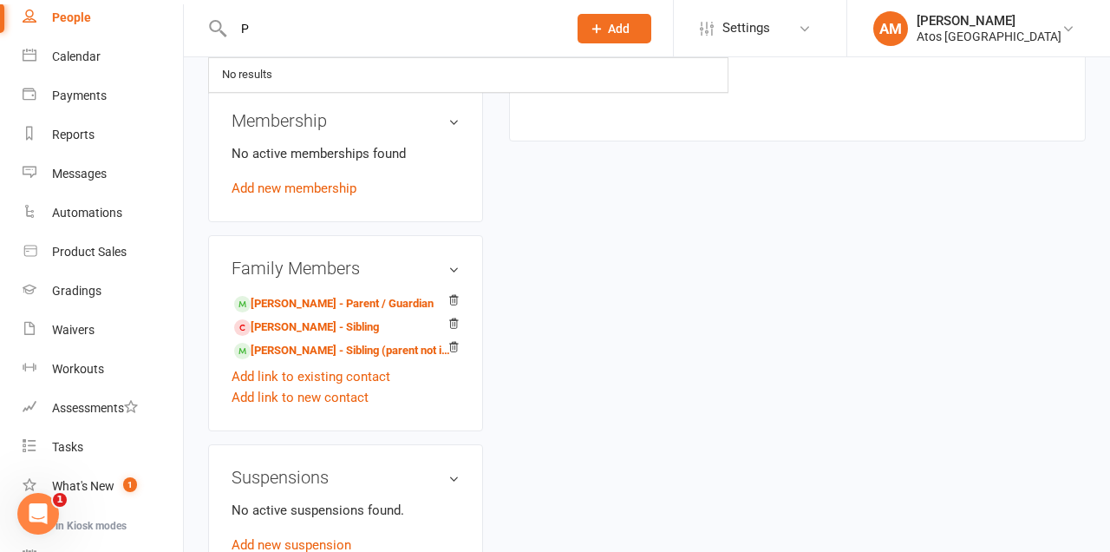
scroll to position [725, 0]
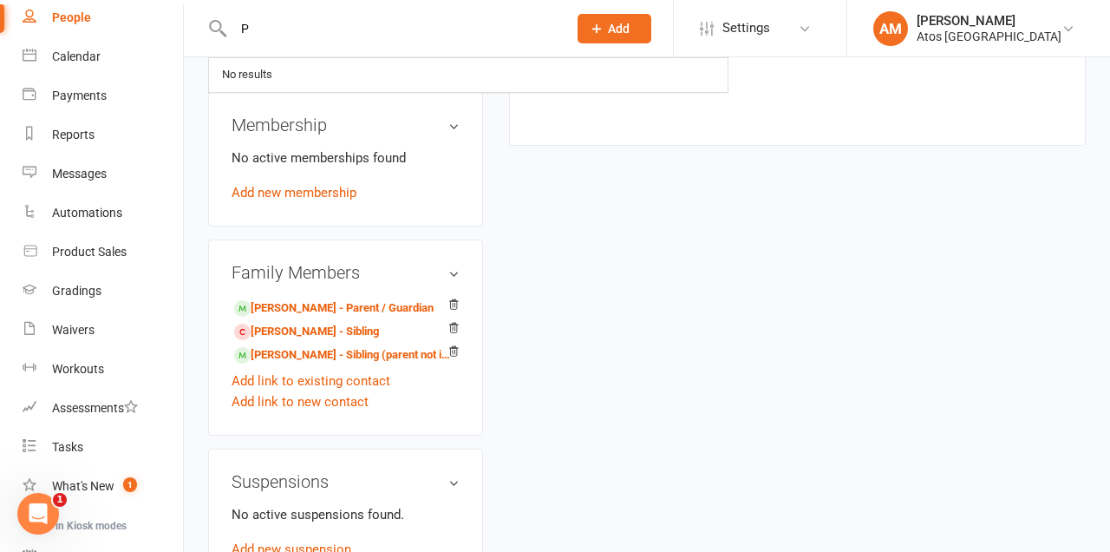
type input "P"
click at [390, 299] on link "Paula Mercadante - Parent / Guardian" at bounding box center [333, 308] width 199 height 18
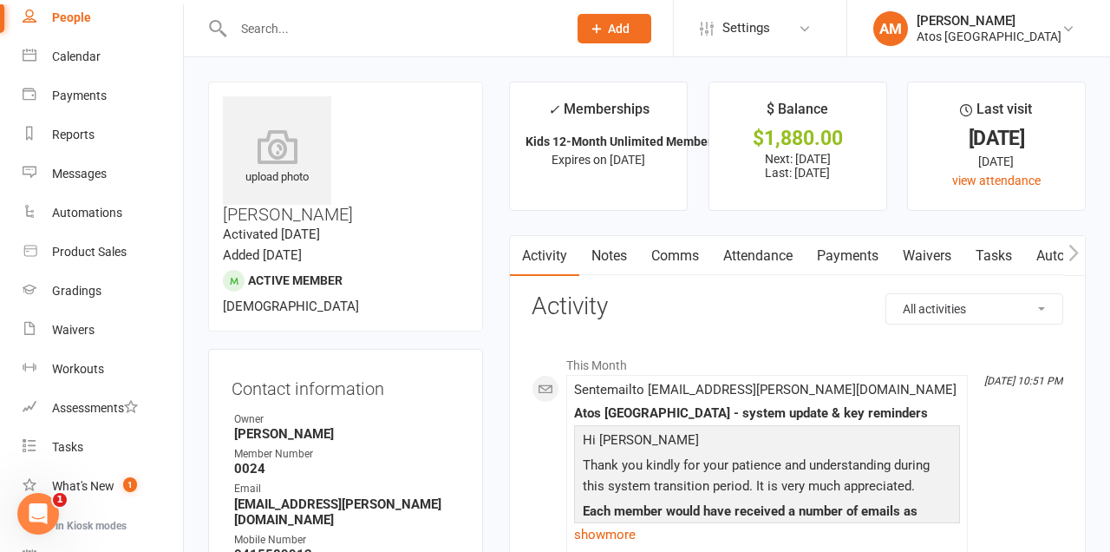
click at [844, 267] on link "Payments" at bounding box center [848, 256] width 86 height 40
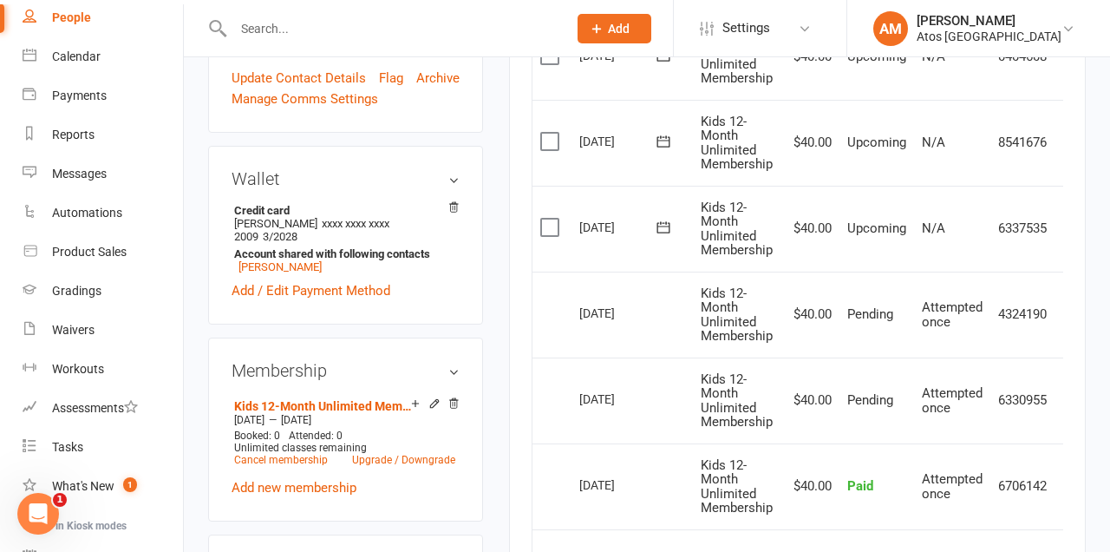
scroll to position [611, 0]
click at [362, 281] on link "Add / Edit Payment Method" at bounding box center [311, 291] width 159 height 21
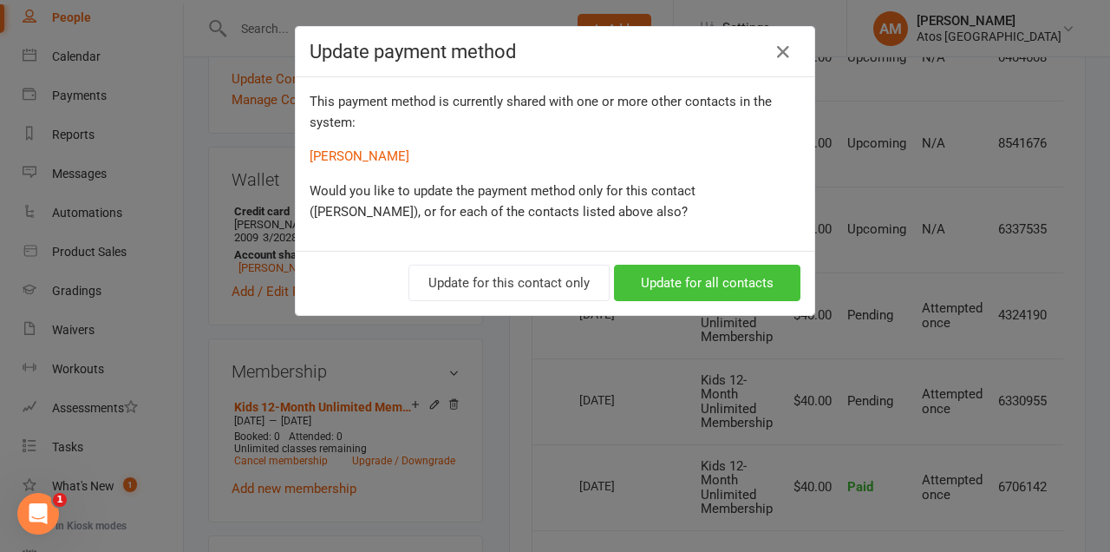
click at [732, 281] on button "Update for all contacts" at bounding box center [707, 282] width 186 height 36
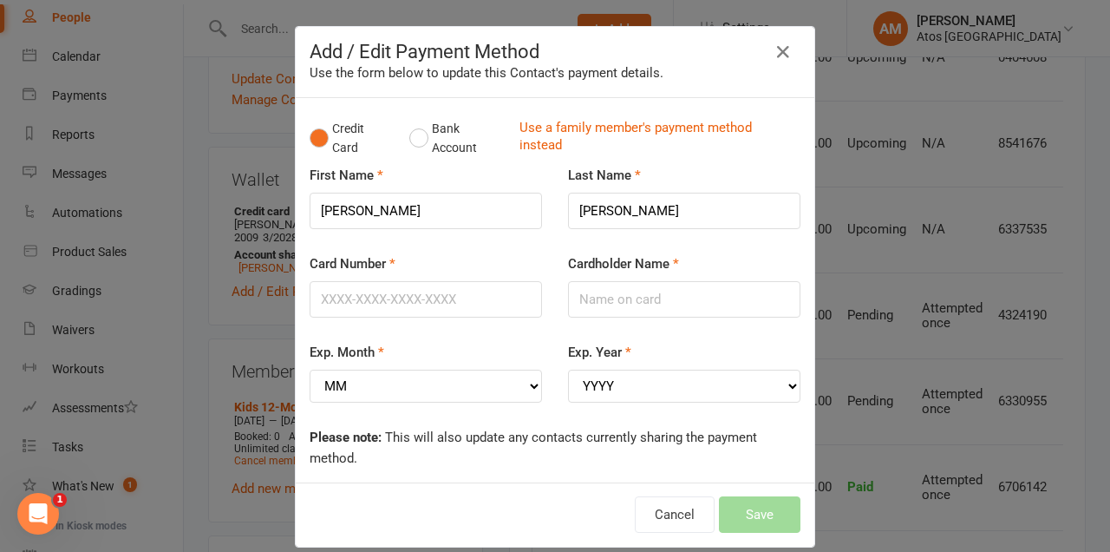
click at [786, 46] on icon "button" at bounding box center [783, 52] width 21 height 21
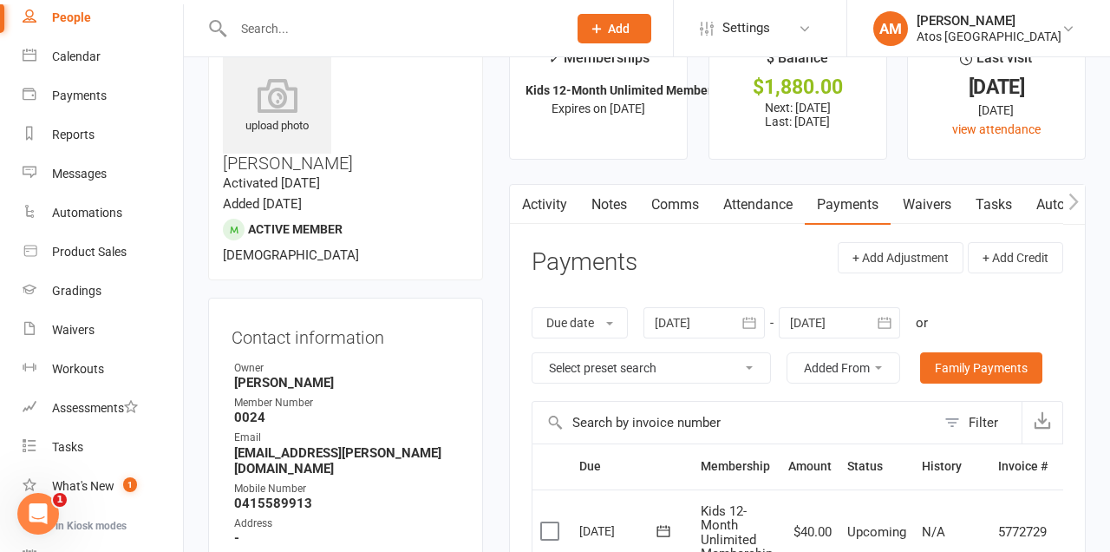
scroll to position [0, 0]
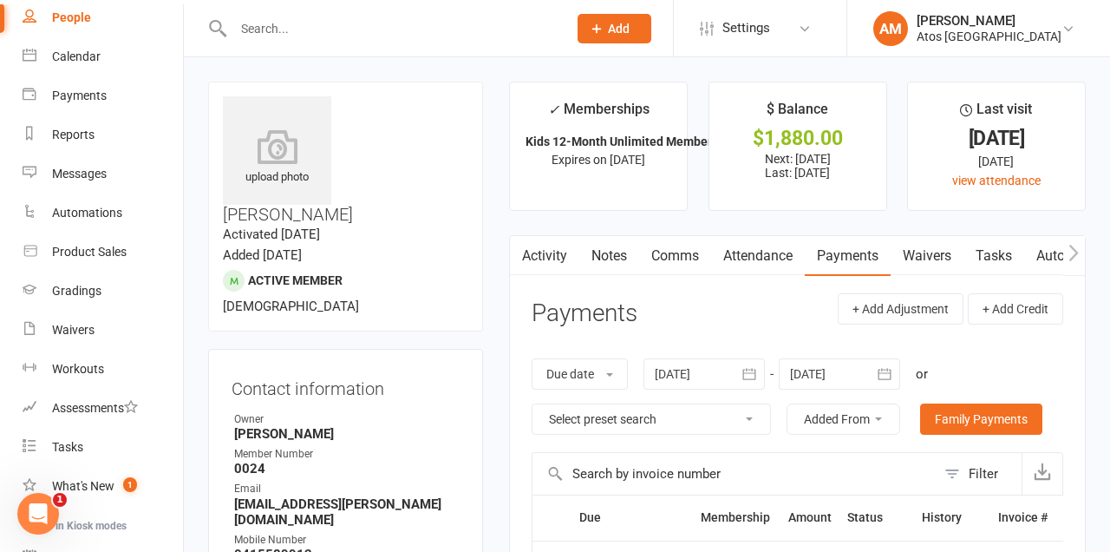
click at [1077, 163] on li "Last visit 30 Aug 2025 14 days ago view attendance" at bounding box center [996, 146] width 179 height 129
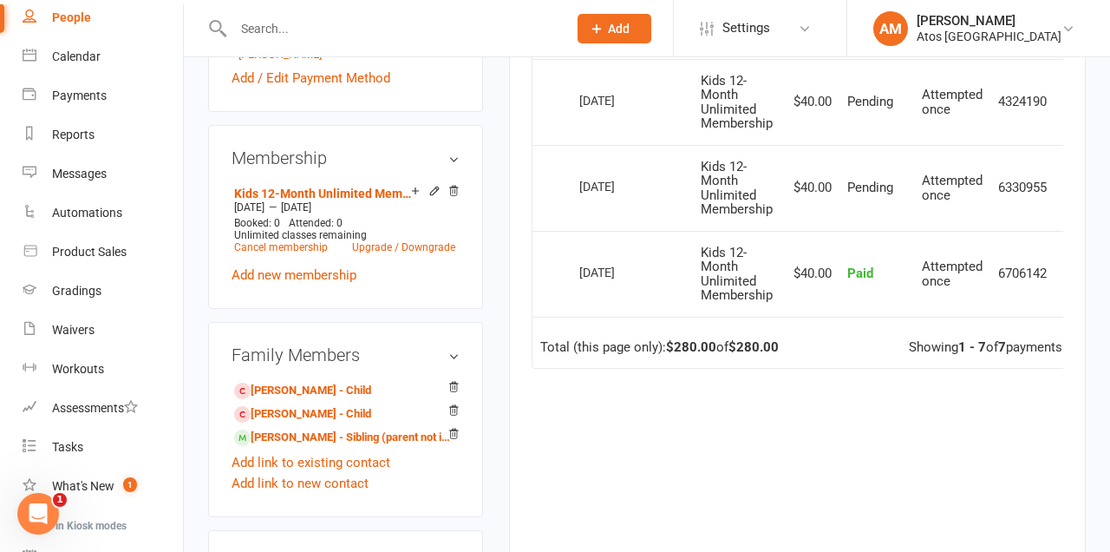
scroll to position [820, 0]
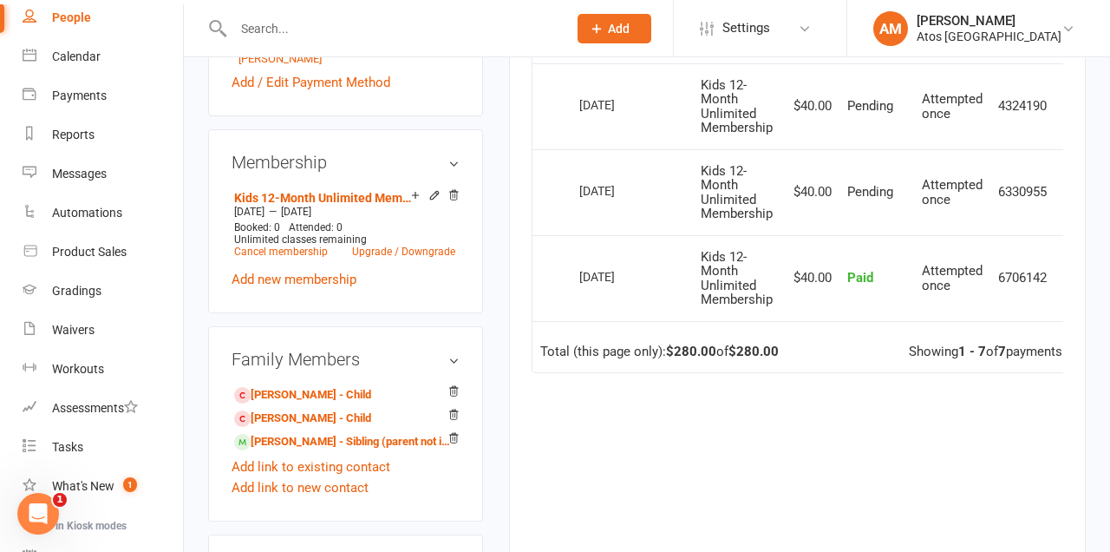
click at [331, 477] on link "Add link to new contact" at bounding box center [300, 487] width 137 height 21
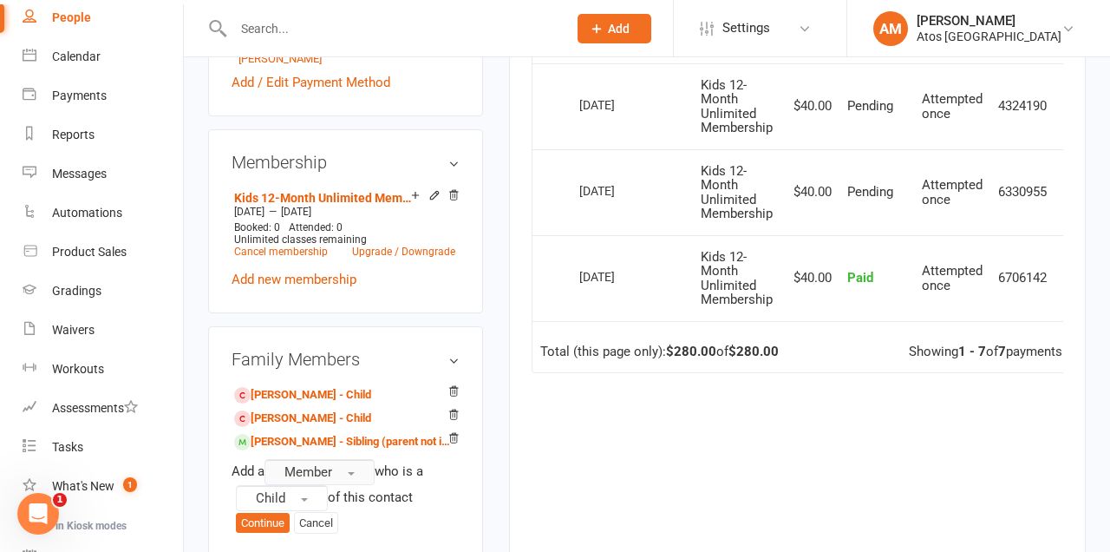
click at [362, 459] on button "Member" at bounding box center [319, 472] width 110 height 26
click at [356, 498] on span "button" at bounding box center [352, 499] width 7 height 3
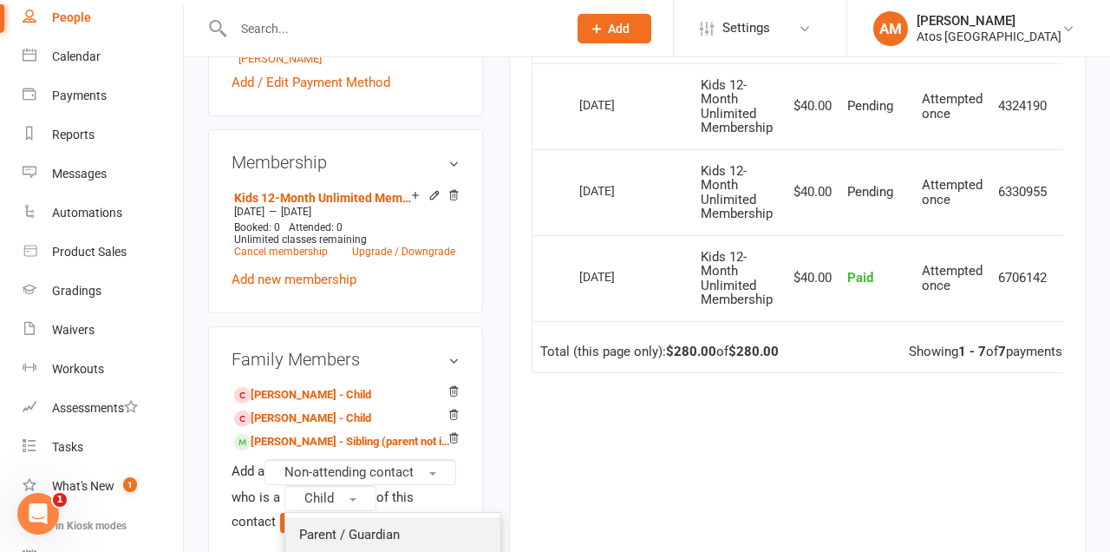
click at [376, 526] on span "Parent / Guardian" at bounding box center [349, 534] width 101 height 16
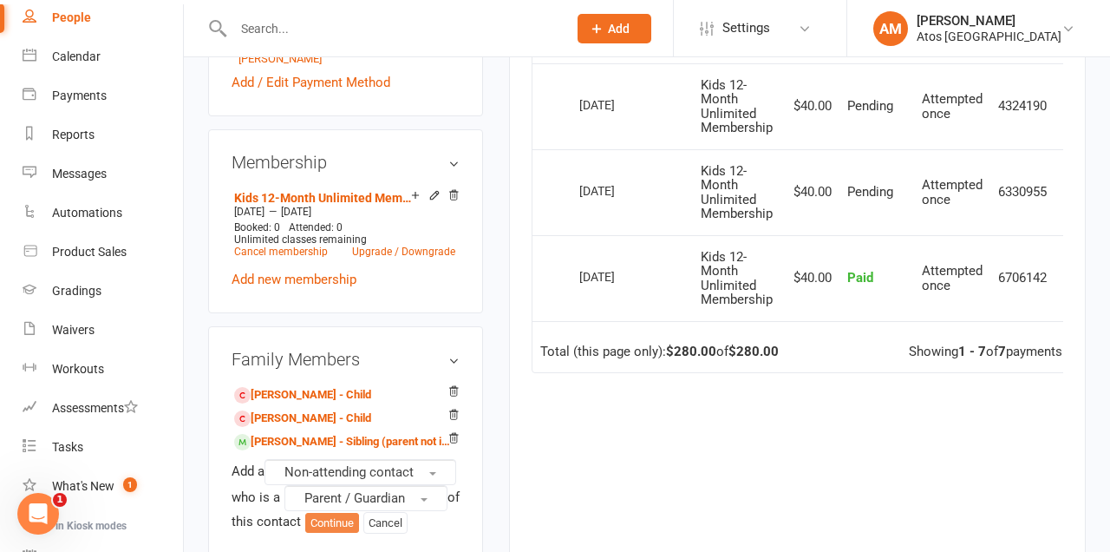
click at [356, 513] on button "Continue" at bounding box center [332, 523] width 54 height 21
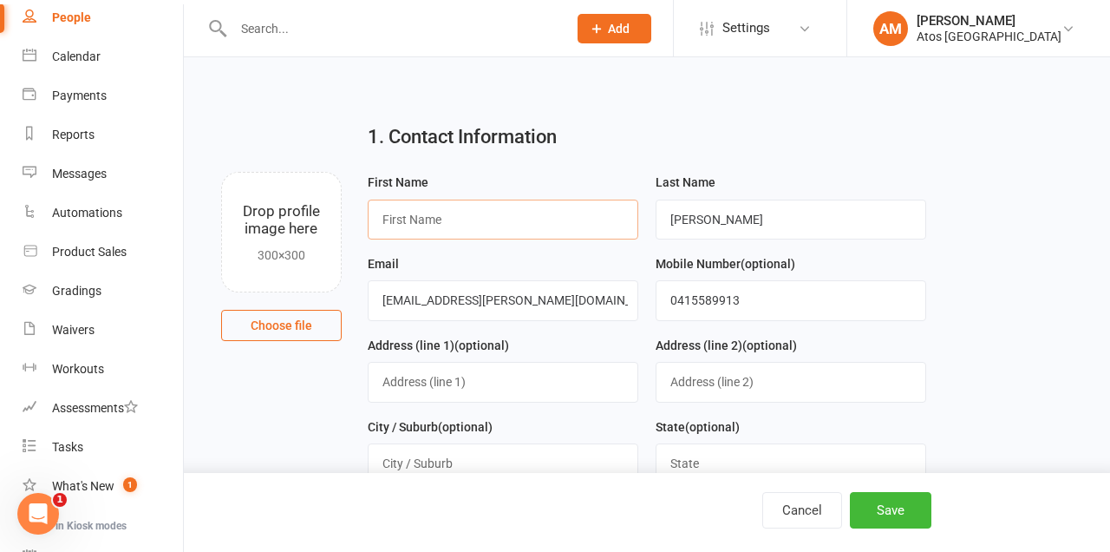
click at [584, 220] on input "text" at bounding box center [503, 219] width 271 height 40
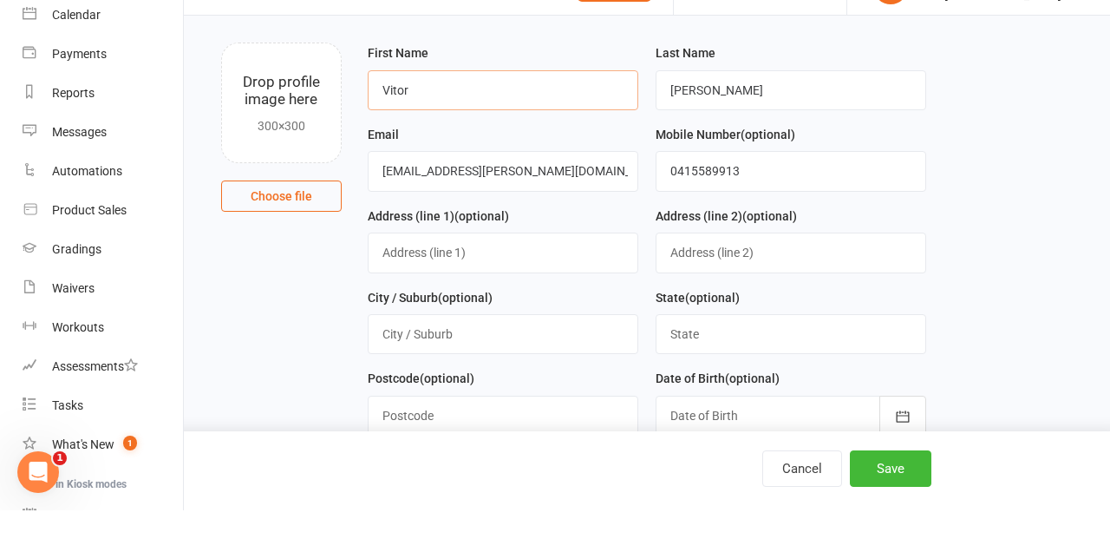
scroll to position [88, 0]
type input "Vitor"
click at [402, 213] on input "pm.mercadante@gmail.com" at bounding box center [503, 212] width 271 height 40
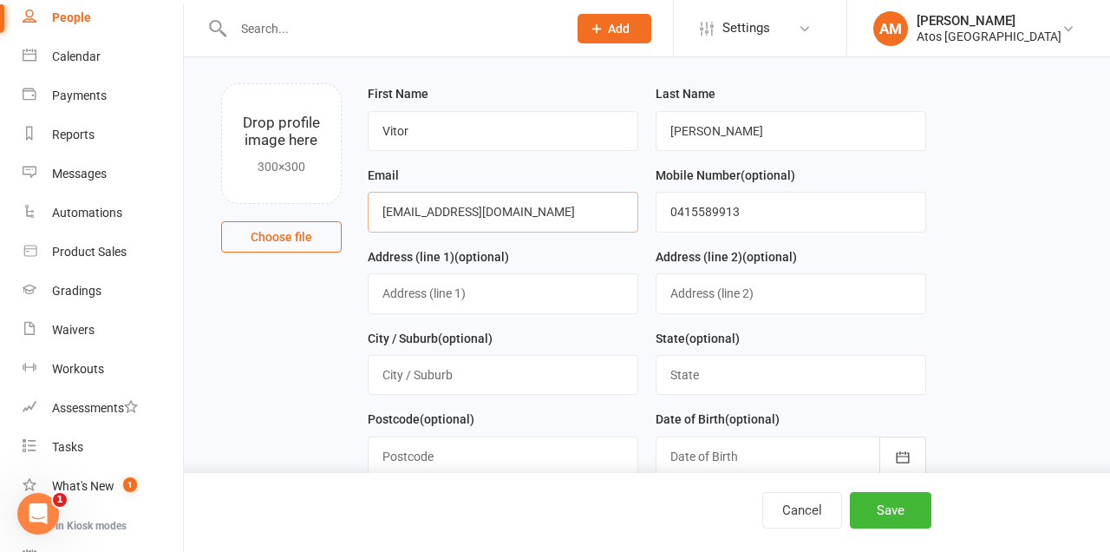
type input "Vrgmercadante@gmail.com"
click at [776, 212] on input "0415589913" at bounding box center [791, 212] width 271 height 40
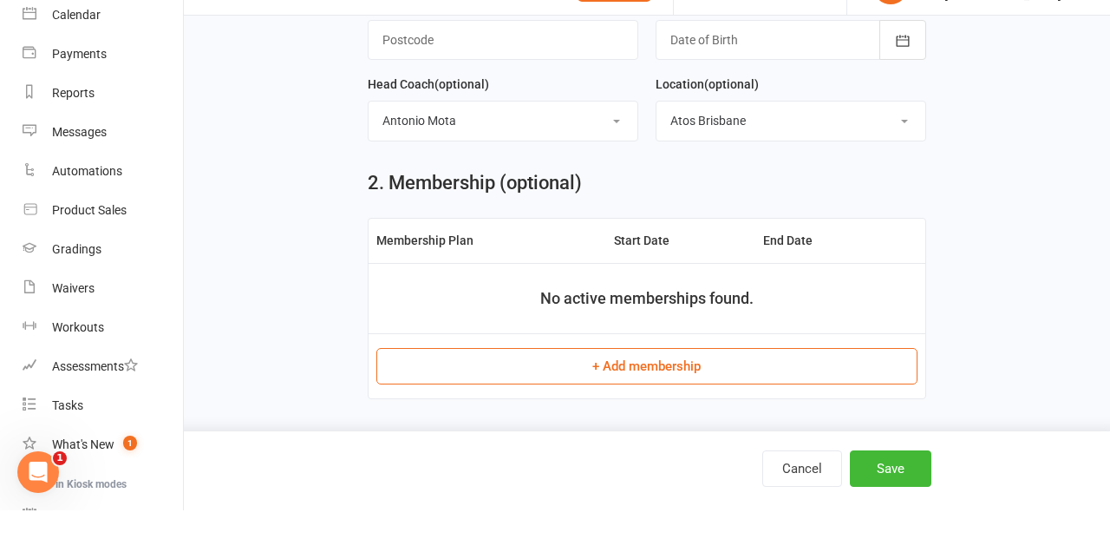
scroll to position [473, 0]
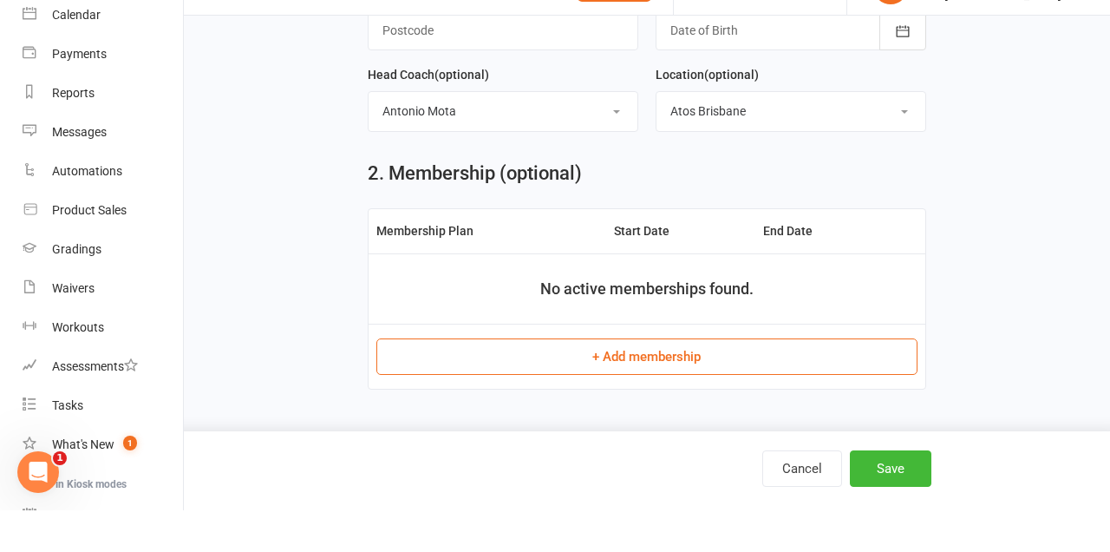
type input "0415617090"
click at [891, 506] on button "Save" at bounding box center [891, 510] width 82 height 36
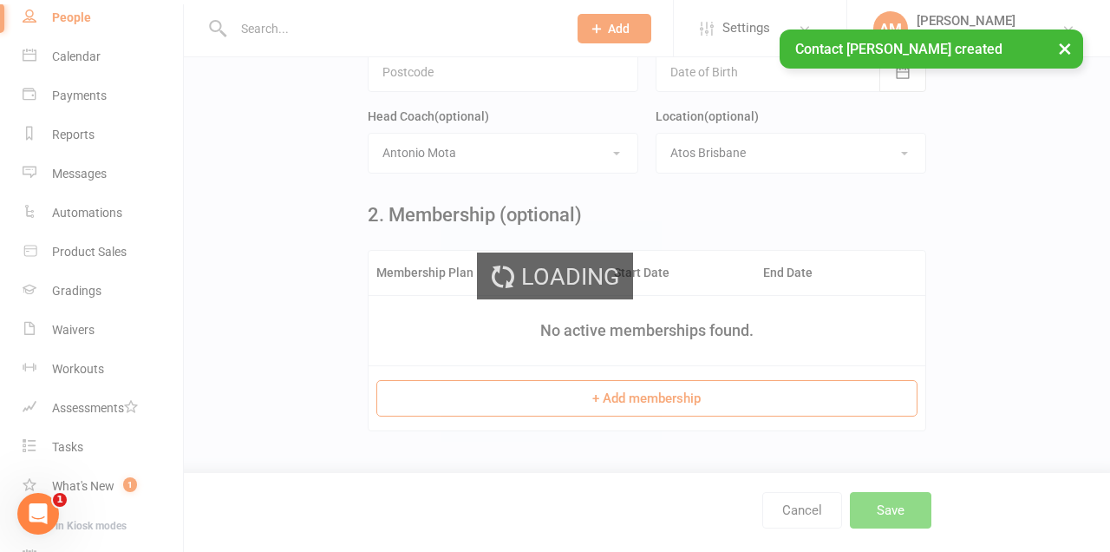
scroll to position [0, 0]
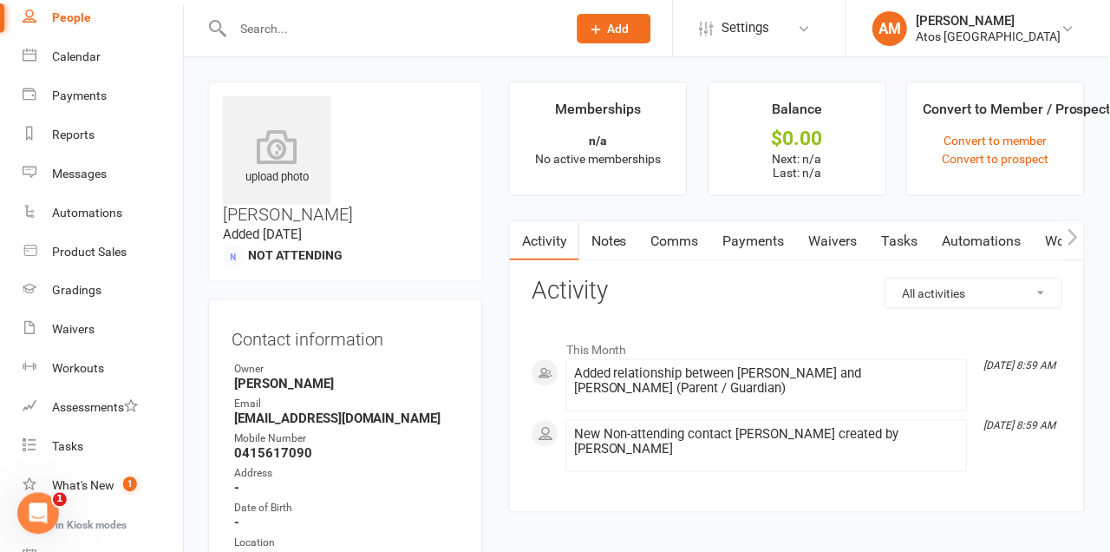
click at [476, 24] on input "text" at bounding box center [391, 28] width 327 height 24
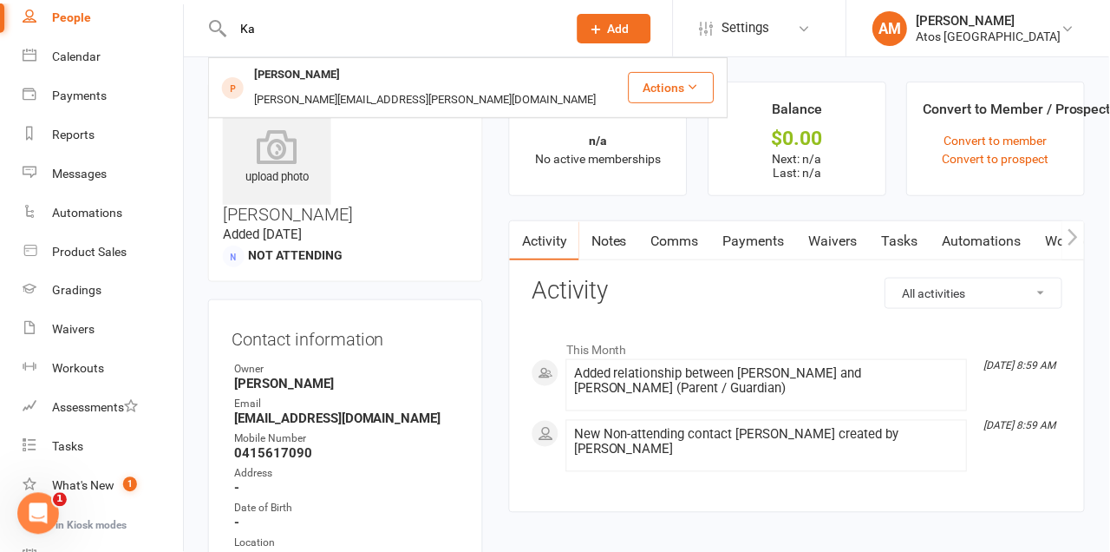
type input "K"
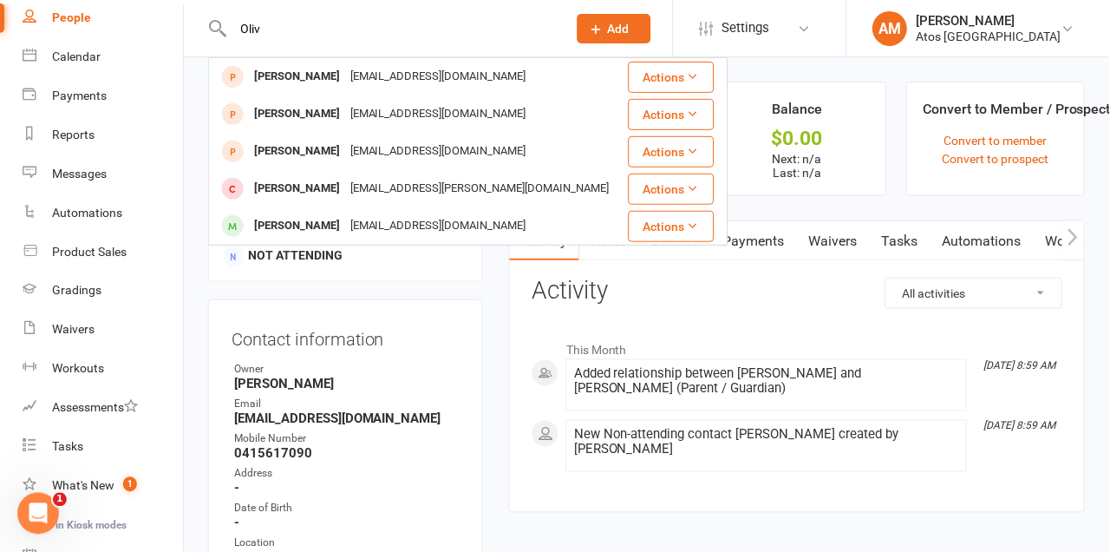
type input "Oliv"
click at [522, 173] on div "Oliver Mercadante pm.mercadante@gmail.com" at bounding box center [418, 189] width 416 height 36
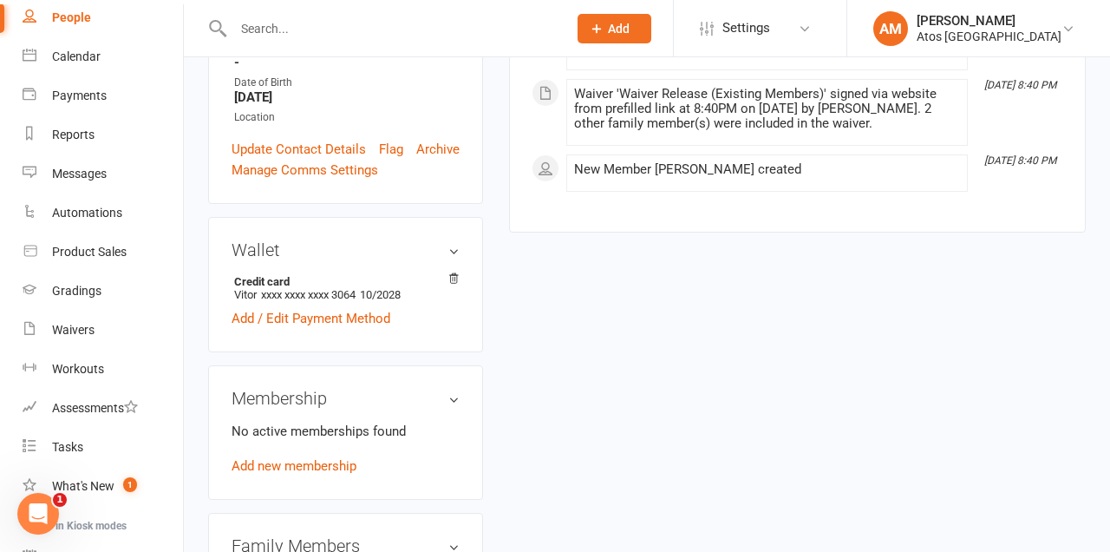
scroll to position [475, 0]
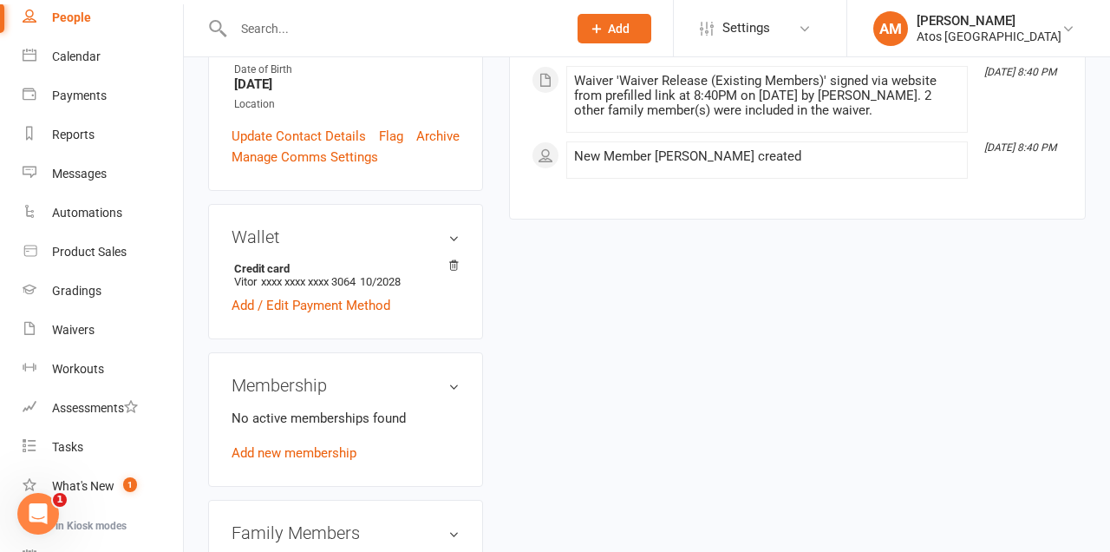
click at [333, 445] on link "Add new membership" at bounding box center [294, 453] width 125 height 16
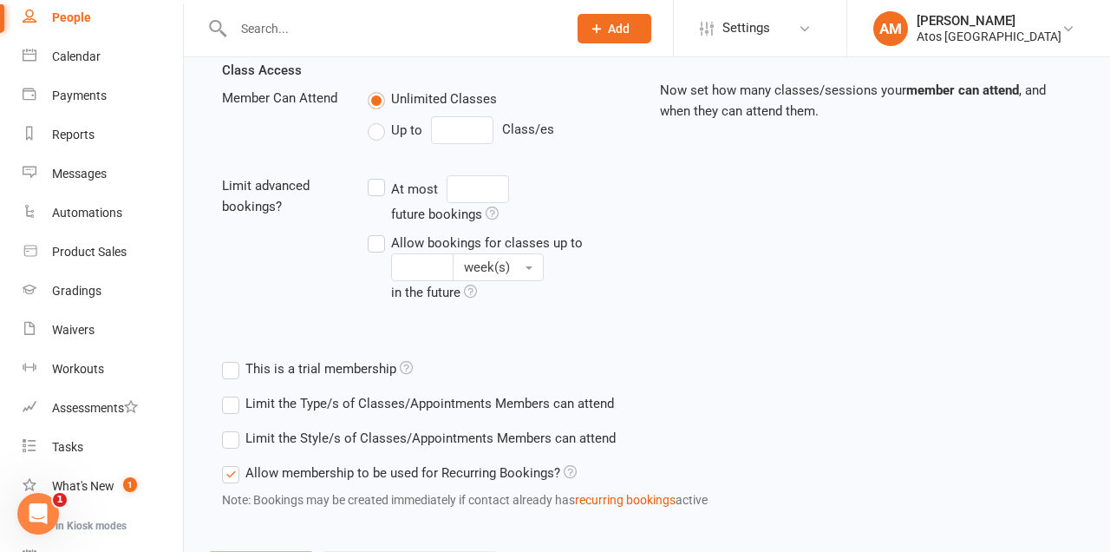
scroll to position [611, 0]
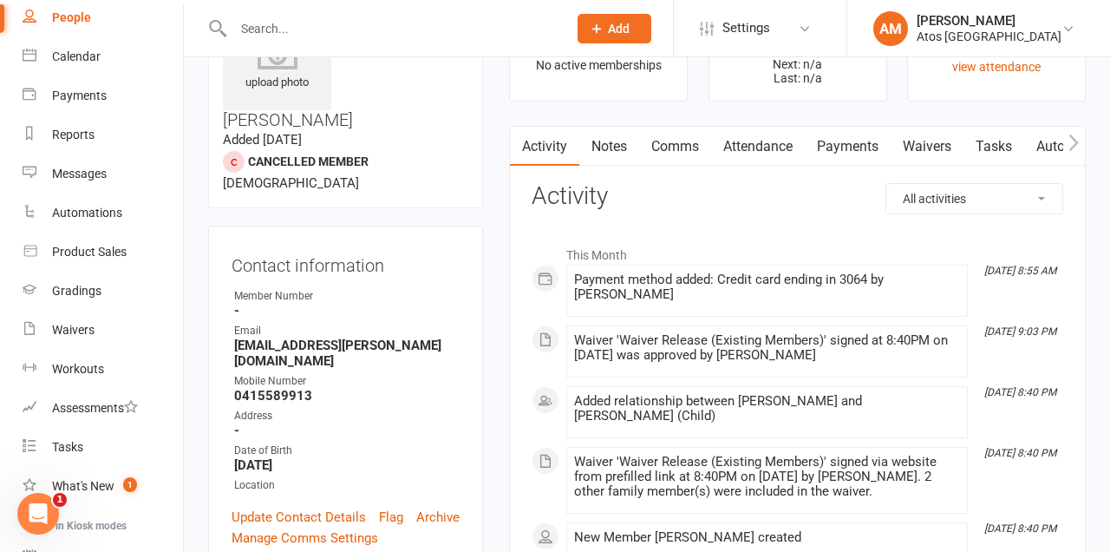
scroll to position [78, 0]
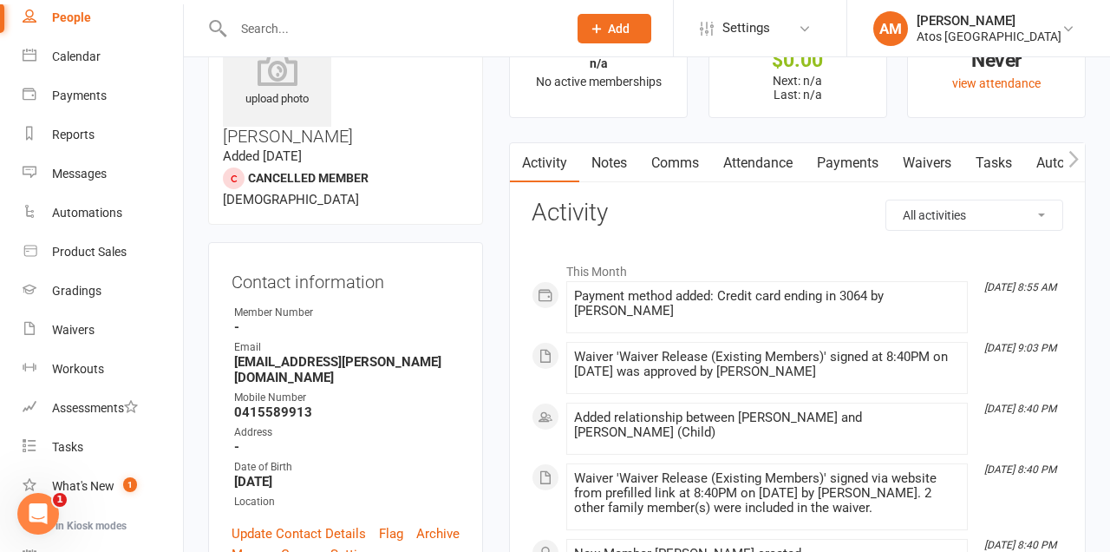
click at [859, 165] on link "Payments" at bounding box center [848, 163] width 86 height 40
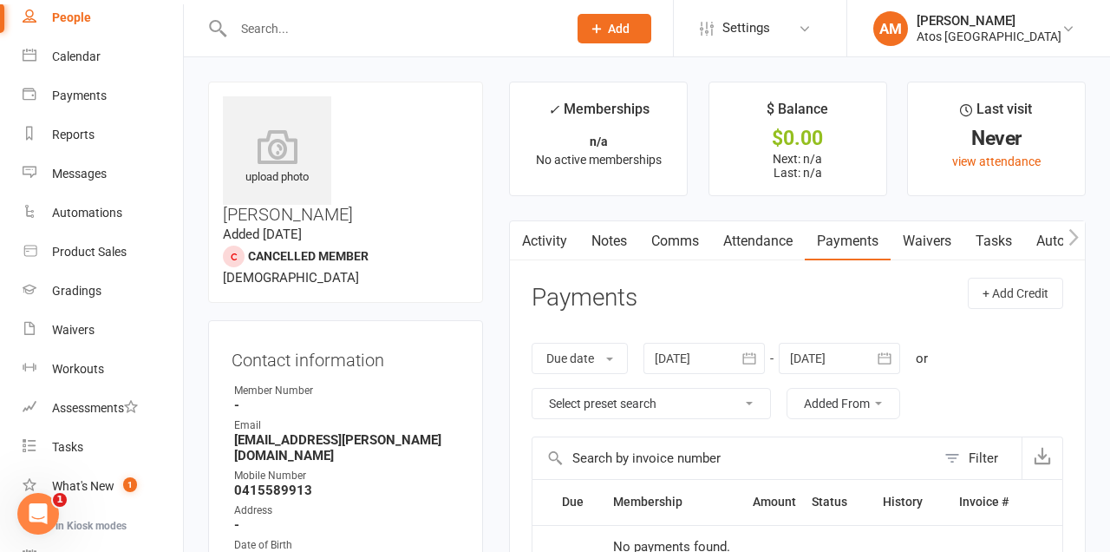
click at [501, 24] on input "text" at bounding box center [391, 28] width 327 height 24
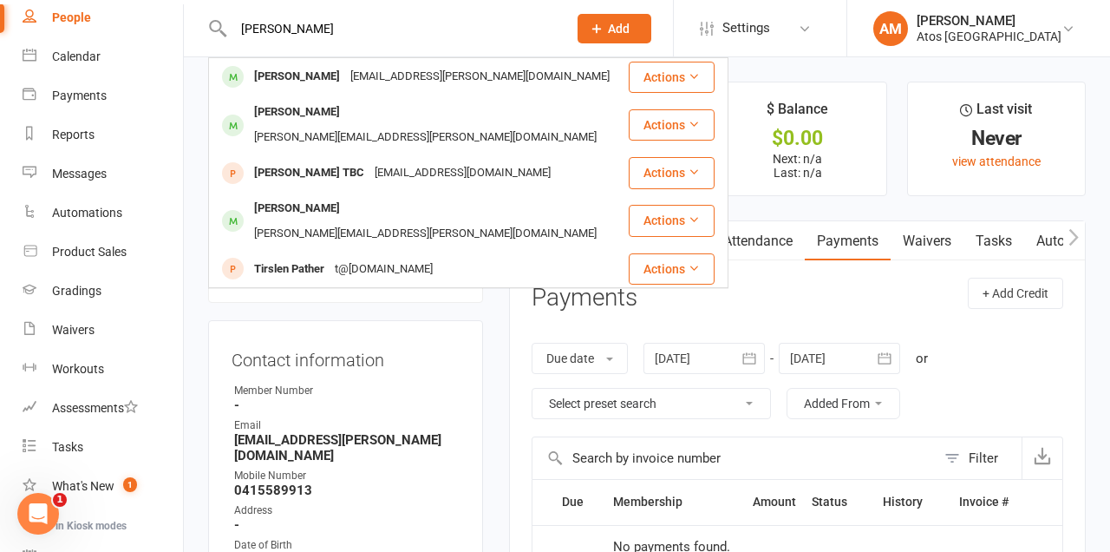
type input "Paula"
click at [473, 77] on div "pm.mercadante@gmail.com" at bounding box center [480, 76] width 270 height 25
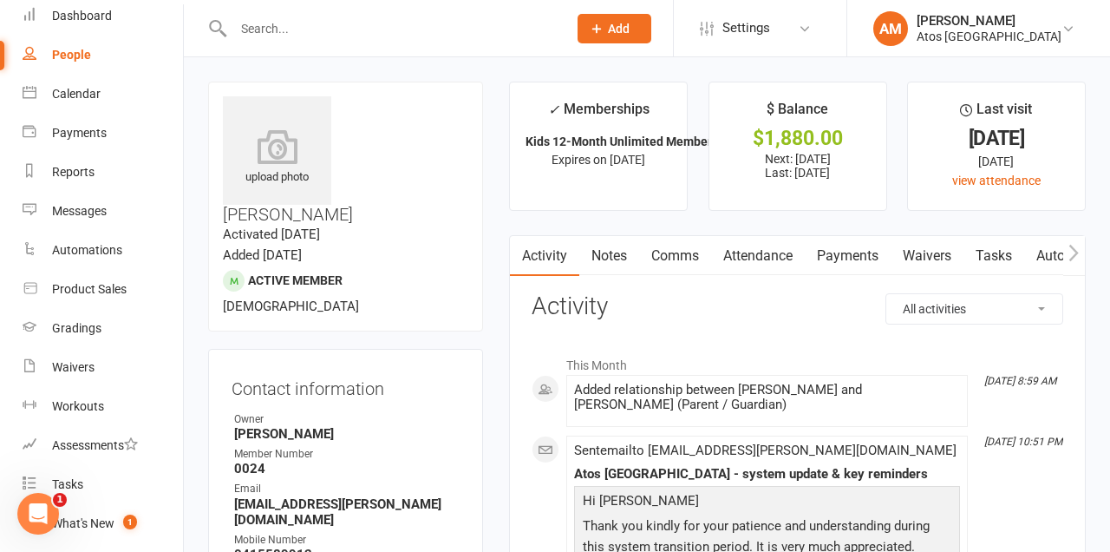
scroll to position [139, 0]
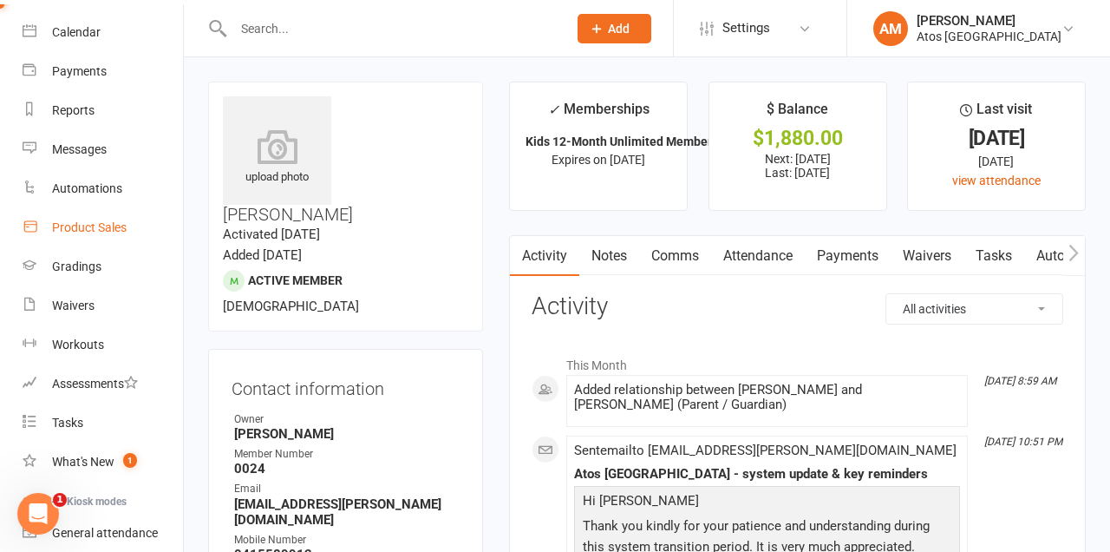
click at [128, 221] on link "Product Sales" at bounding box center [103, 227] width 160 height 39
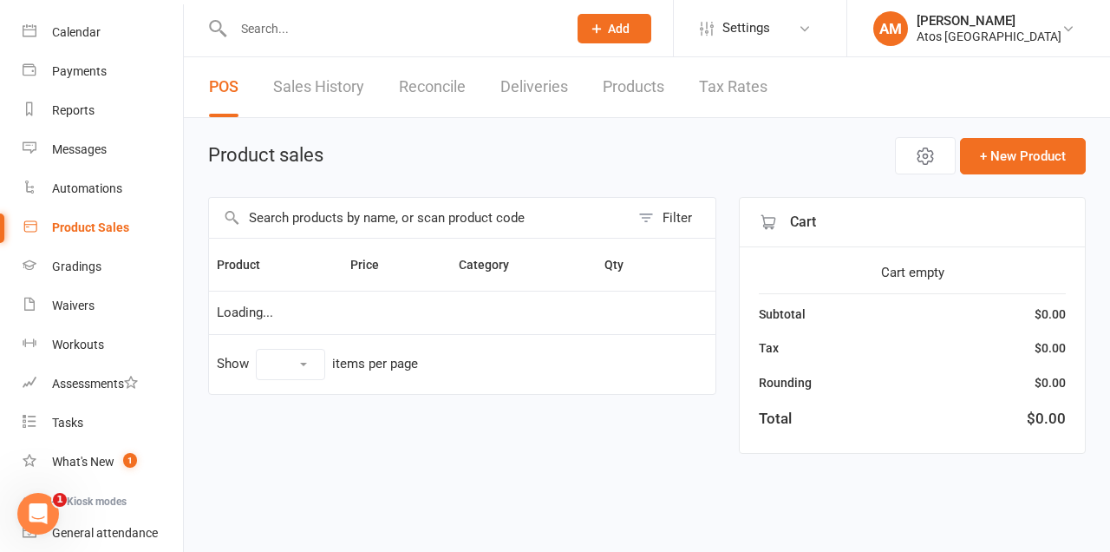
select select "10"
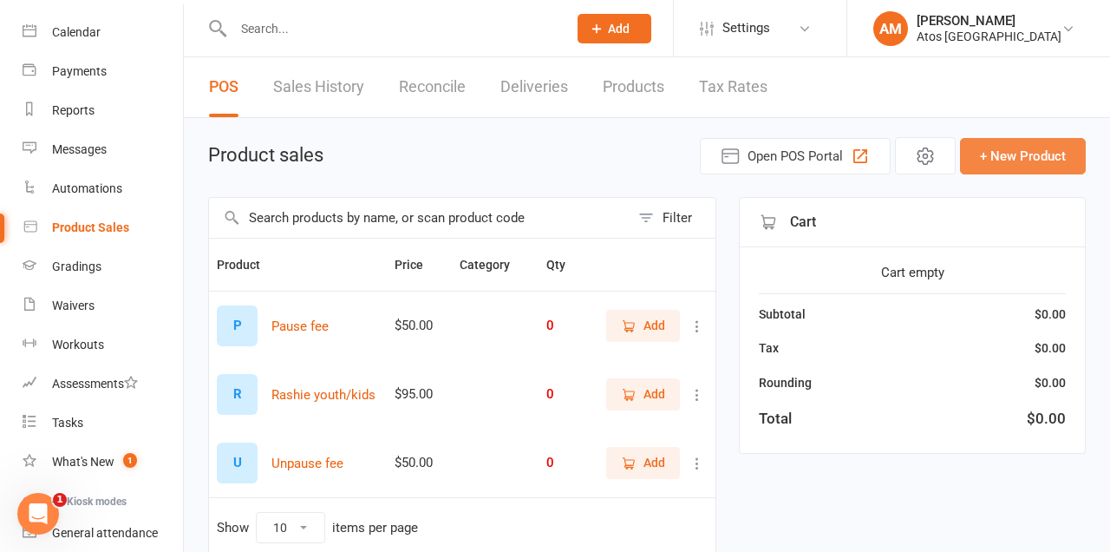
click at [1044, 166] on button "+ New Product" at bounding box center [1023, 156] width 126 height 36
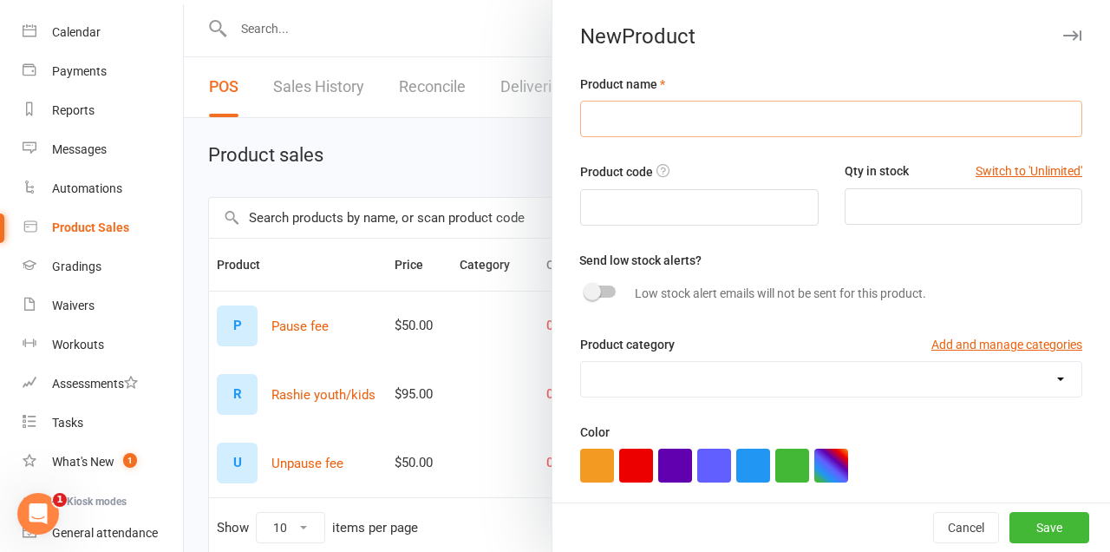
click at [894, 101] on input "text" at bounding box center [831, 119] width 502 height 36
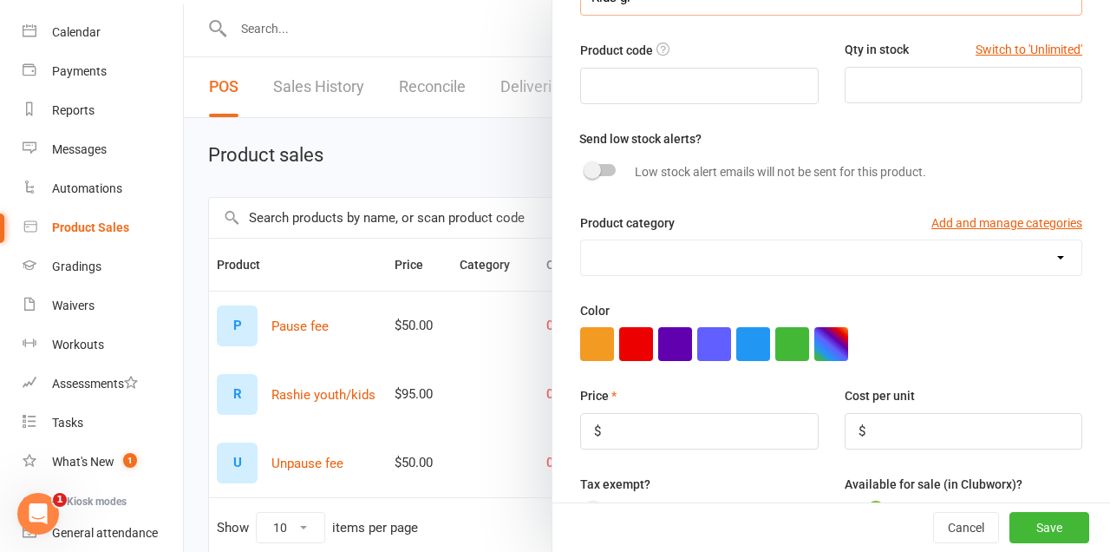
scroll to position [134, 0]
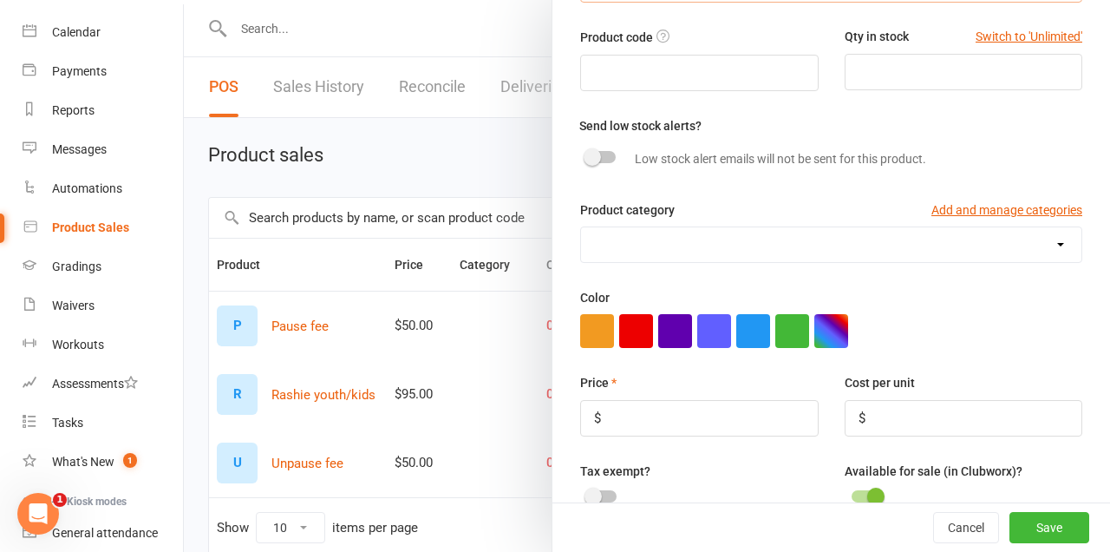
type input "Kids gi"
click at [1061, 142] on div "Low stock alert emails will not be sent for this product." at bounding box center [837, 158] width 516 height 33
click at [924, 228] on select at bounding box center [831, 244] width 500 height 35
click at [1006, 300] on div "Color" at bounding box center [831, 317] width 502 height 61
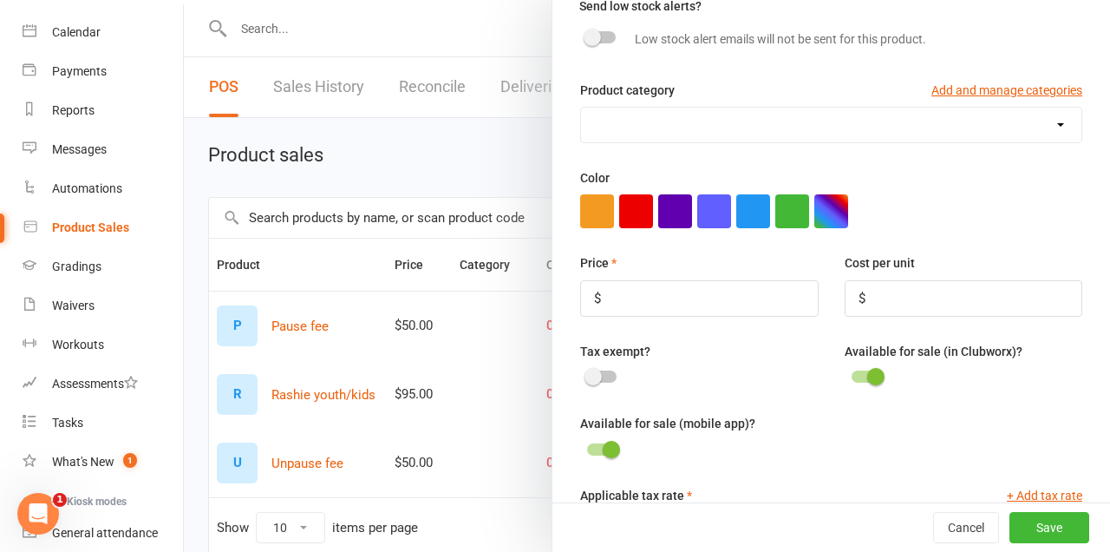
scroll to position [263, 0]
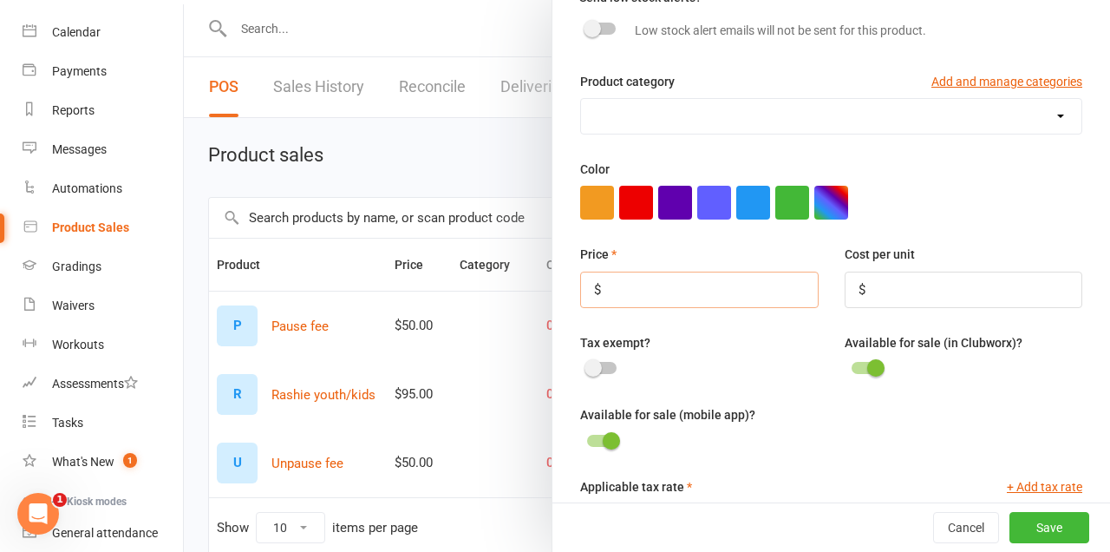
click at [772, 279] on input "number" at bounding box center [699, 289] width 238 height 36
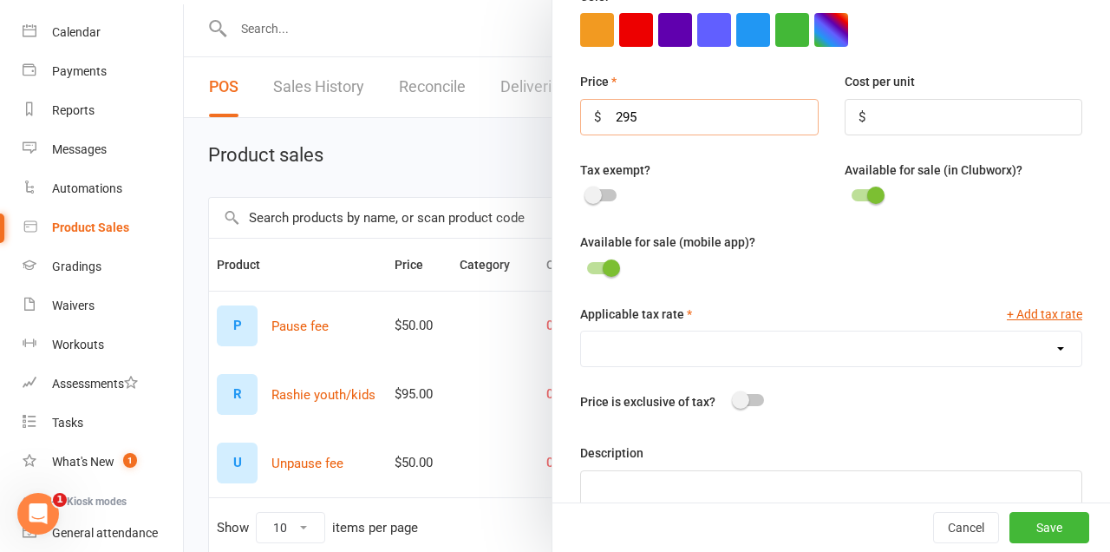
scroll to position [486, 0]
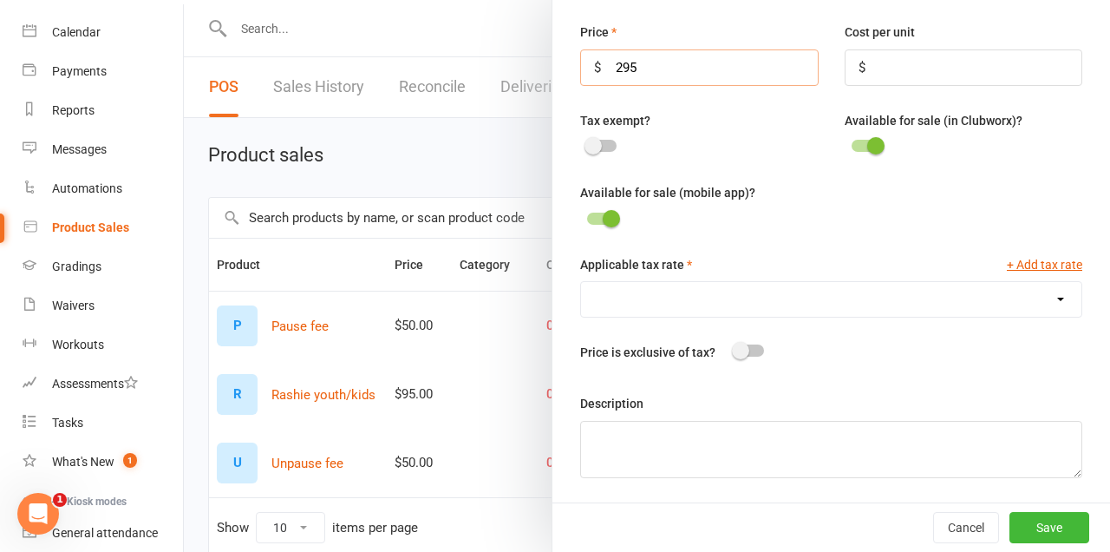
type input "295"
click at [1036, 539] on button "Save" at bounding box center [1049, 527] width 80 height 31
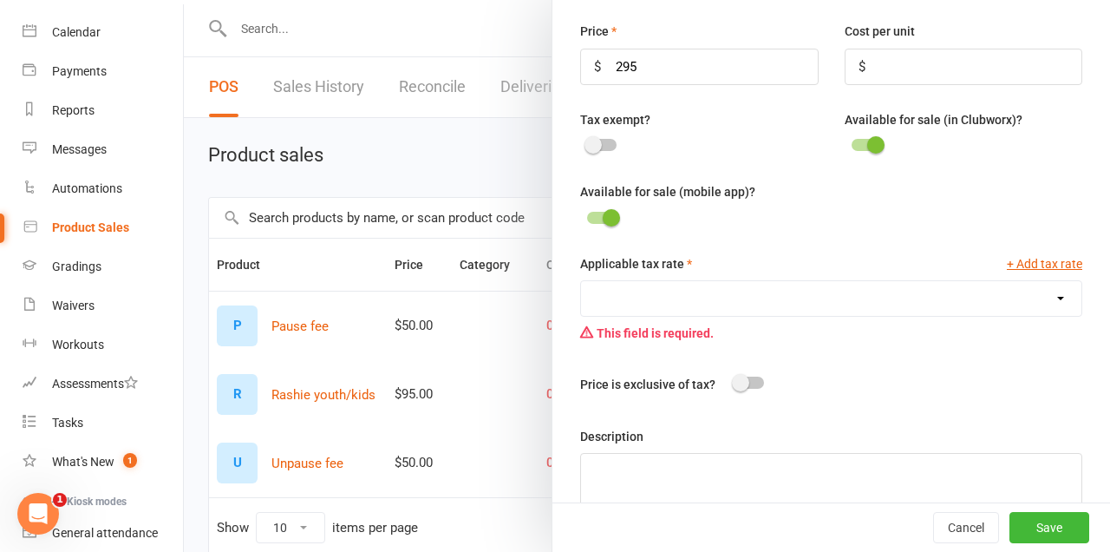
click at [986, 292] on select "GST (10.0%)" at bounding box center [831, 298] width 500 height 35
select select "1843"
click at [581, 281] on select "GST (10.0%)" at bounding box center [831, 298] width 500 height 35
click at [1047, 519] on button "Save" at bounding box center [1049, 527] width 80 height 31
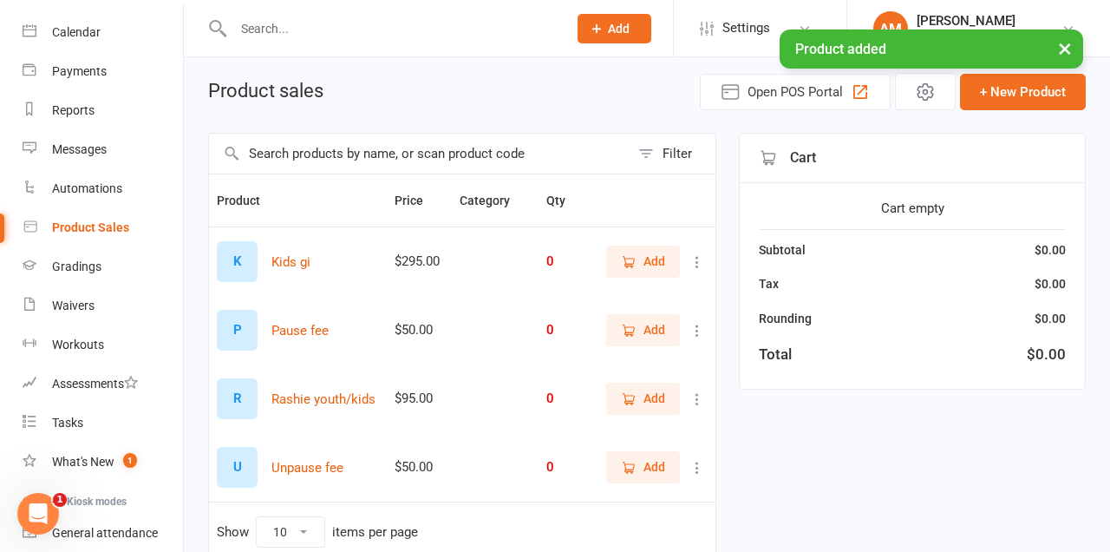
scroll to position [75, 0]
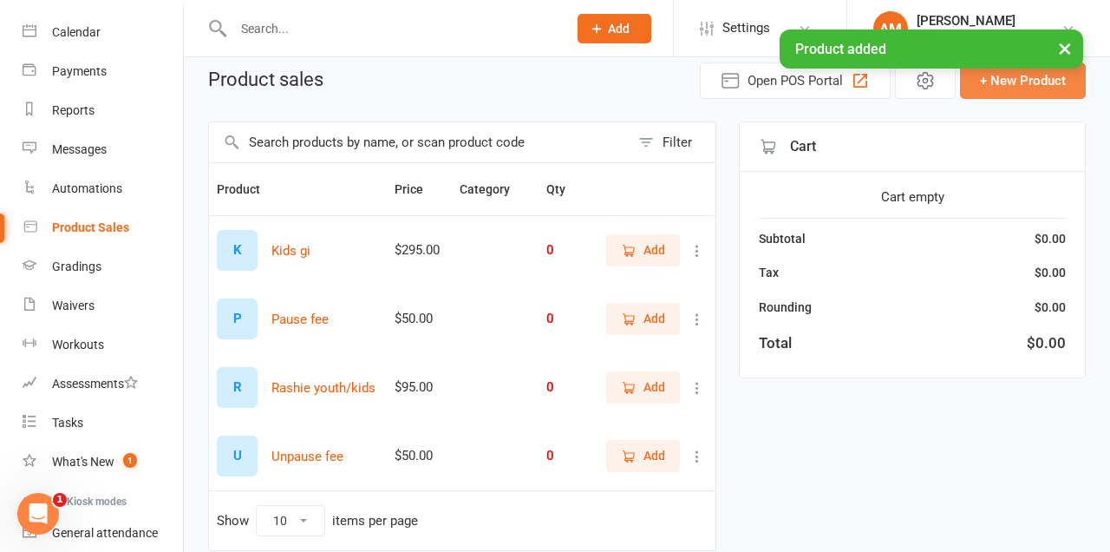
click at [1035, 79] on button "+ New Product" at bounding box center [1023, 80] width 126 height 36
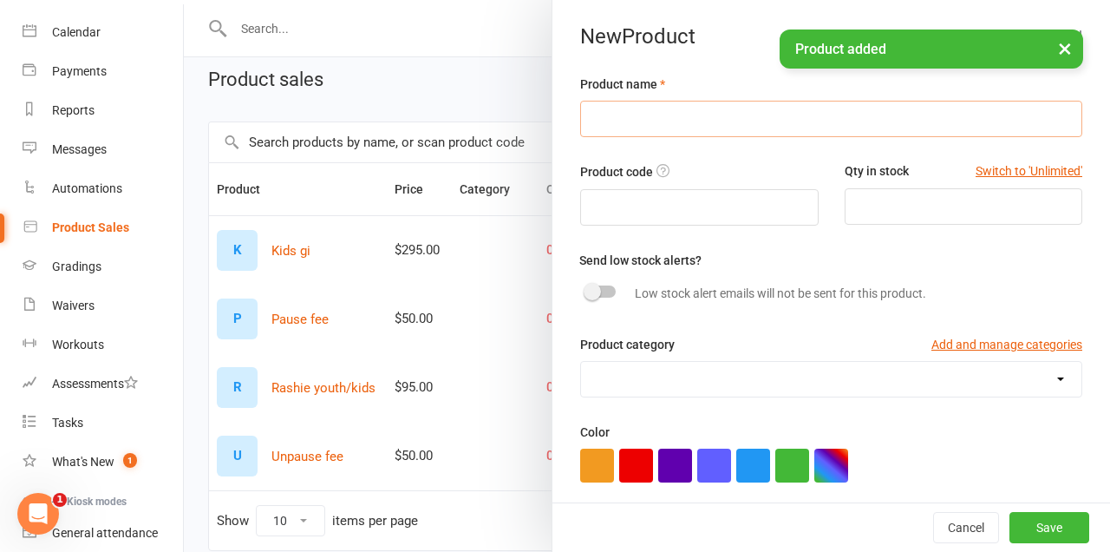
click at [823, 117] on input "text" at bounding box center [831, 119] width 502 height 36
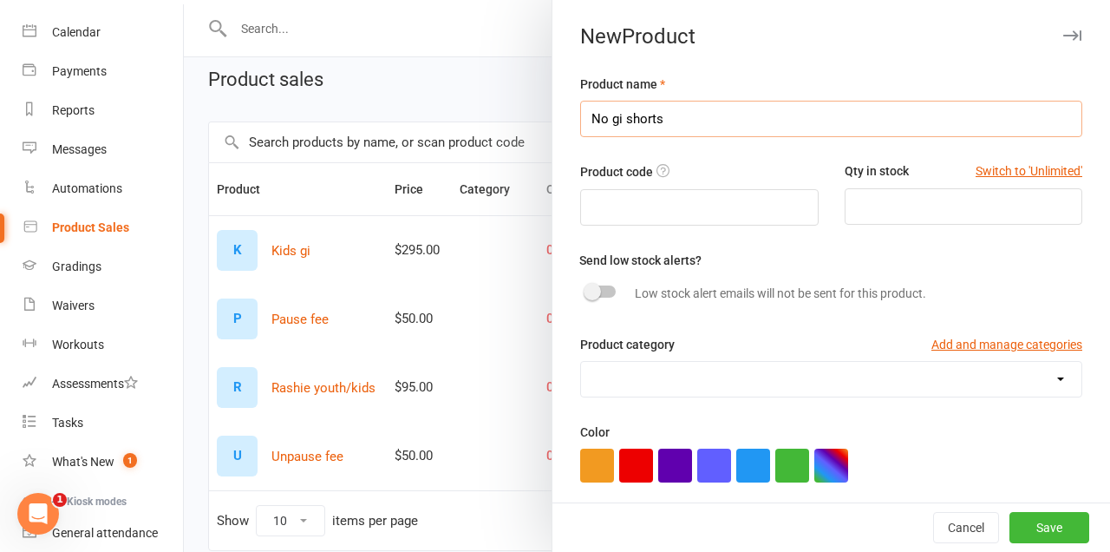
type input "No gi shorts"
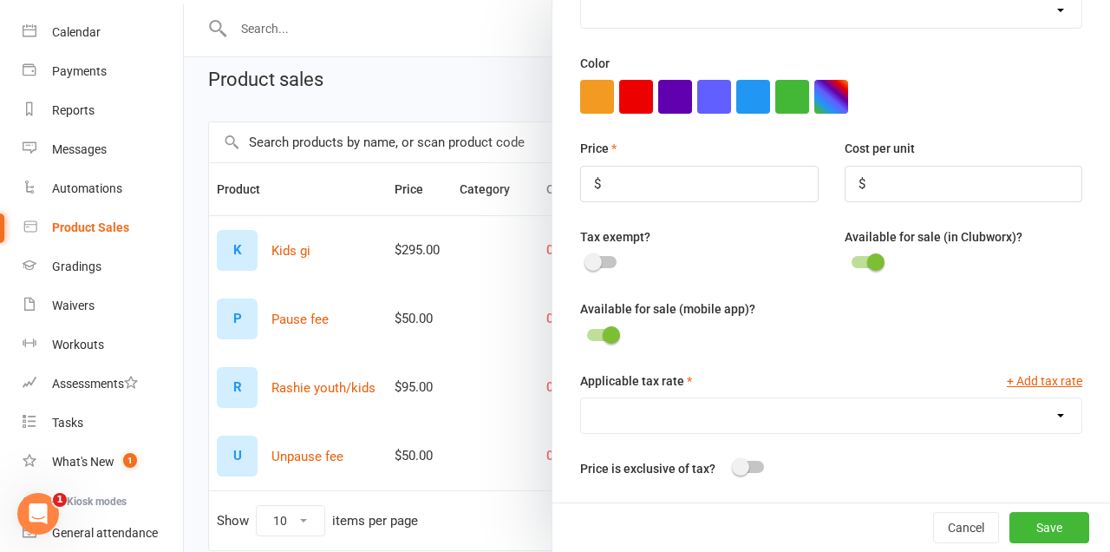
scroll to position [383, 0]
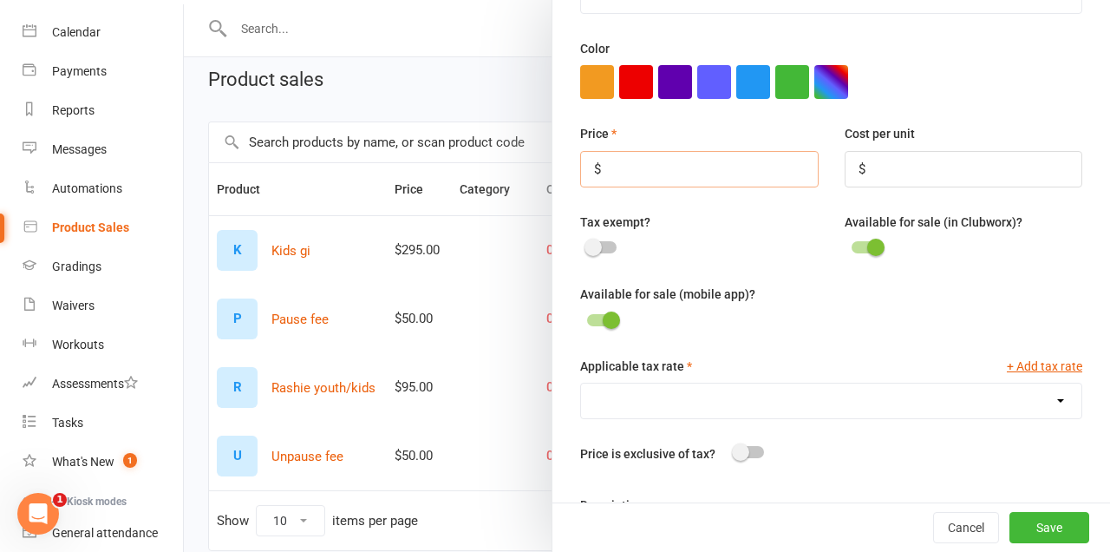
click at [780, 174] on input "number" at bounding box center [699, 169] width 238 height 36
type input "95"
click at [1069, 282] on div "Tax exempt? Available for sale (in Clubworx)?" at bounding box center [831, 248] width 528 height 72
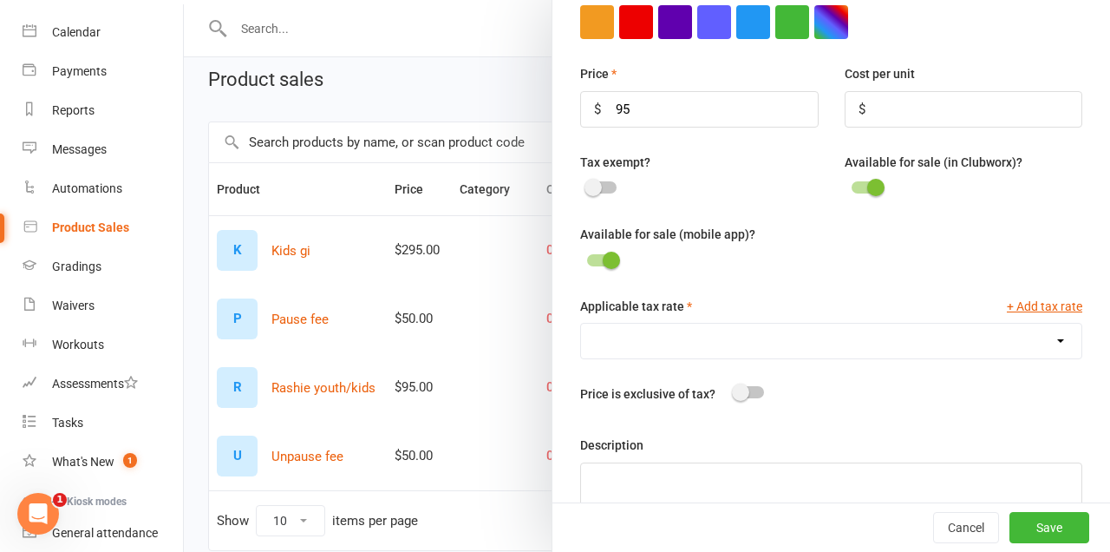
scroll to position [486, 0]
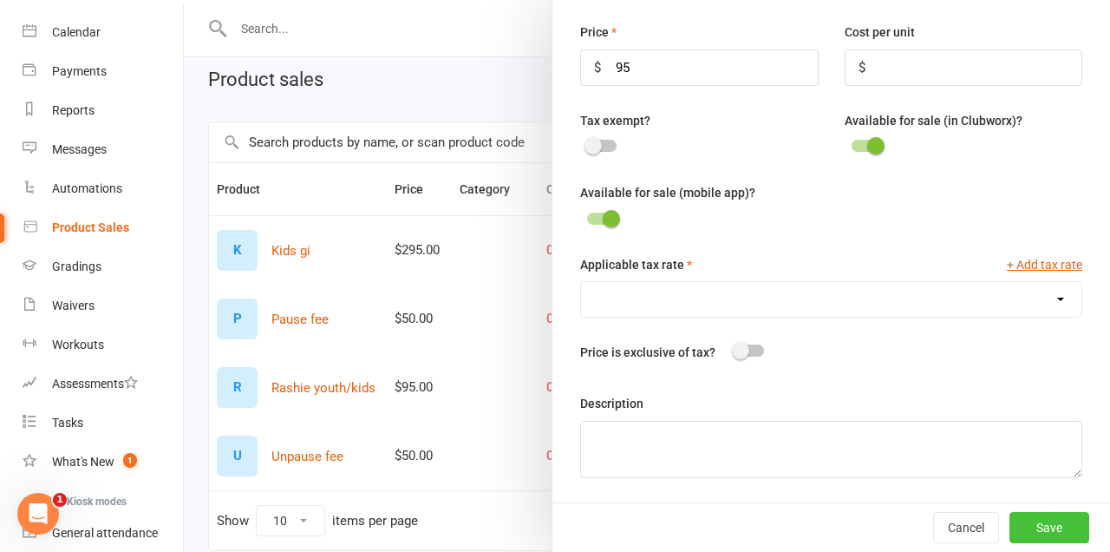
click at [1074, 524] on button "Save" at bounding box center [1049, 527] width 80 height 31
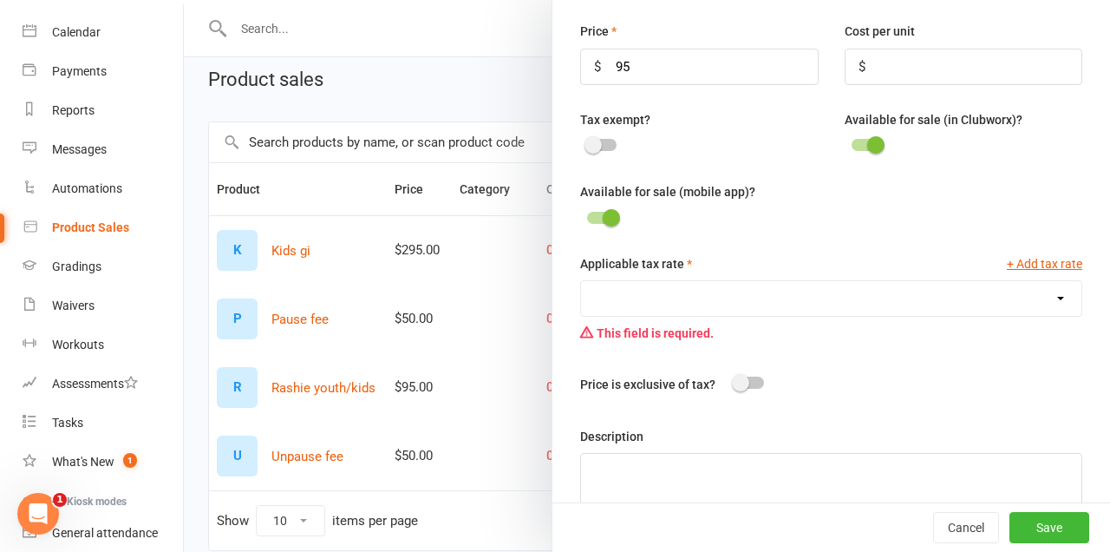
click at [1013, 284] on select "GST (10.0%)" at bounding box center [831, 298] width 500 height 35
select select "1843"
click at [581, 281] on select "GST (10.0%)" at bounding box center [831, 298] width 500 height 35
click at [1062, 523] on button "Save" at bounding box center [1049, 527] width 80 height 31
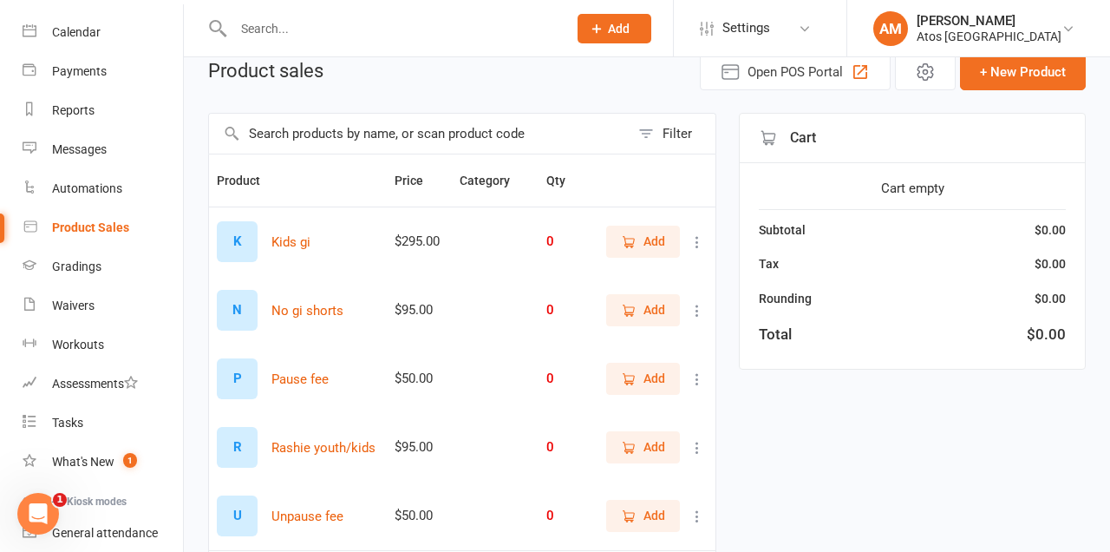
scroll to position [133, 0]
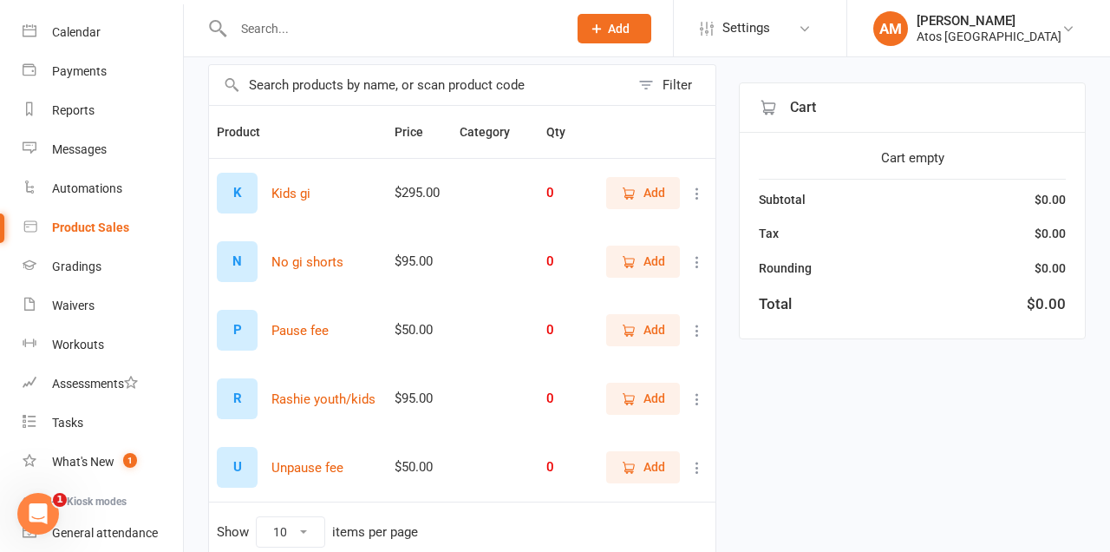
click at [660, 399] on span "Add" at bounding box center [654, 398] width 22 height 19
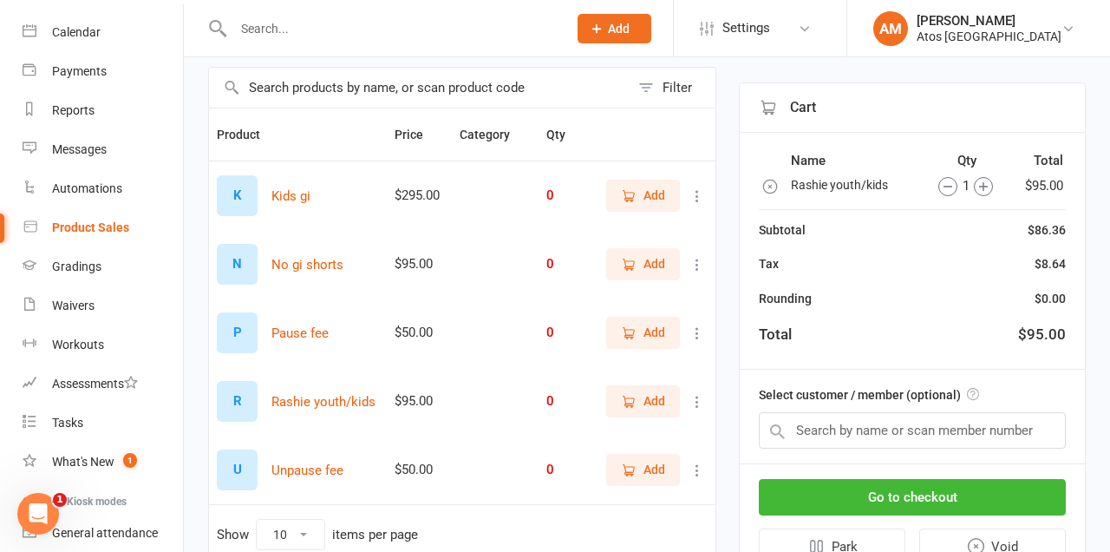
scroll to position [131, 0]
click at [656, 195] on span "Add" at bounding box center [654, 194] width 22 height 19
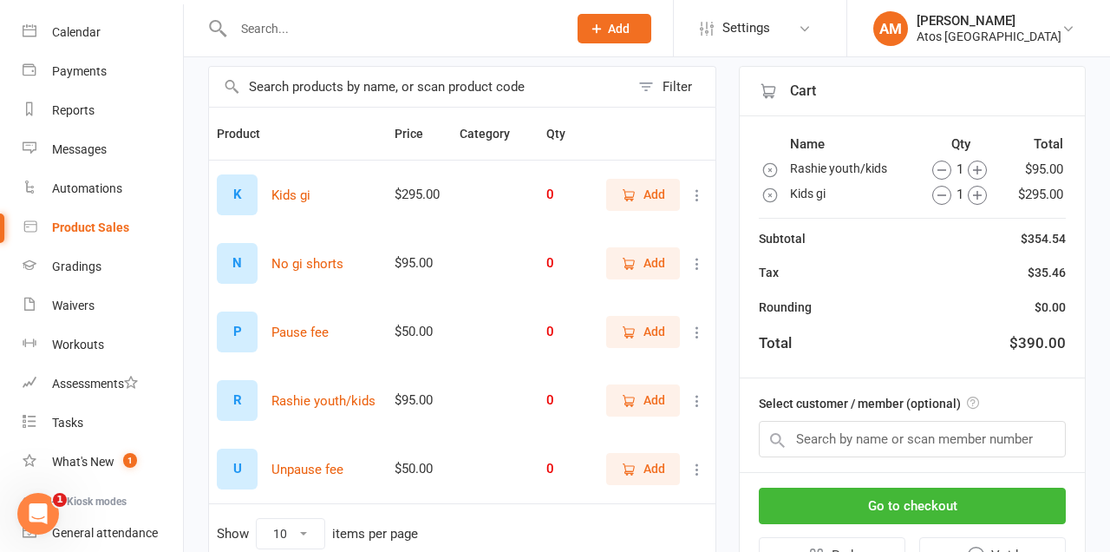
click at [982, 194] on icon "button" at bounding box center [977, 195] width 19 height 19
click at [664, 265] on span "Add" at bounding box center [654, 262] width 22 height 19
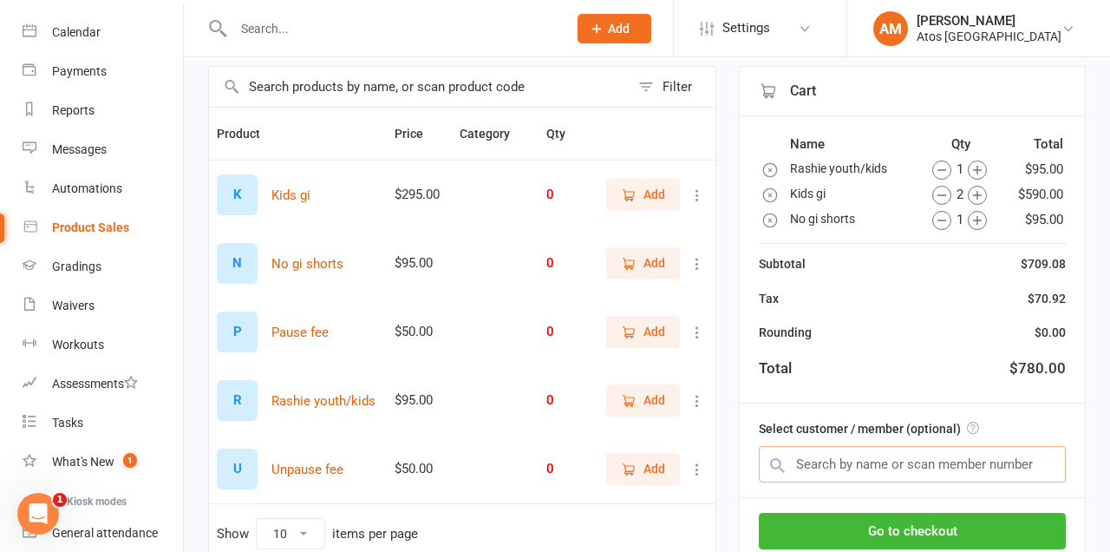
click at [1002, 459] on input "text" at bounding box center [912, 464] width 307 height 36
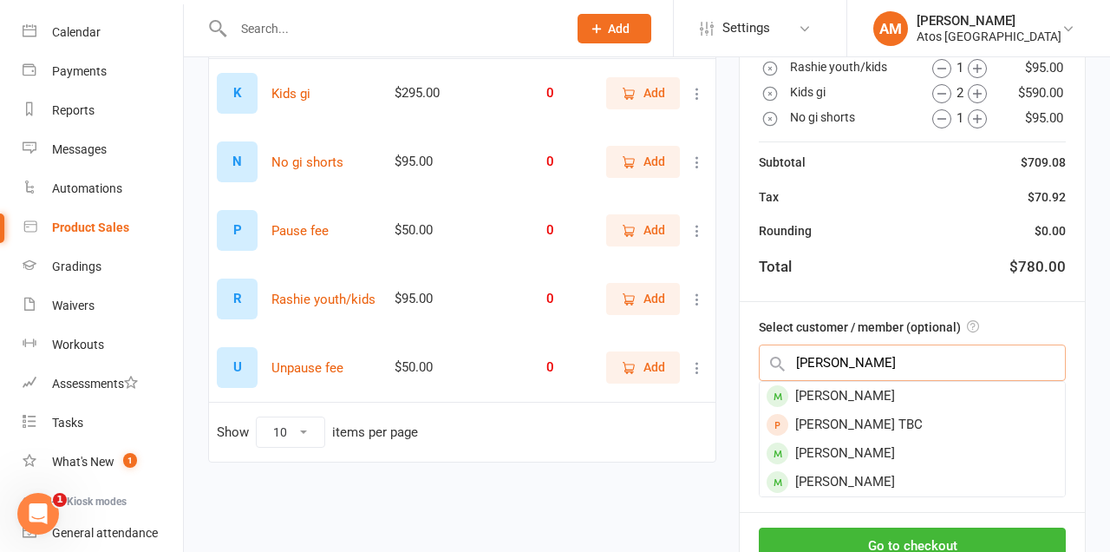
scroll to position [357, 0]
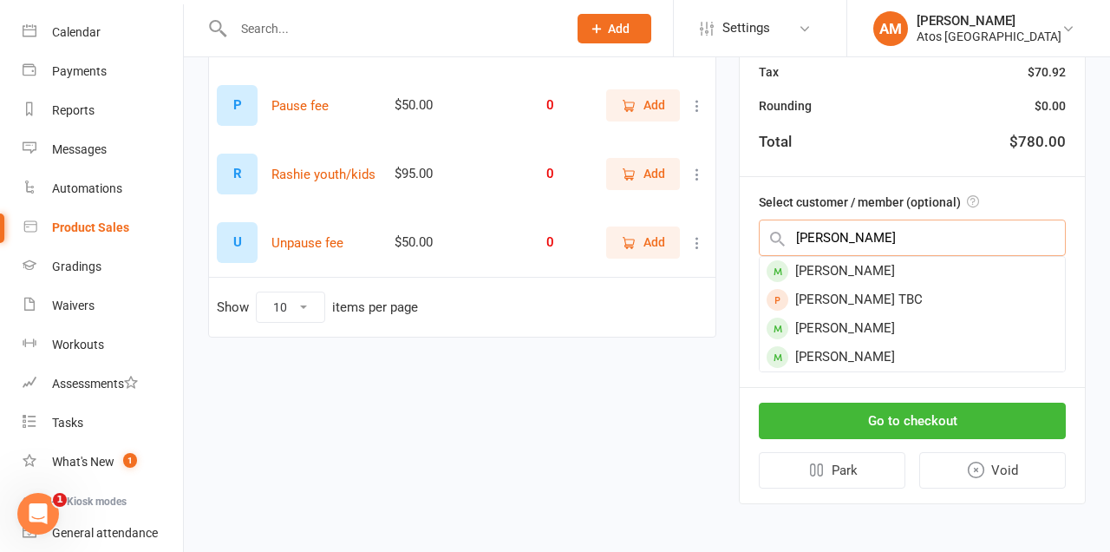
type input "Paula"
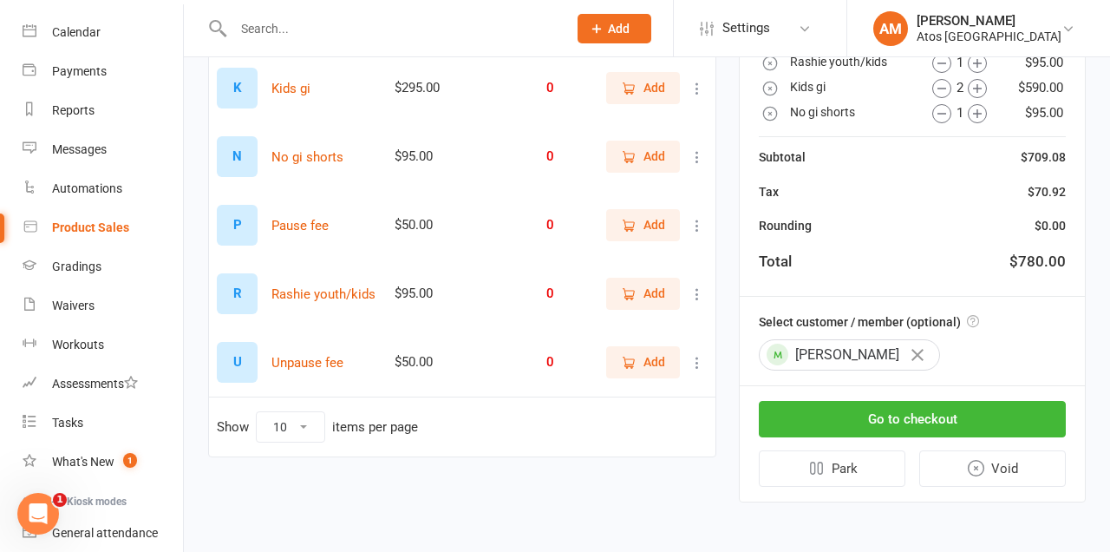
scroll to position [236, 0]
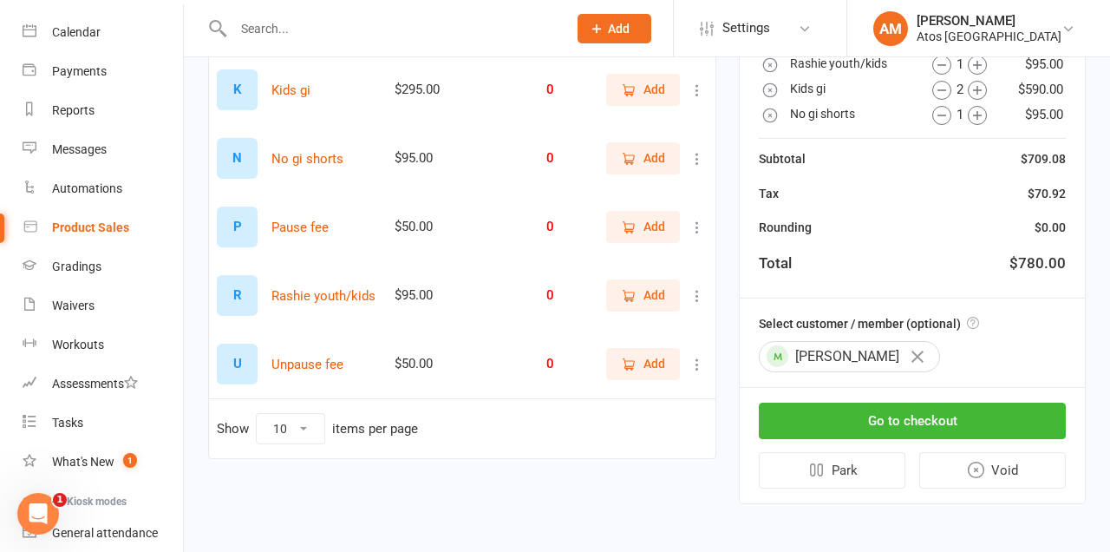
click at [911, 355] on icon "button" at bounding box center [917, 356] width 12 height 12
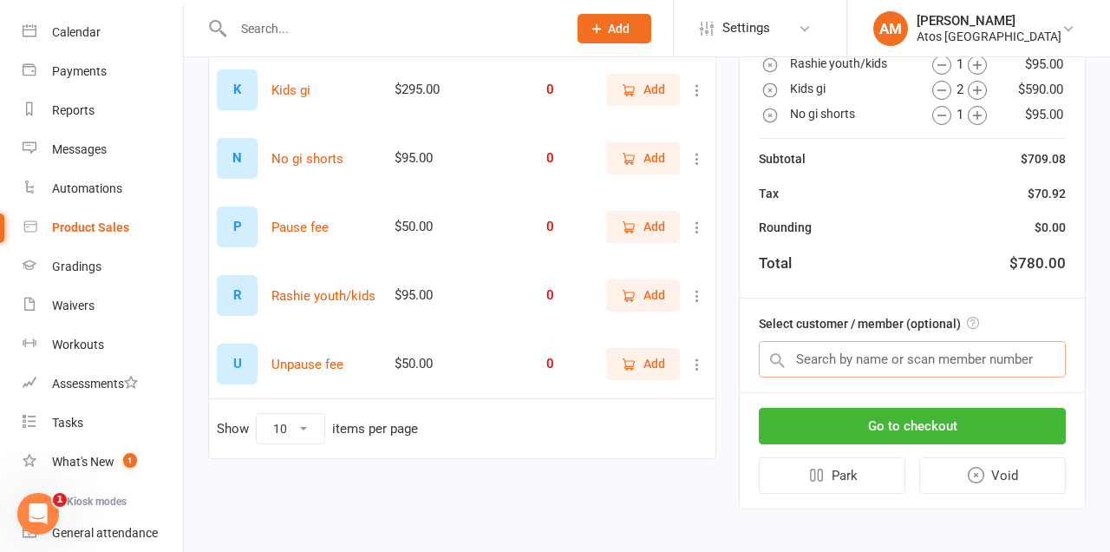
click at [986, 355] on input "text" at bounding box center [912, 359] width 307 height 36
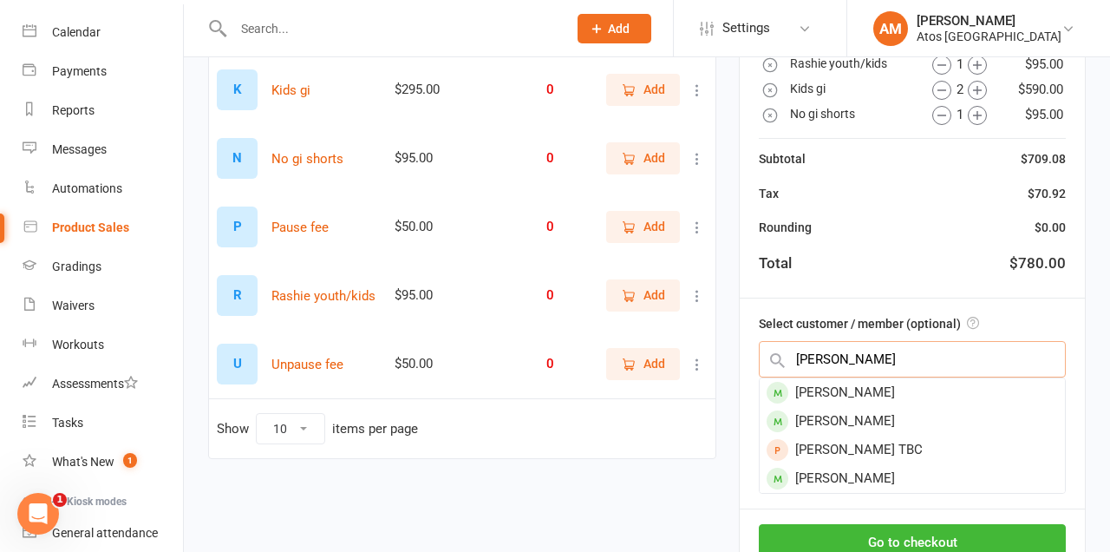
type input "Paula"
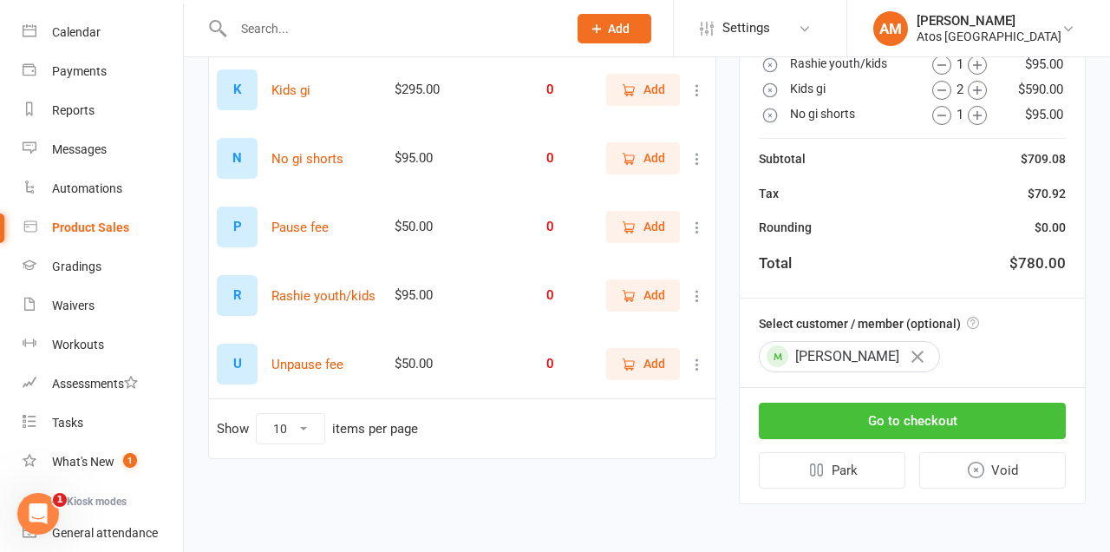
click at [941, 417] on button "Go to checkout" at bounding box center [912, 420] width 307 height 36
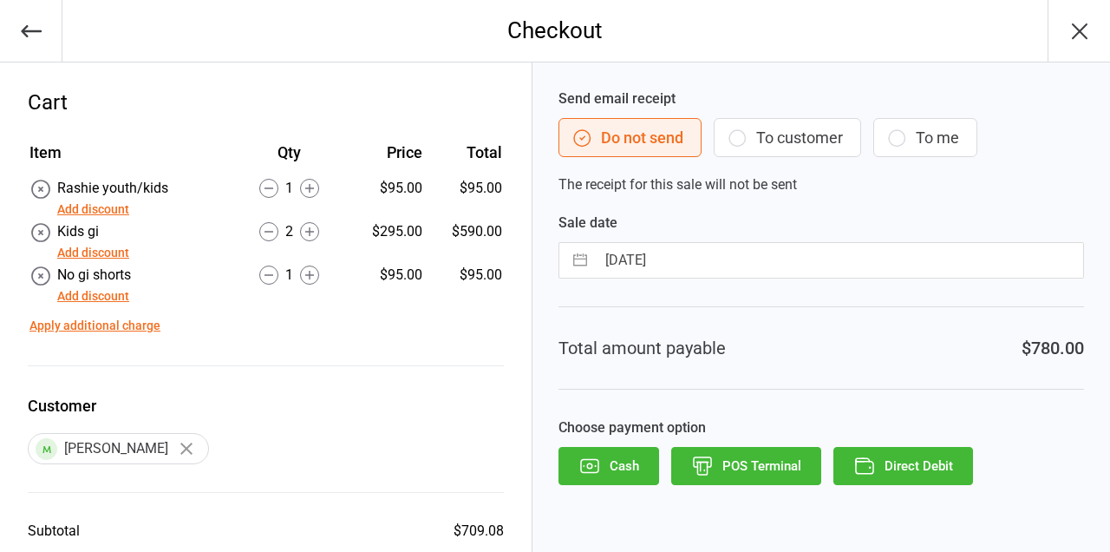
click at [913, 460] on button "Direct Debit" at bounding box center [903, 466] width 140 height 38
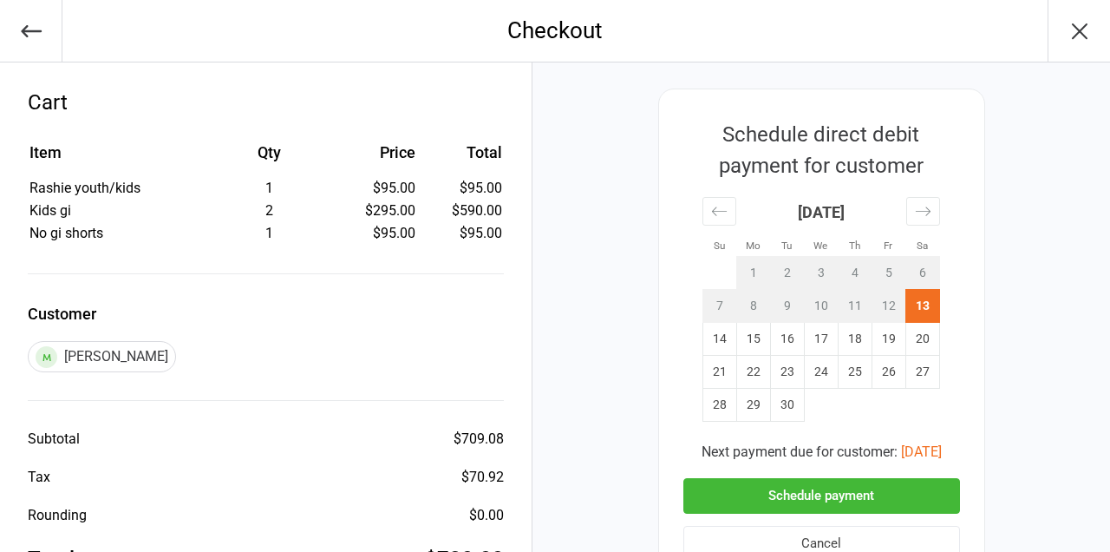
click at [850, 482] on button "Schedule payment" at bounding box center [821, 496] width 277 height 36
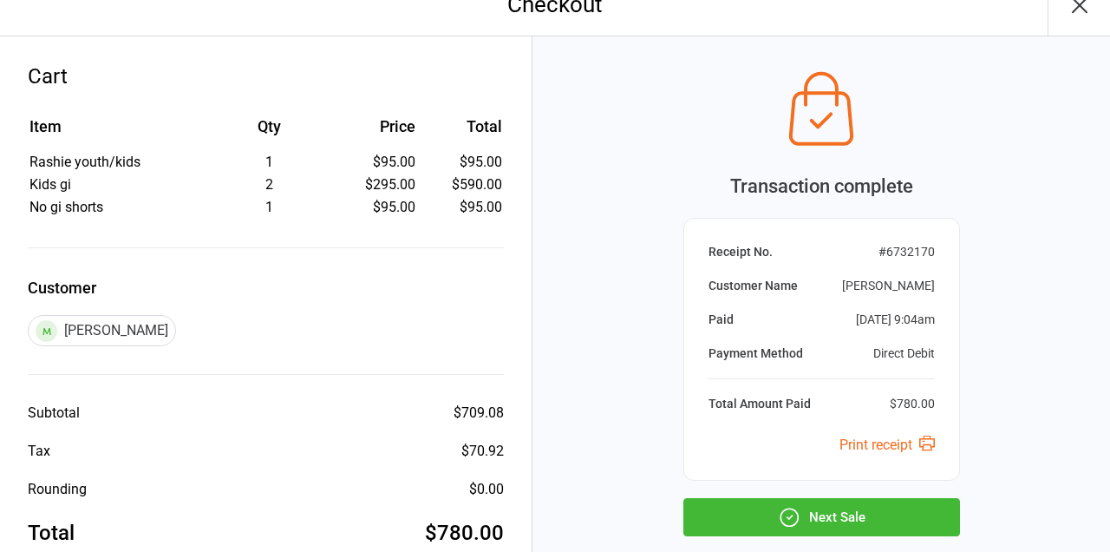
scroll to position [40, 0]
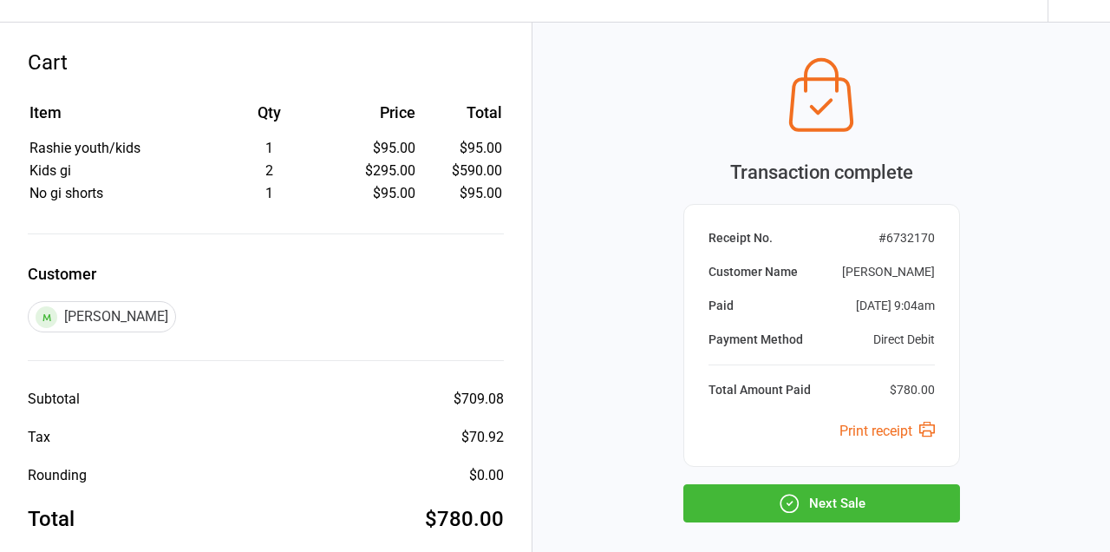
click at [846, 495] on button "Next Sale" at bounding box center [821, 503] width 277 height 38
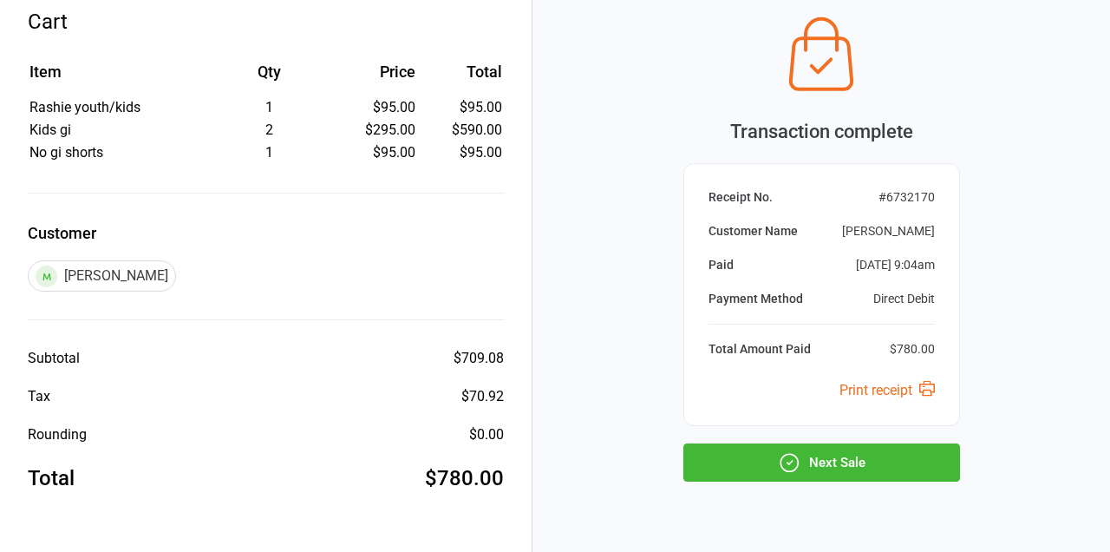
scroll to position [115, 0]
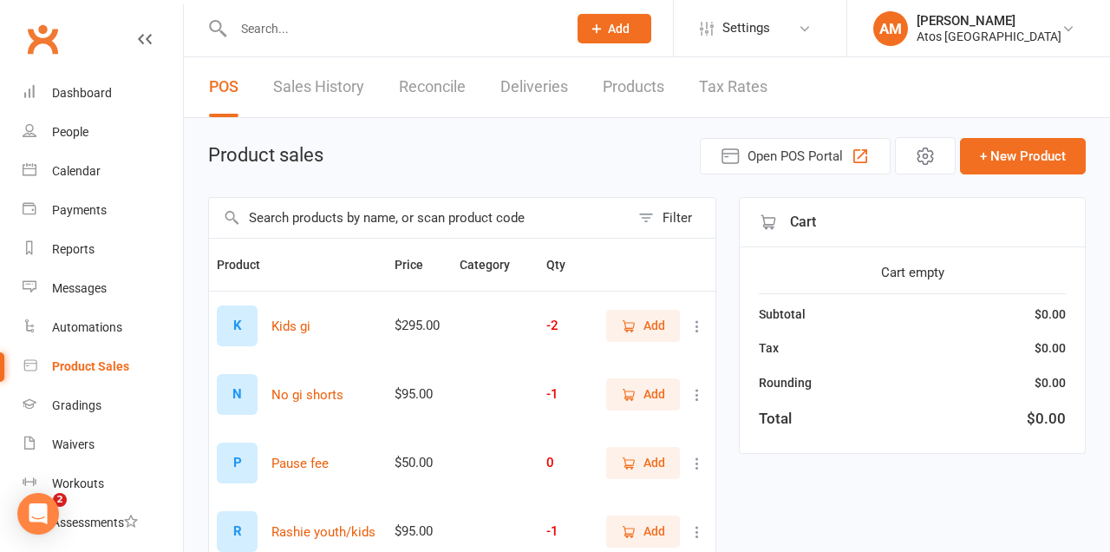
click at [391, 35] on input "text" at bounding box center [391, 28] width 327 height 24
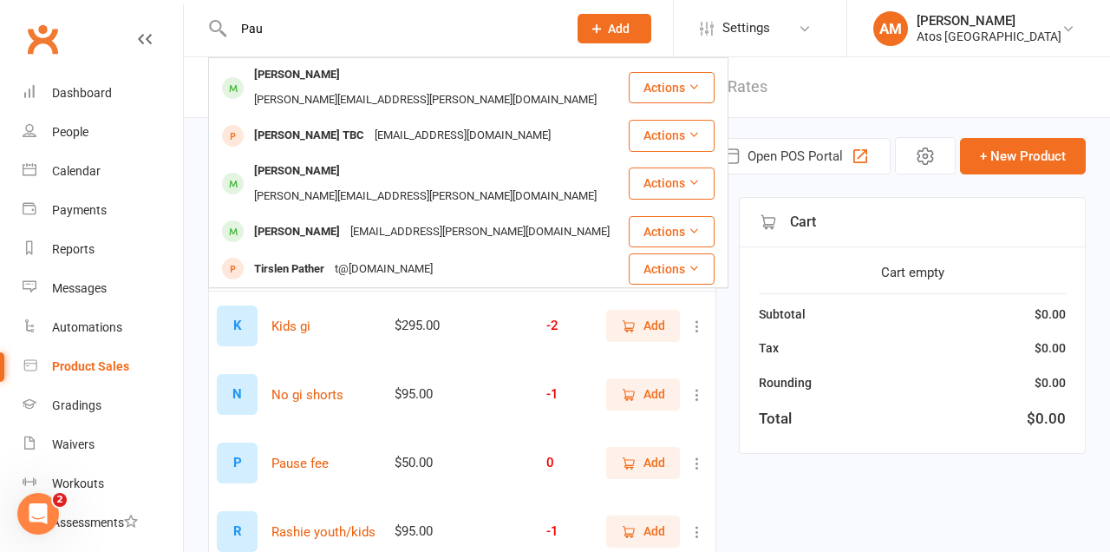
click at [416, 31] on input "Pau" at bounding box center [391, 28] width 327 height 24
type input "P"
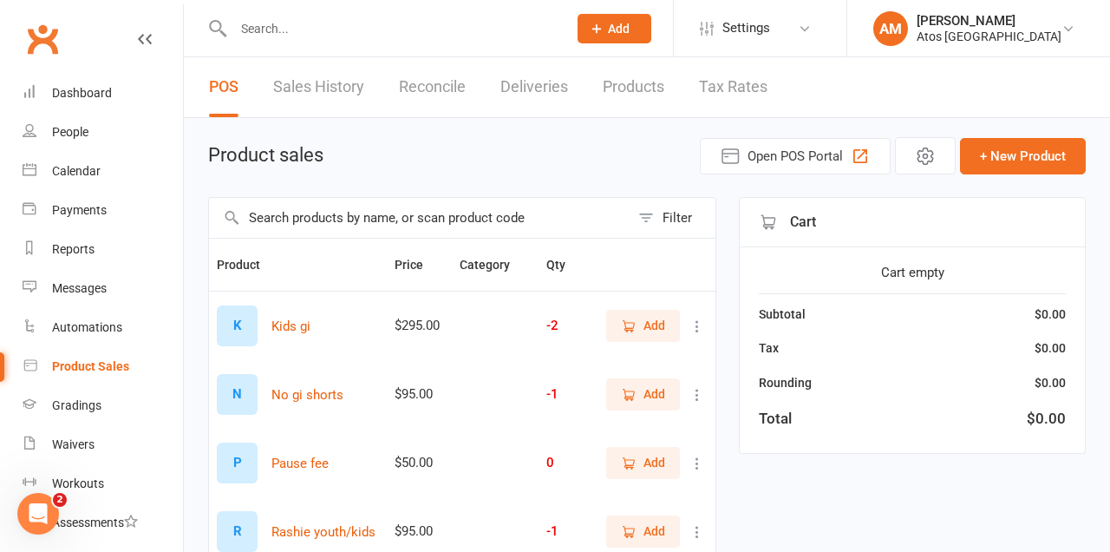
click at [457, 30] on input "text" at bounding box center [391, 28] width 327 height 24
click at [94, 127] on link "People" at bounding box center [103, 132] width 160 height 39
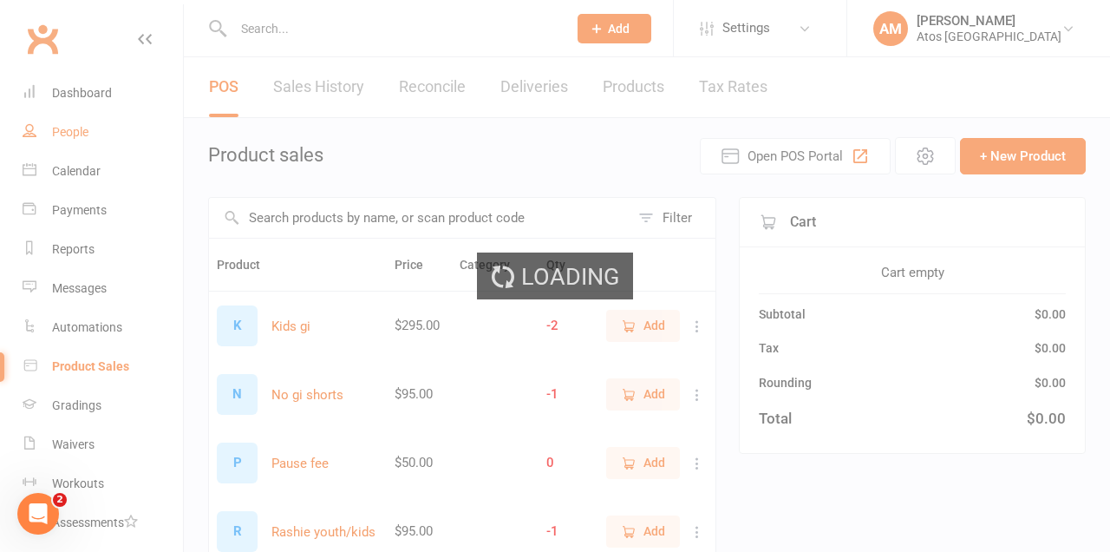
select select "100"
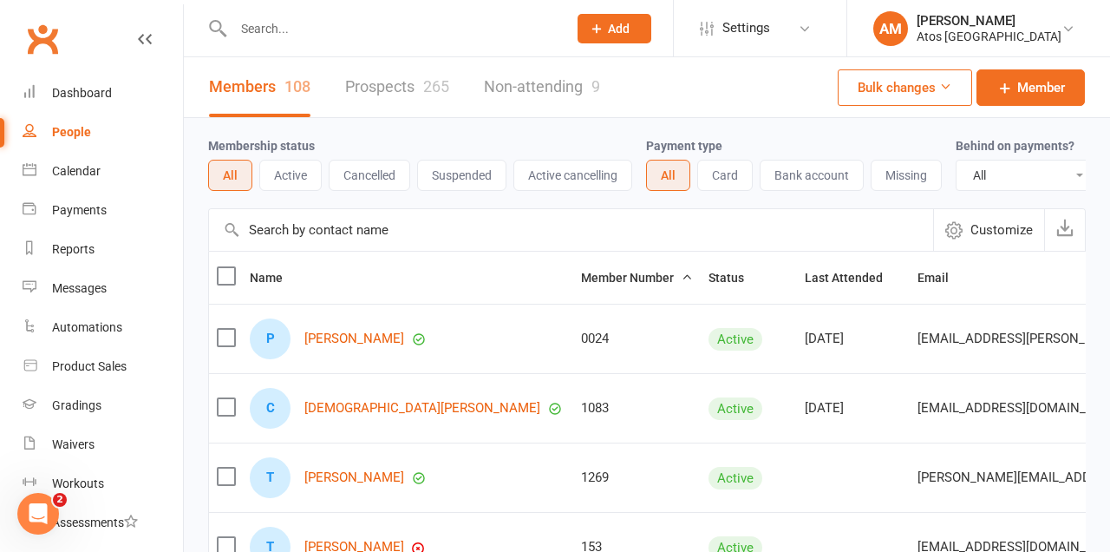
click at [428, 28] on input "text" at bounding box center [391, 28] width 327 height 24
click at [454, 22] on input "text" at bounding box center [391, 28] width 327 height 24
click at [454, 23] on input "text" at bounding box center [391, 28] width 327 height 24
type input "F"
click at [635, 17] on button "Add" at bounding box center [615, 28] width 74 height 29
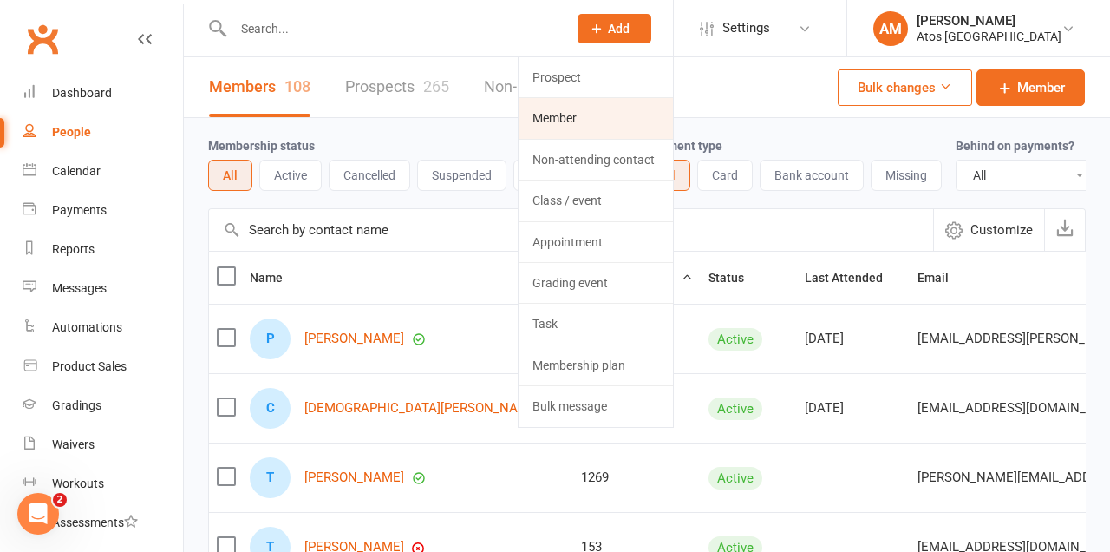
click at [622, 115] on link "Member" at bounding box center [596, 118] width 154 height 40
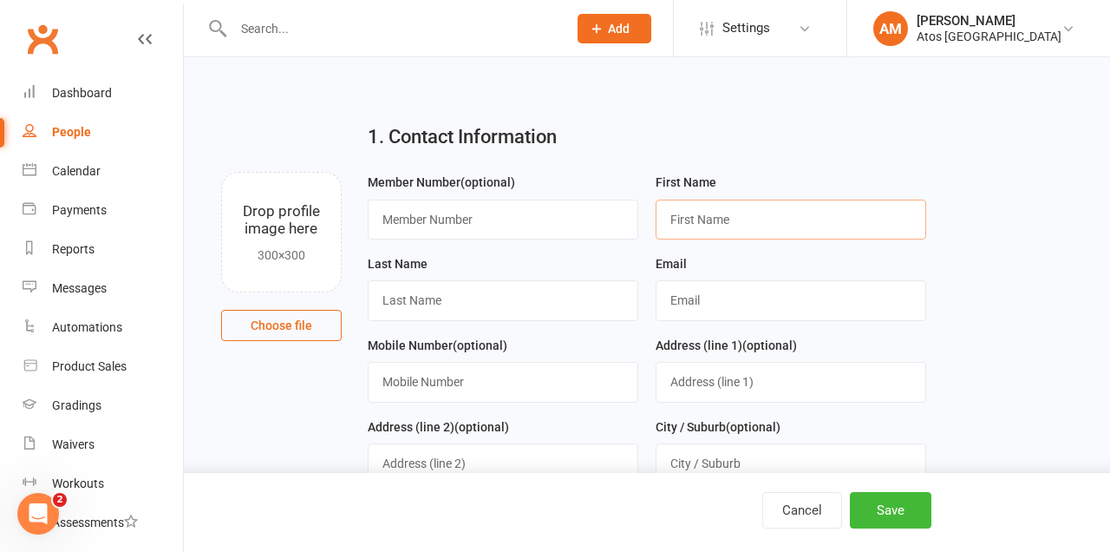
click at [785, 216] on input "text" at bounding box center [791, 219] width 271 height 40
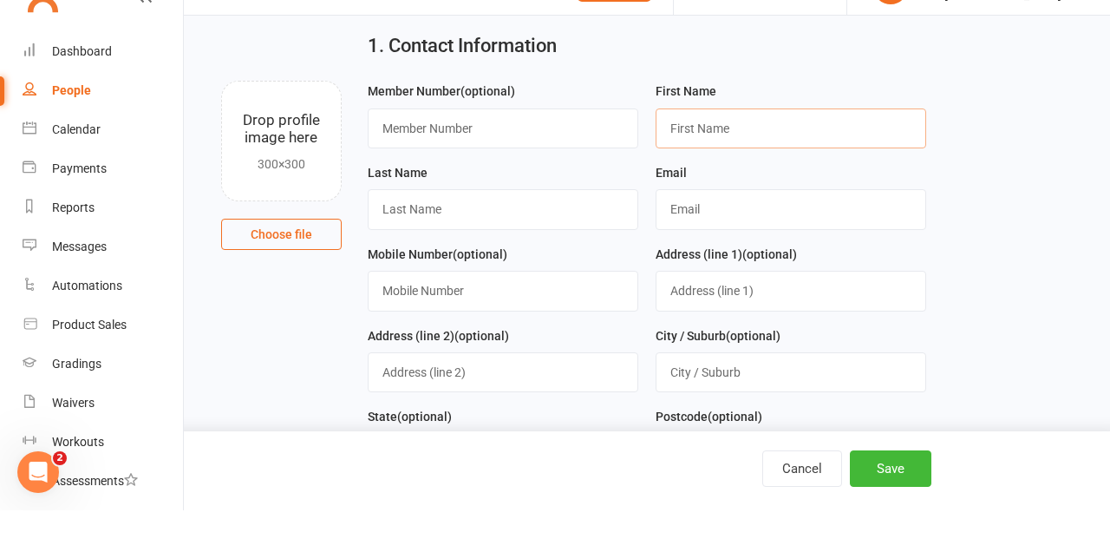
scroll to position [54, 0]
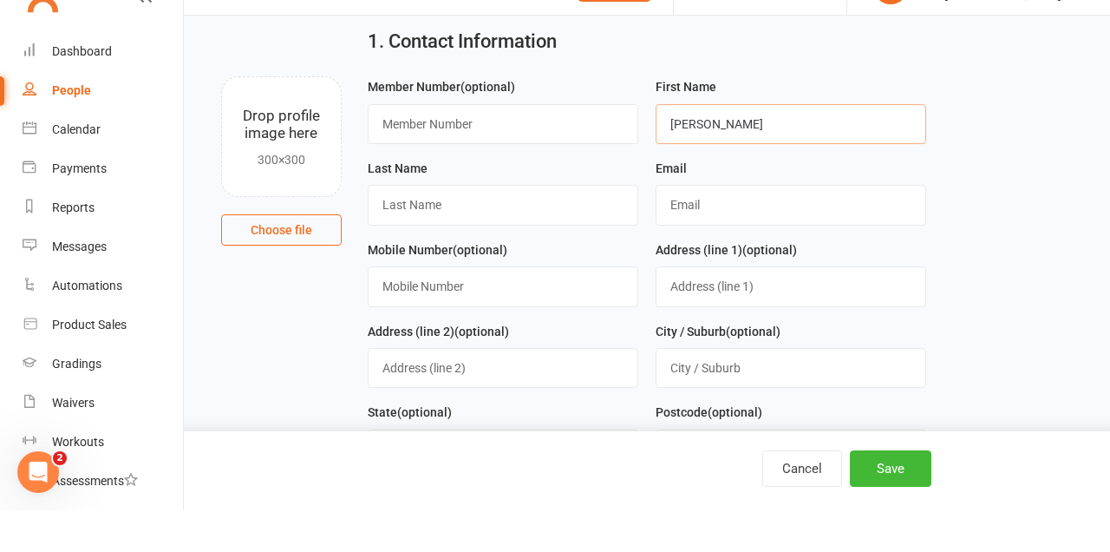
type input "Felix"
click at [424, 251] on input "text" at bounding box center [503, 246] width 271 height 40
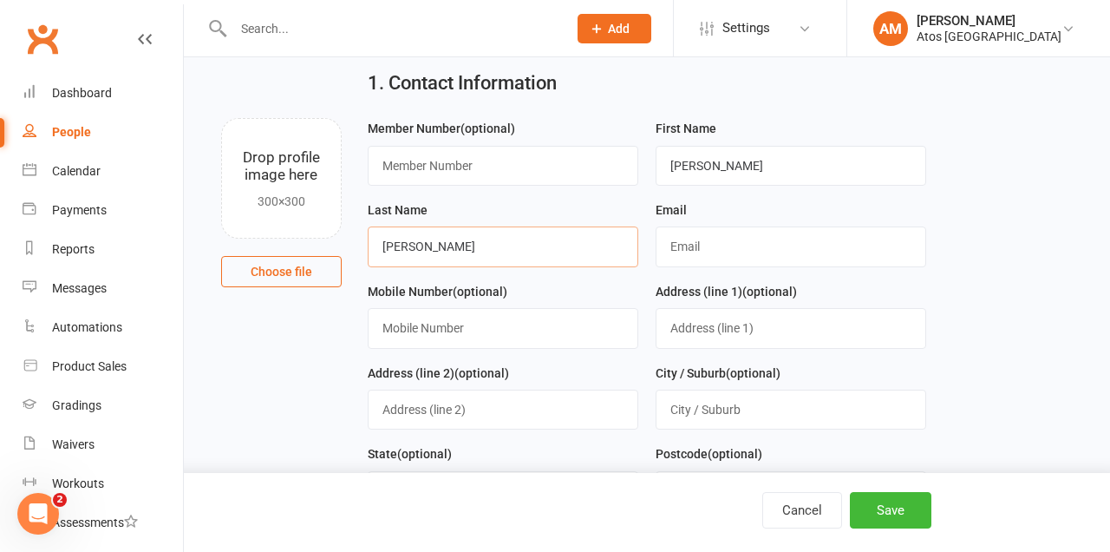
type input "Barkell"
click at [718, 253] on input "text" at bounding box center [791, 246] width 271 height 40
click at [711, 254] on input "text" at bounding box center [791, 246] width 271 height 40
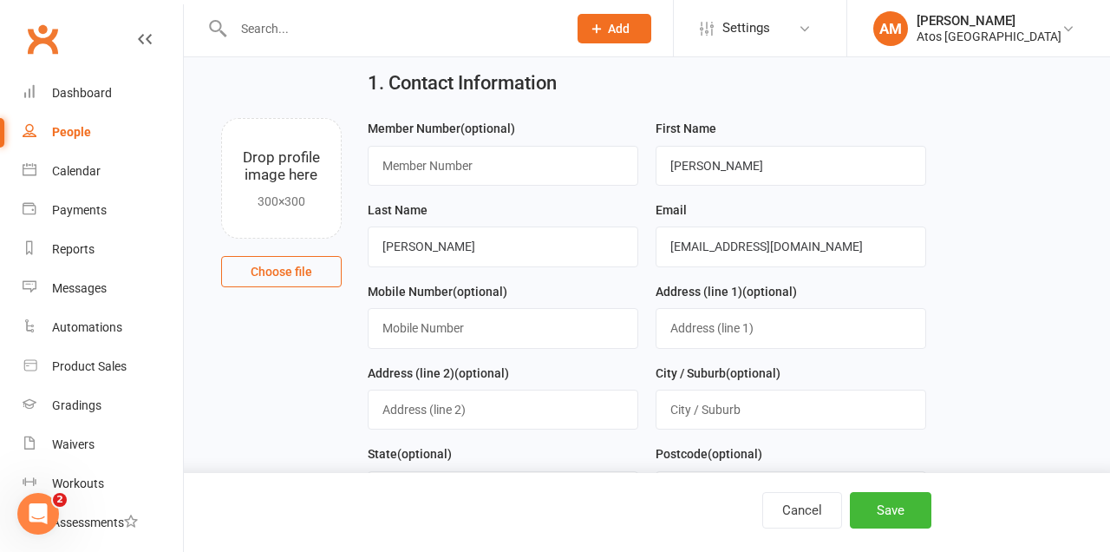
click at [722, 240] on input "sinclairansgeorgia@gmail.com" at bounding box center [791, 246] width 271 height 40
click at [715, 251] on input "sinclairadsgeorgia@gmail.com" at bounding box center [791, 246] width 271 height 40
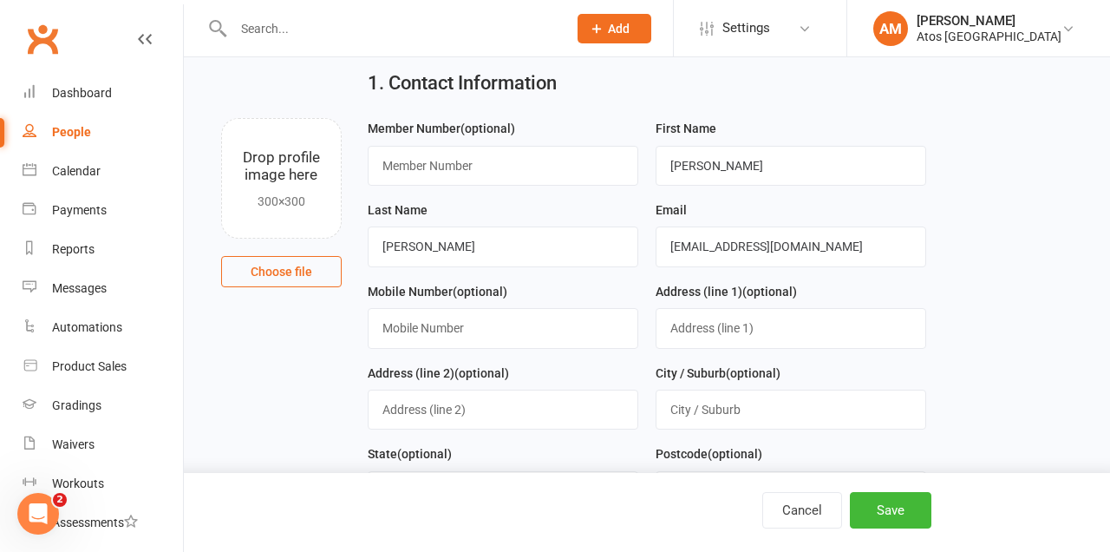
click at [737, 246] on input "sinclairandsgeorgia@gmail.com" at bounding box center [791, 246] width 271 height 40
type input "sinclairandgeorgia@gmail.com"
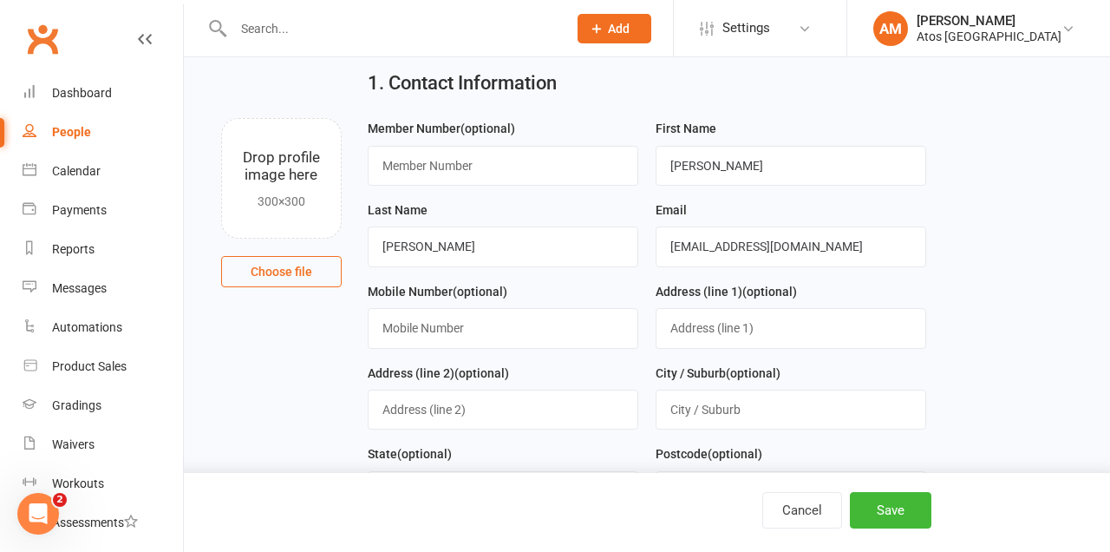
click at [473, 329] on input "text" at bounding box center [503, 328] width 271 height 40
type input "0402244355"
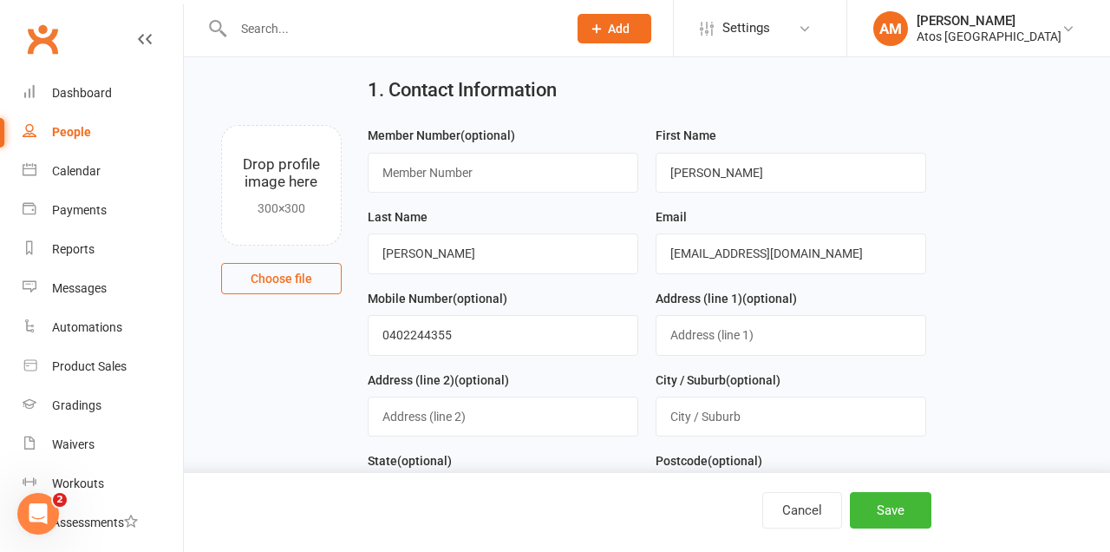
scroll to position [47, 0]
click at [889, 513] on button "Save" at bounding box center [891, 510] width 82 height 36
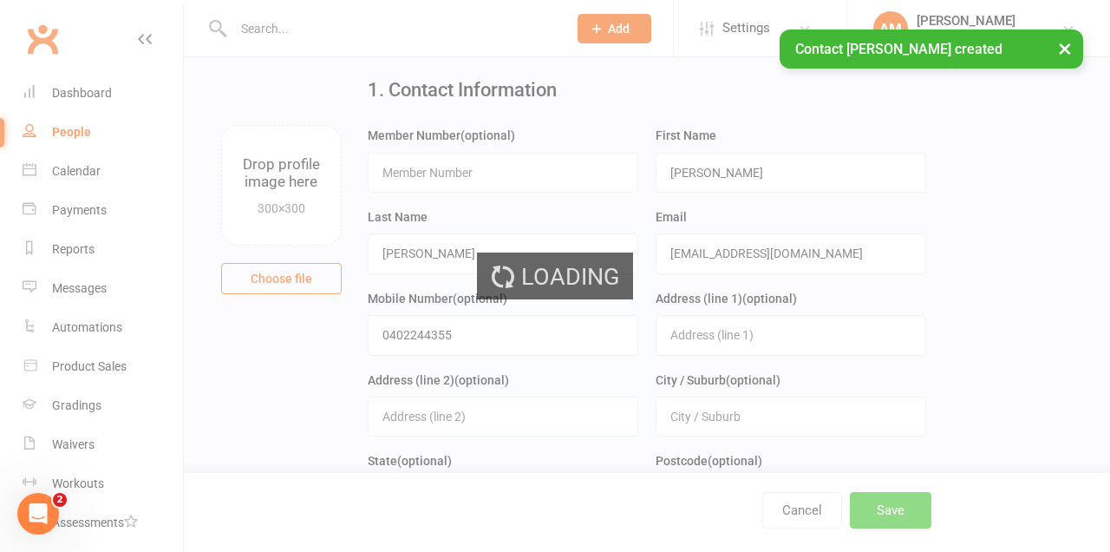
scroll to position [0, 0]
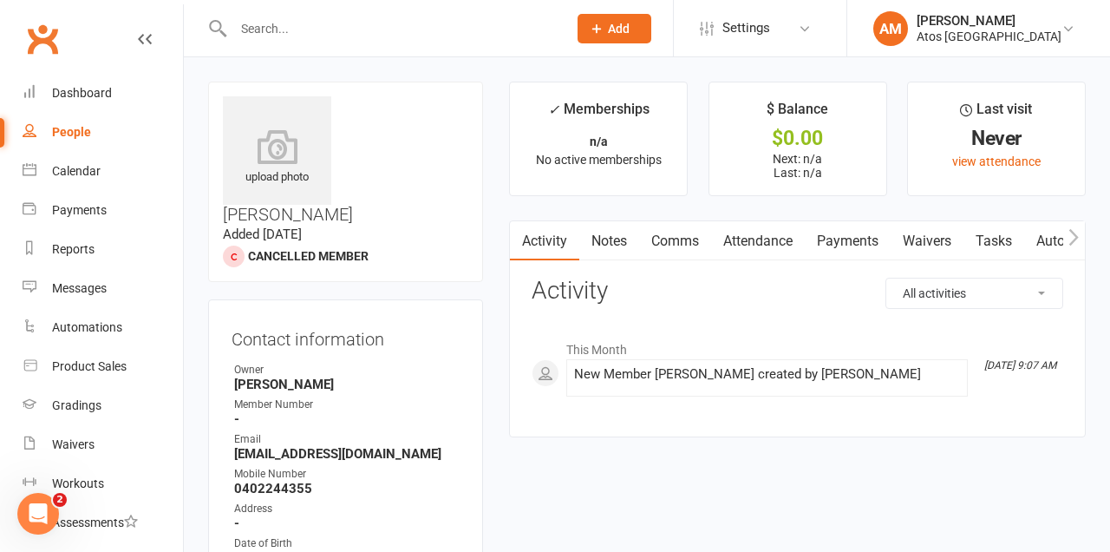
click at [244, 33] on input "text" at bounding box center [391, 28] width 327 height 24
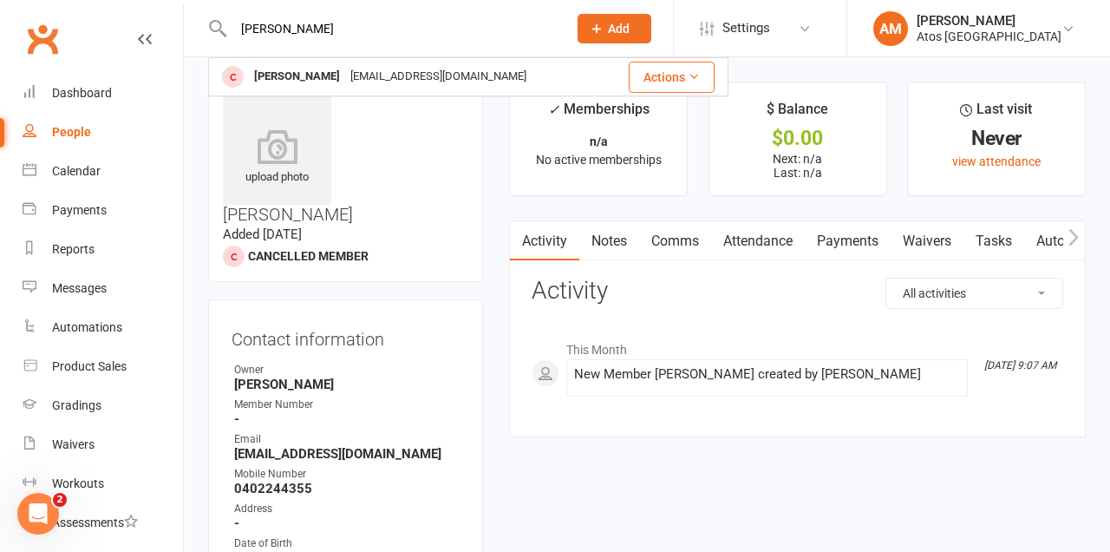
type input "Felix"
click at [345, 81] on div "sinclairandgeorgia@gmail.com" at bounding box center [438, 76] width 186 height 25
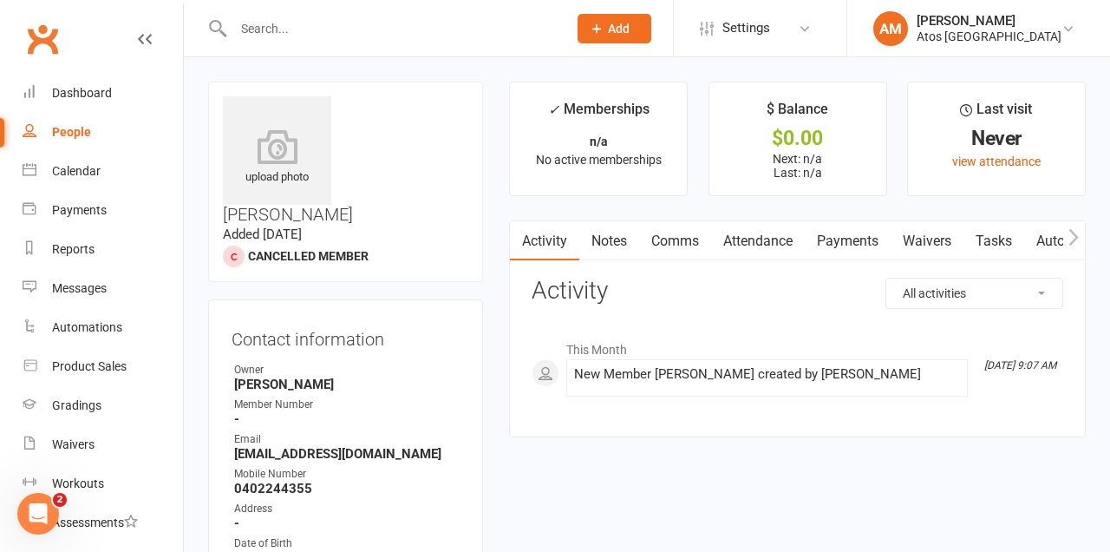
click at [394, 114] on h3 "Felix Barkell" at bounding box center [345, 159] width 245 height 127
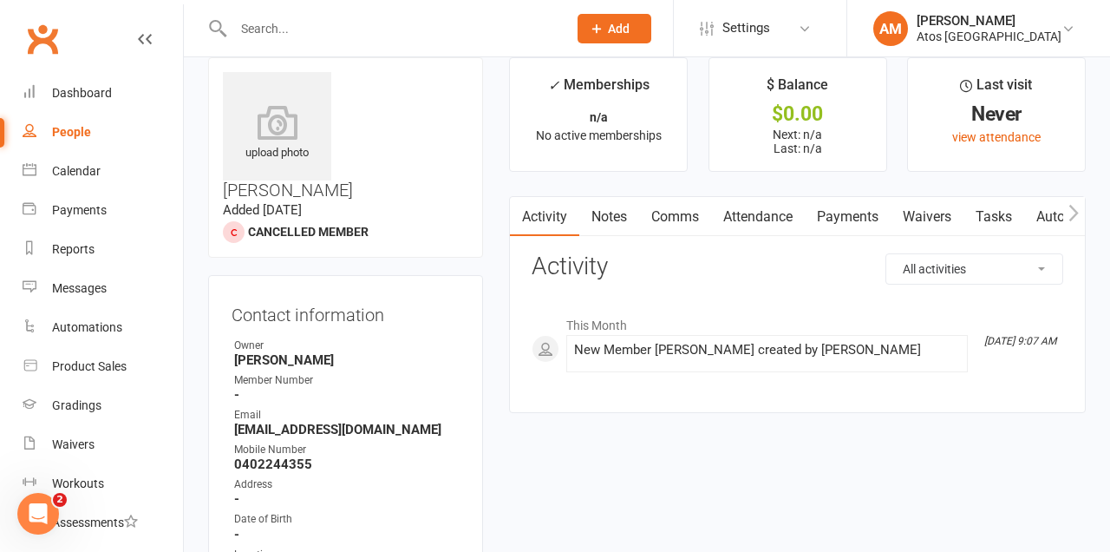
scroll to position [25, 0]
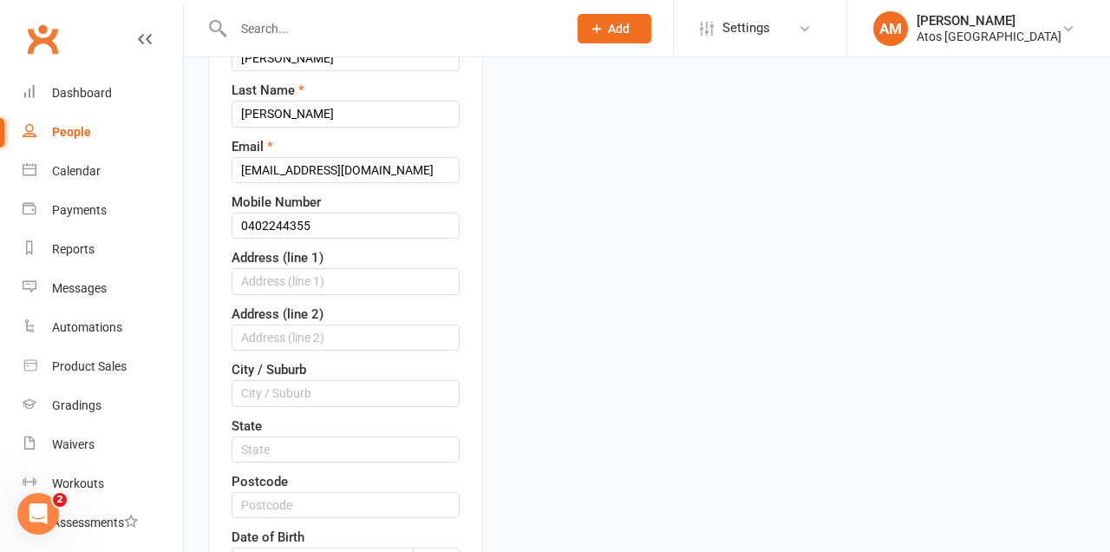
scroll to position [408, 0]
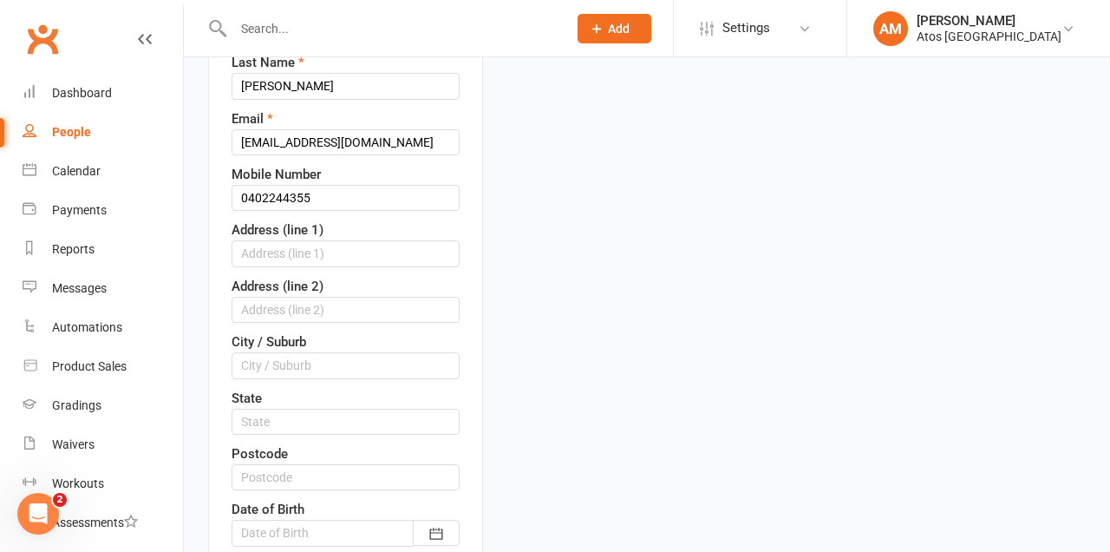
click at [378, 519] on div at bounding box center [346, 532] width 228 height 26
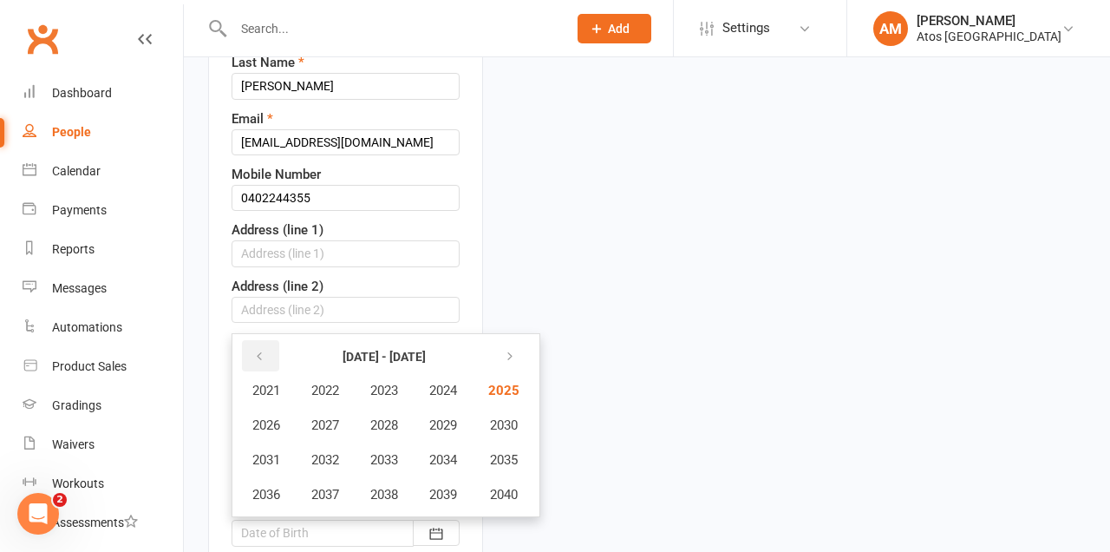
click at [258, 349] on icon "button" at bounding box center [259, 356] width 12 height 14
click at [396, 486] on span "2018" at bounding box center [384, 494] width 28 height 16
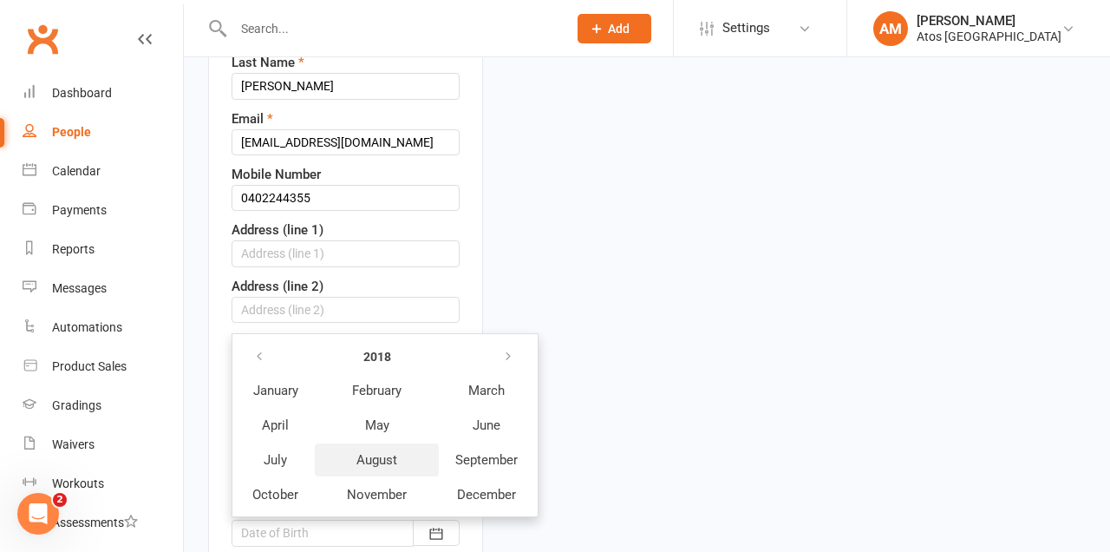
click at [370, 443] on button "August" at bounding box center [377, 459] width 124 height 33
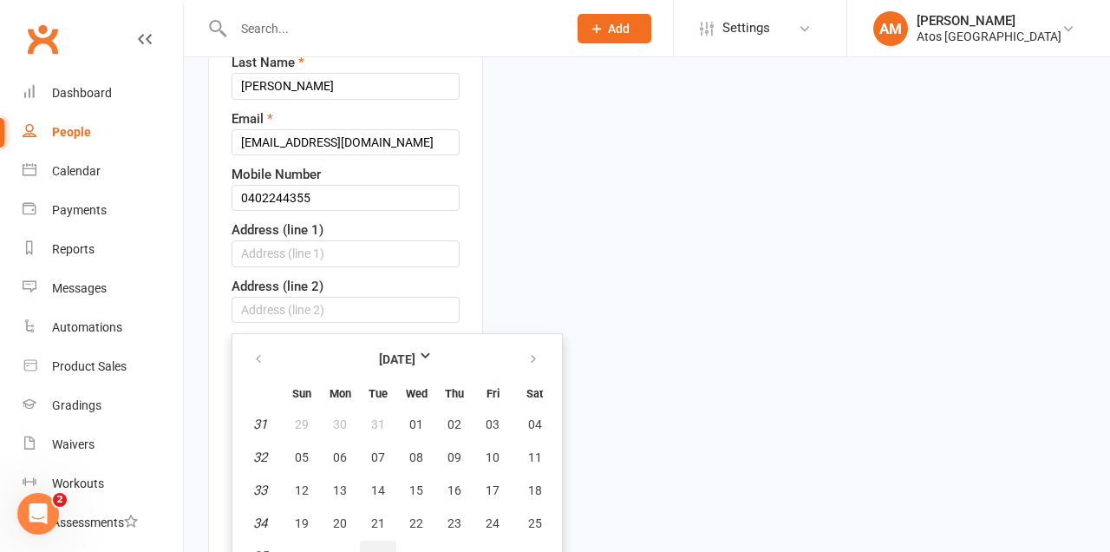
click at [382, 549] on span "28" at bounding box center [378, 556] width 14 height 14
type input "28 Aug 2018"
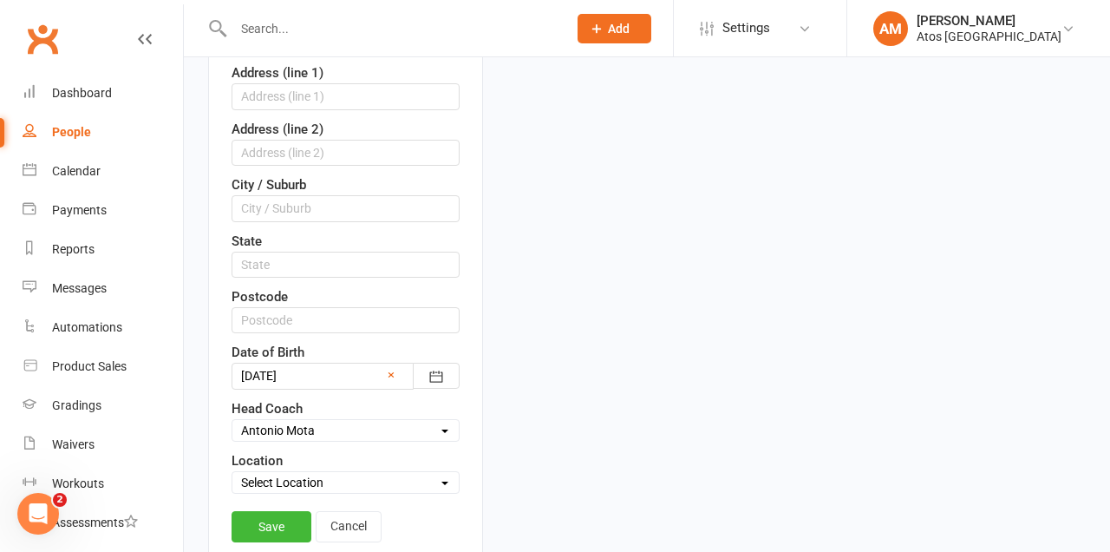
scroll to position [567, 0]
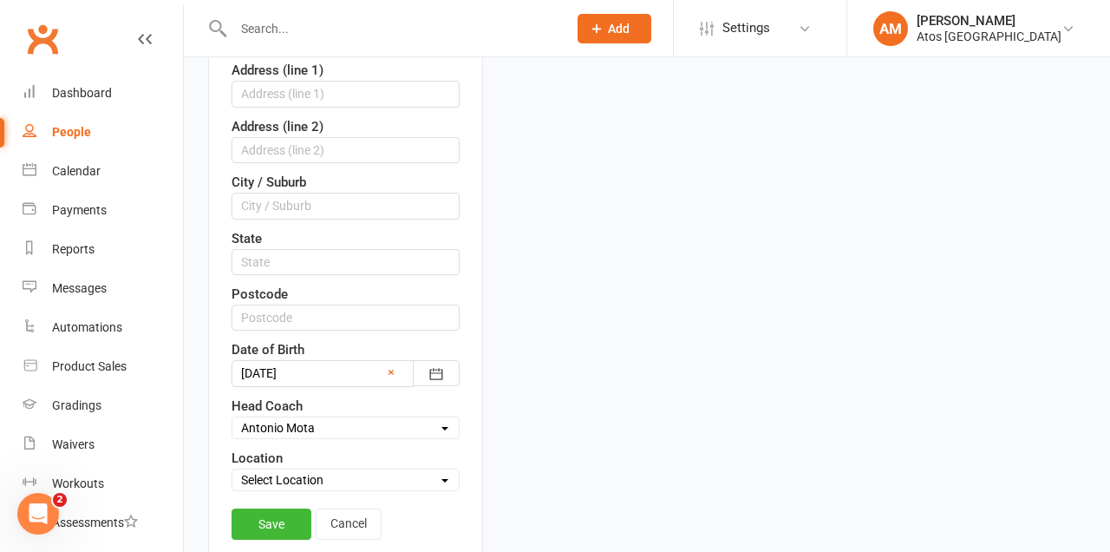
click at [357, 470] on select "Select Location Atos Brisbane Example Room (Rename me!)" at bounding box center [345, 479] width 226 height 19
select select "0"
click at [232, 470] on select "Select Location Atos Brisbane Example Room (Rename me!)" at bounding box center [345, 479] width 226 height 19
click at [290, 508] on link "Save" at bounding box center [272, 523] width 80 height 31
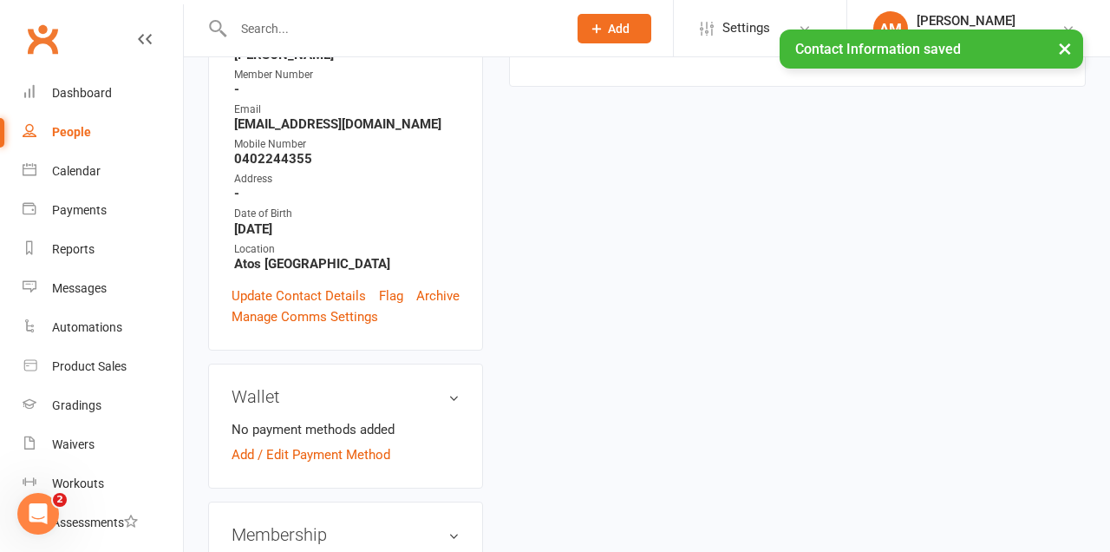
scroll to position [351, 0]
click at [348, 443] on link "Add / Edit Payment Method" at bounding box center [311, 453] width 159 height 21
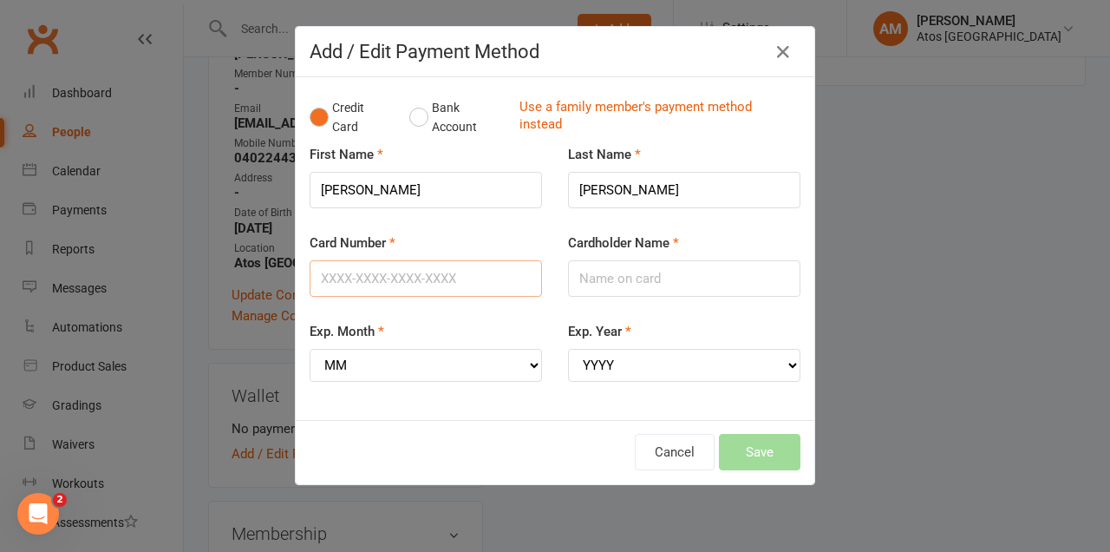
click at [409, 282] on input "Card Number" at bounding box center [426, 278] width 232 height 36
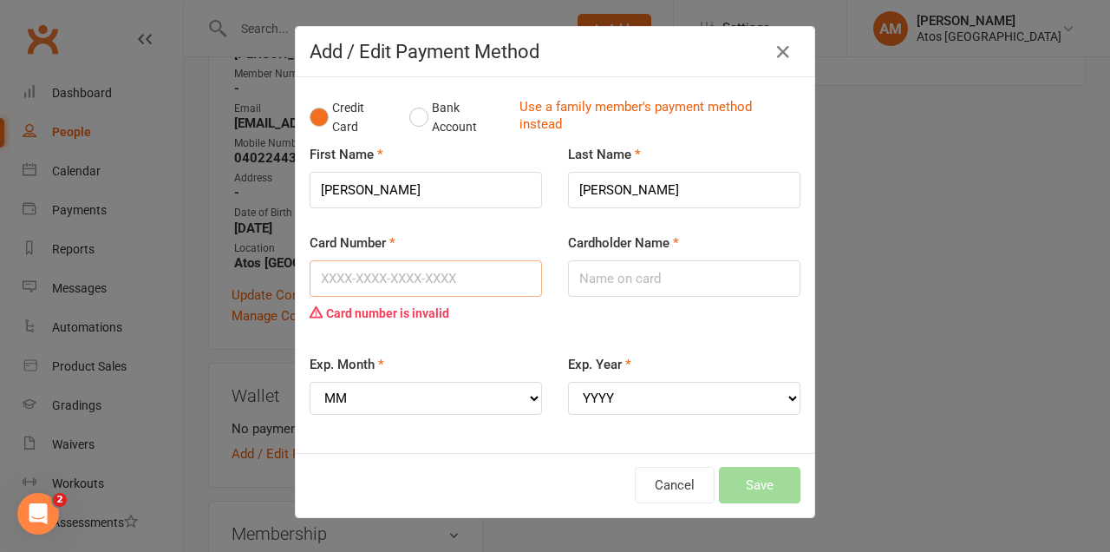
click at [432, 278] on input "Card Number" at bounding box center [426, 278] width 232 height 36
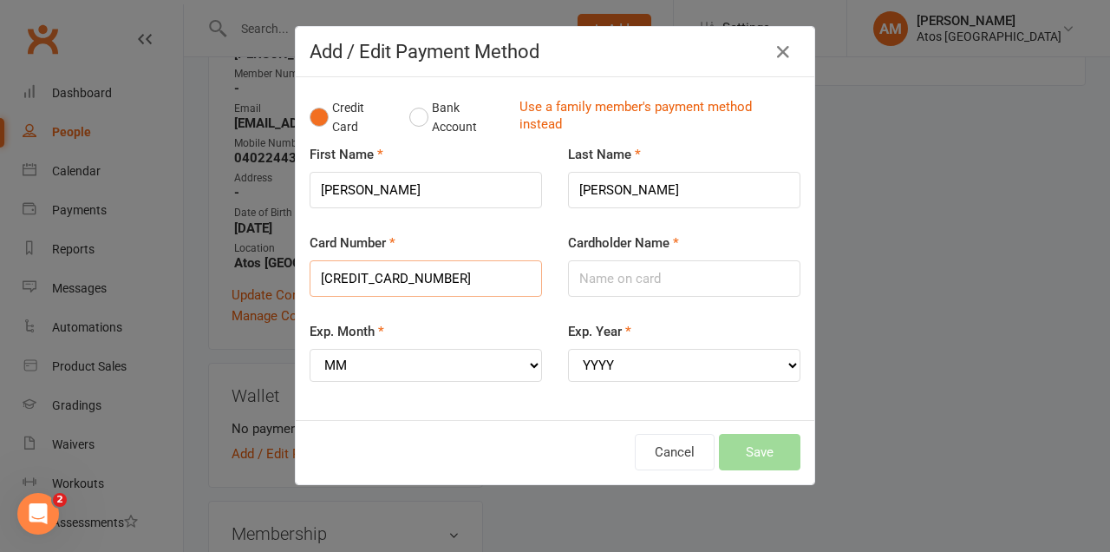
type input "5523508202187562"
click at [599, 274] on input "Cardholder Name" at bounding box center [684, 278] width 232 height 36
type input "Sinclair J Barkell"
click at [513, 368] on select "MM 01 02 03 04 05 06 07 08 09 10 11 12" at bounding box center [426, 365] width 232 height 33
select select "01"
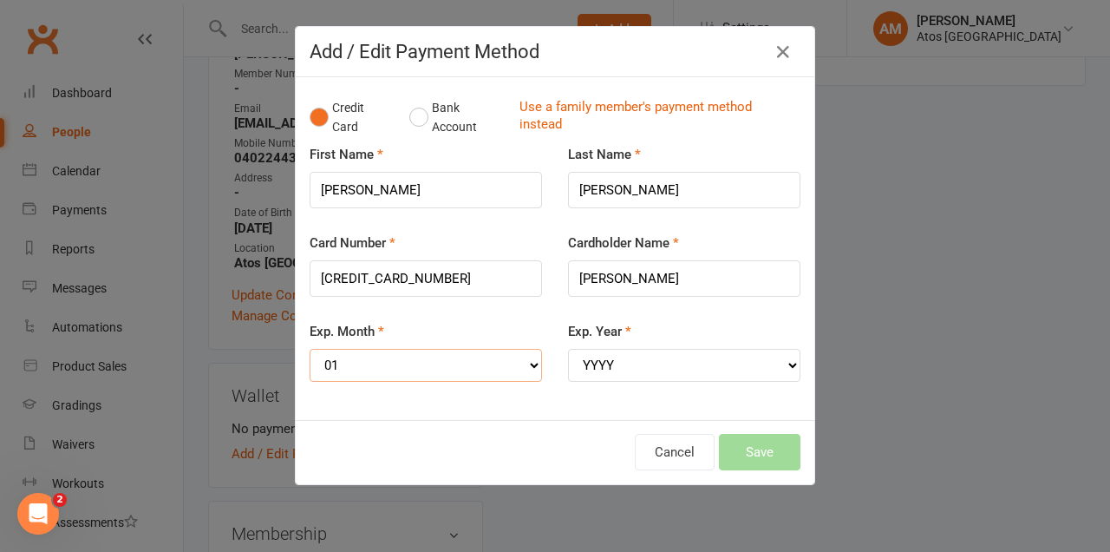
click at [310, 349] on select "MM 01 02 03 04 05 06 07 08 09 10 11 12" at bounding box center [426, 365] width 232 height 33
click at [761, 370] on select "YYYY 2025 2026 2027 2028 2029 2030 2031 2032 2033 2034" at bounding box center [684, 365] width 232 height 33
select select "2029"
click at [568, 349] on select "YYYY 2025 2026 2027 2028 2029 2030 2031 2032 2033 2034" at bounding box center [684, 365] width 232 height 33
click at [761, 453] on button "Save" at bounding box center [760, 452] width 82 height 36
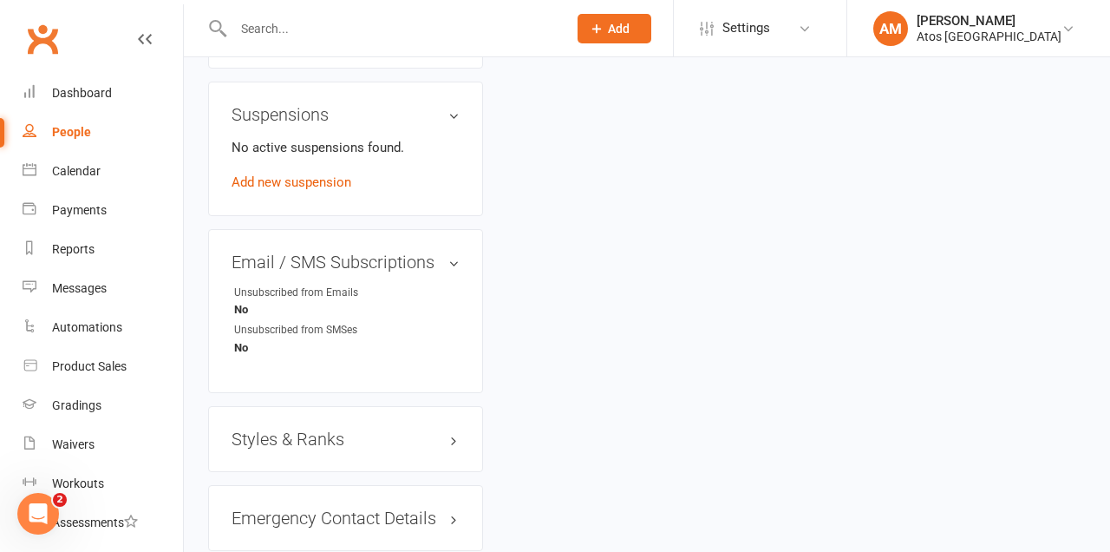
scroll to position [1156, 0]
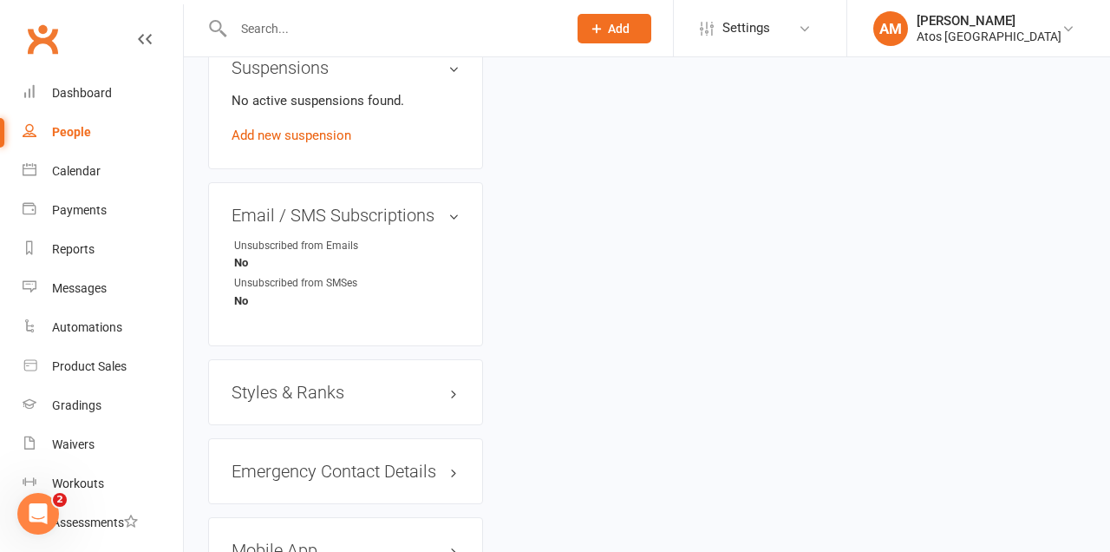
click at [382, 540] on h3 "Mobile App" at bounding box center [346, 549] width 228 height 19
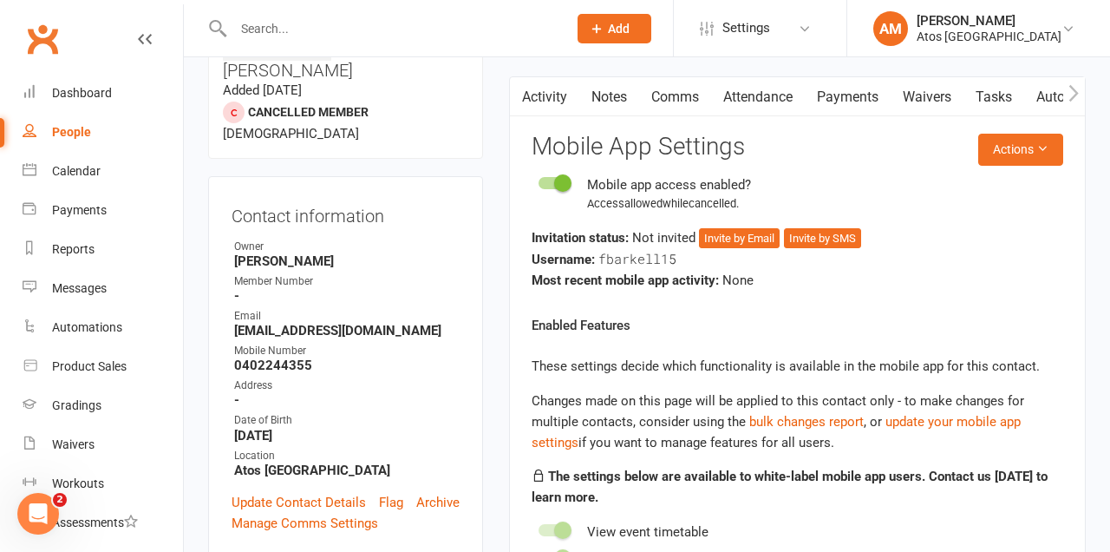
scroll to position [133, 0]
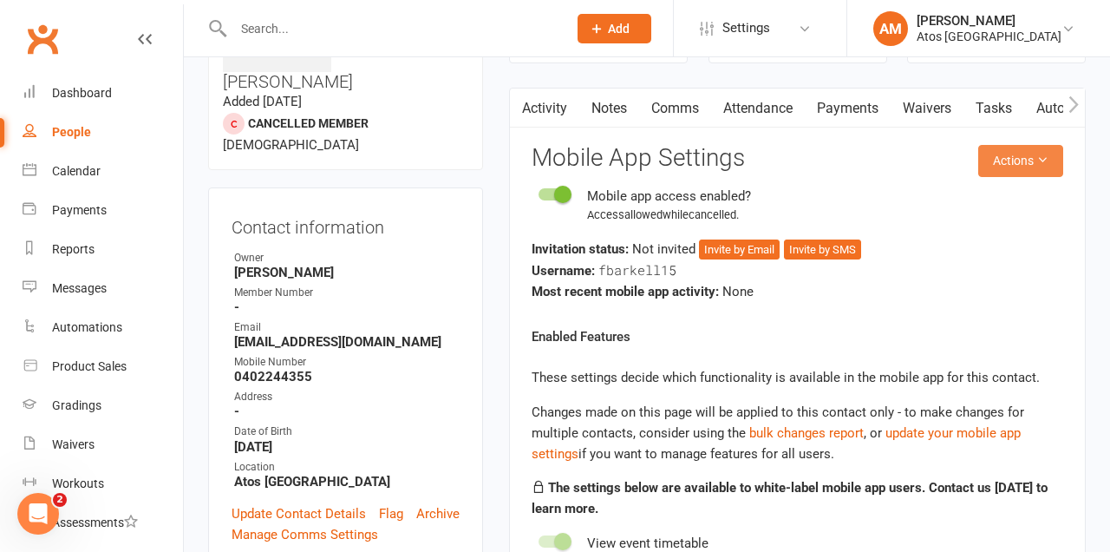
click at [1035, 167] on button "Actions" at bounding box center [1020, 160] width 85 height 31
click at [1017, 195] on link "Send invitation email" at bounding box center [977, 200] width 172 height 35
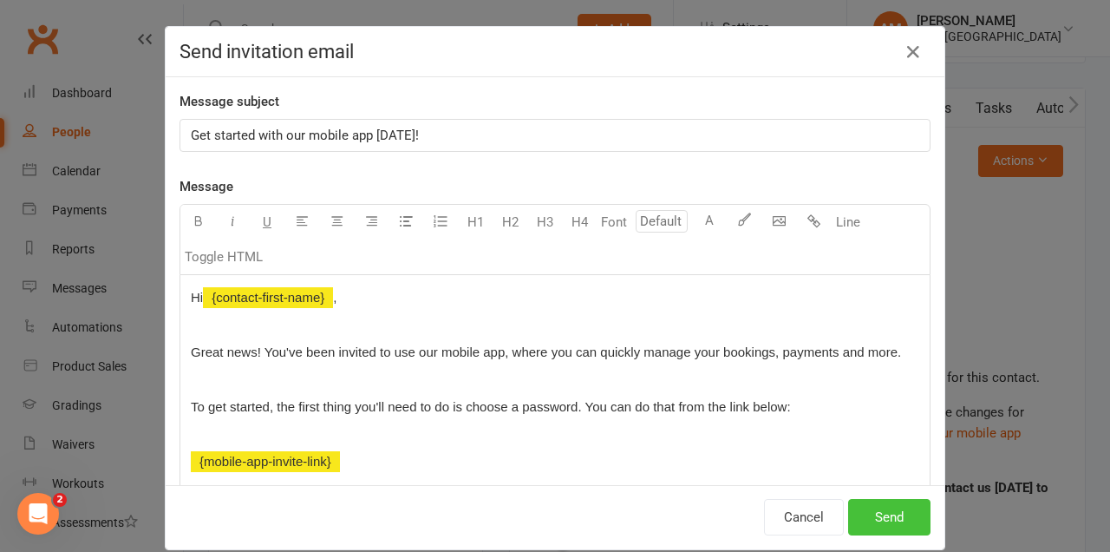
click at [900, 513] on button "Send" at bounding box center [889, 517] width 82 height 36
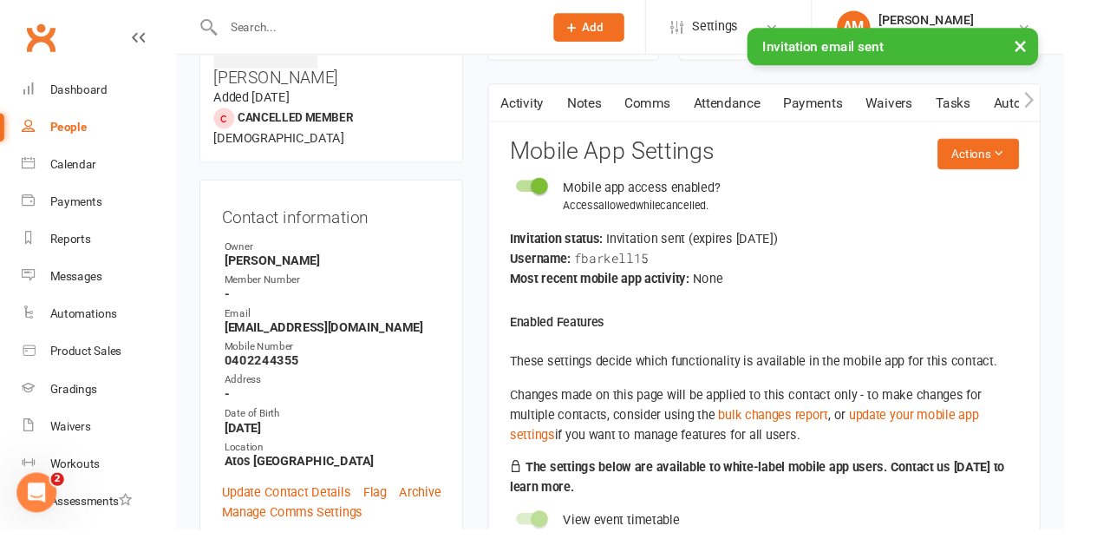
click at [939, 108] on link "Waivers" at bounding box center [927, 108] width 73 height 40
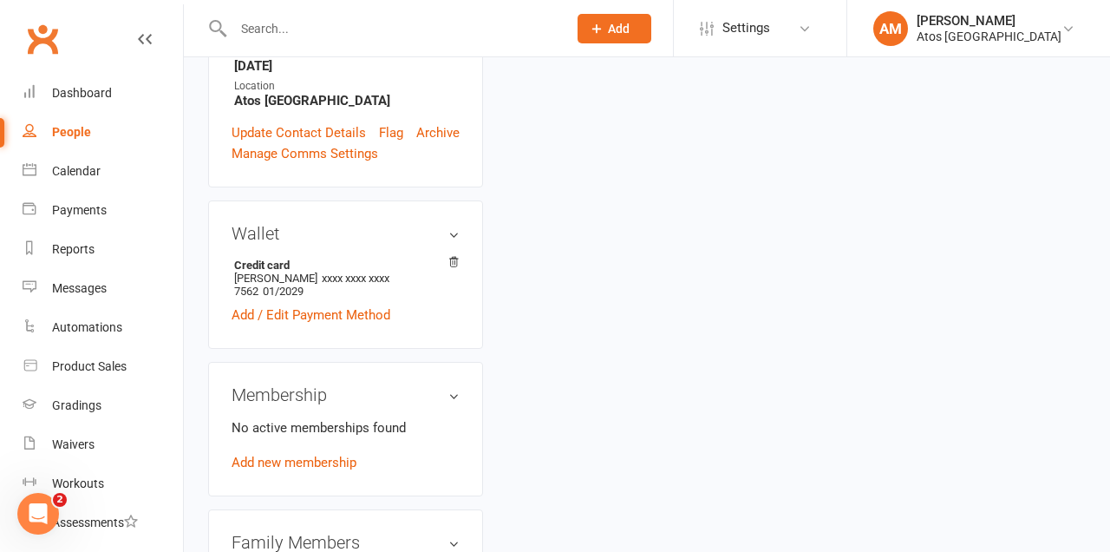
scroll to position [525, 0]
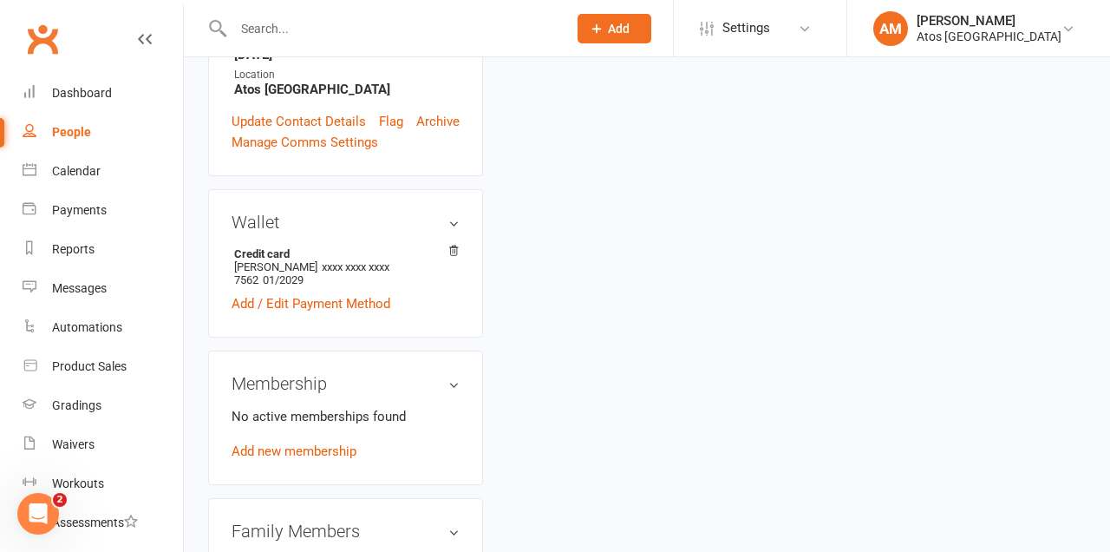
click at [339, 443] on link "Add new membership" at bounding box center [294, 451] width 125 height 16
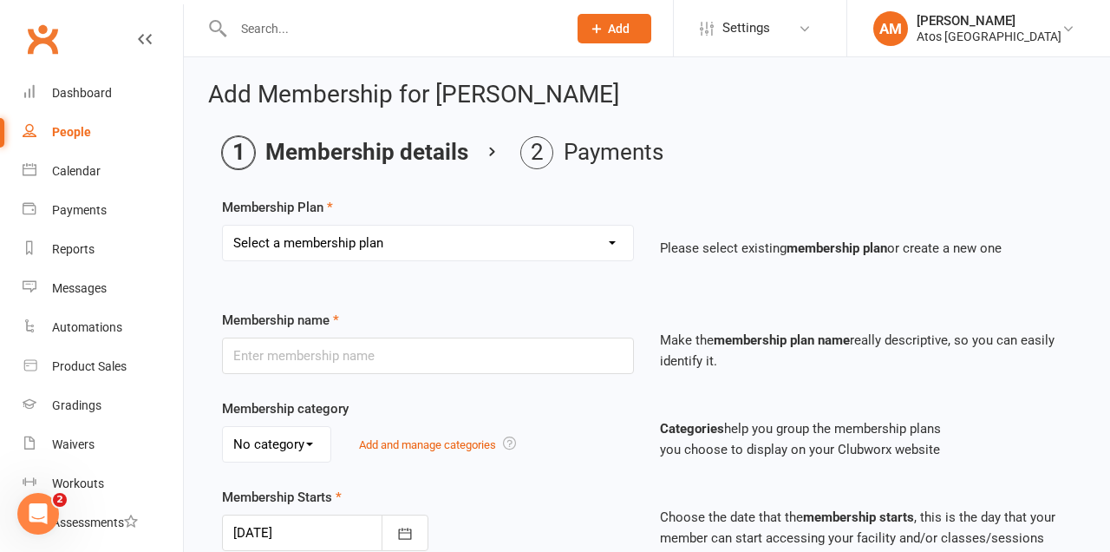
click at [603, 234] on select "Select a membership plan Create new Membership Plan Adult 12-Month Unlimited Me…" at bounding box center [428, 242] width 410 height 35
select select "4"
click at [223, 225] on select "Select a membership plan Create new Membership Plan Adult 12-Month Unlimited Me…" at bounding box center [428, 242] width 410 height 35
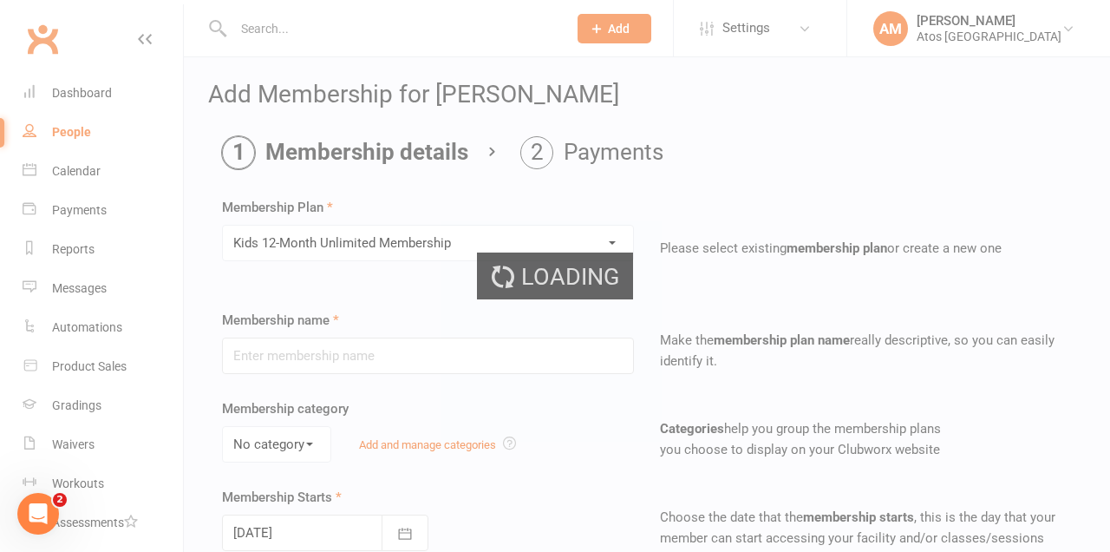
type input "Kids 12-Month Unlimited Membership"
select select "1"
type input "1"
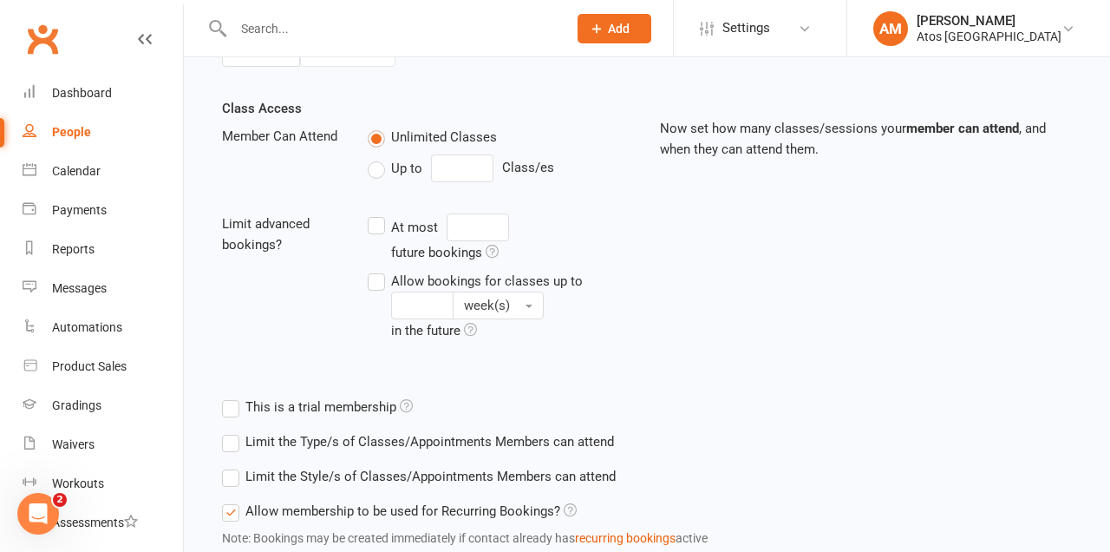
scroll to position [611, 0]
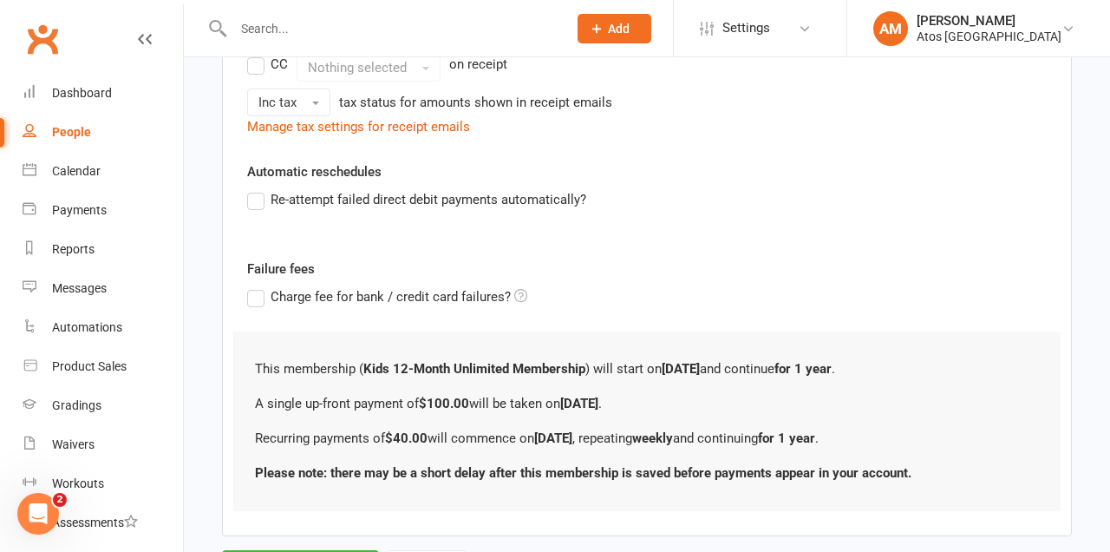
scroll to position [591, 0]
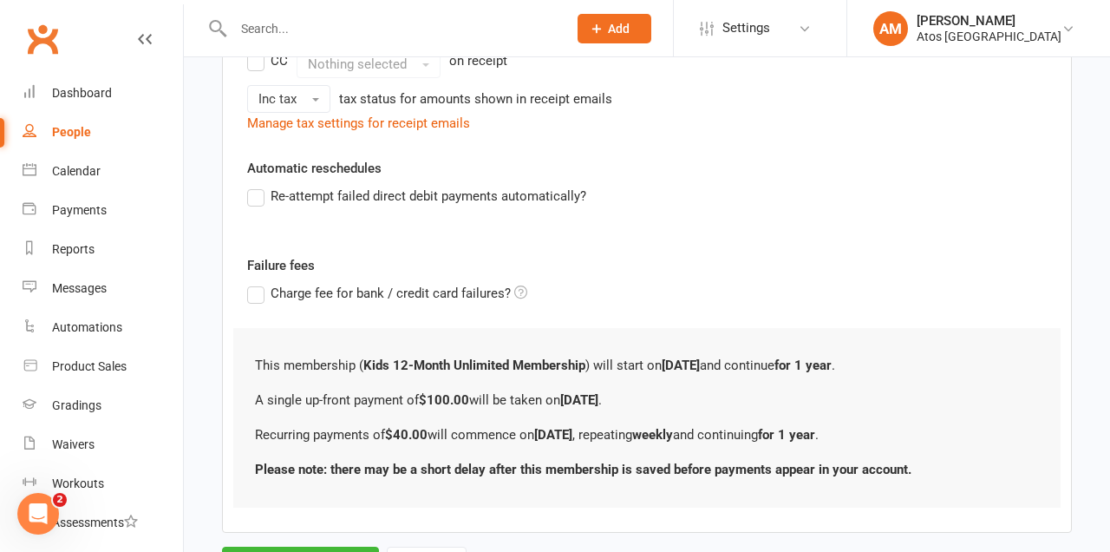
click at [252, 191] on label "Re-attempt failed direct debit payments automatically?" at bounding box center [416, 196] width 339 height 21
click at [252, 186] on input "Re-attempt failed direct debit payments automatically?" at bounding box center [252, 186] width 11 height 0
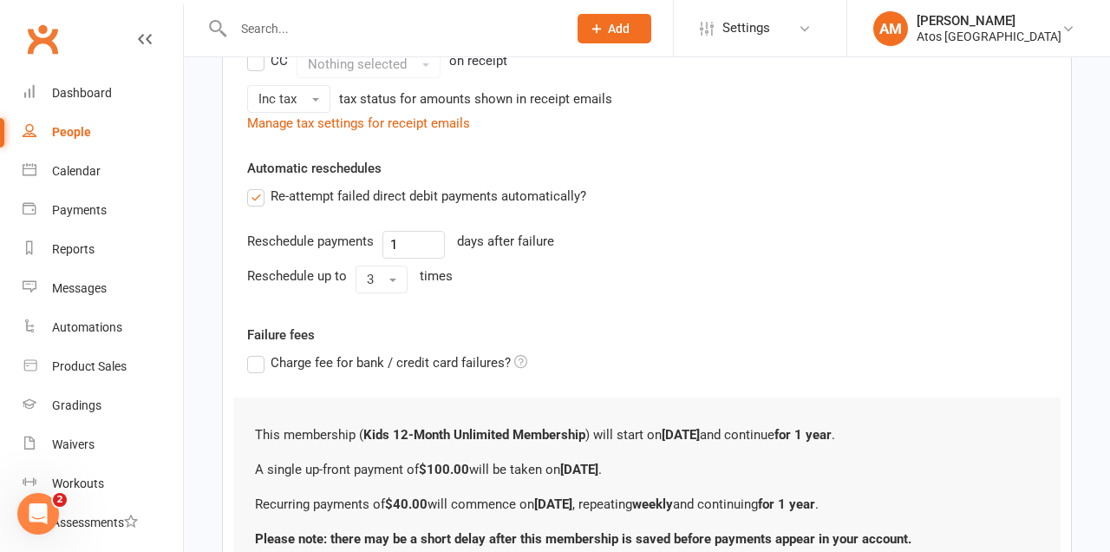
scroll to position [660, 0]
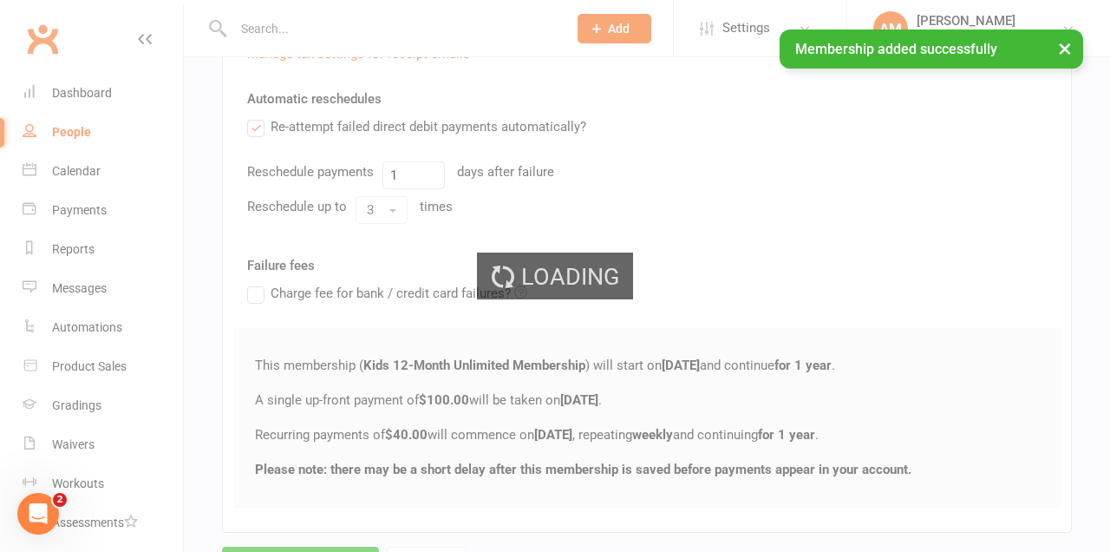
scroll to position [467, 0]
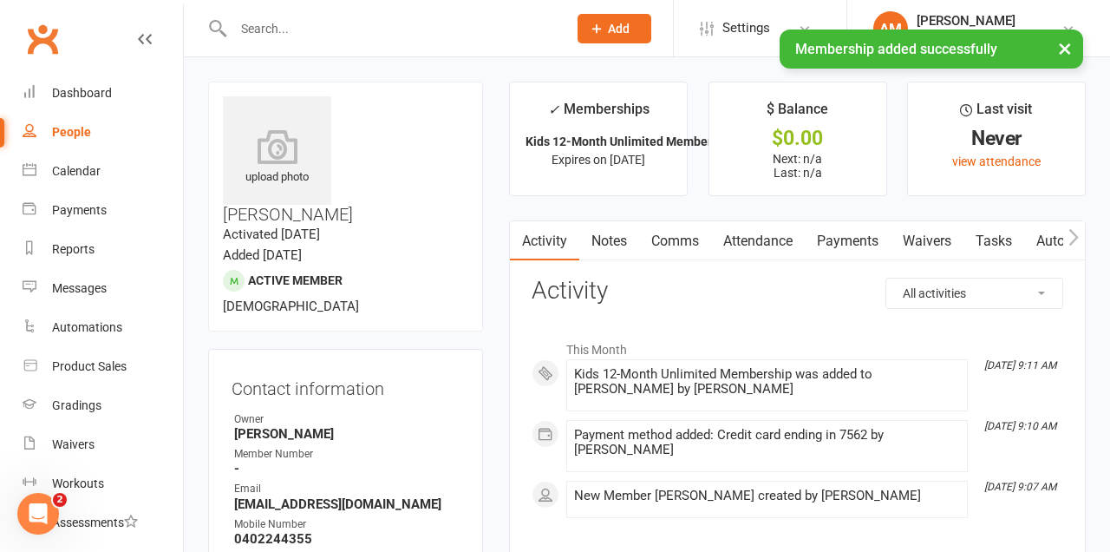
click at [847, 238] on link "Payments" at bounding box center [848, 241] width 86 height 40
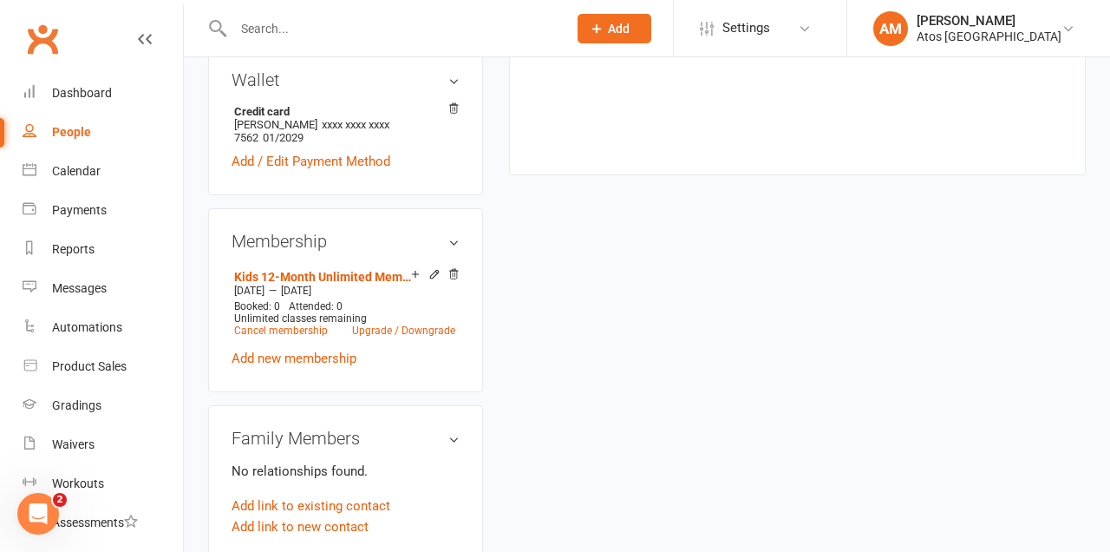
scroll to position [795, 0]
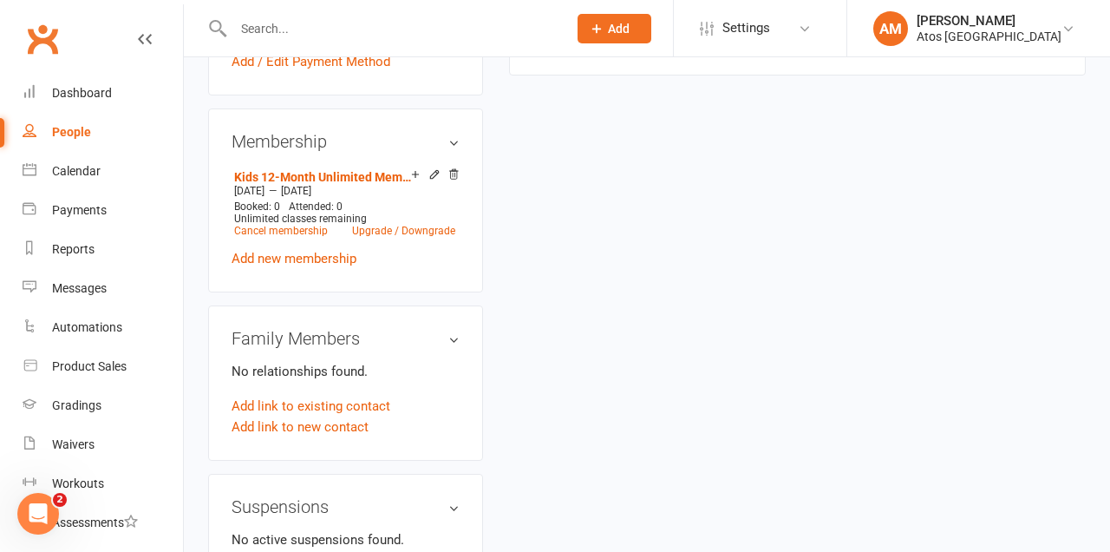
click at [369, 395] on link "Add link to existing contact" at bounding box center [311, 405] width 159 height 21
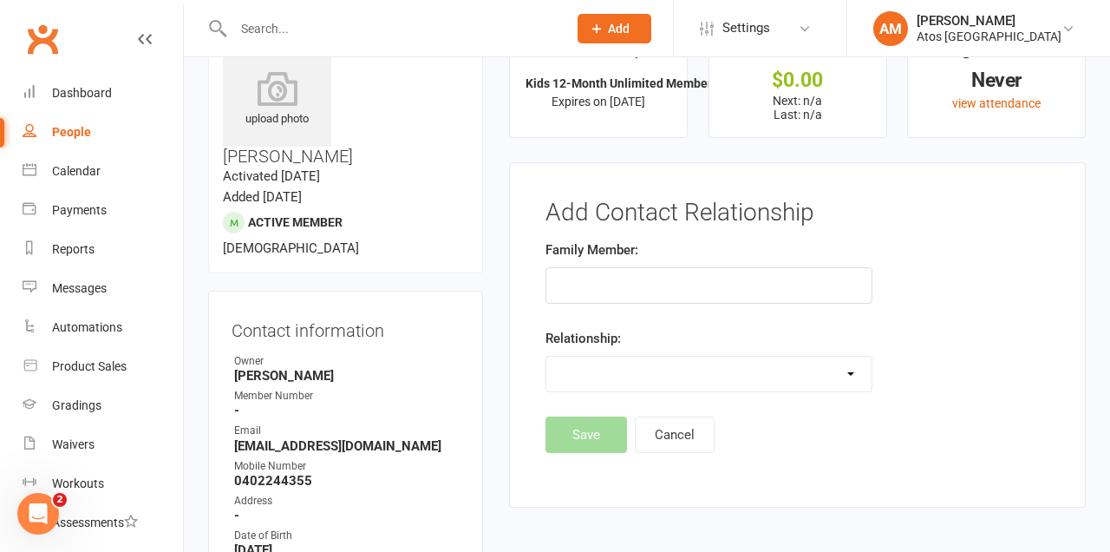
scroll to position [107, 0]
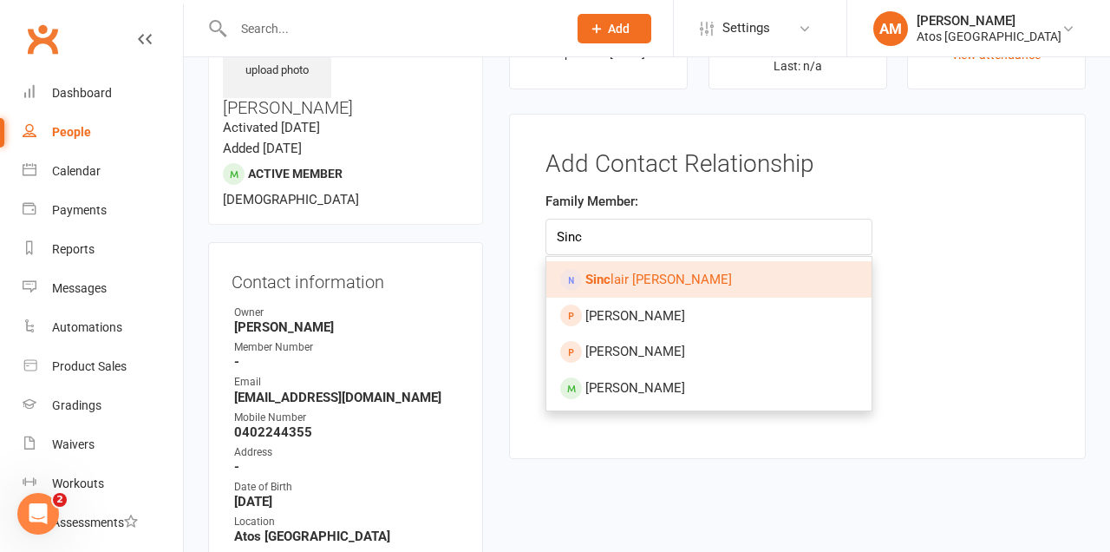
click at [601, 277] on strong "Sinc" at bounding box center [597, 279] width 25 height 16
type input "Sinclair Barkell"
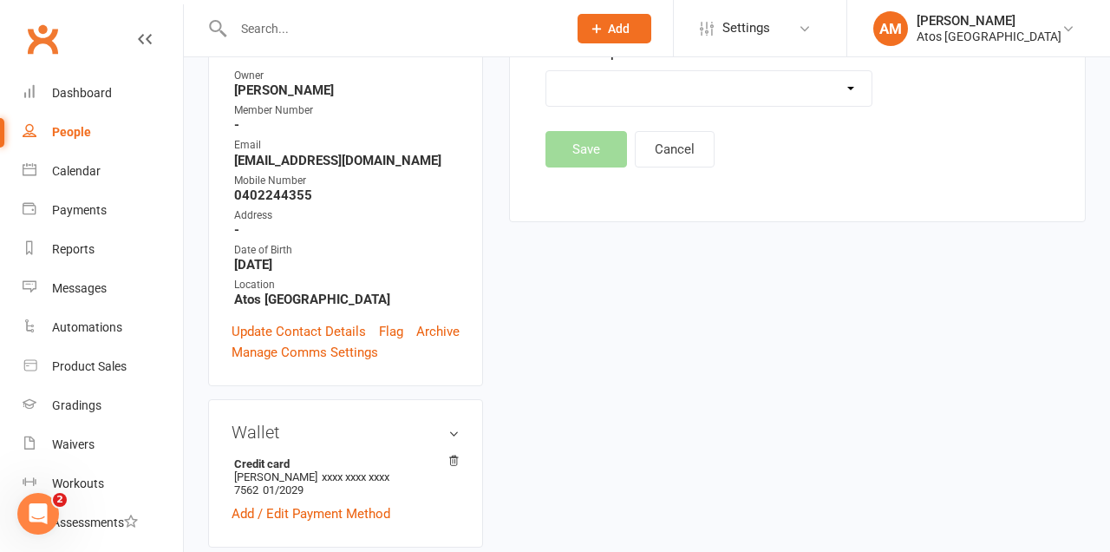
scroll to position [343, 0]
click at [833, 87] on select "Parent / Guardian Child Sibling (parent not in system) Spouse / Partner Cousin …" at bounding box center [708, 89] width 325 height 35
select select "0"
click at [546, 72] on select "Parent / Guardian Child Sibling (parent not in system) Spouse / Partner Cousin …" at bounding box center [708, 89] width 325 height 35
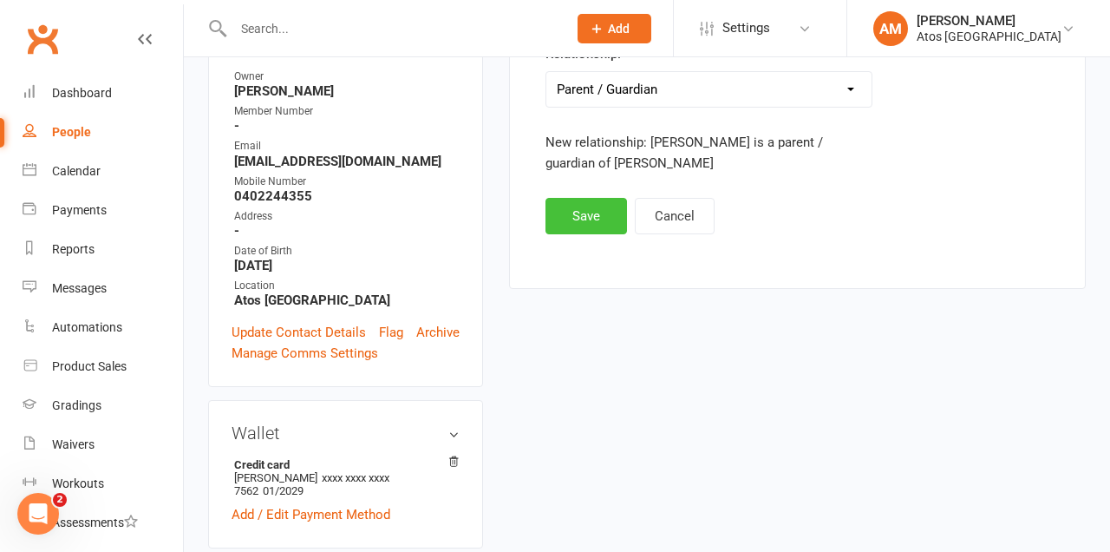
click at [601, 215] on button "Save" at bounding box center [586, 216] width 82 height 36
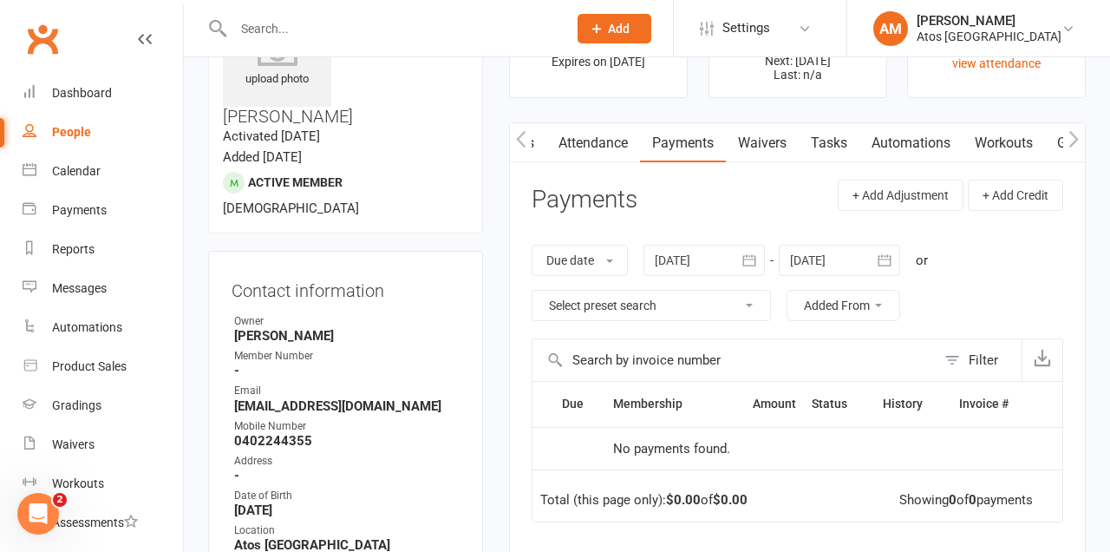
scroll to position [97, 0]
click at [104, 378] on link "Product Sales" at bounding box center [103, 366] width 160 height 39
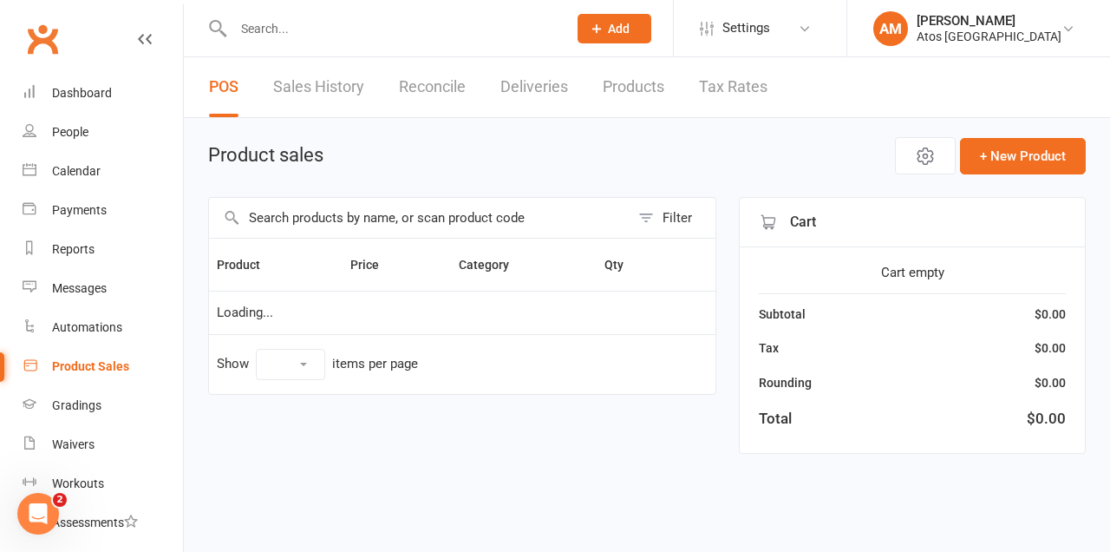
select select "10"
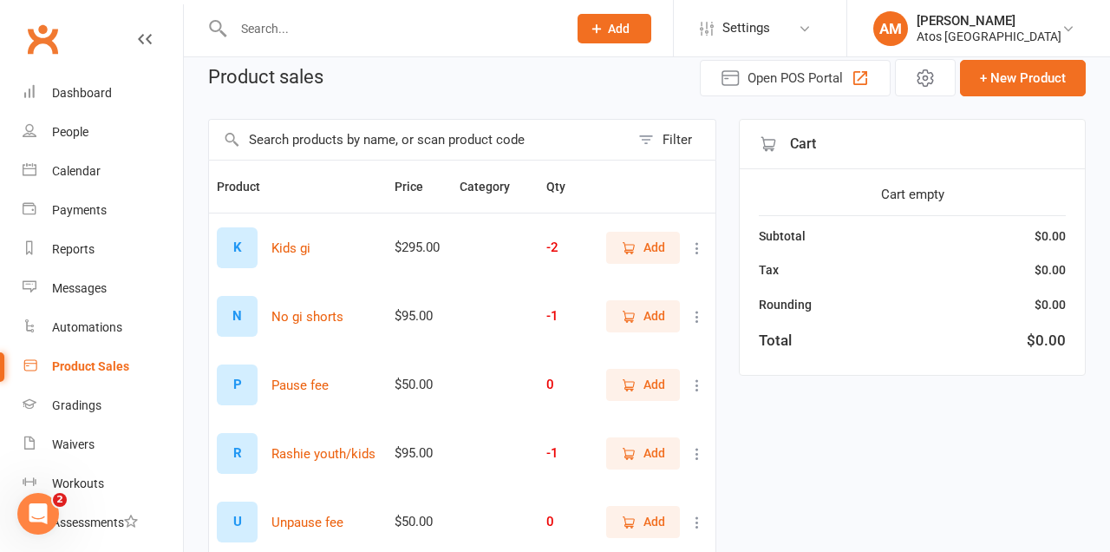
scroll to position [90, 0]
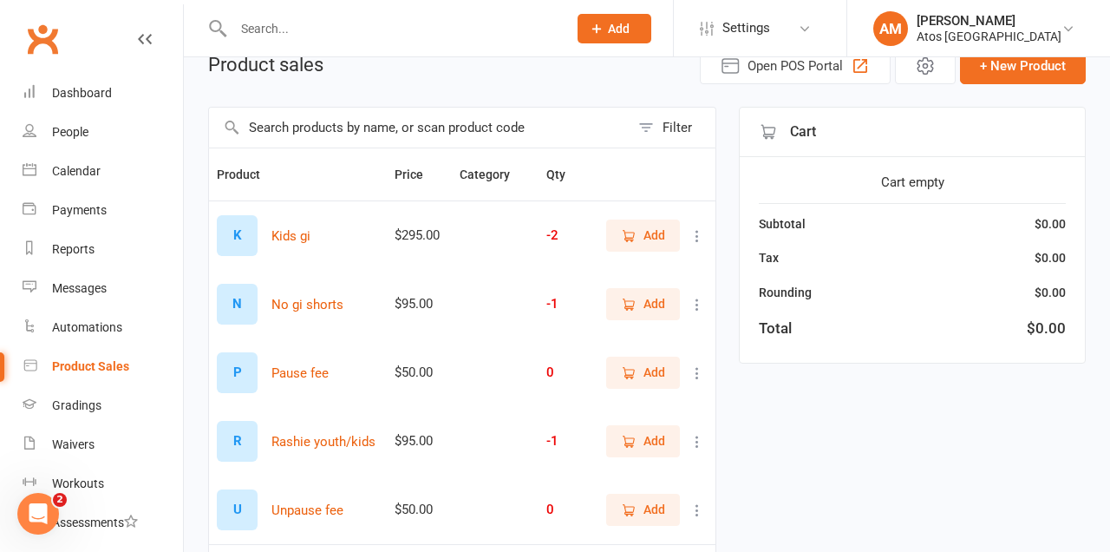
click at [661, 230] on span "Add" at bounding box center [654, 234] width 22 height 19
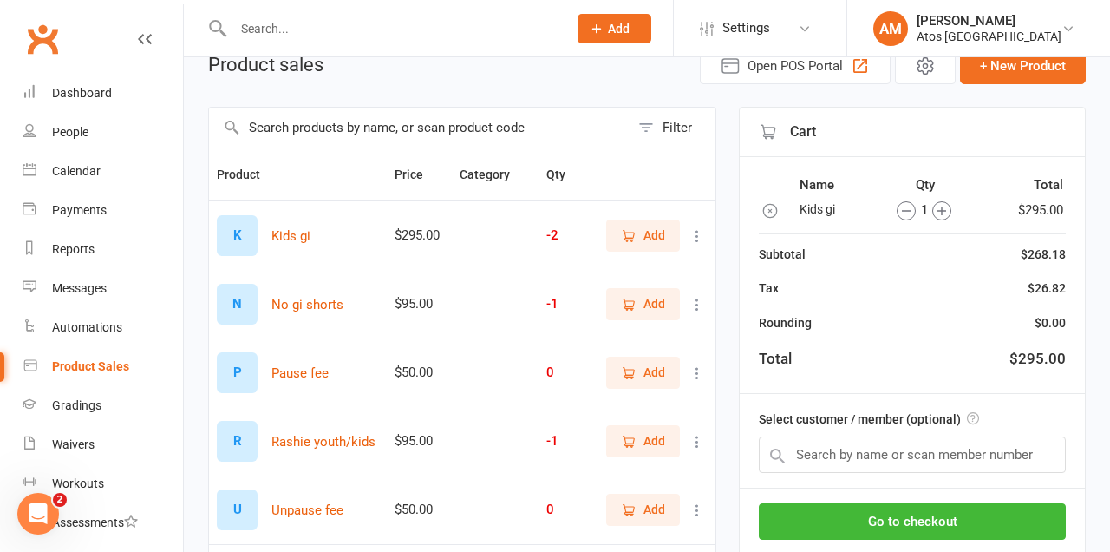
click at [663, 436] on span "Add" at bounding box center [654, 440] width 22 height 19
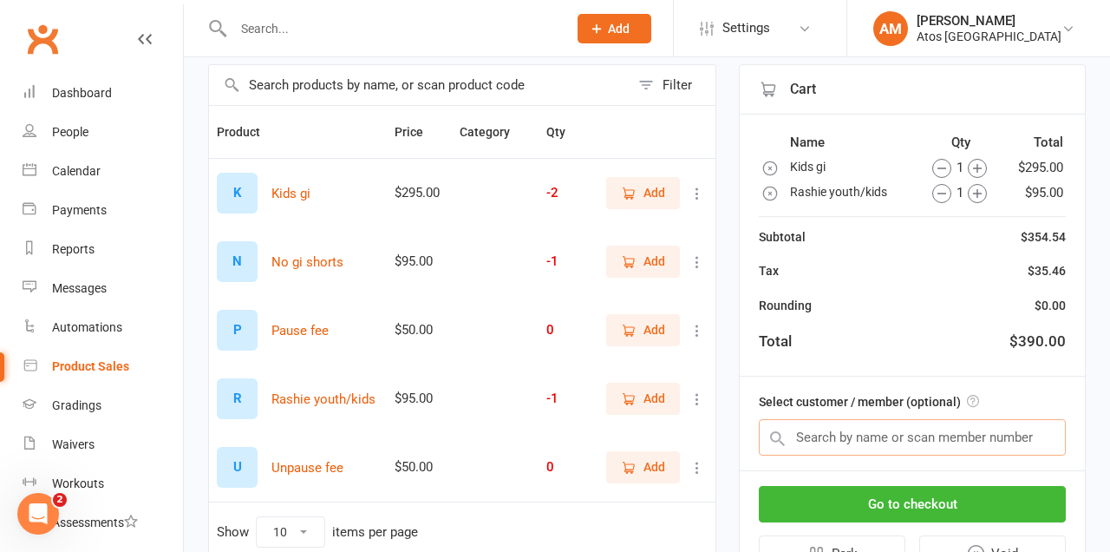
click at [970, 425] on input "text" at bounding box center [912, 437] width 307 height 36
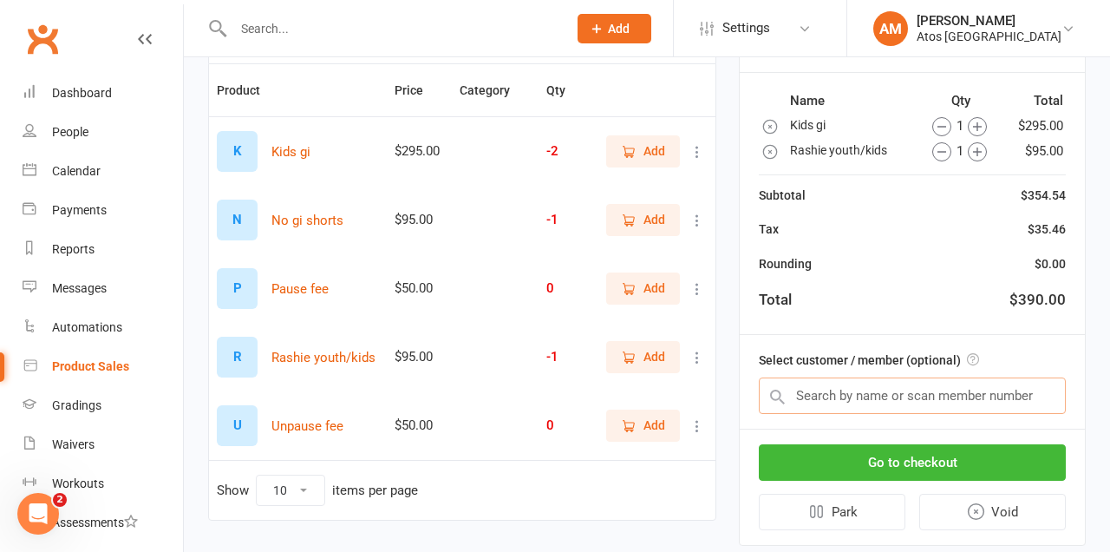
scroll to position [209, 0]
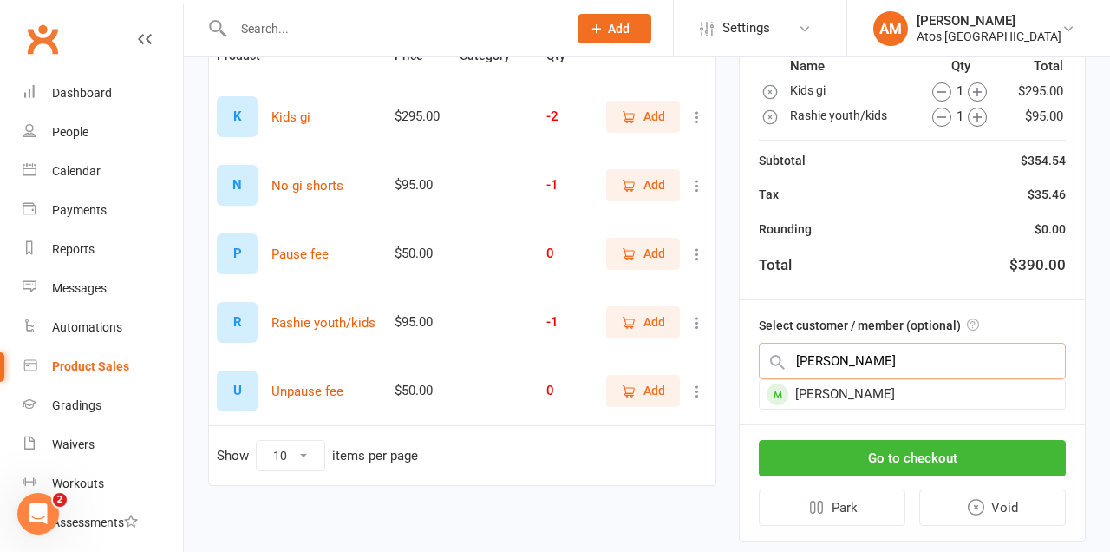
type input "Felix"
click at [866, 389] on div "Felix Barkell" at bounding box center [912, 394] width 305 height 29
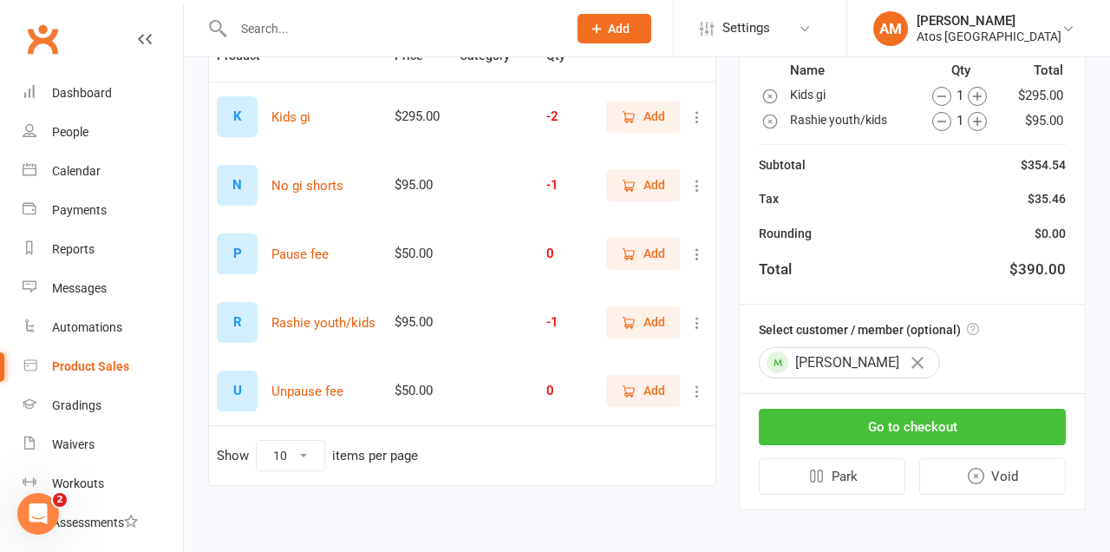
click at [976, 419] on button "Go to checkout" at bounding box center [912, 426] width 307 height 36
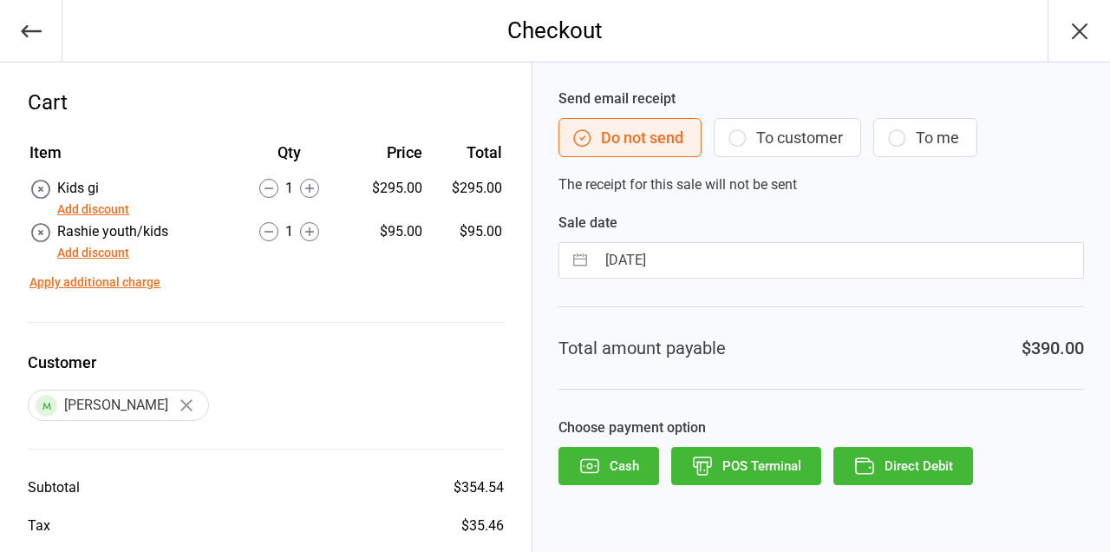
click at [921, 457] on button "Direct Debit" at bounding box center [903, 466] width 140 height 38
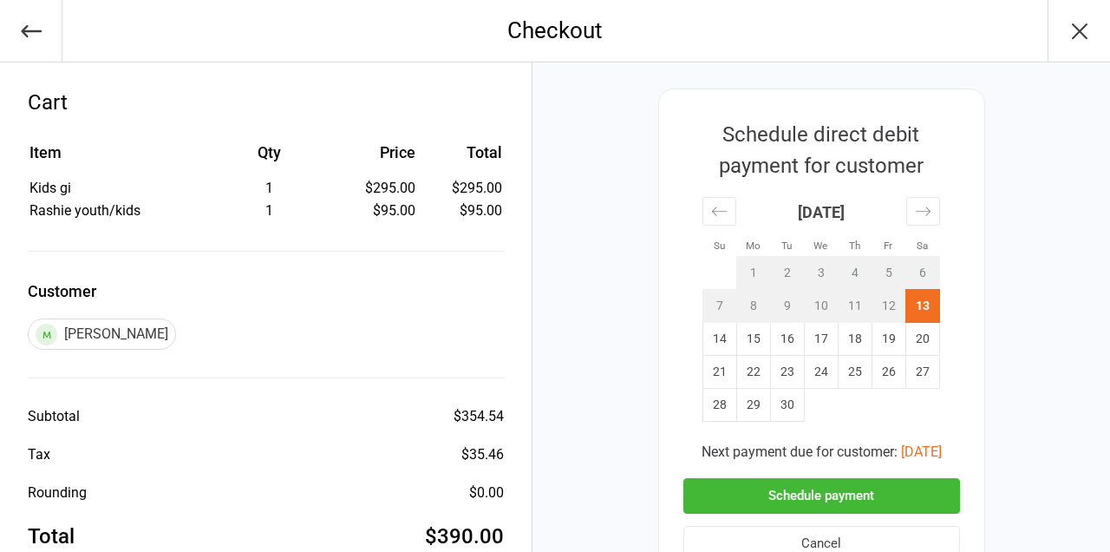
click at [842, 490] on button "Schedule payment" at bounding box center [821, 496] width 277 height 36
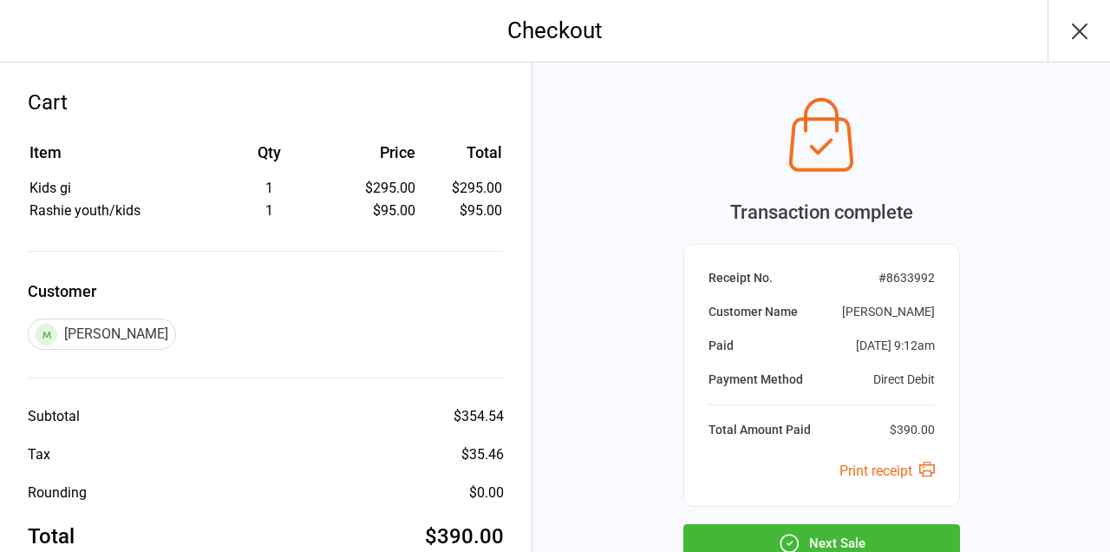
click at [842, 530] on button "Next Sale" at bounding box center [821, 543] width 277 height 38
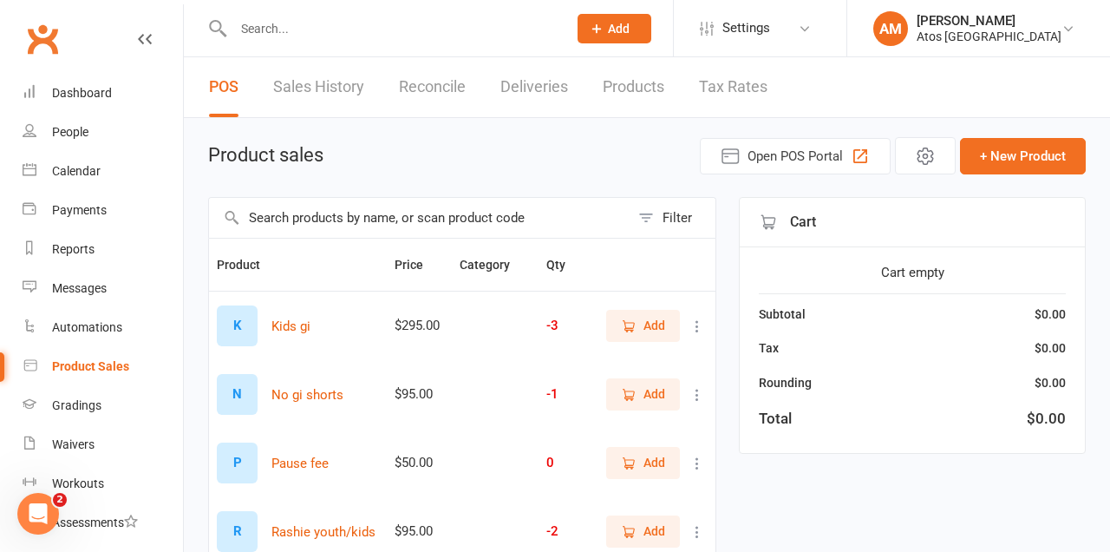
click at [310, 24] on input "text" at bounding box center [391, 28] width 327 height 24
type input "BM"
type input "Fell"
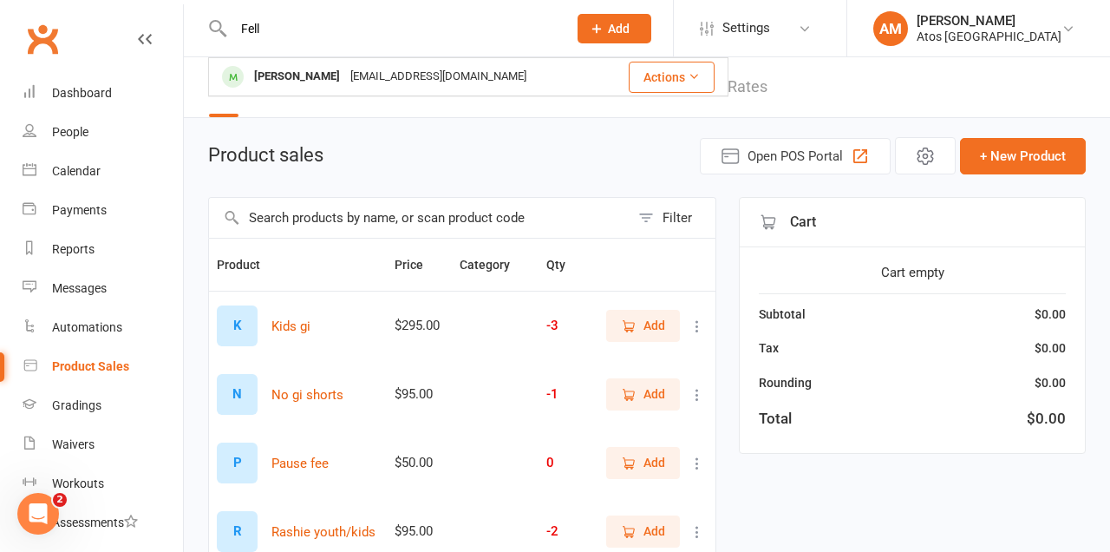
click at [274, 76] on div "[PERSON_NAME]" at bounding box center [297, 76] width 96 height 25
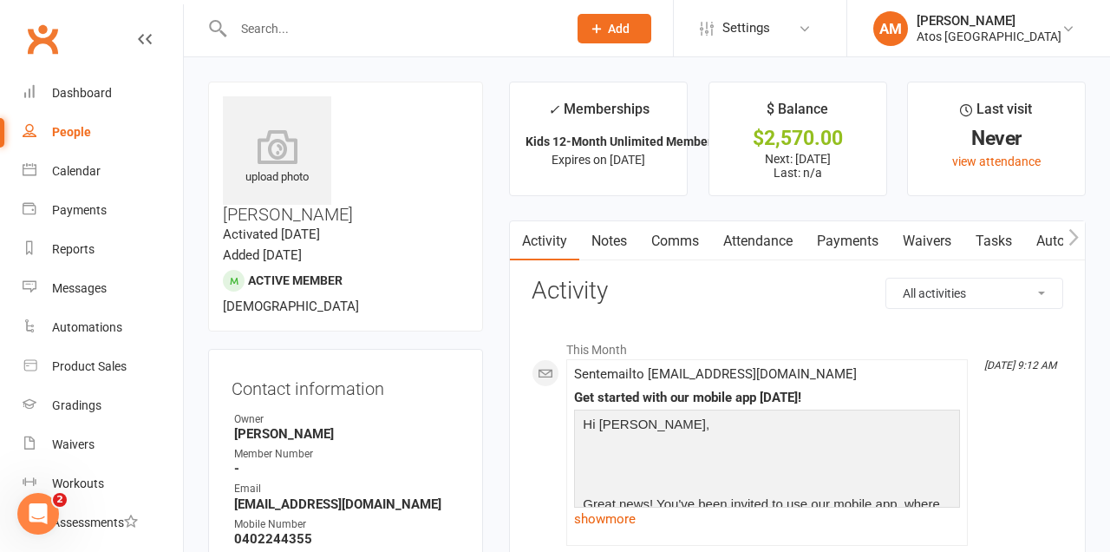
click at [864, 248] on link "Payments" at bounding box center [848, 241] width 86 height 40
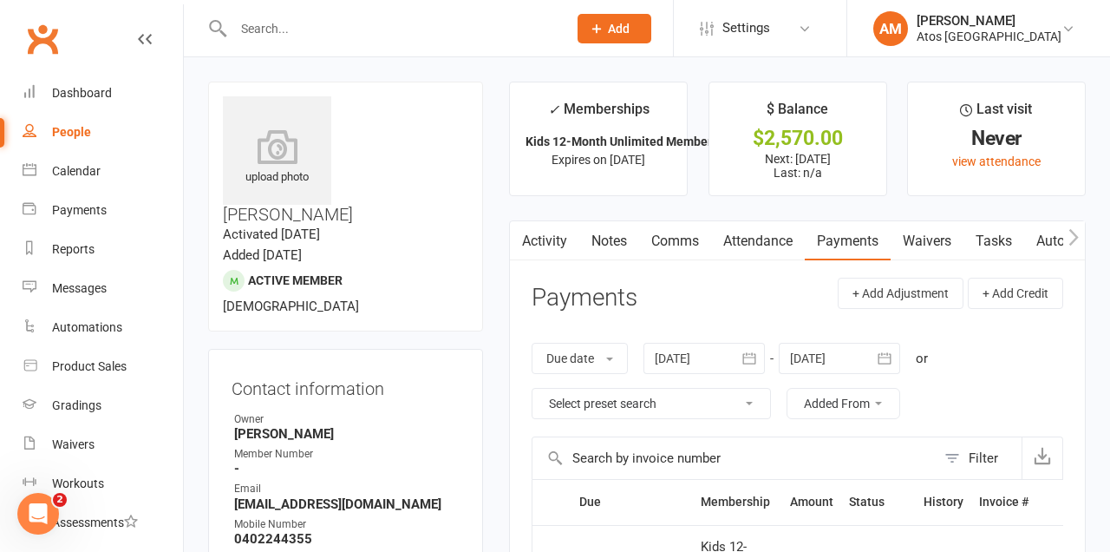
click at [488, 25] on input "text" at bounding box center [391, 28] width 327 height 24
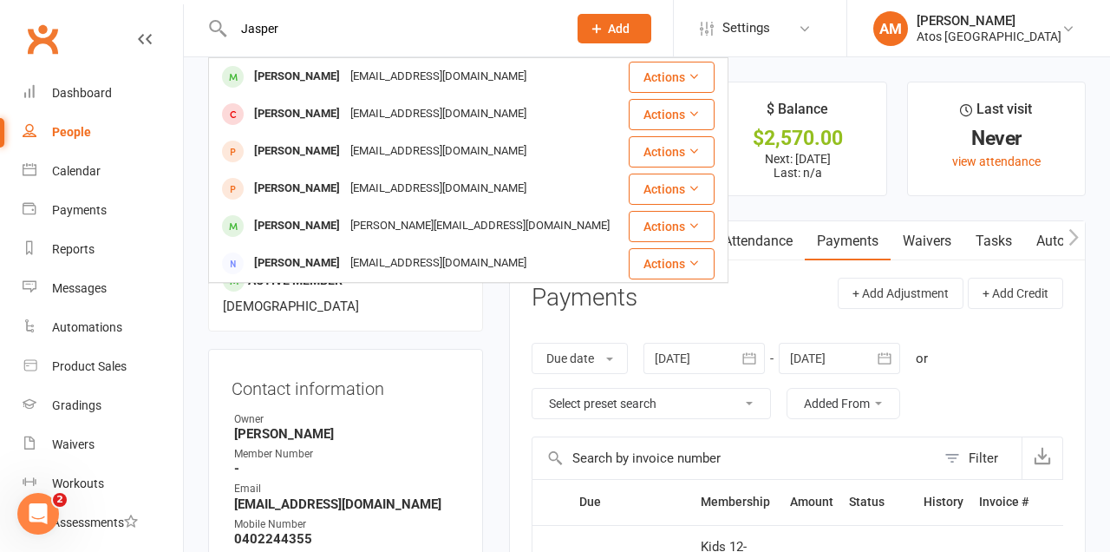
type input "Jasper"
click at [287, 70] on div "[PERSON_NAME]" at bounding box center [297, 76] width 96 height 25
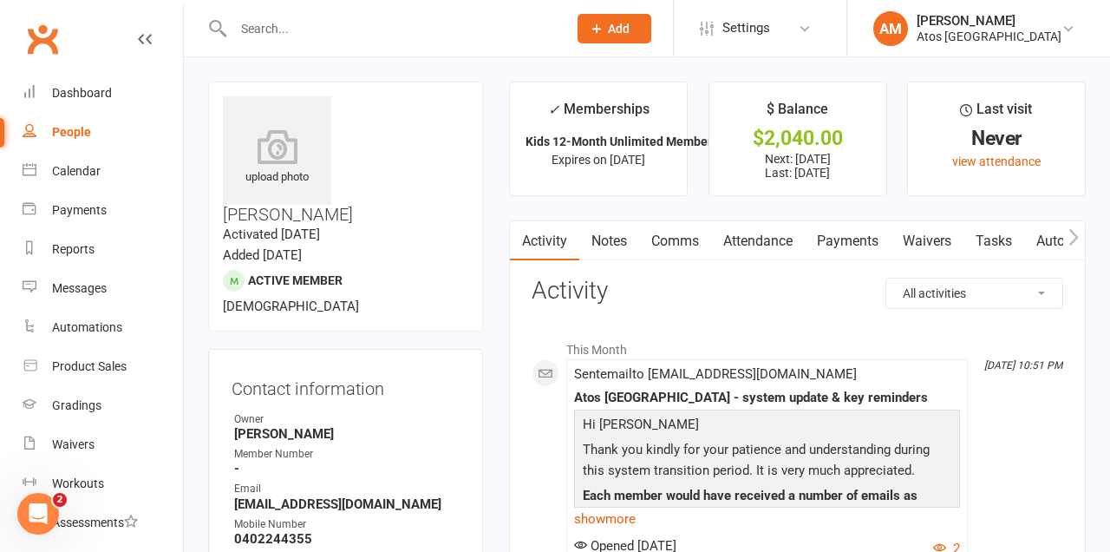
click at [460, 38] on input "text" at bounding box center [391, 28] width 327 height 24
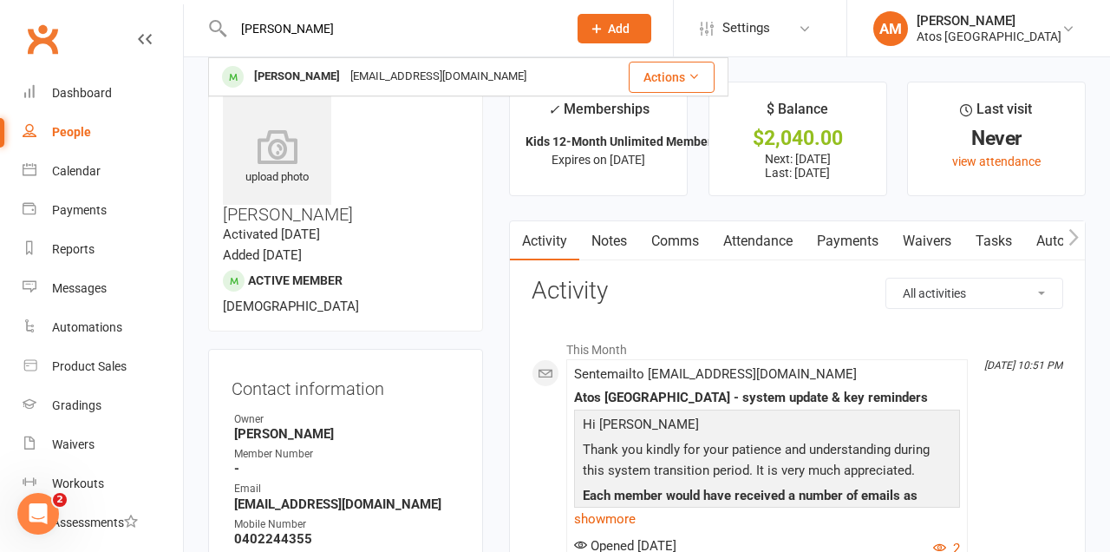
type input "[PERSON_NAME]"
click at [284, 90] on div "[PERSON_NAME] [PERSON_NAME][EMAIL_ADDRESS][DOMAIN_NAME]" at bounding box center [408, 77] width 396 height 36
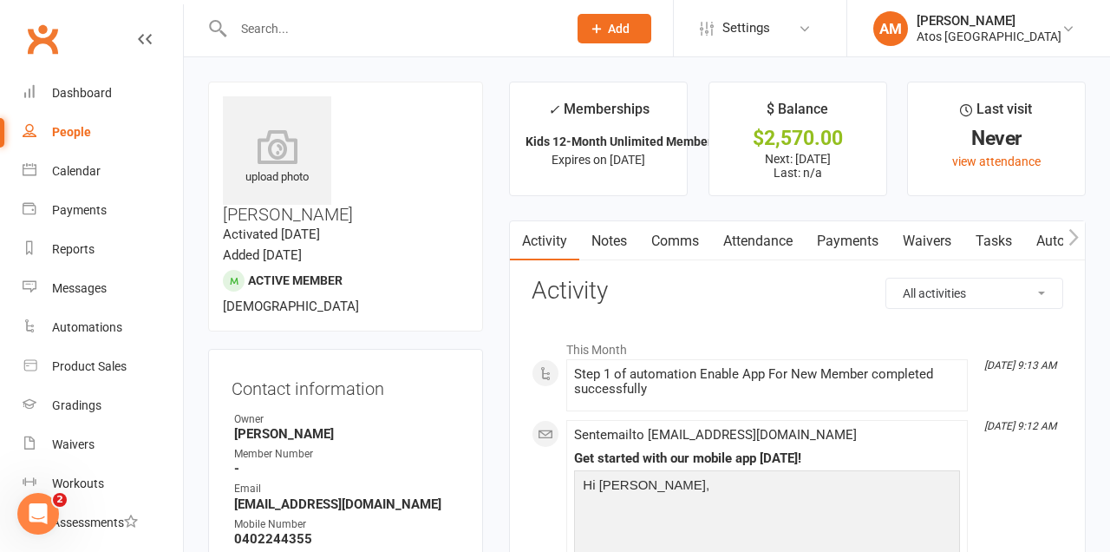
click at [327, 23] on input "text" at bounding box center [391, 28] width 327 height 24
click at [858, 250] on link "Payments" at bounding box center [848, 241] width 86 height 40
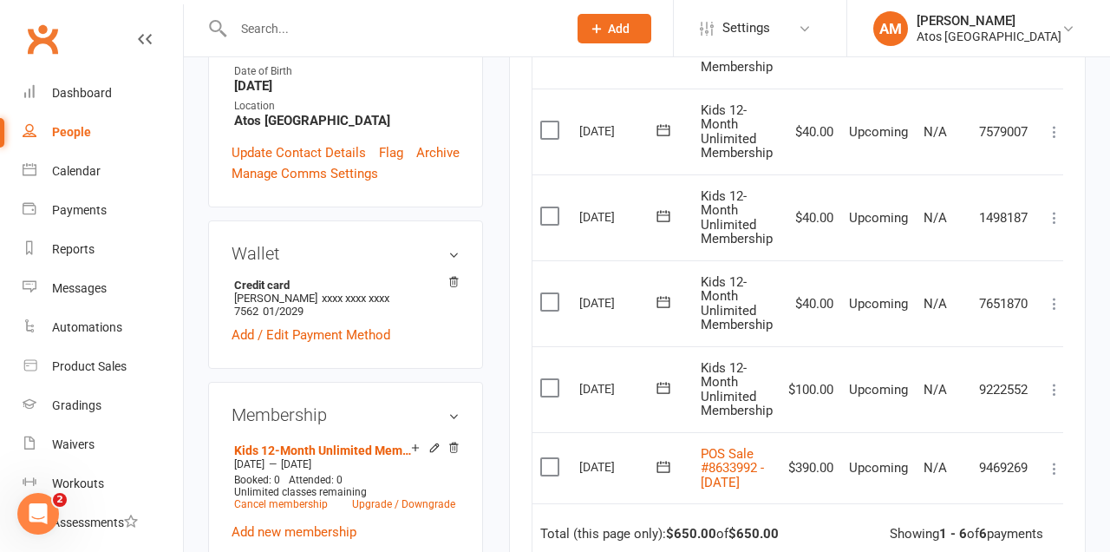
scroll to position [519, 0]
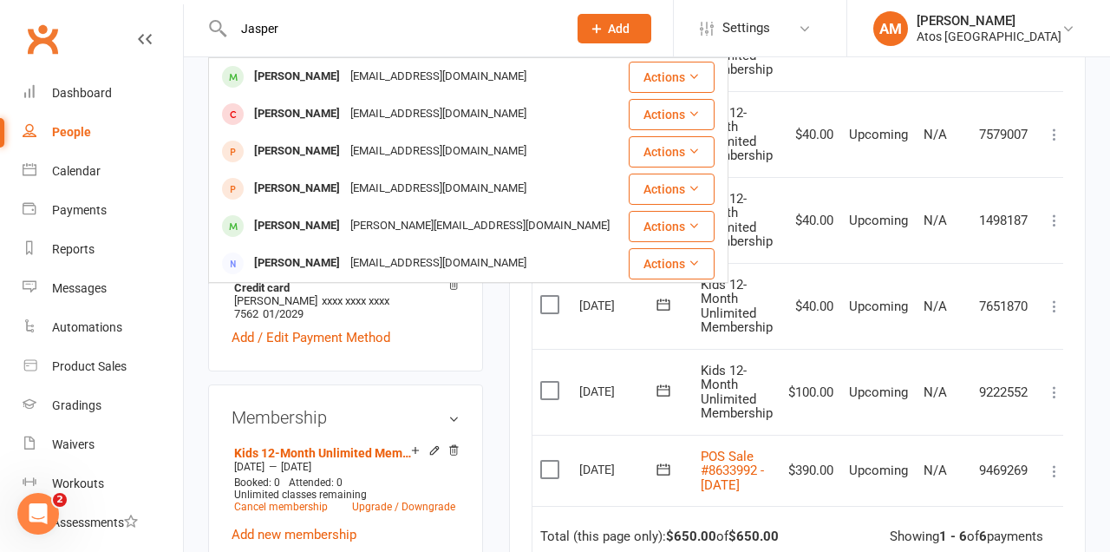
type input "Jasper"
click at [264, 63] on div "[PERSON_NAME] [PERSON_NAME][EMAIL_ADDRESS][DOMAIN_NAME]" at bounding box center [418, 77] width 416 height 36
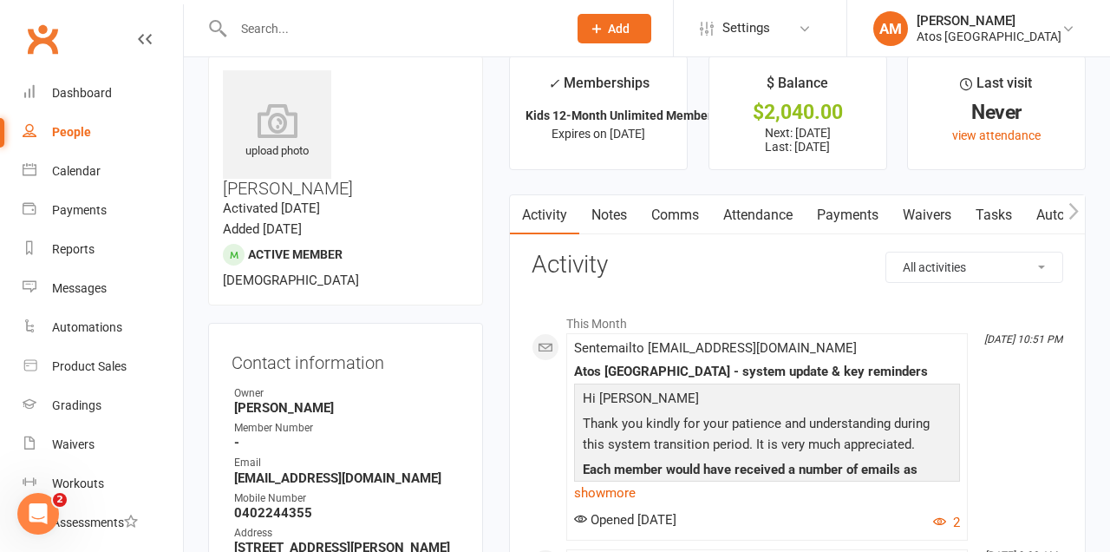
scroll to position [26, 0]
click at [125, 377] on link "Product Sales" at bounding box center [103, 366] width 160 height 39
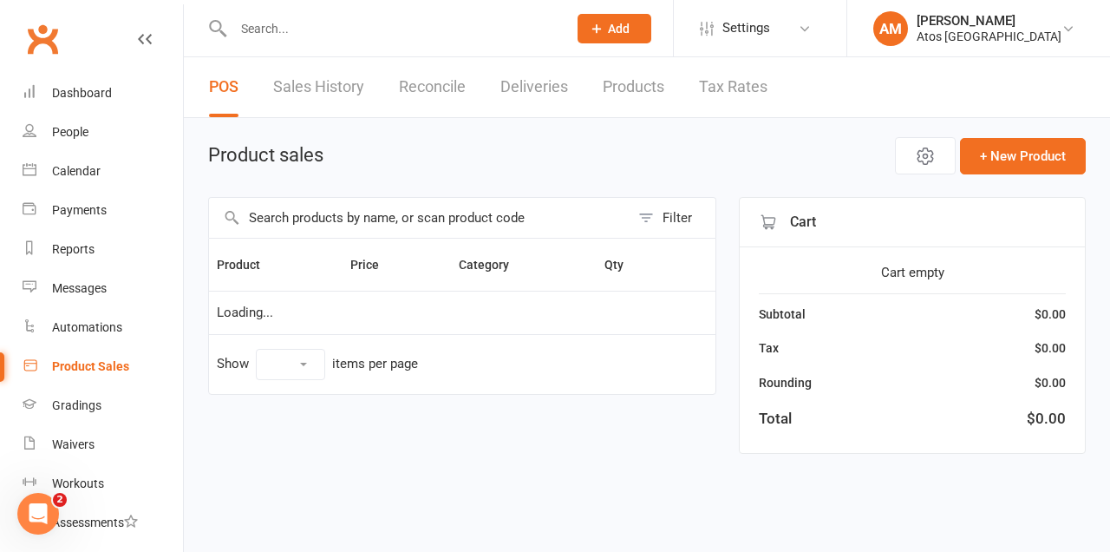
select select "10"
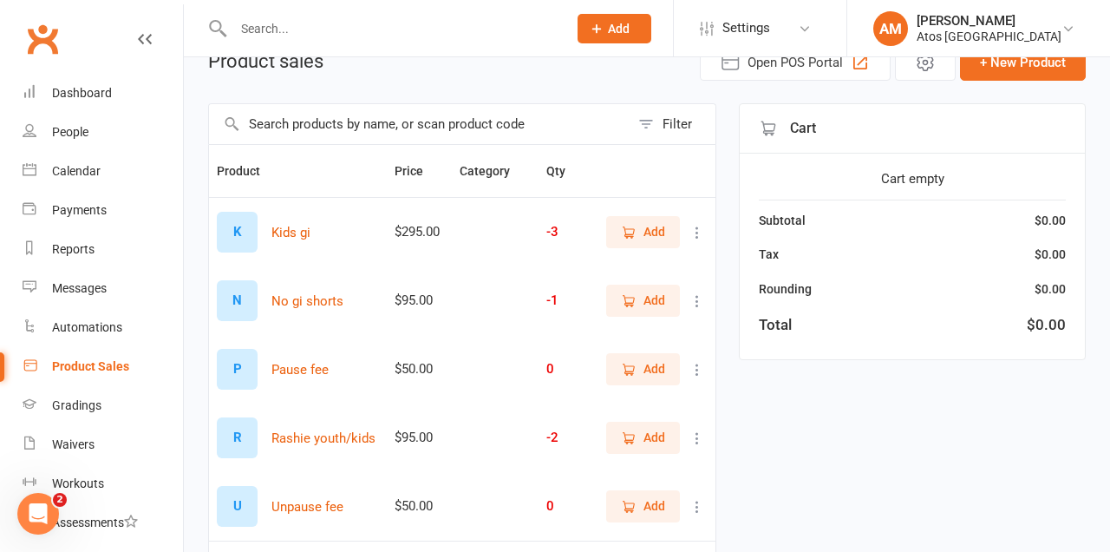
scroll to position [96, 0]
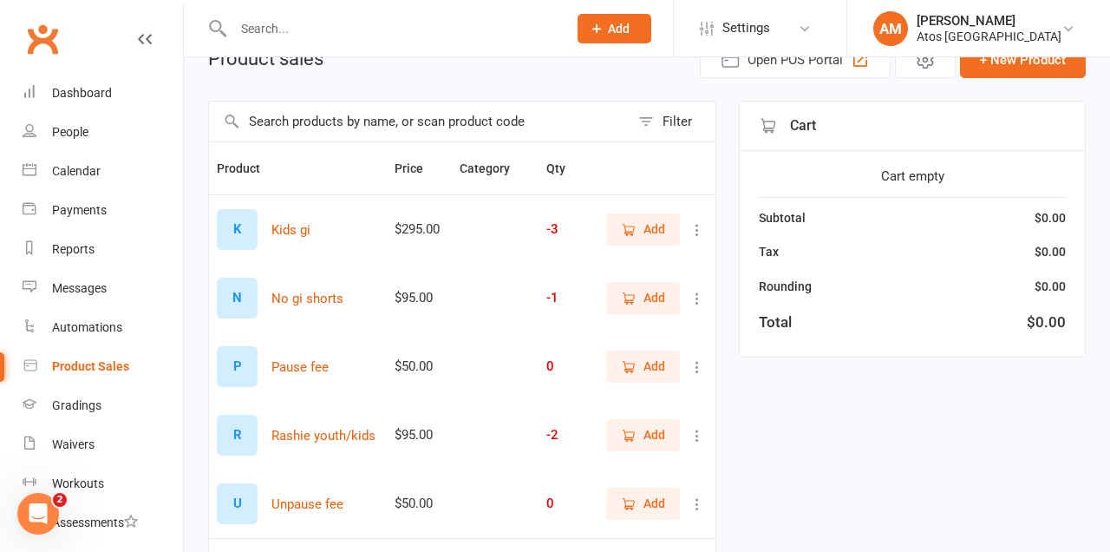
click at [643, 224] on span "Add" at bounding box center [654, 228] width 22 height 19
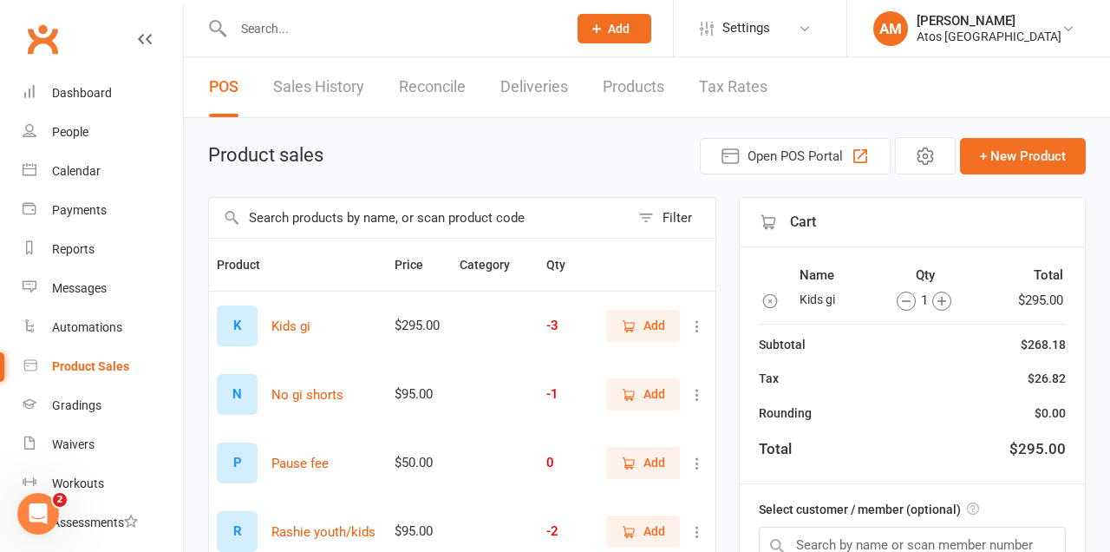
click at [378, 21] on input "text" at bounding box center [391, 28] width 327 height 24
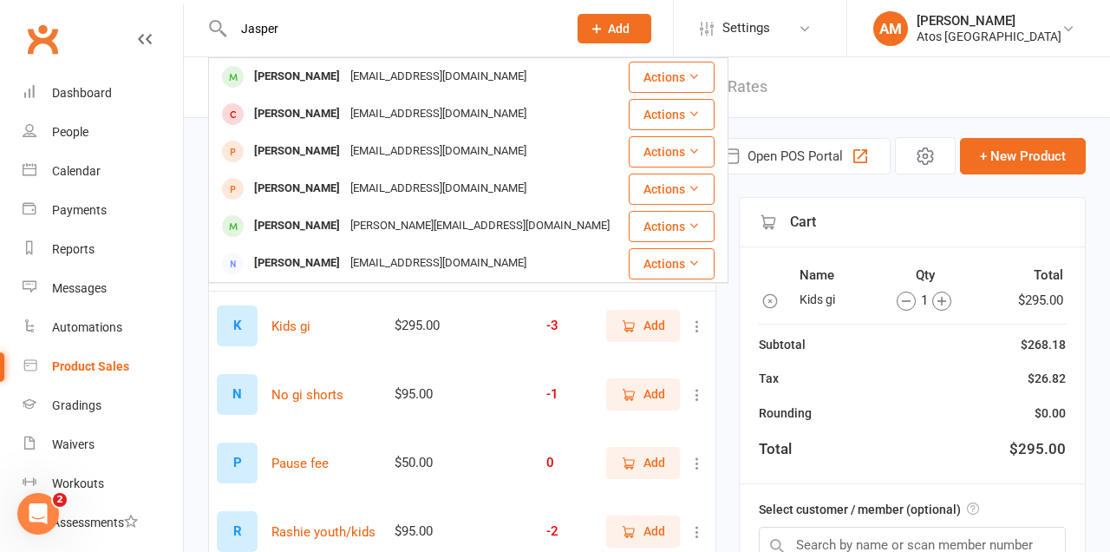
type input "Jasper"
click at [282, 71] on div "[PERSON_NAME]" at bounding box center [297, 76] width 96 height 25
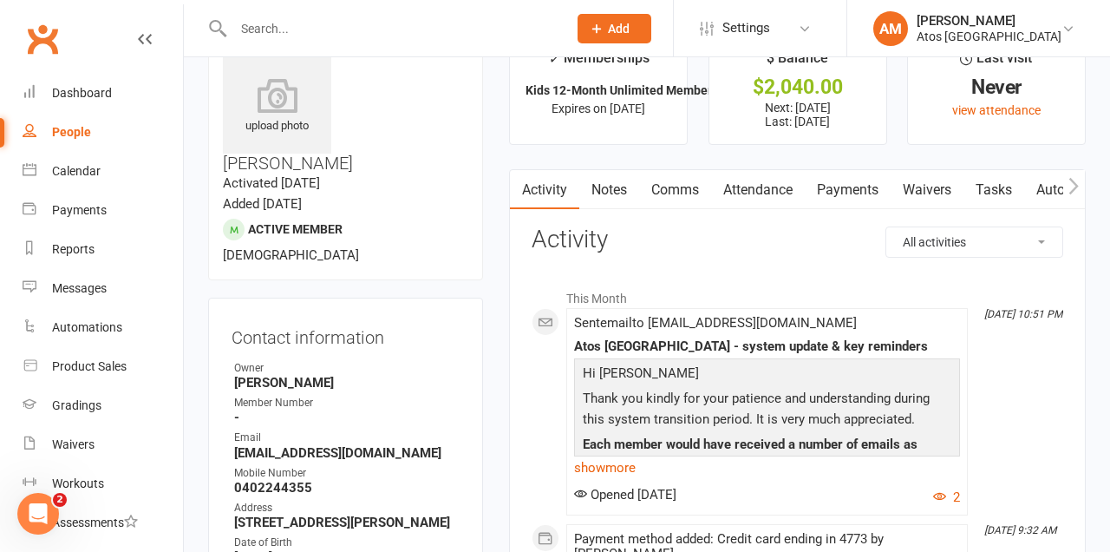
scroll to position [50, 0]
click at [877, 186] on link "Payments" at bounding box center [848, 191] width 86 height 40
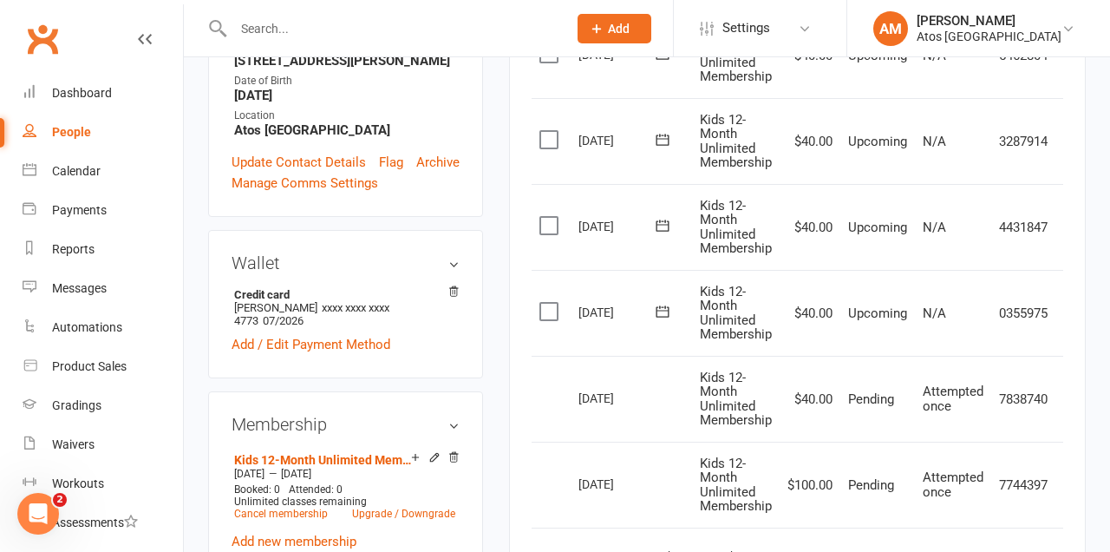
scroll to position [540, 0]
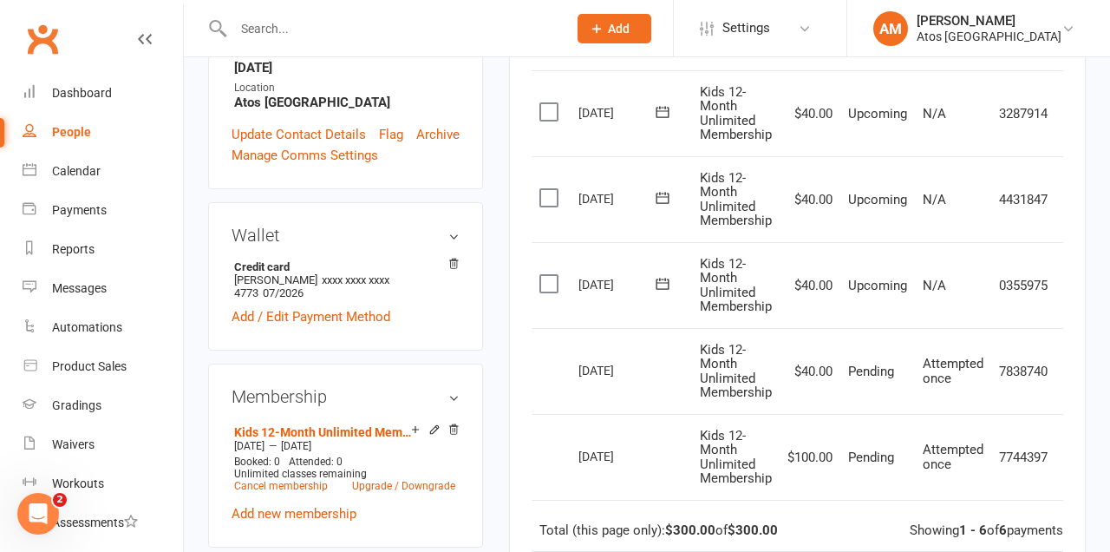
click at [454, 258] on icon at bounding box center [453, 264] width 12 height 12
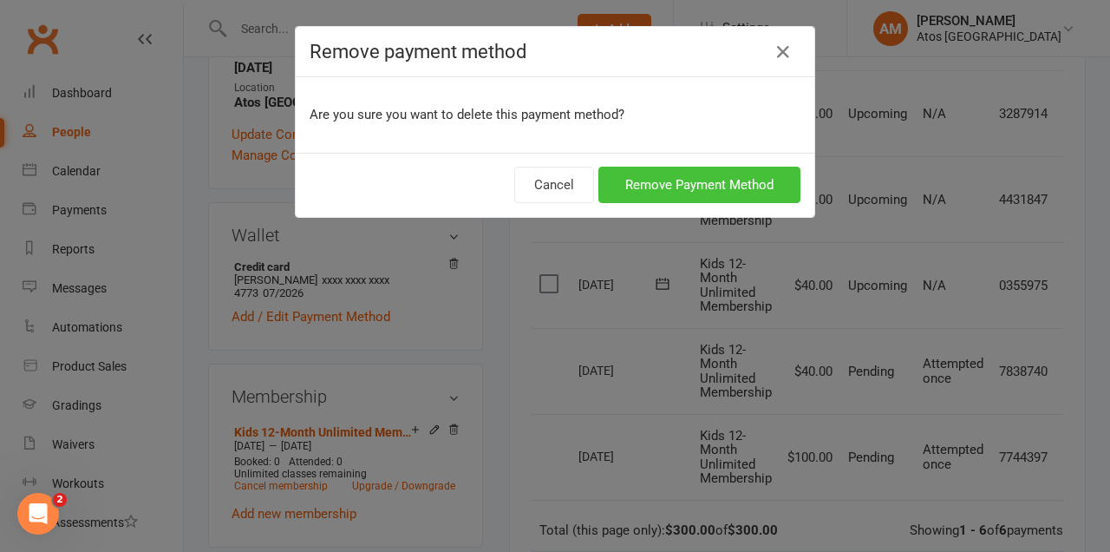
click at [705, 172] on button "Remove Payment Method" at bounding box center [699, 185] width 202 height 36
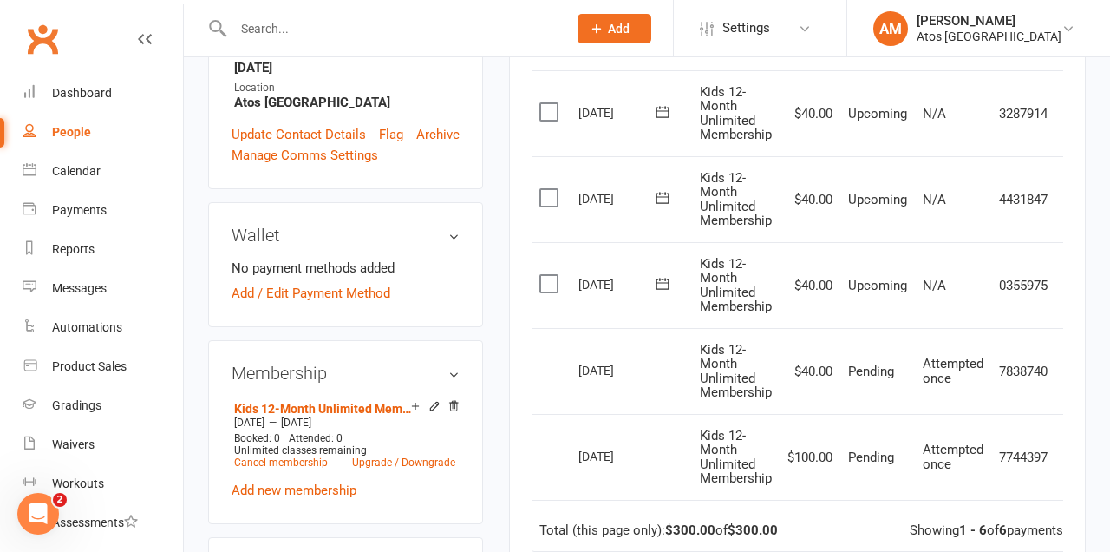
click at [356, 258] on li "No payment methods added" at bounding box center [346, 268] width 228 height 21
click at [367, 283] on link "Add / Edit Payment Method" at bounding box center [311, 293] width 159 height 21
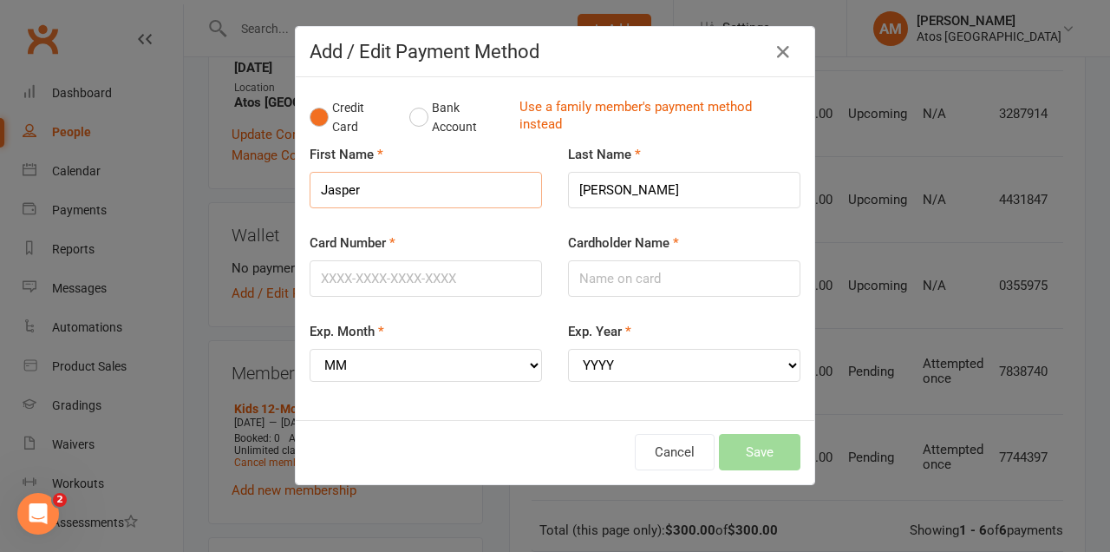
click at [343, 191] on input "Jasper" at bounding box center [426, 190] width 232 height 36
click at [339, 184] on input "Jasper" at bounding box center [426, 190] width 232 height 36
click at [447, 450] on div "Cancel Save" at bounding box center [555, 452] width 491 height 36
click at [446, 188] on input "JasSinclairper" at bounding box center [426, 190] width 232 height 36
type input "J"
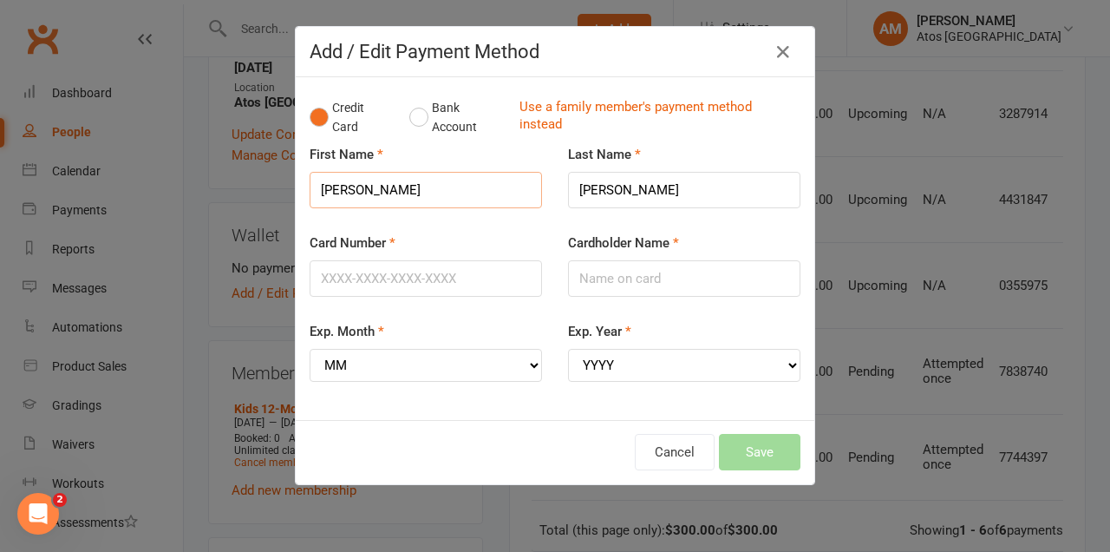
type input "[PERSON_NAME]"
click at [441, 457] on div "Cancel Save" at bounding box center [555, 452] width 491 height 36
click at [362, 275] on input "Card Number" at bounding box center [426, 278] width 232 height 36
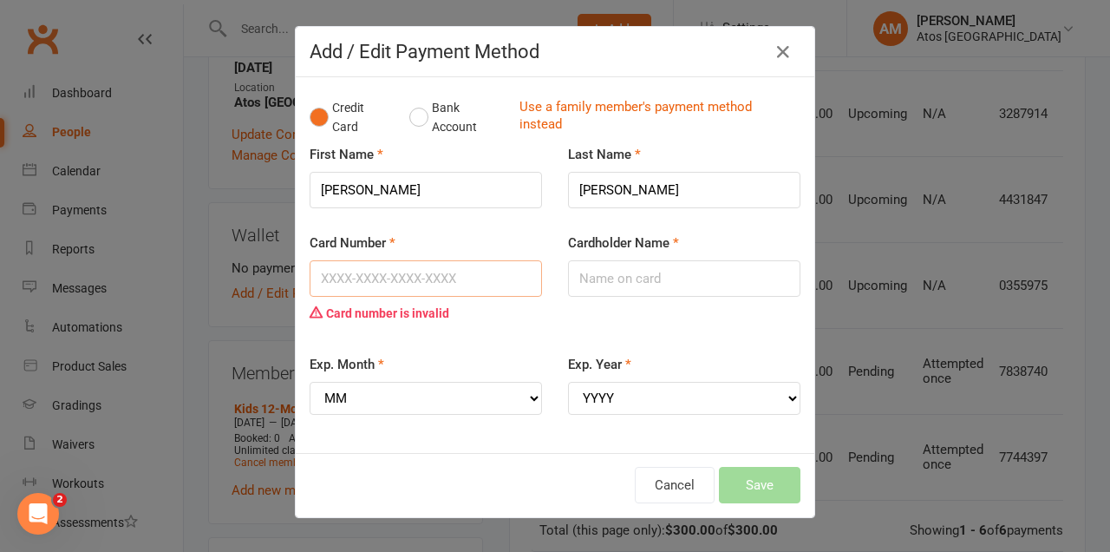
click at [408, 280] on input "Card Number" at bounding box center [426, 278] width 232 height 36
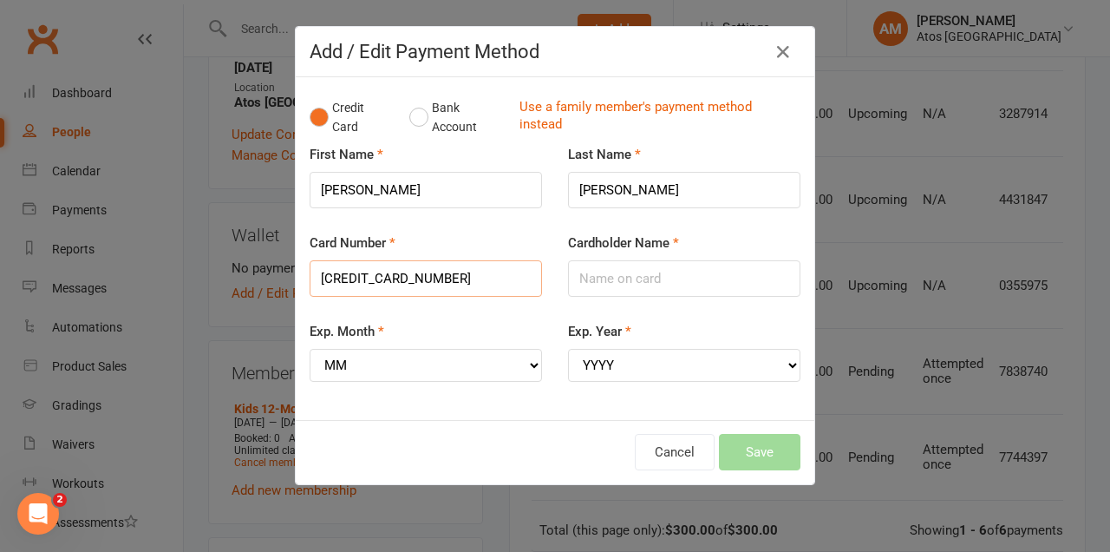
type input "[CREDIT_CARD_NUMBER]"
click at [487, 454] on div "Cancel Save" at bounding box center [555, 452] width 491 height 36
click at [629, 288] on input "Cardholder Name" at bounding box center [684, 278] width 232 height 36
type input "[PERSON_NAME]"
click at [487, 325] on div "Exp. Month MM 01 02 03 04 05 06 07 08 09 10 11 12" at bounding box center [426, 351] width 232 height 61
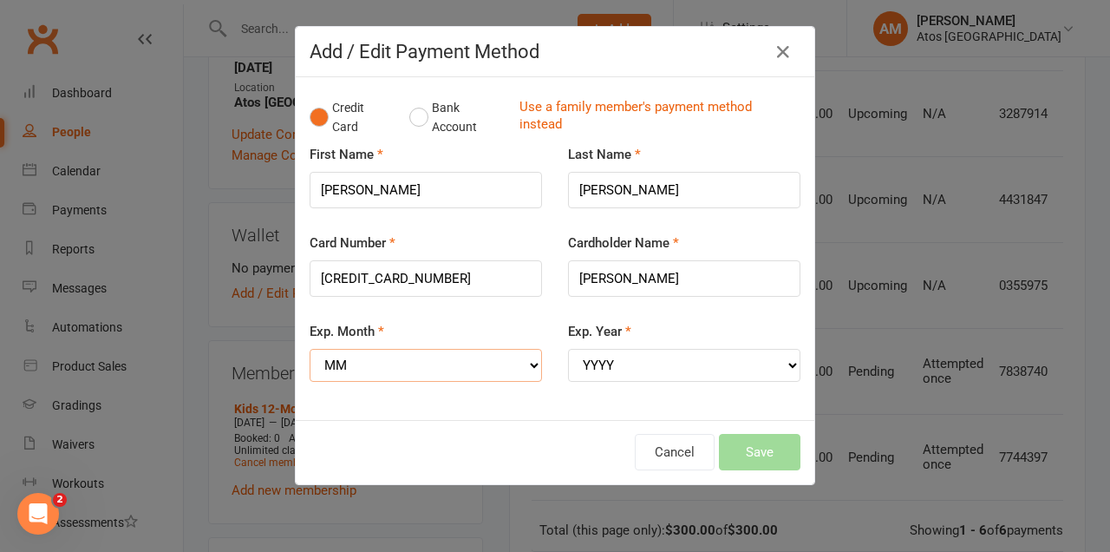
click at [456, 373] on select "MM 01 02 03 04 05 06 07 08 09 10 11 12" at bounding box center [426, 365] width 232 height 33
select select "01"
click at [310, 349] on select "MM 01 02 03 04 05 06 07 08 09 10 11 12" at bounding box center [426, 365] width 232 height 33
click at [650, 376] on select "YYYY 2025 2026 2027 2028 2029 2030 2031 2032 2033 2034" at bounding box center [684, 365] width 232 height 33
select select "2029"
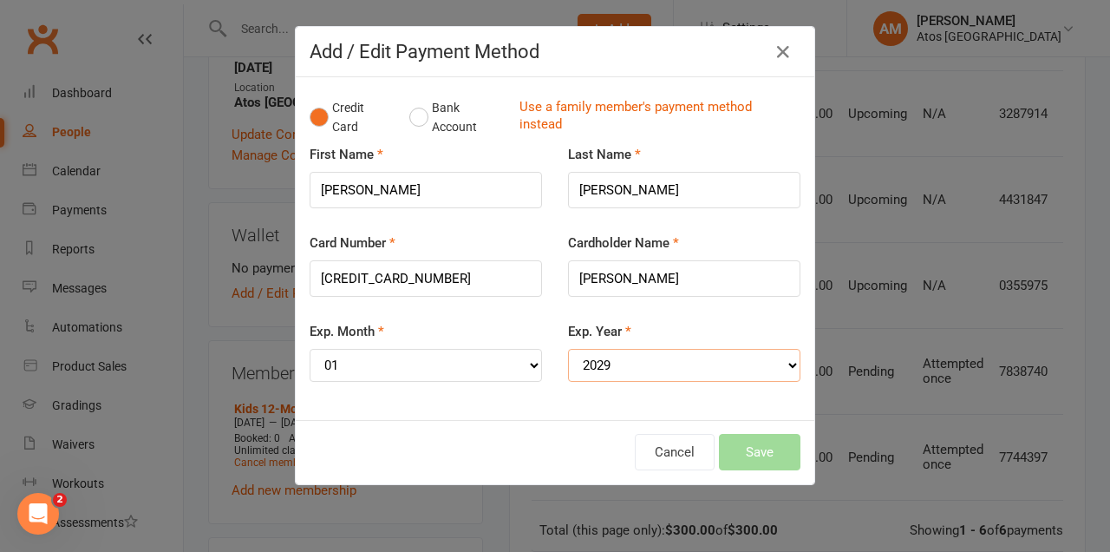
click at [568, 349] on select "YYYY 2025 2026 2027 2028 2029 2030 2031 2032 2033 2034" at bounding box center [684, 365] width 232 height 33
click at [762, 453] on button "Save" at bounding box center [760, 452] width 82 height 36
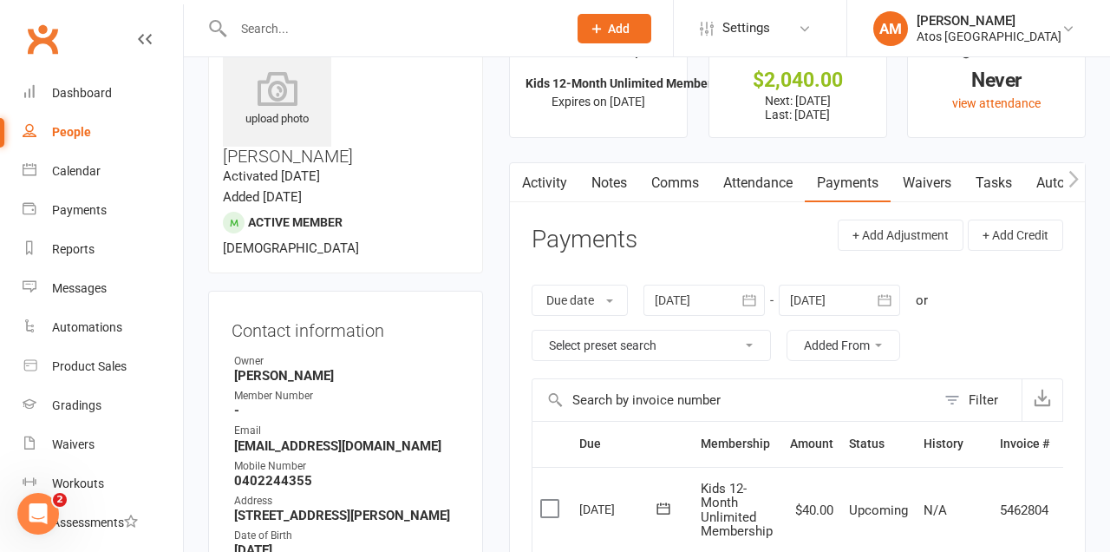
scroll to position [0, 0]
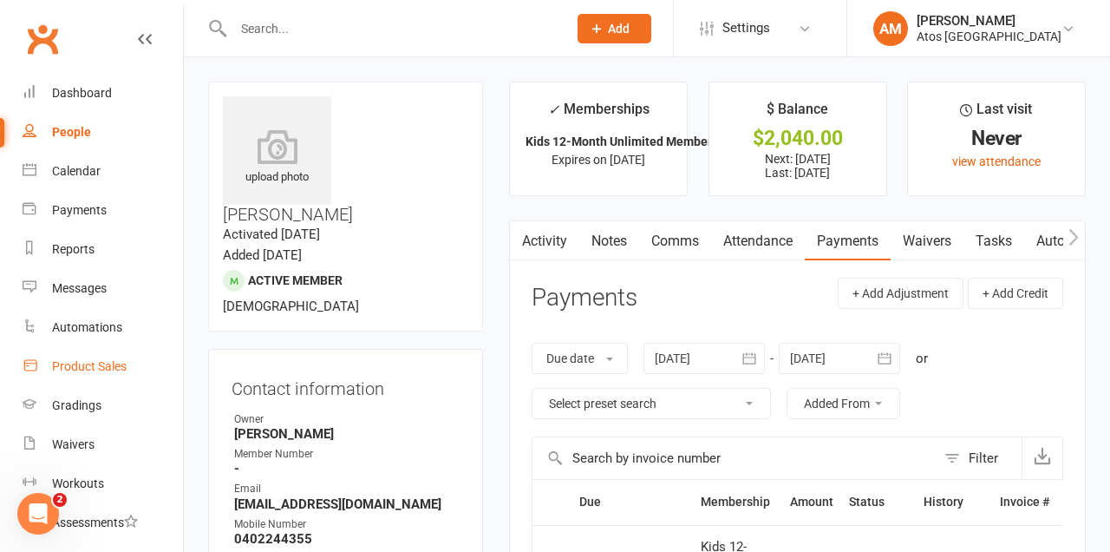
click at [140, 366] on link "Product Sales" at bounding box center [103, 366] width 160 height 39
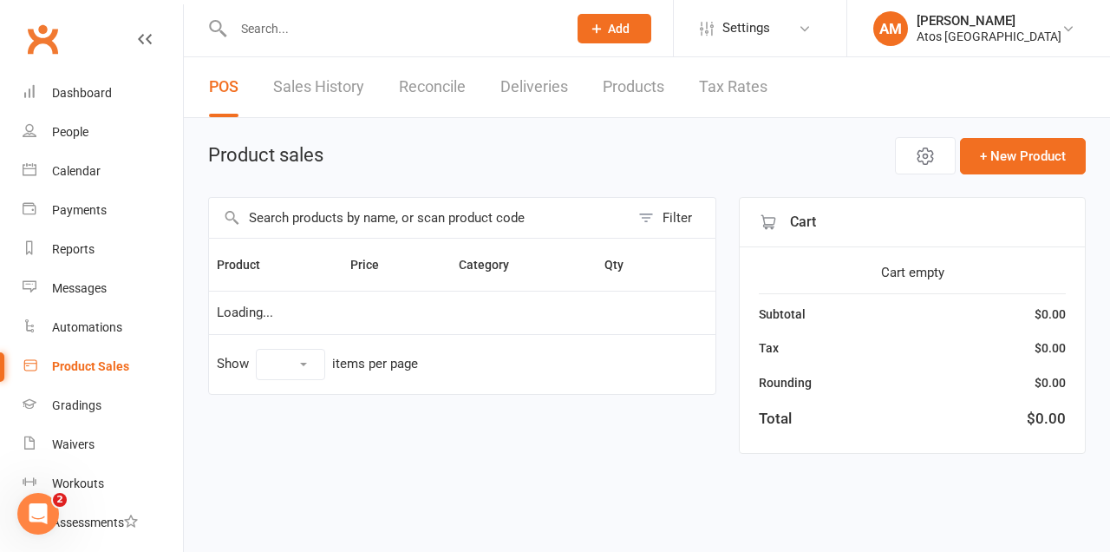
select select "10"
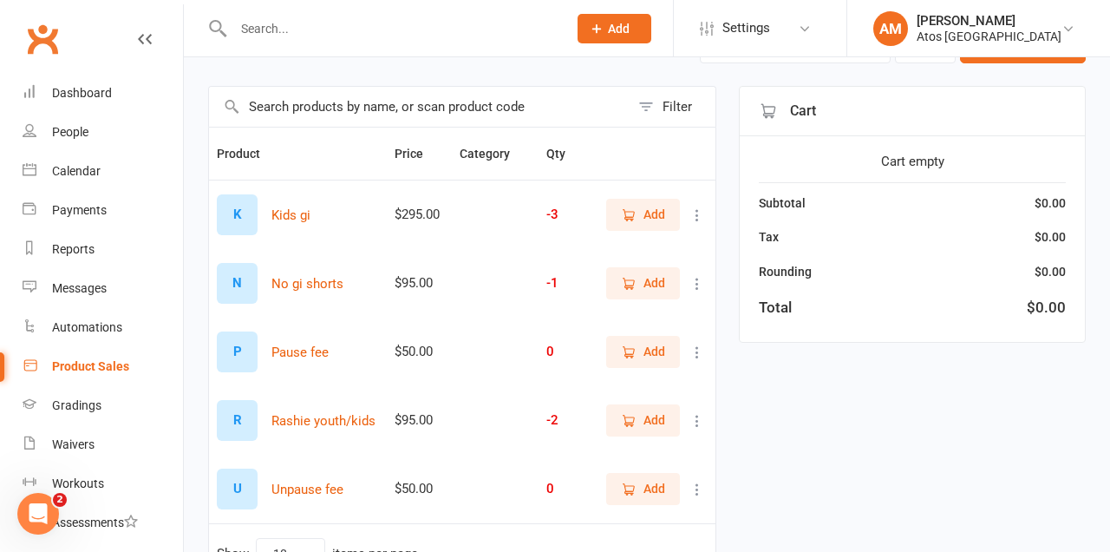
scroll to position [117, 0]
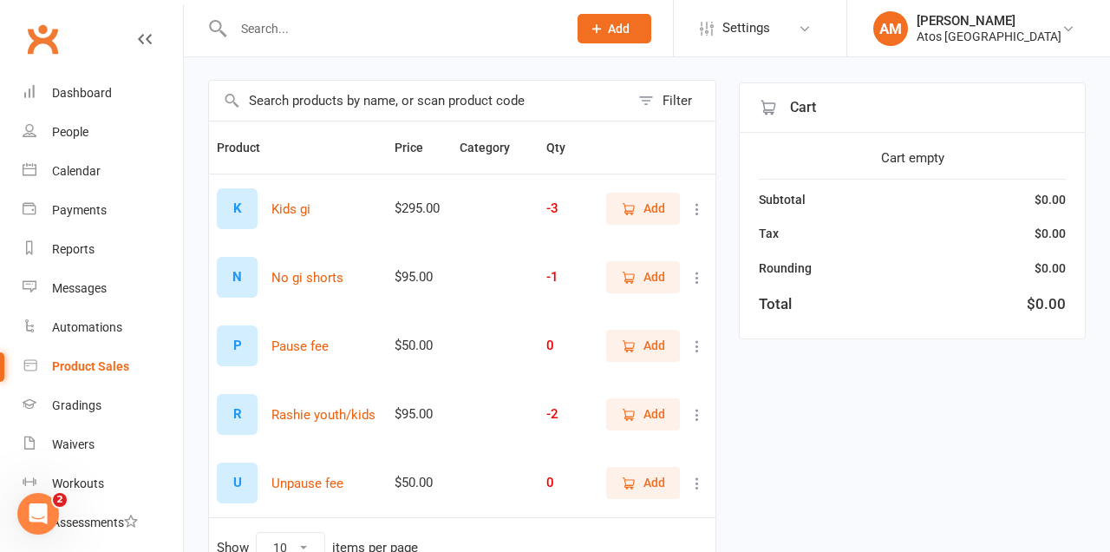
click at [651, 208] on span "Add" at bounding box center [654, 208] width 22 height 19
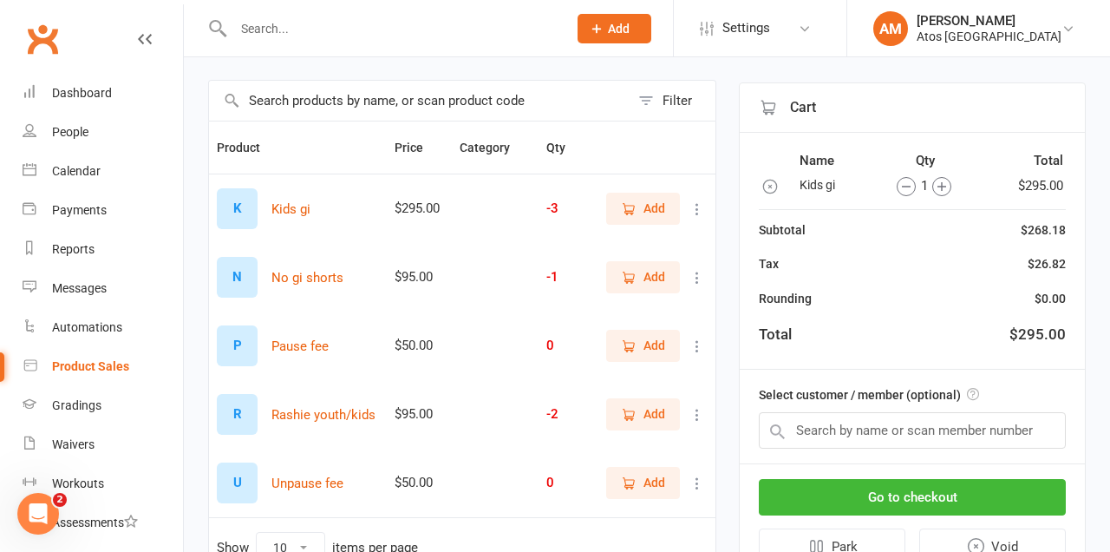
click at [669, 272] on button "Add" at bounding box center [643, 276] width 74 height 31
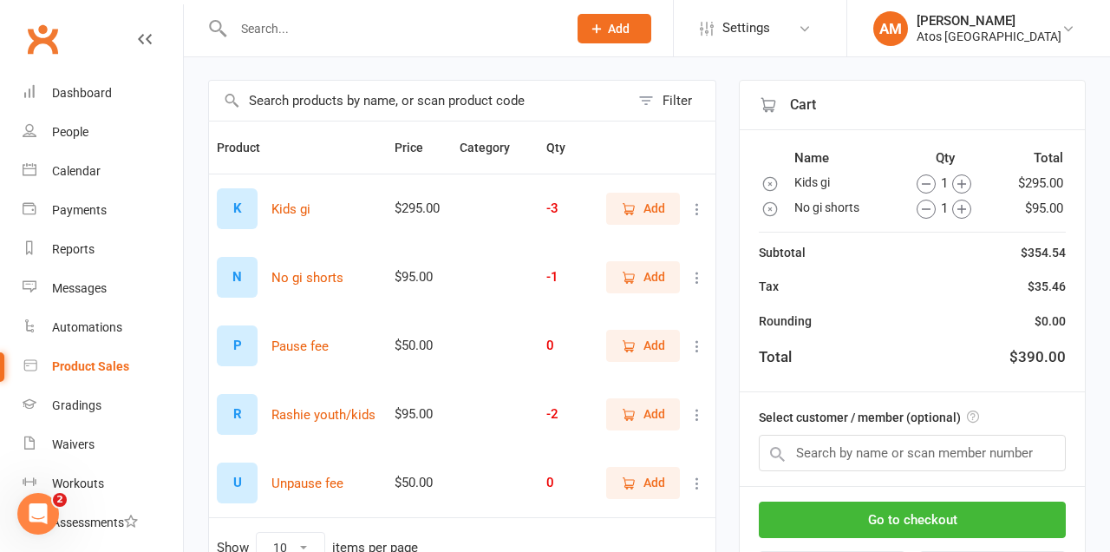
click at [669, 407] on button "Add" at bounding box center [643, 413] width 74 height 31
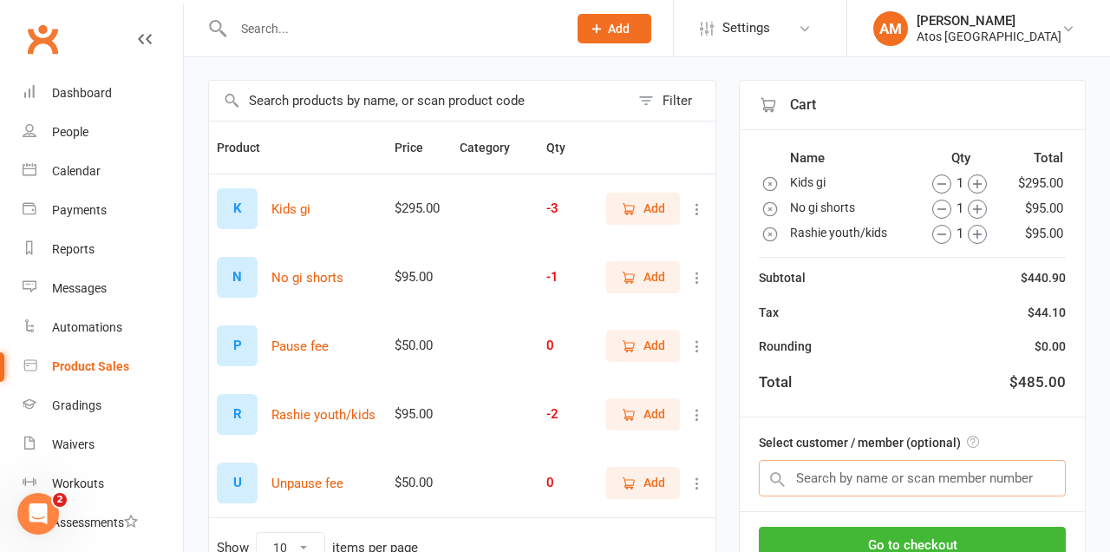
click at [1006, 473] on input "text" at bounding box center [912, 478] width 307 height 36
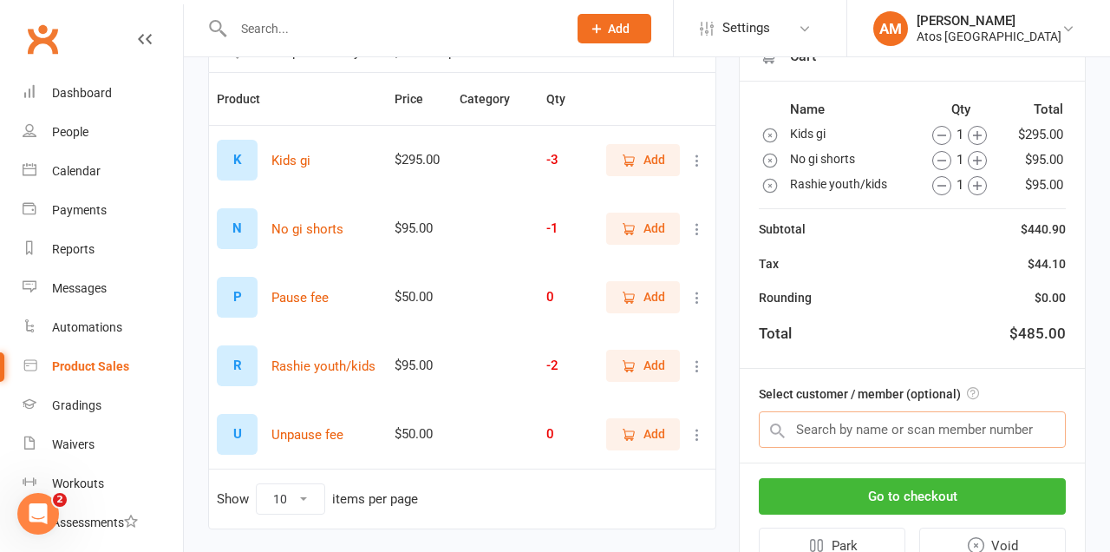
scroll to position [200, 0]
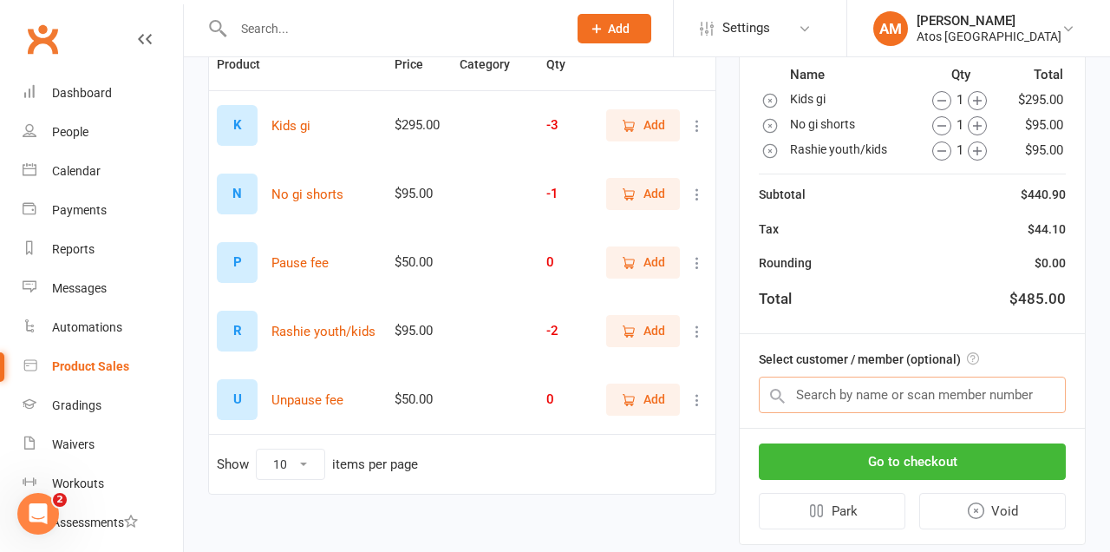
type input "K"
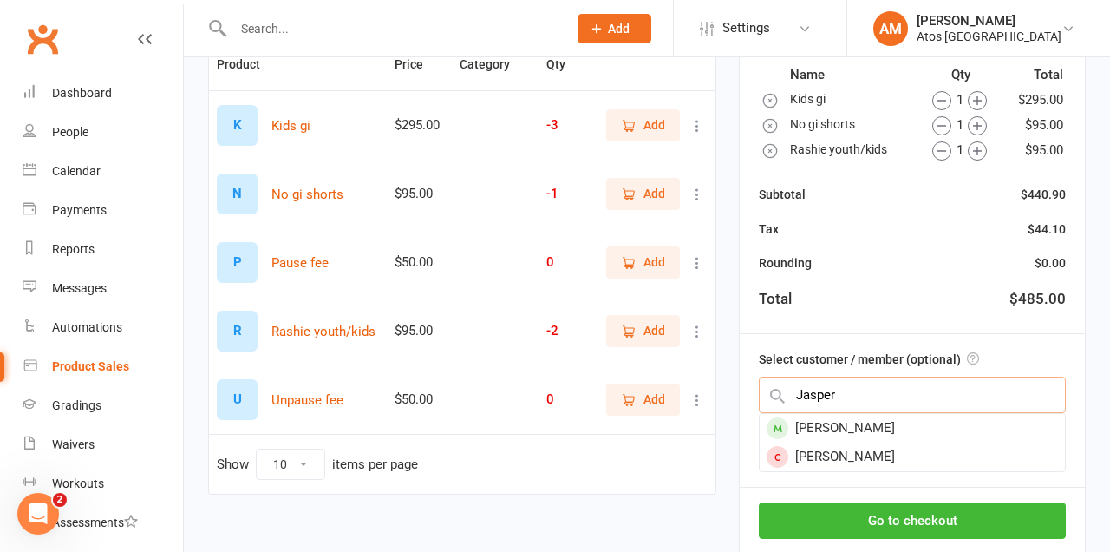
type input "Jasper"
click at [896, 421] on div "[PERSON_NAME]" at bounding box center [912, 428] width 305 height 29
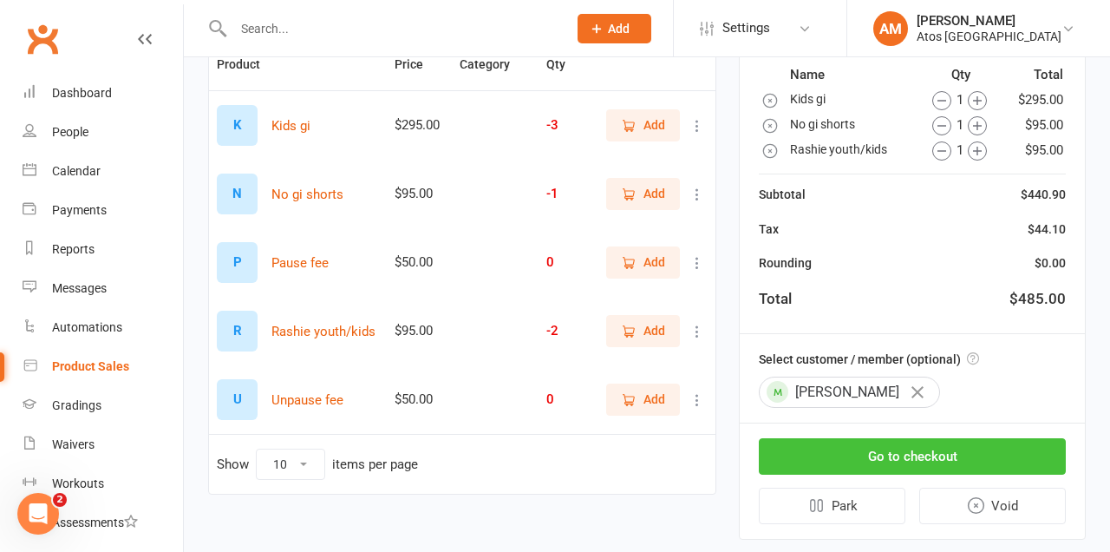
click at [948, 453] on button "Go to checkout" at bounding box center [912, 456] width 307 height 36
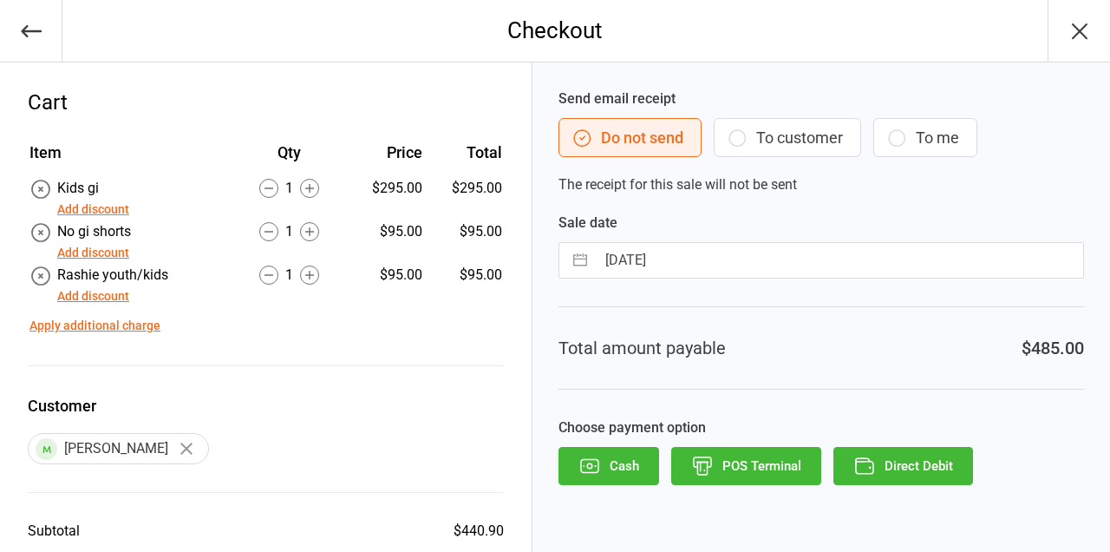
click at [902, 459] on button "Direct Debit" at bounding box center [903, 466] width 140 height 38
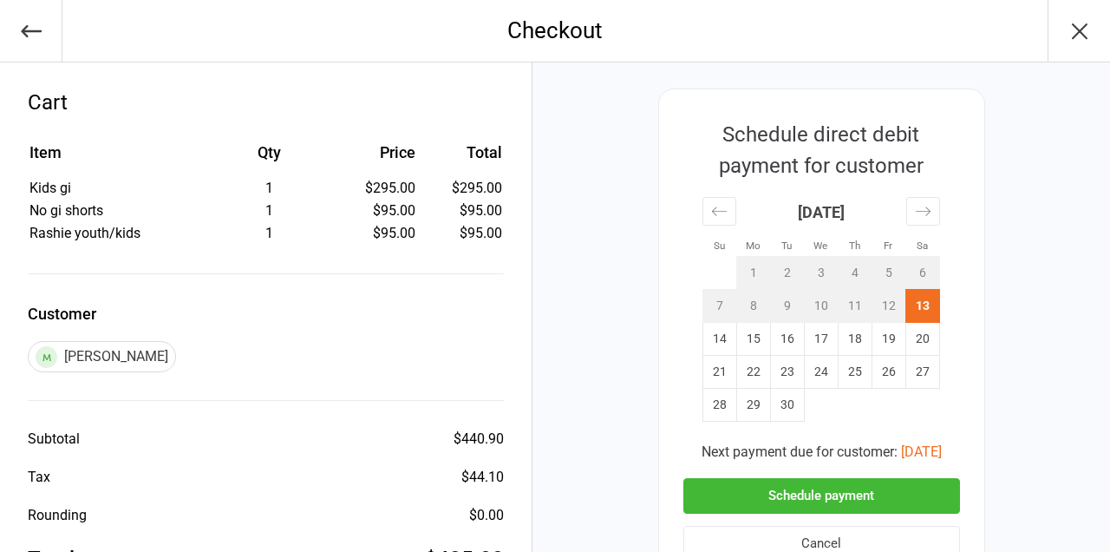
click at [838, 503] on button "Schedule payment" at bounding box center [821, 496] width 277 height 36
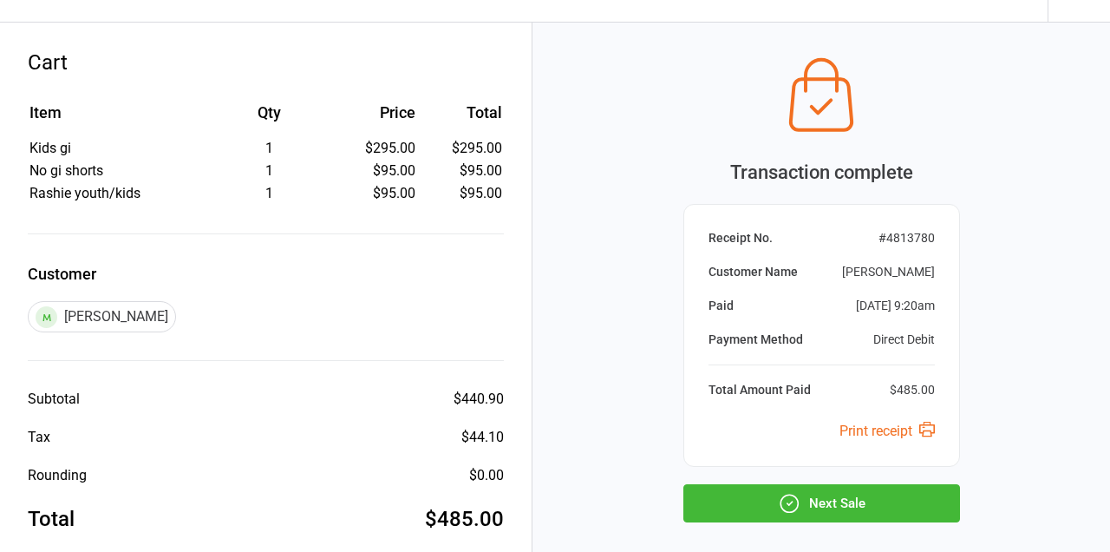
click at [867, 487] on button "Next Sale" at bounding box center [821, 503] width 277 height 38
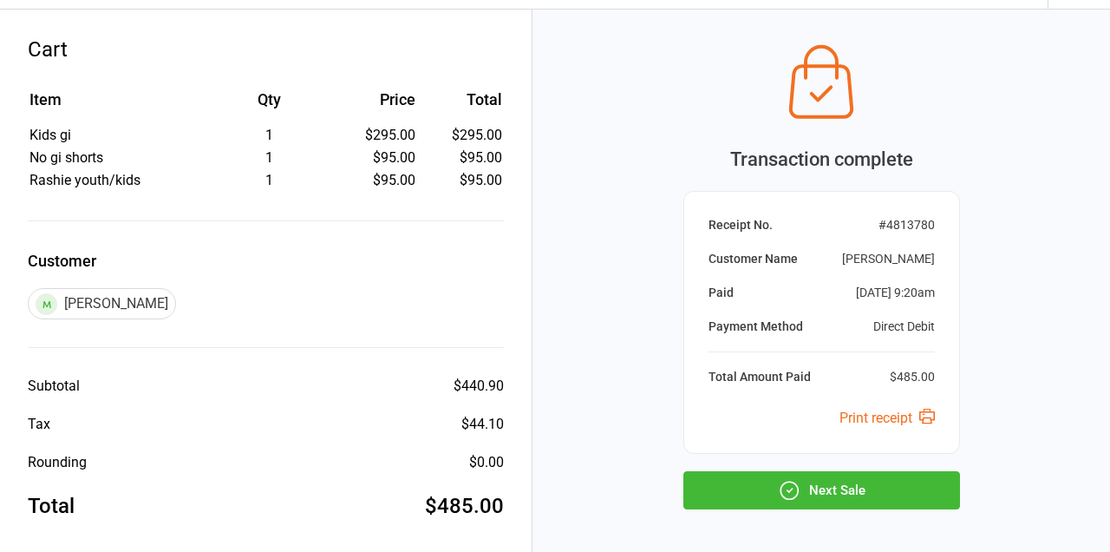
scroll to position [115, 0]
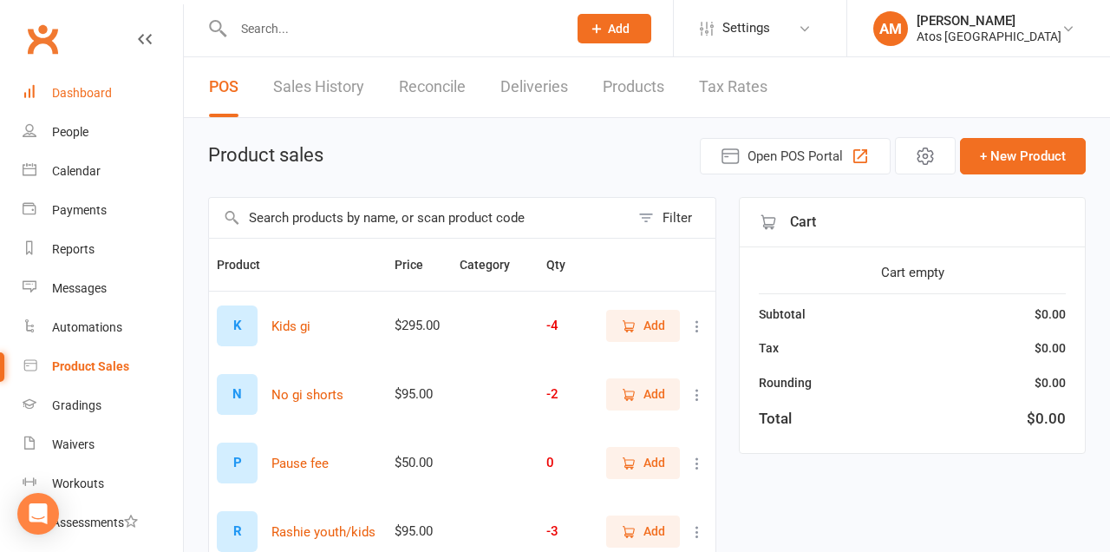
click at [129, 95] on link "Dashboard" at bounding box center [103, 93] width 160 height 39
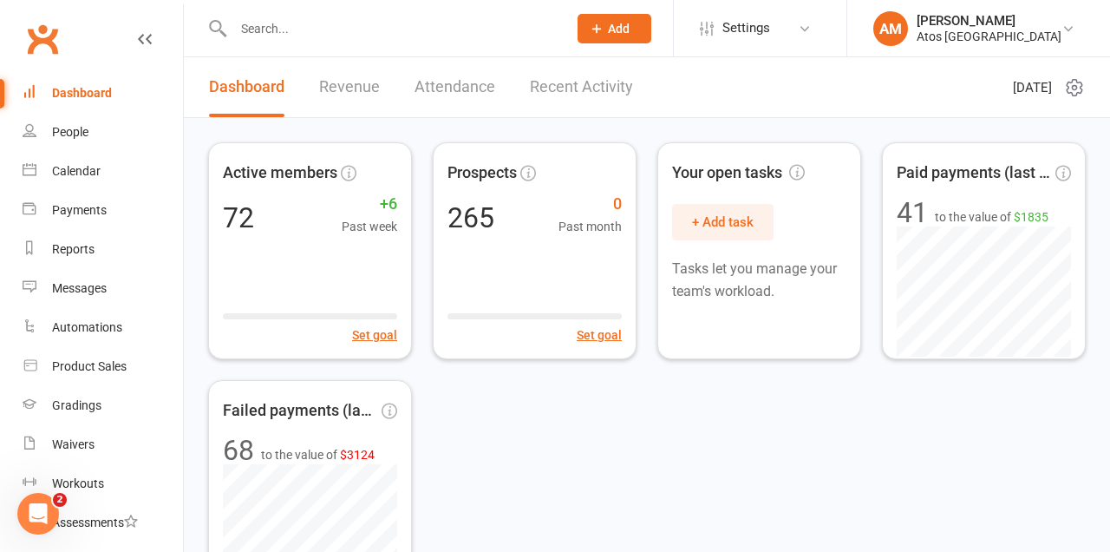
click at [406, 28] on input "text" at bounding box center [391, 28] width 327 height 24
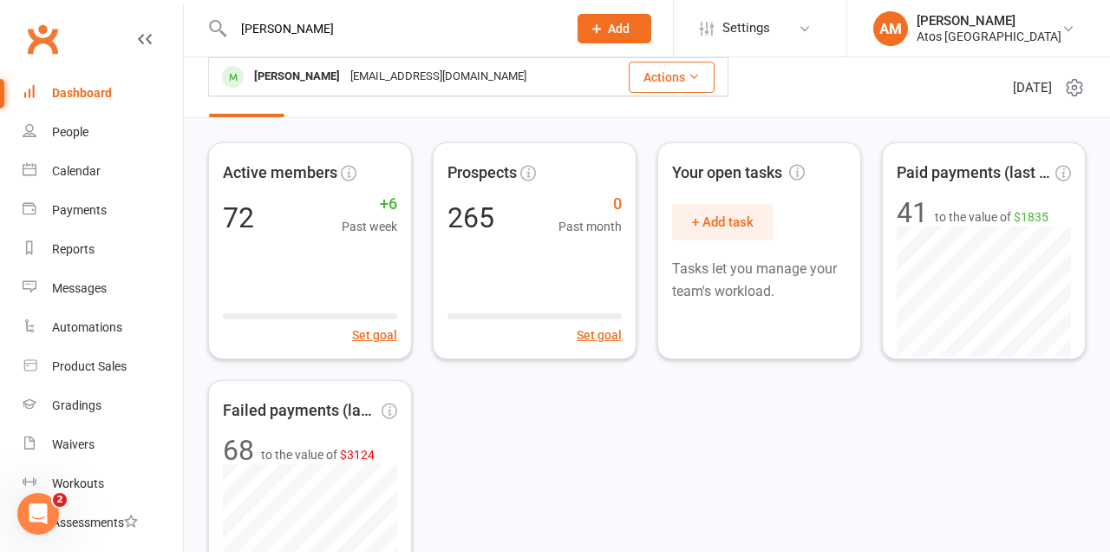
type input "[PERSON_NAME]"
click at [265, 80] on div "[PERSON_NAME]" at bounding box center [297, 76] width 96 height 25
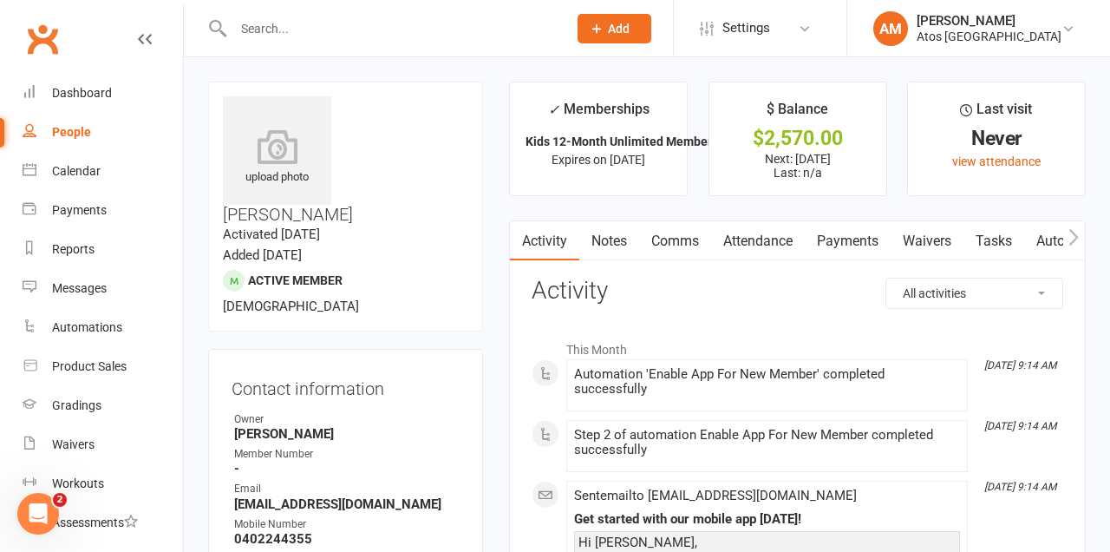
click at [944, 240] on link "Waivers" at bounding box center [927, 241] width 73 height 40
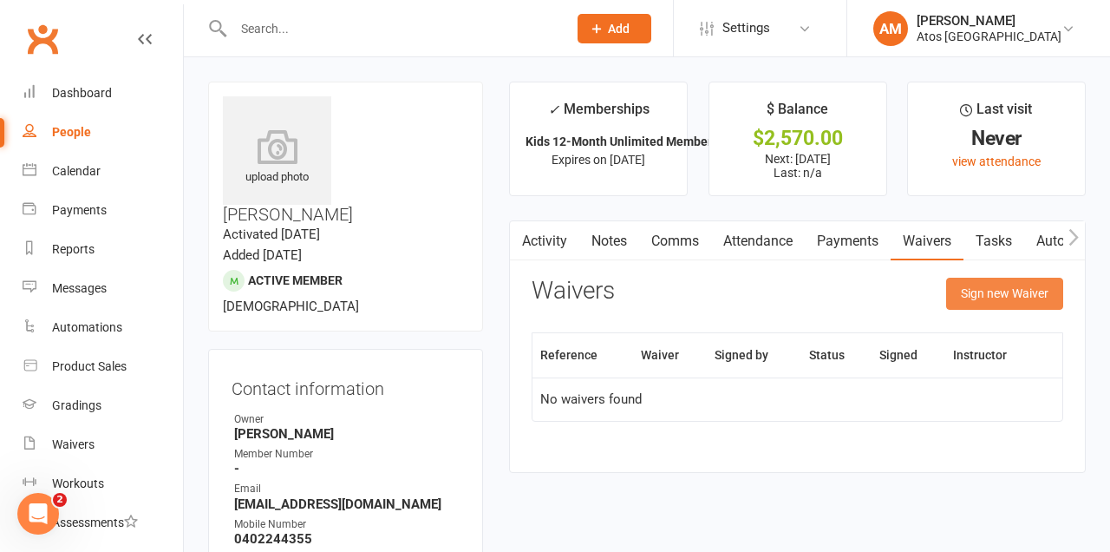
click at [999, 288] on button "Sign new Waiver" at bounding box center [1004, 293] width 117 height 31
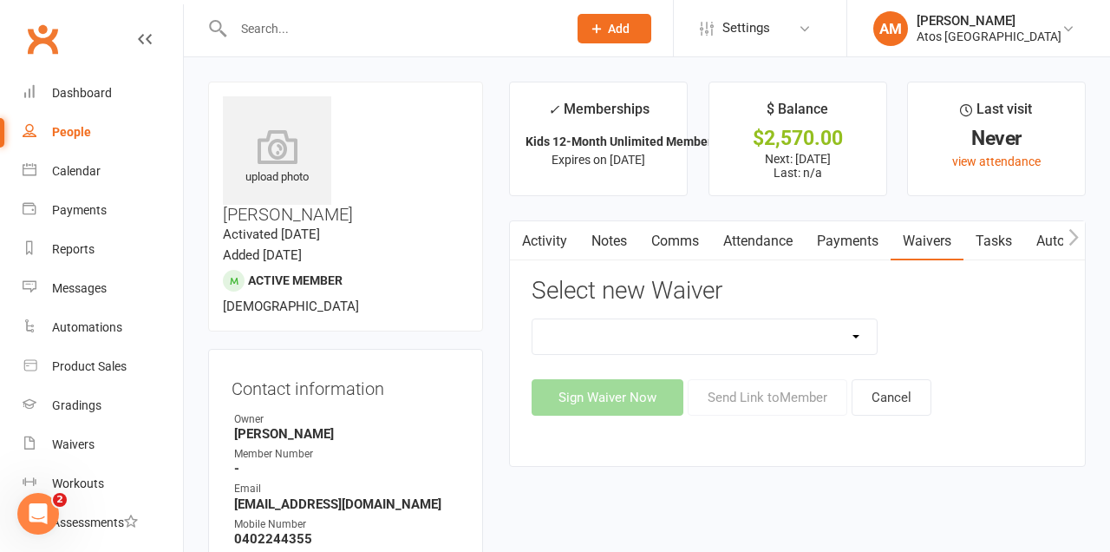
click at [781, 346] on select "New Member Sign Up Payment Authority Waiver Waiver Release (Existing Members)" at bounding box center [703, 336] width 343 height 35
select select "14624"
click at [532, 319] on select "New Member Sign Up Payment Authority Waiver Waiver Release (Existing Members)" at bounding box center [703, 336] width 343 height 35
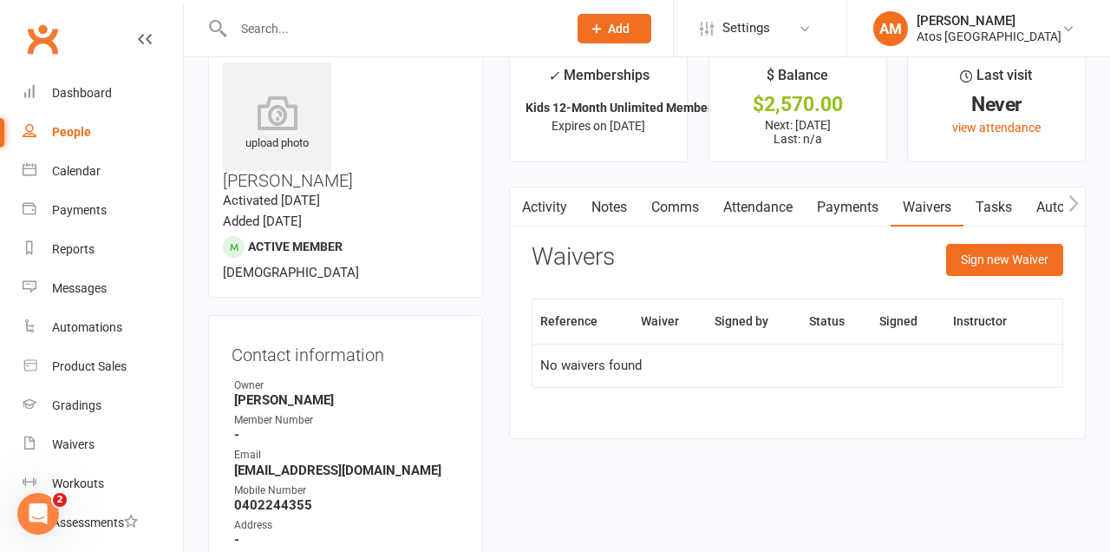
scroll to position [37, 0]
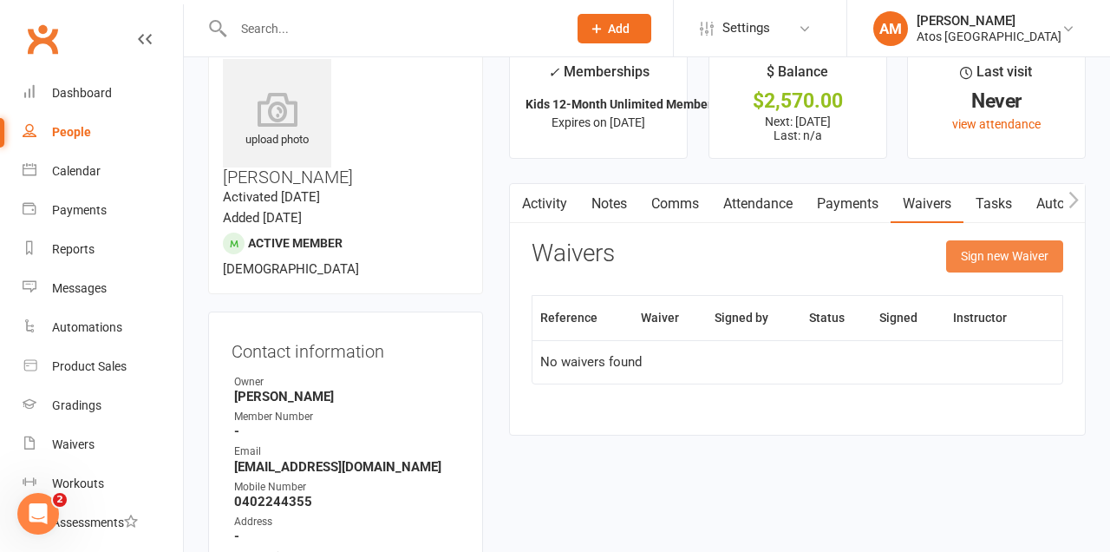
click at [1003, 254] on button "Sign new Waiver" at bounding box center [1004, 255] width 117 height 31
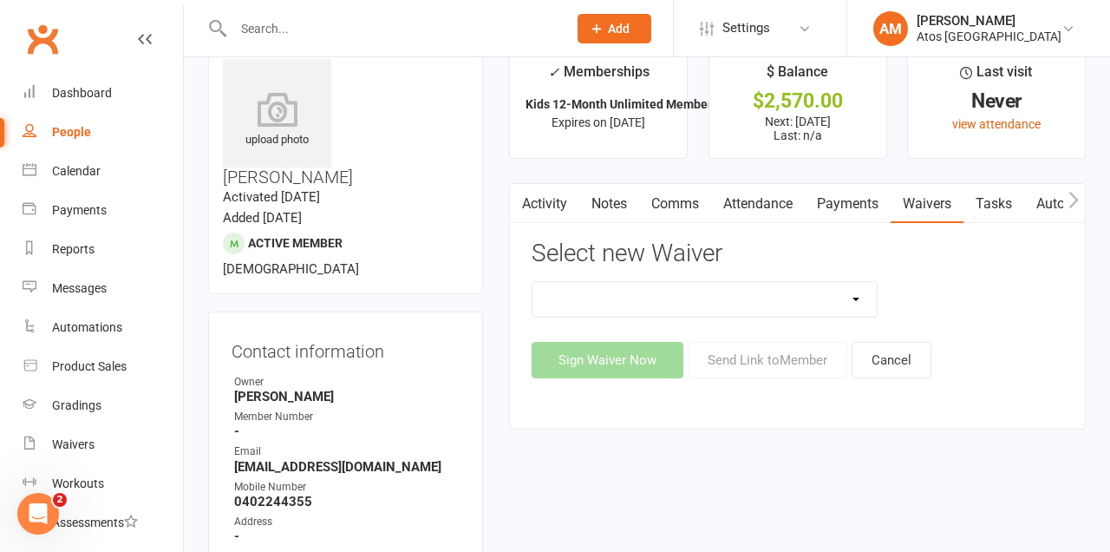
click at [793, 304] on select "New Member Sign Up Payment Authority Waiver Waiver Release (Existing Members)" at bounding box center [703, 299] width 343 height 35
select select "14624"
click at [532, 282] on select "New Member Sign Up Payment Authority Waiver Waiver Release (Existing Members)" at bounding box center [703, 299] width 343 height 35
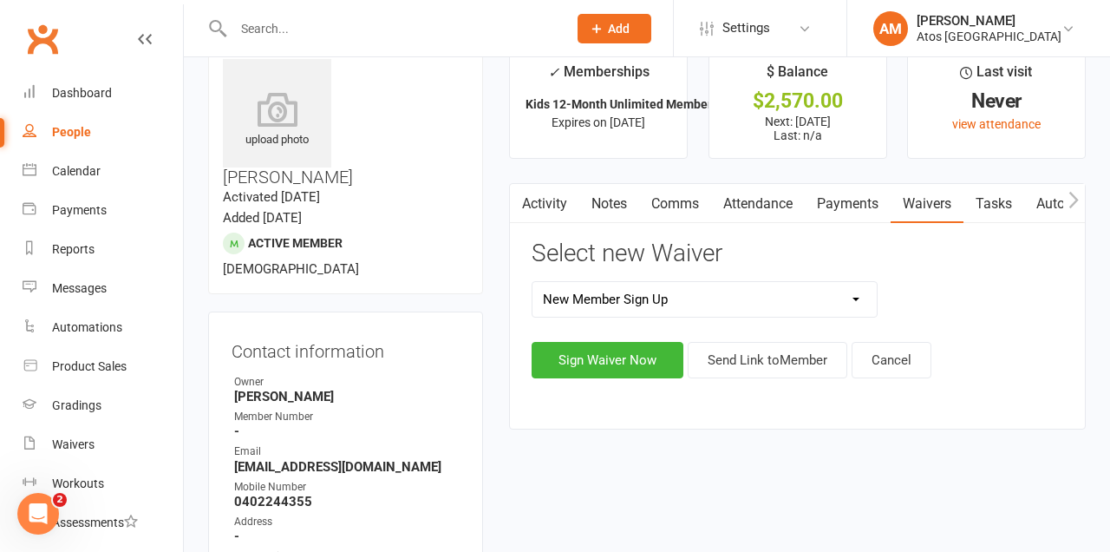
click at [641, 363] on button "Sign Waiver Now" at bounding box center [608, 360] width 152 height 36
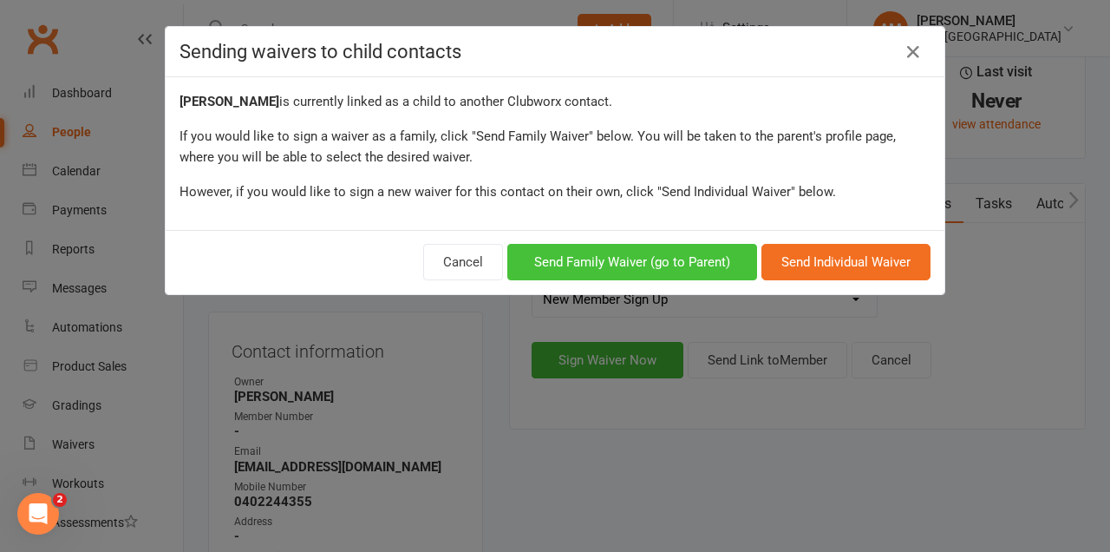
click at [712, 244] on button "Send Family Waiver (go to Parent)" at bounding box center [632, 262] width 250 height 36
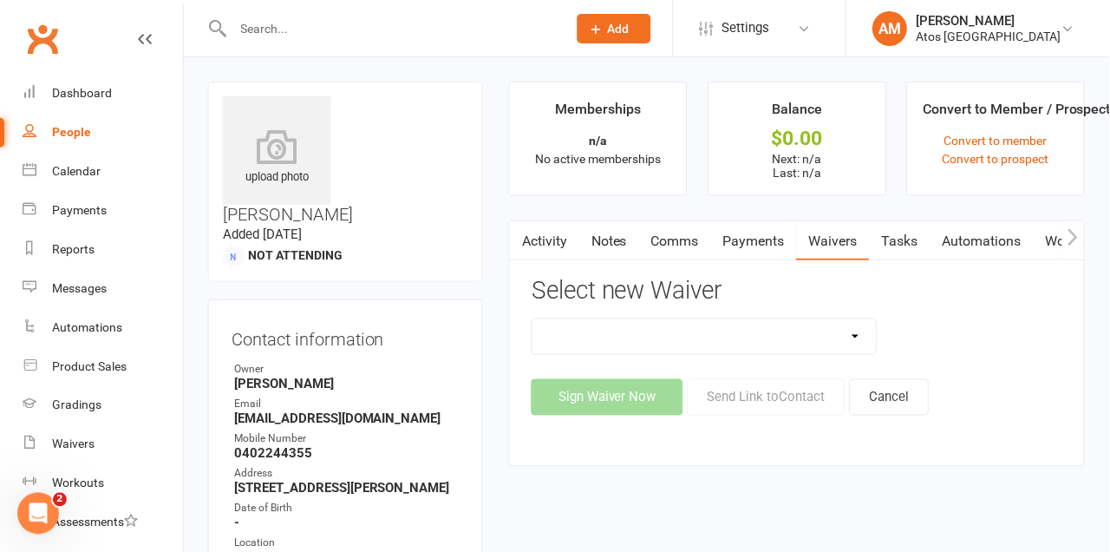
click at [489, 26] on input "text" at bounding box center [391, 28] width 327 height 24
click at [271, 23] on input "text" at bounding box center [391, 28] width 327 height 24
click at [762, 446] on div "Activity Notes Comms Payments Waivers Tasks Automations Workouts Mobile App Cre…" at bounding box center [797, 343] width 577 height 246
click at [644, 388] on div "Sign Waiver Now Send Link to Contact Cancel" at bounding box center [798, 397] width 532 height 36
click at [641, 391] on div "Sign Waiver Now Send Link to Contact Cancel" at bounding box center [798, 397] width 532 height 36
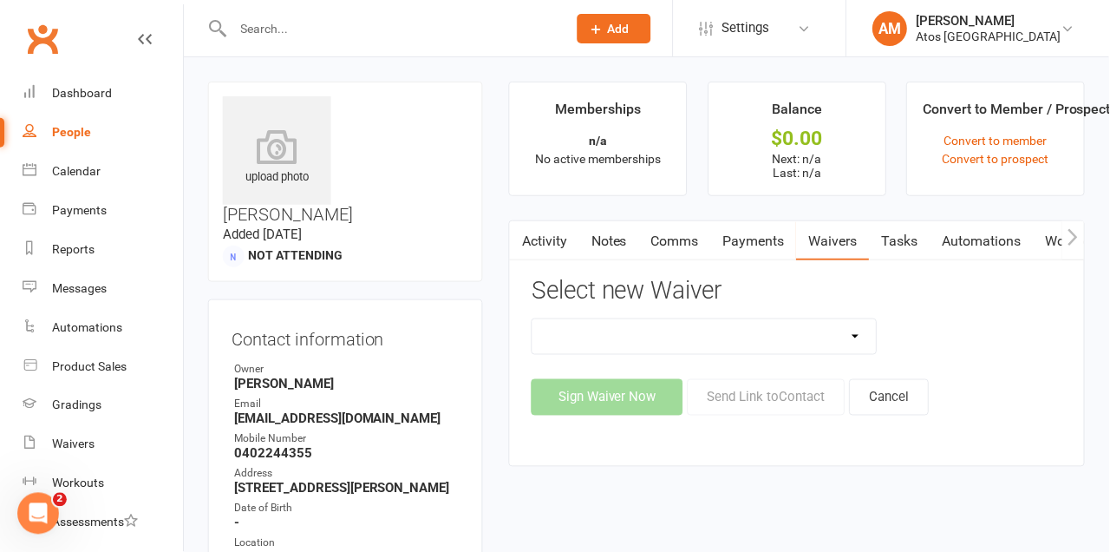
click at [563, 325] on select "New Member Sign Up Payment Authority Waiver Waiver Release (Existing Members)" at bounding box center [703, 336] width 343 height 35
select select "14624"
click at [532, 319] on select "New Member Sign Up Payment Authority Waiver Waiver Release (Existing Members)" at bounding box center [703, 336] width 343 height 35
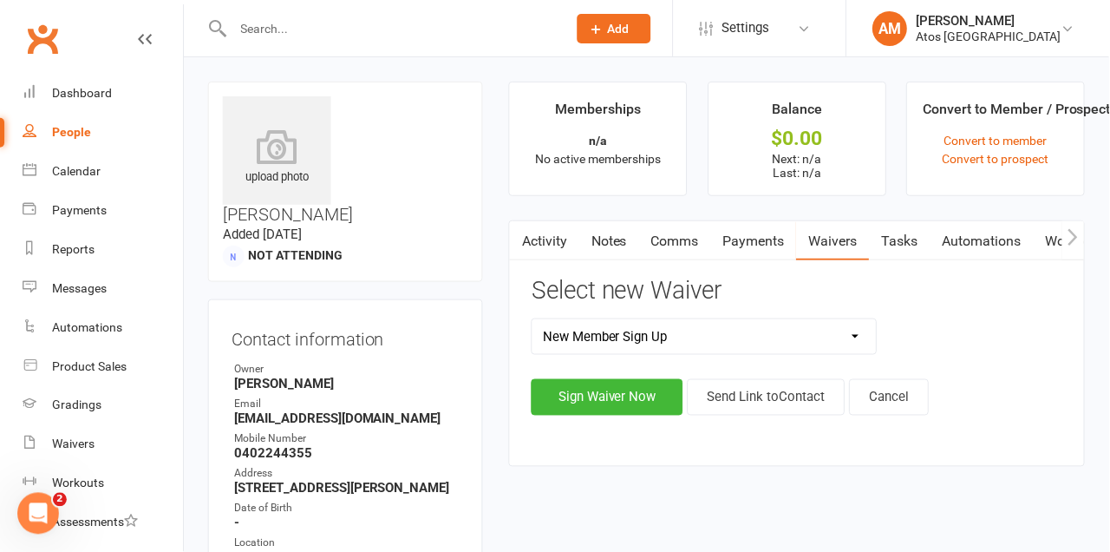
click at [587, 406] on button "Sign Waiver Now" at bounding box center [608, 397] width 152 height 36
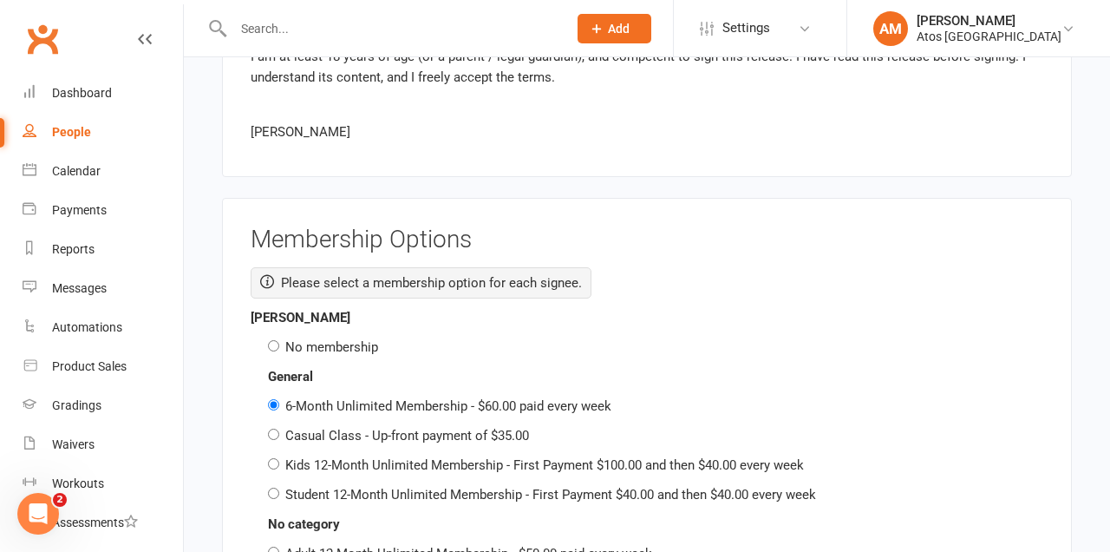
scroll to position [2408, 0]
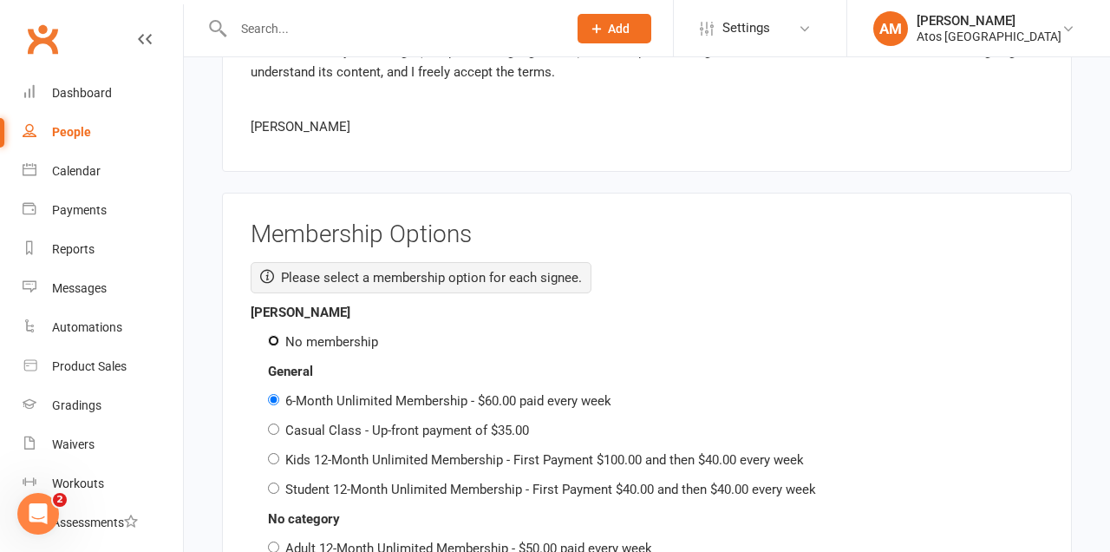
click at [271, 335] on input "No membership" at bounding box center [273, 340] width 11 height 11
radio input "true"
radio input "false"
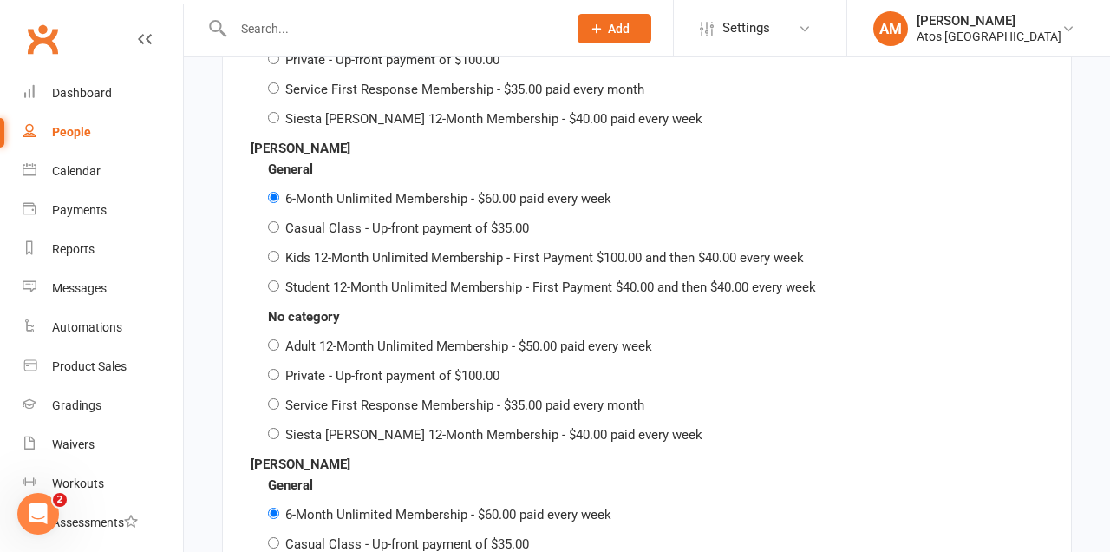
scroll to position [2945, 0]
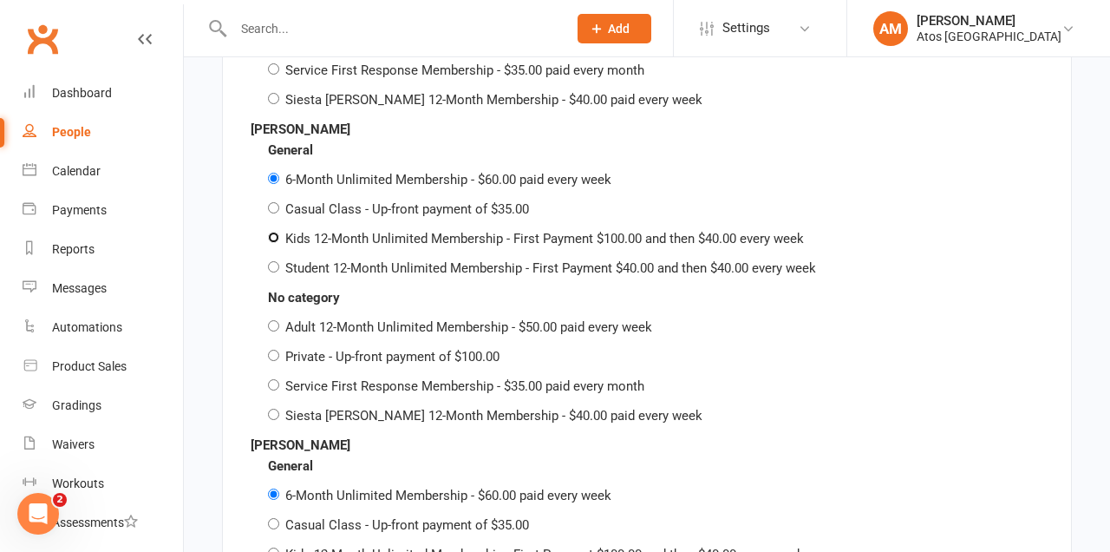
click at [274, 232] on input "Kids 12-Month Unlimited Membership - First Payment $100.00 and then $40.00 ever…" at bounding box center [273, 237] width 11 height 11
radio input "true"
radio input "false"
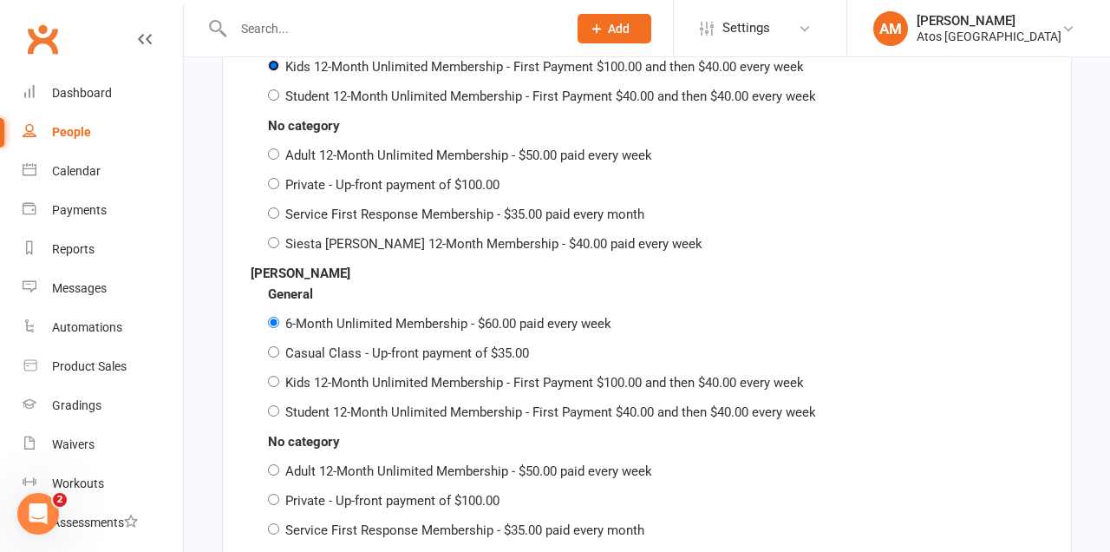
scroll to position [3119, 0]
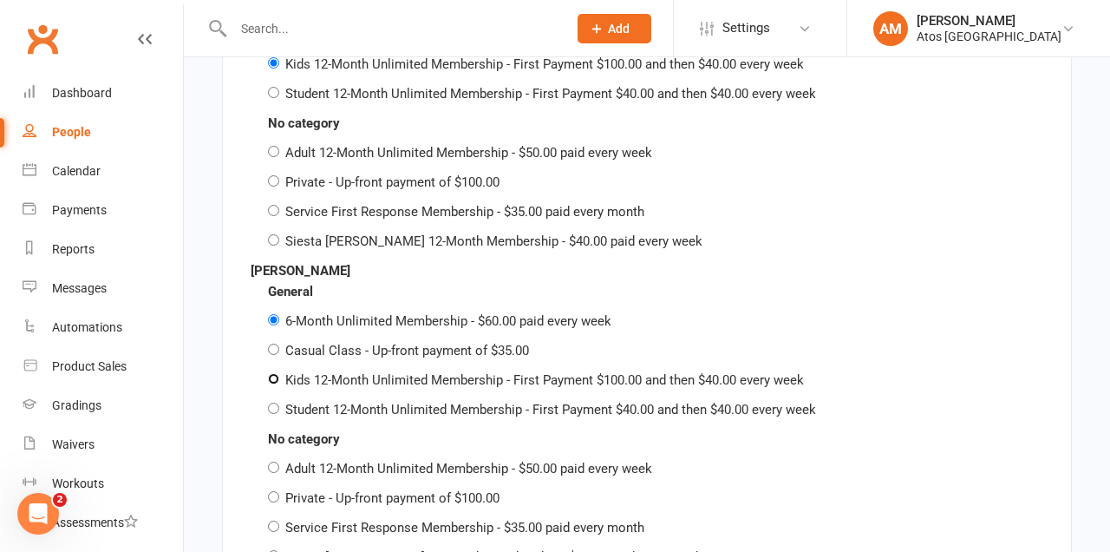
click at [271, 373] on input "Kids 12-Month Unlimited Membership - First Payment $100.00 and then $40.00 ever…" at bounding box center [273, 378] width 11 height 11
radio input "true"
radio input "false"
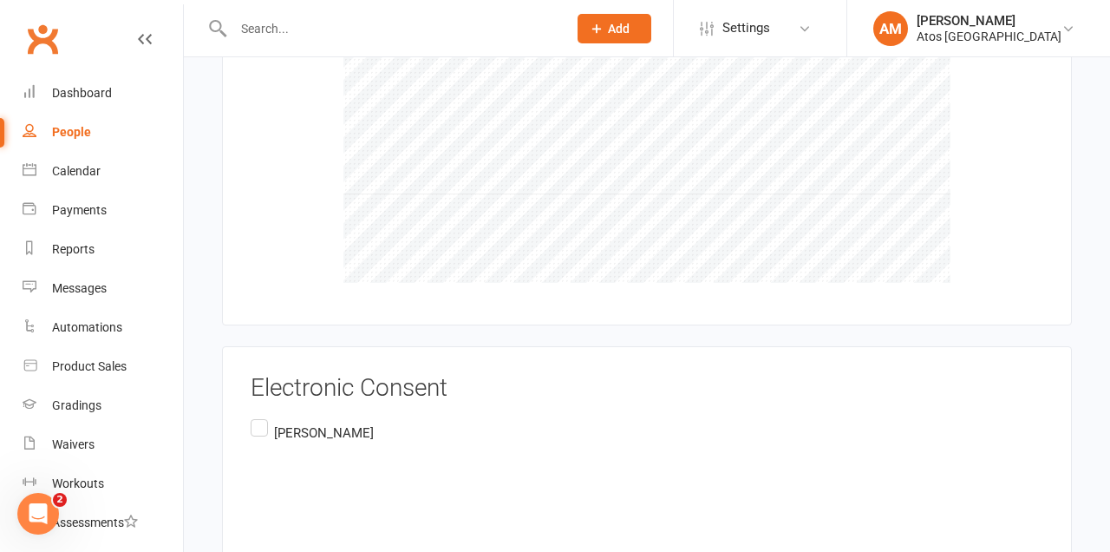
scroll to position [4365, 0]
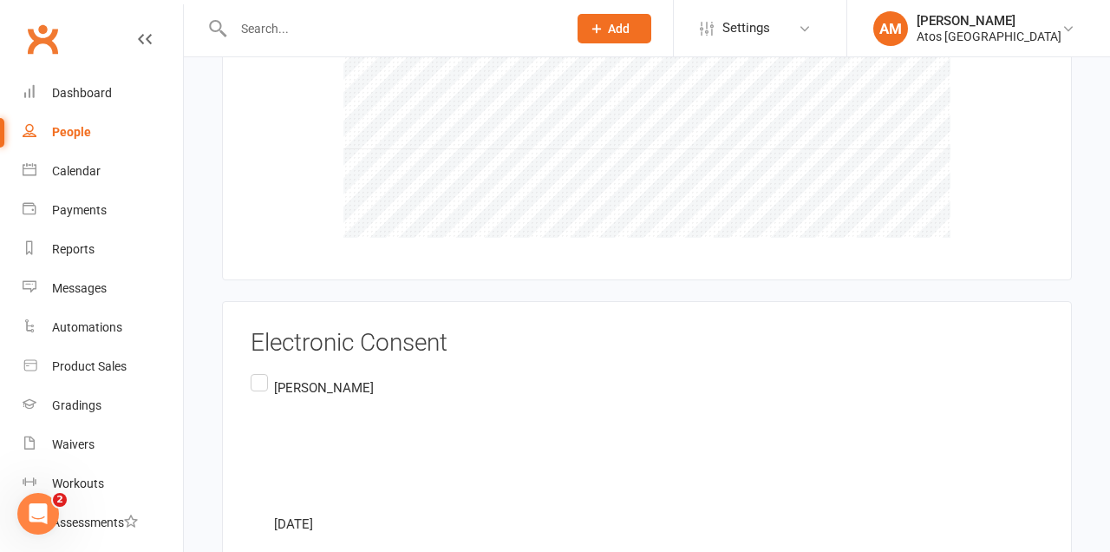
click at [263, 370] on label "Sinclair Barkell September 13th 2025" at bounding box center [312, 455] width 123 height 171
click at [262, 370] on input "Sinclair Barkell September 13th 2025" at bounding box center [256, 370] width 11 height 0
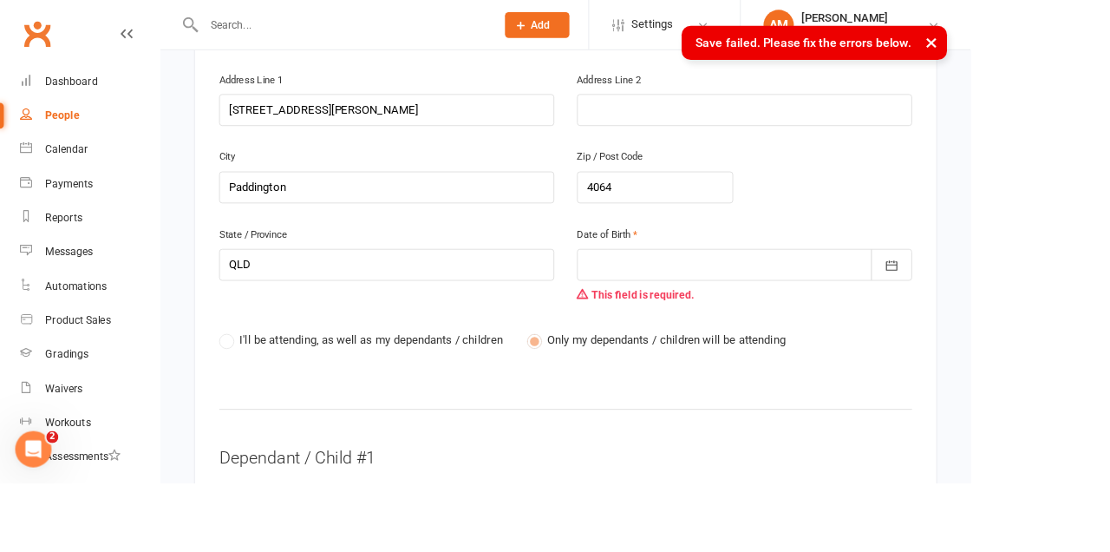
scroll to position [651, 0]
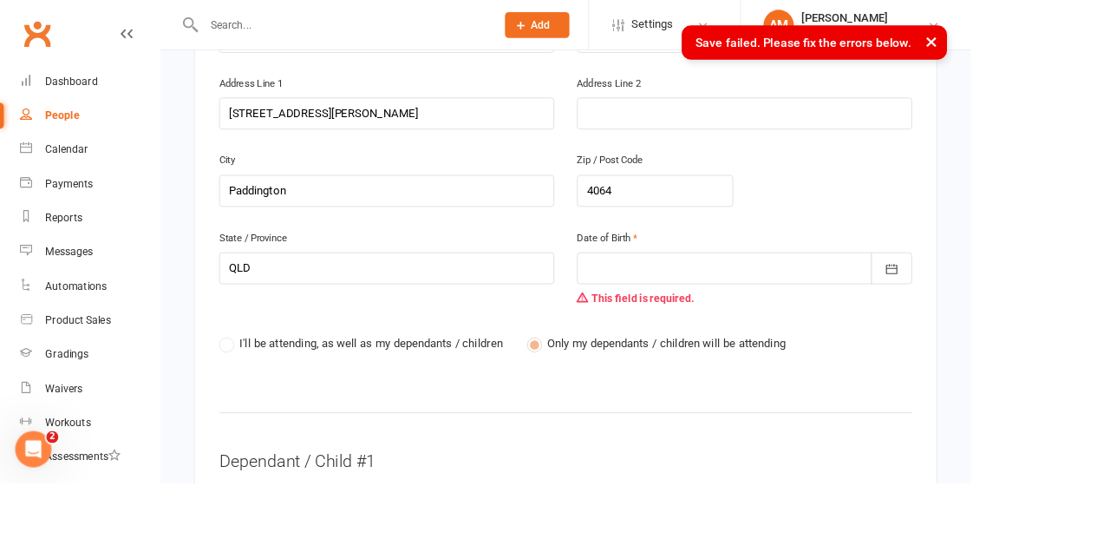
click at [964, 289] on div at bounding box center [851, 307] width 383 height 36
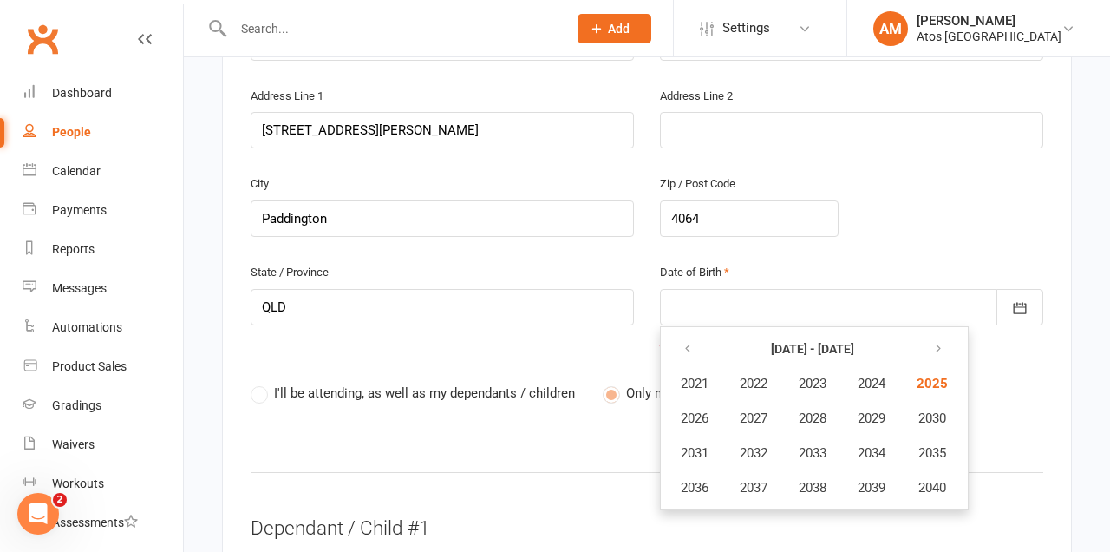
click at [810, 342] on strong "2021 - 2040" at bounding box center [812, 349] width 83 height 14
click at [690, 342] on icon "button" at bounding box center [688, 349] width 12 height 14
click at [685, 333] on button "button" at bounding box center [688, 348] width 37 height 31
click at [694, 333] on button "button" at bounding box center [688, 348] width 37 height 31
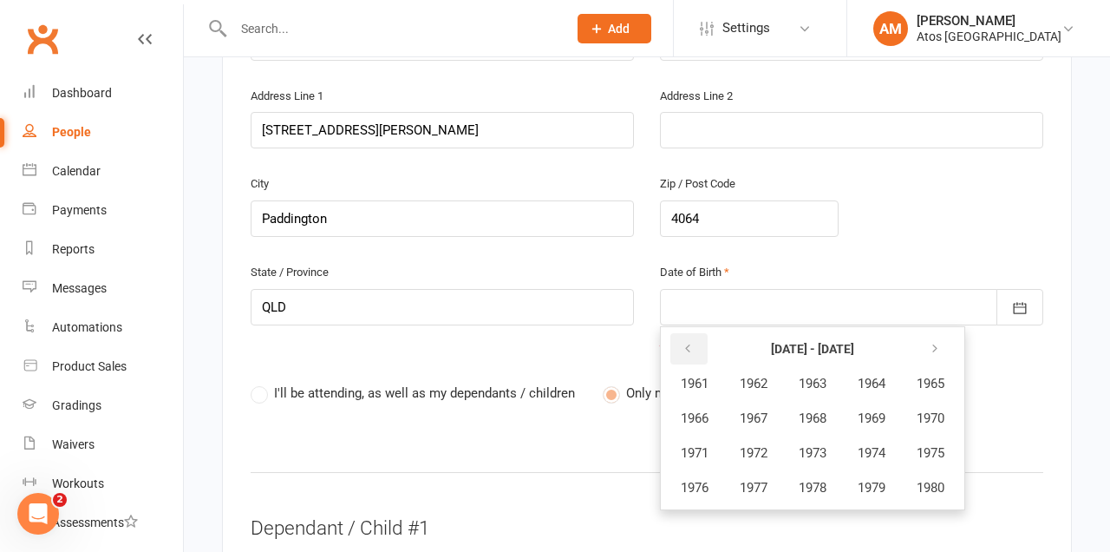
click at [694, 333] on button "button" at bounding box center [688, 348] width 37 height 31
click at [940, 342] on icon "button" at bounding box center [935, 349] width 12 height 14
click at [950, 333] on button "button" at bounding box center [935, 348] width 37 height 31
click at [883, 445] on span "1974" at bounding box center [872, 453] width 28 height 16
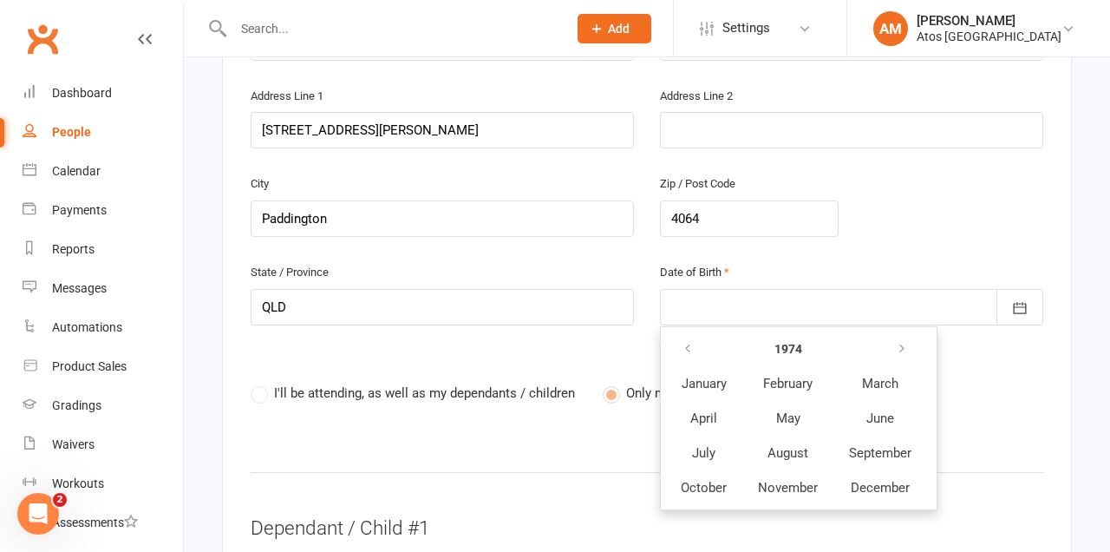
click at [698, 445] on span "July" at bounding box center [703, 453] width 23 height 16
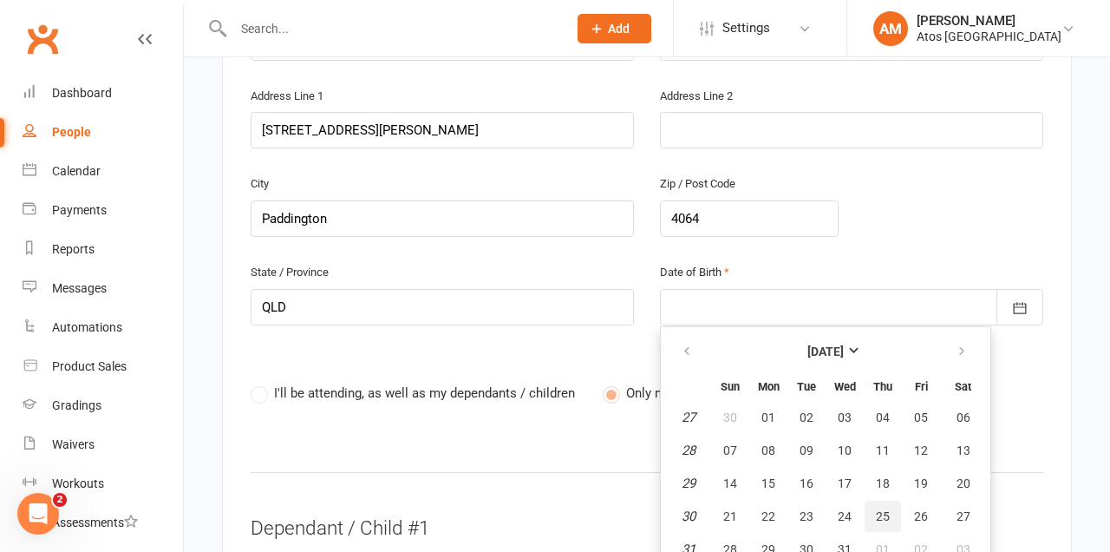
click at [882, 509] on span "25" at bounding box center [883, 516] width 14 height 14
type input "25 Jul 1974"
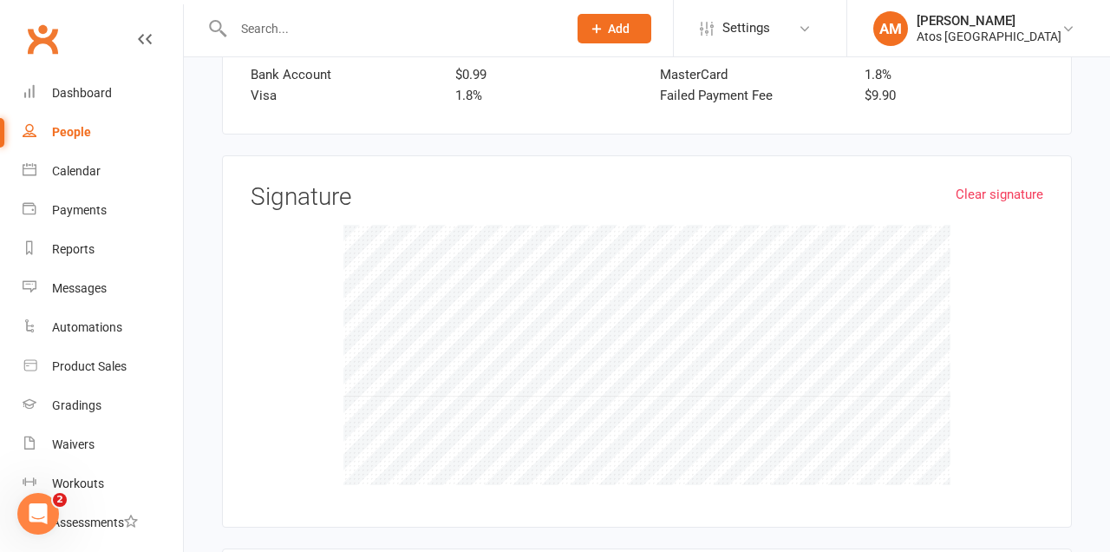
scroll to position [4398, 0]
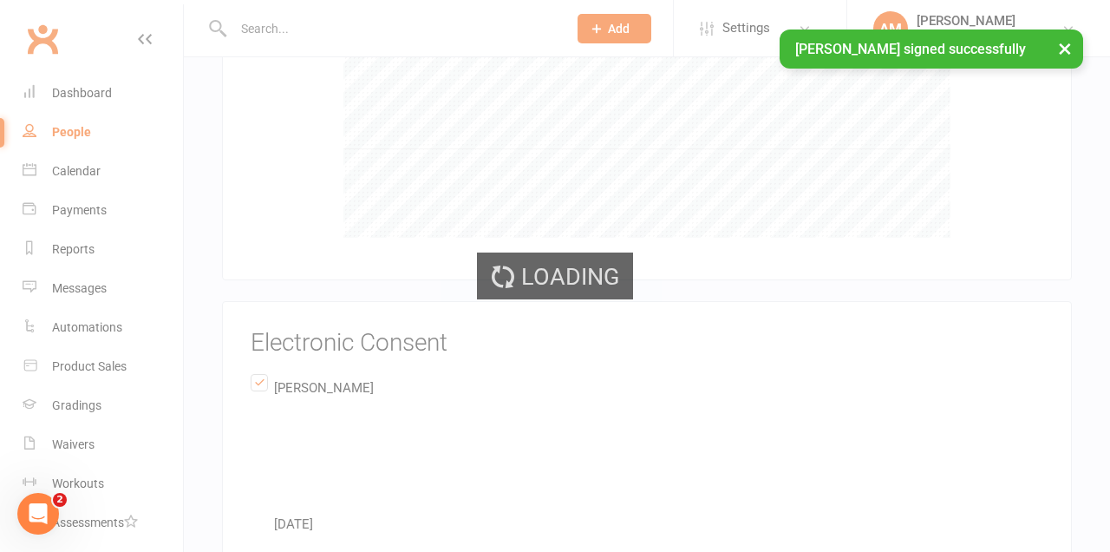
scroll to position [4171, 0]
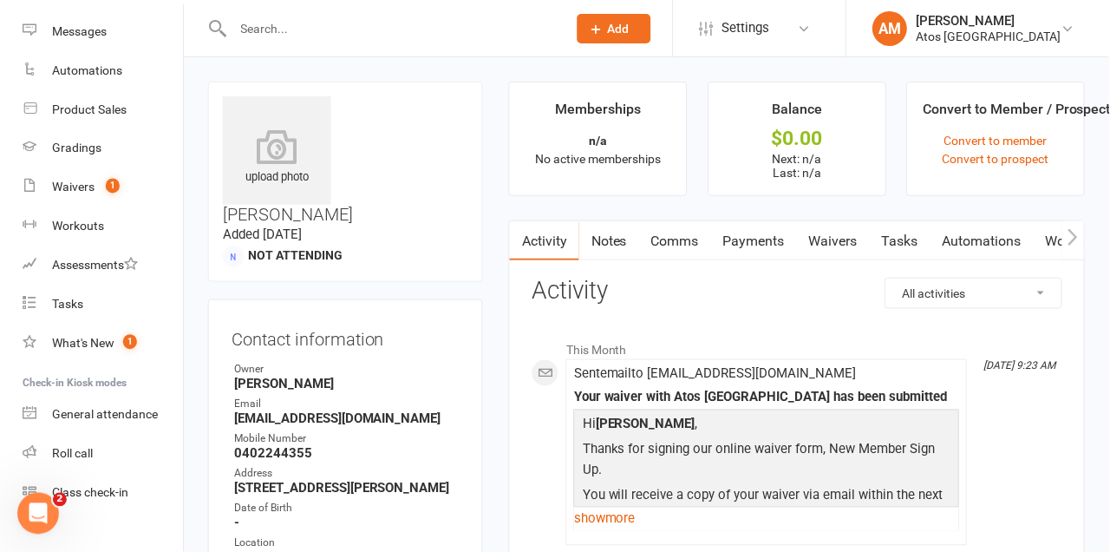
scroll to position [282, 0]
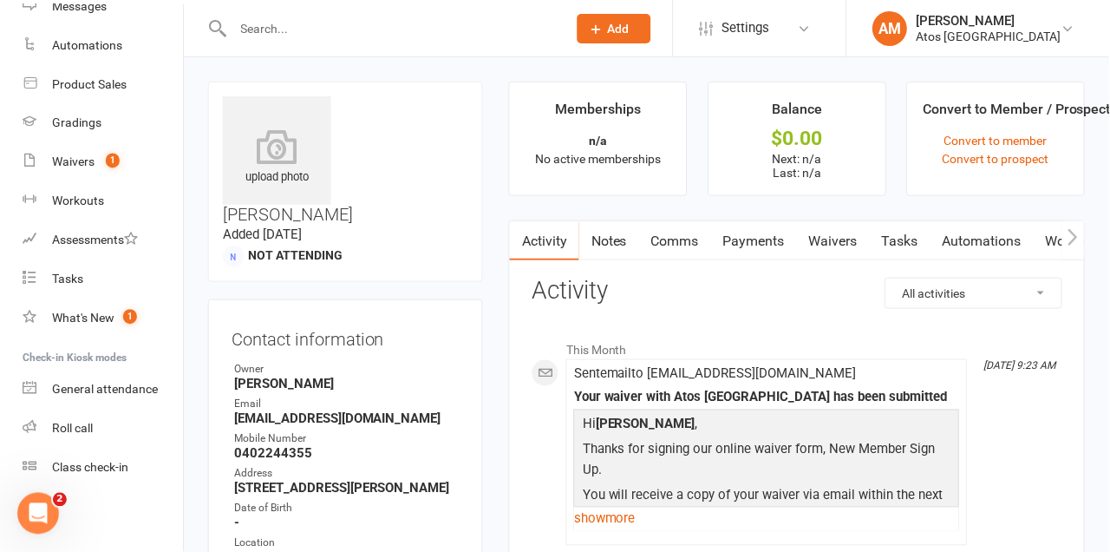
click at [142, 392] on div "General attendance" at bounding box center [105, 389] width 106 height 14
